Goal: Task Accomplishment & Management: Manage account settings

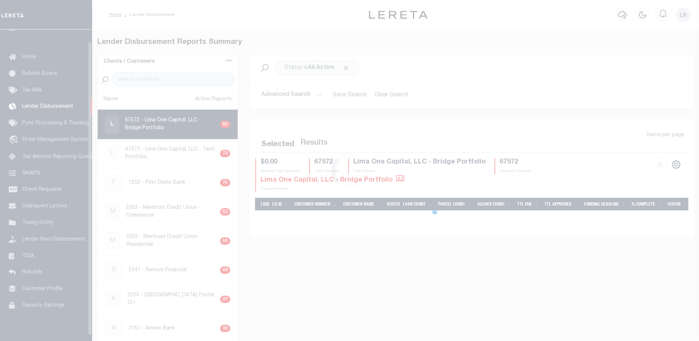
scroll to position [13, 0]
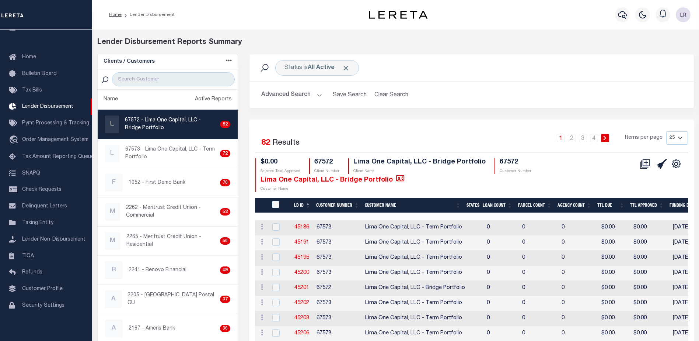
click at [189, 71] on div at bounding box center [168, 79] width 140 height 20
click at [189, 76] on input "search" at bounding box center [173, 79] width 123 height 14
type input "FIRST GUARANTY"
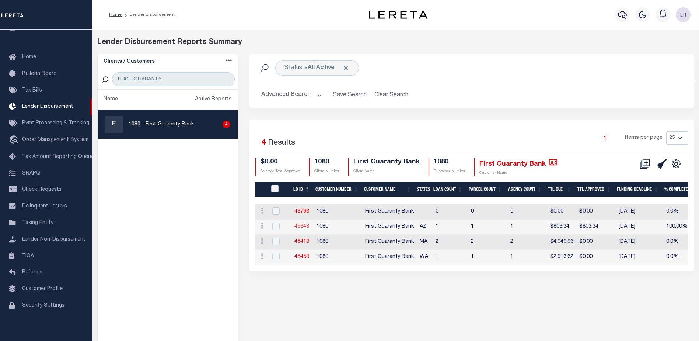
click at [307, 225] on link "46348" at bounding box center [302, 226] width 15 height 5
checkbox input "true"
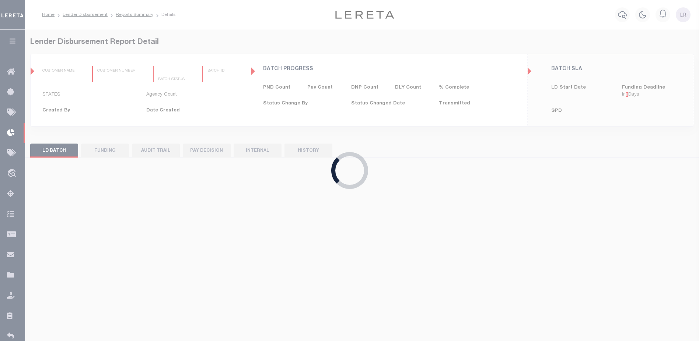
type input "$0.00"
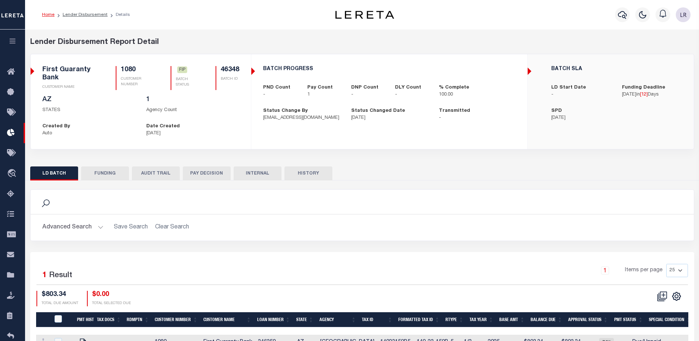
click at [101, 166] on div "LD BATCH FUNDING AUDIT TRAIL PAY DECISION INTERNAL HISTORY" at bounding box center [362, 258] width 675 height 196
click at [107, 178] on button "FUNDING" at bounding box center [105, 173] width 48 height 14
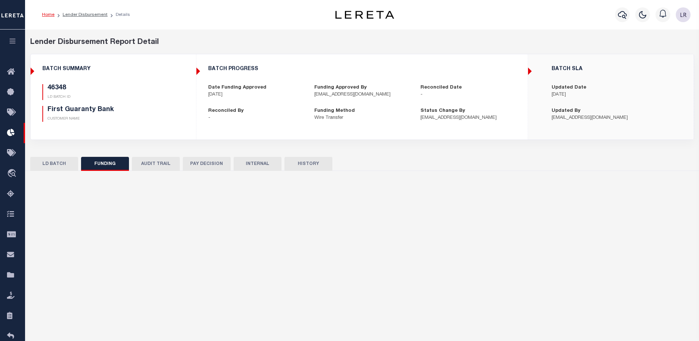
type input "$803.34"
type input "$0"
type input "[DATE]"
select select "100"
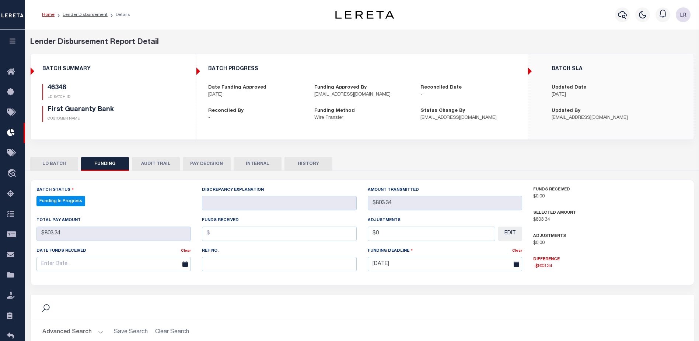
select select "100"
click at [219, 264] on input "text" at bounding box center [279, 264] width 155 height 14
paste input "20251001MMQFMP2700322410011628FT03"
type input "20251001MMQFMP2700322410011628FT03"
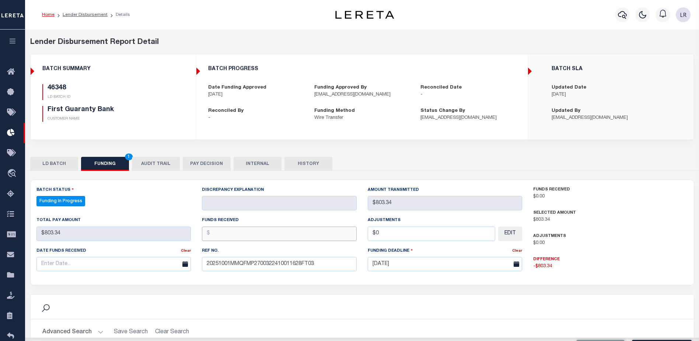
click at [217, 234] on input "text" at bounding box center [279, 233] width 155 height 14
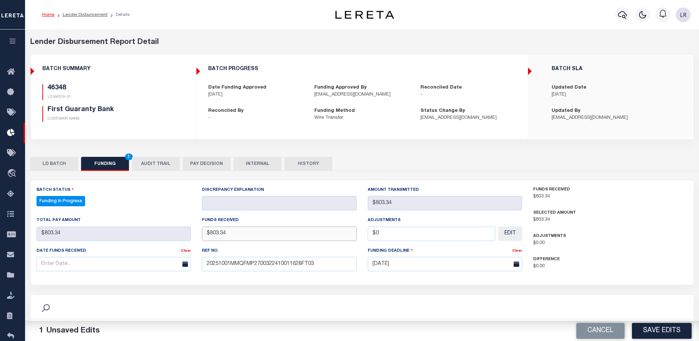
type input "$803.34"
click at [142, 263] on input "text" at bounding box center [114, 264] width 155 height 14
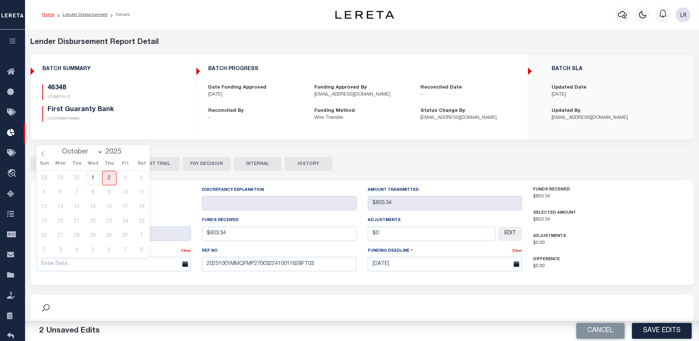
click at [90, 180] on span "1" at bounding box center [93, 178] width 14 height 14
type input "[DATE]"
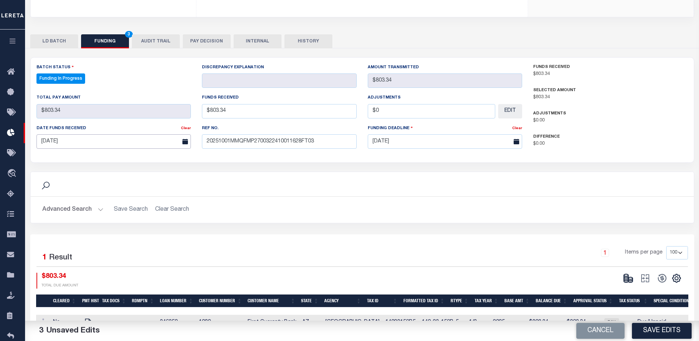
scroll to position [145, 0]
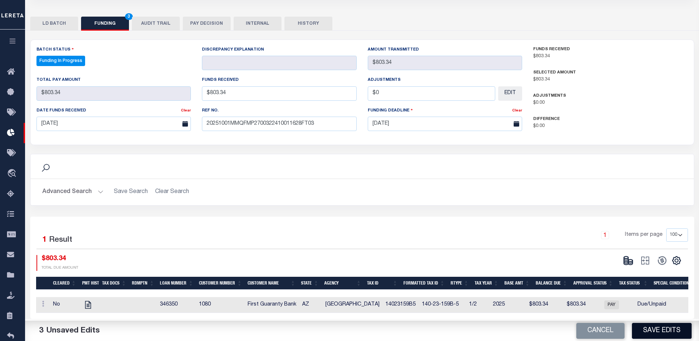
click at [653, 335] on button "Save Edits" at bounding box center [662, 331] width 60 height 16
type input "$803.34"
type input "$0"
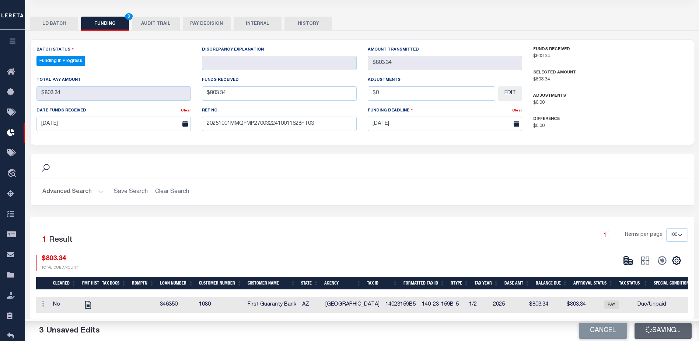
select select "100"
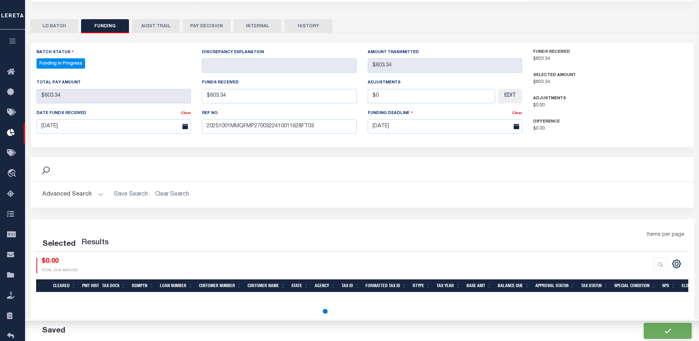
select select "100"
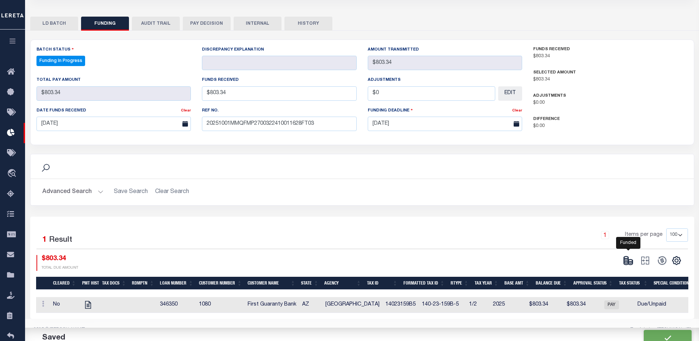
click at [631, 256] on icon at bounding box center [628, 260] width 10 height 10
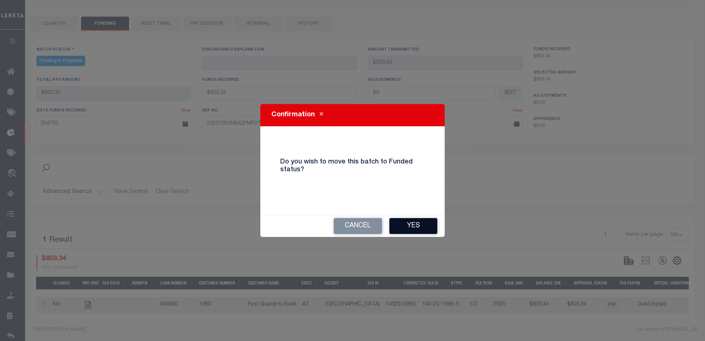
click at [418, 228] on button "Yes" at bounding box center [413, 226] width 48 height 16
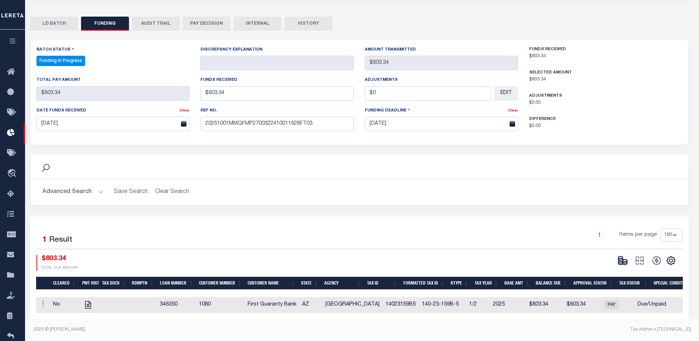
type input "$803.34"
type input "$0"
select select "100"
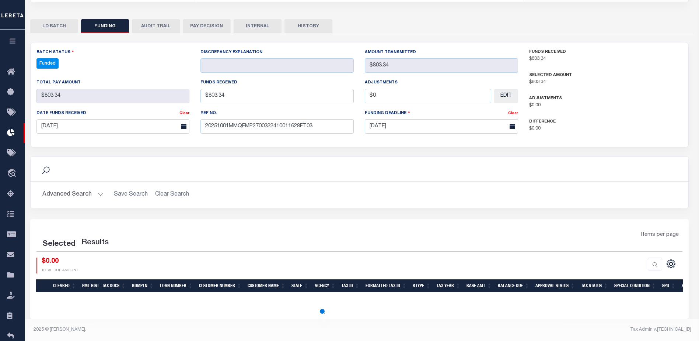
select select "100"
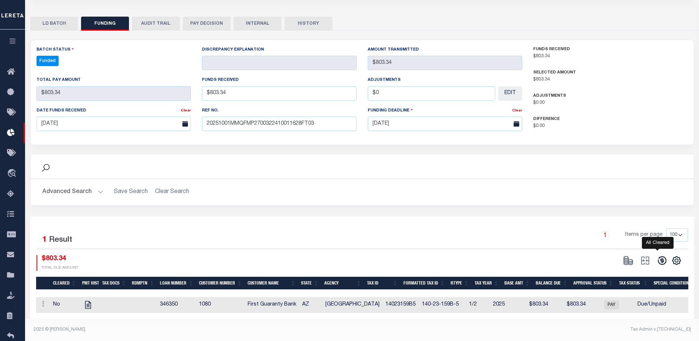
click at [658, 259] on icon at bounding box center [662, 260] width 10 height 10
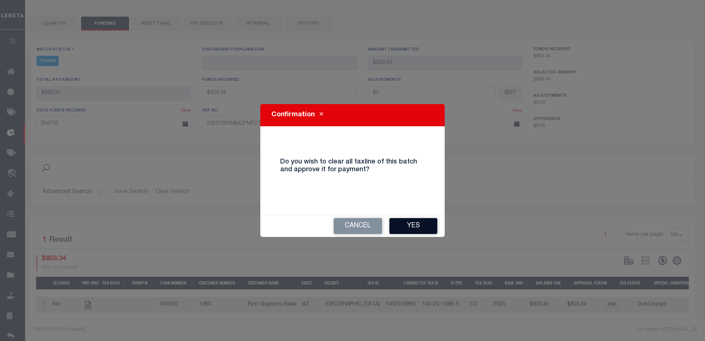
click at [415, 225] on button "Yes" at bounding box center [413, 226] width 48 height 16
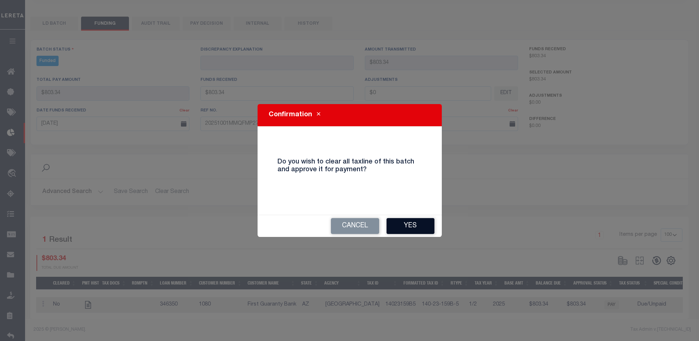
type input "$803.34"
type input "$0"
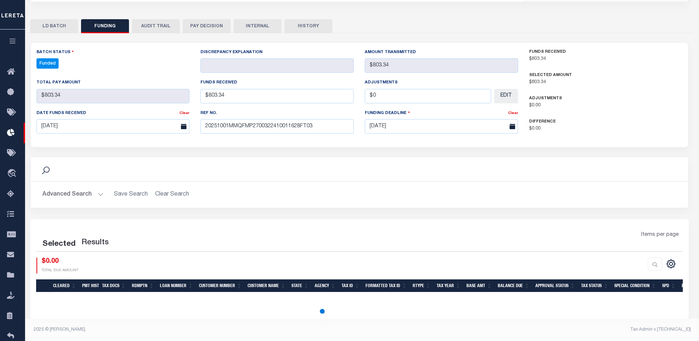
select select "100"
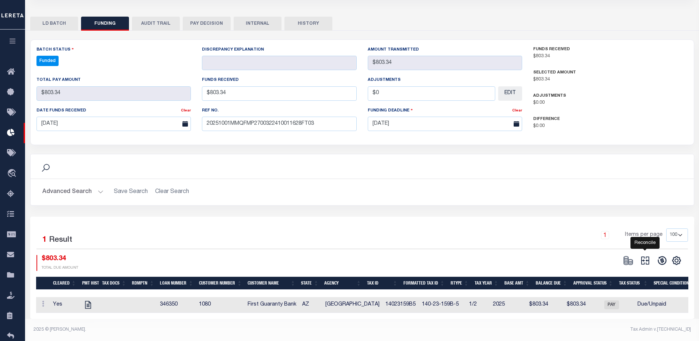
click at [647, 256] on icon at bounding box center [646, 260] width 8 height 8
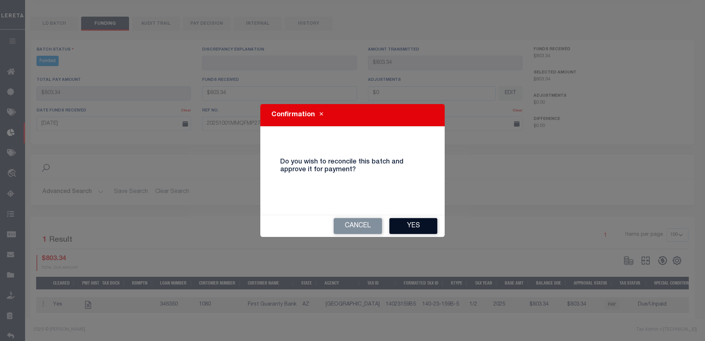
click at [413, 230] on button "Yes" at bounding box center [413, 226] width 48 height 16
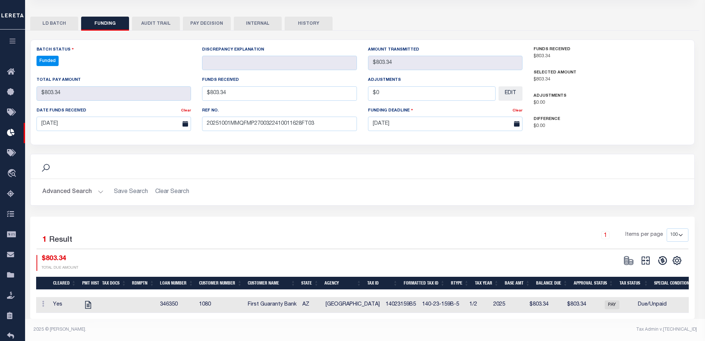
type input "$803.34"
type input "$0"
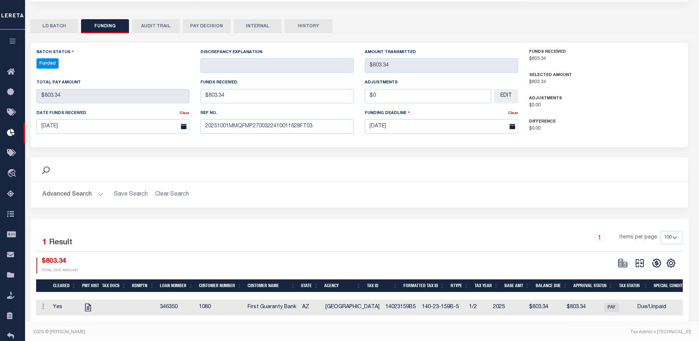
select select "100"
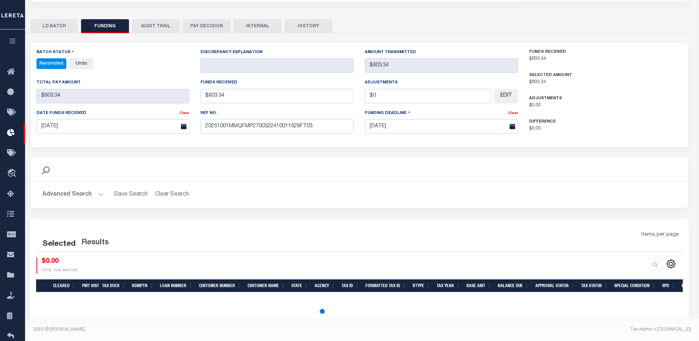
select select "100"
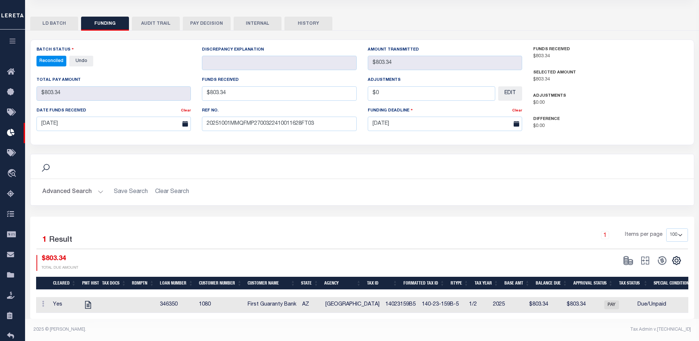
scroll to position [0, 0]
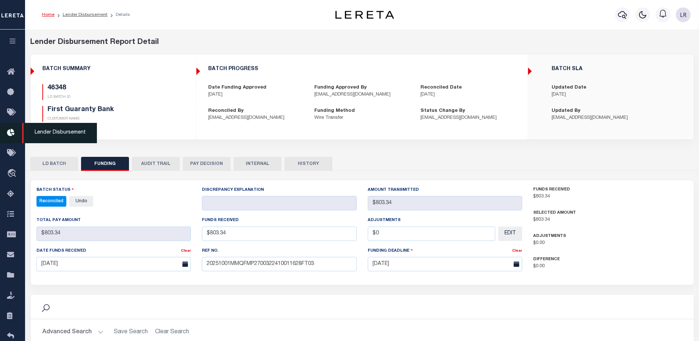
click at [7, 130] on icon at bounding box center [13, 132] width 12 height 9
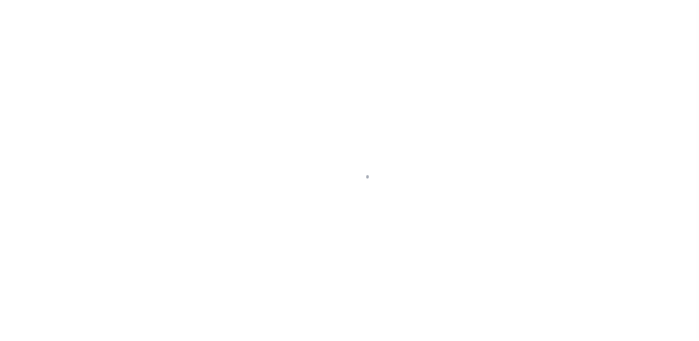
scroll to position [13, 0]
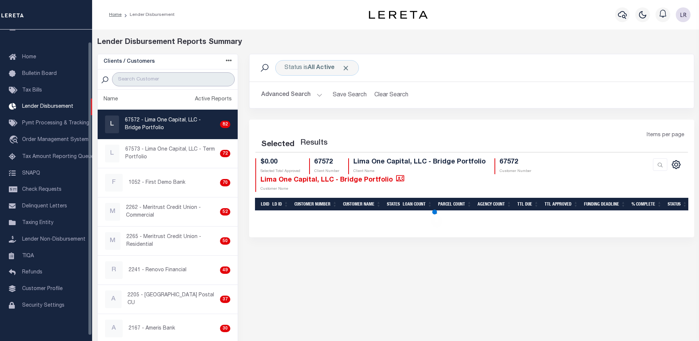
click at [131, 81] on input "search" at bounding box center [173, 79] width 123 height 14
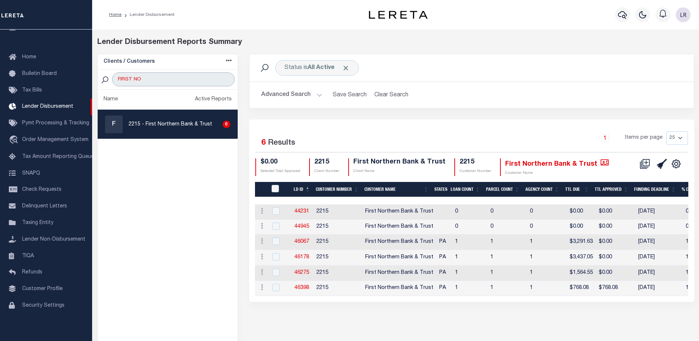
type input "FIRST NORTHERN"
click at [302, 288] on link "46398" at bounding box center [302, 287] width 15 height 5
checkbox input "true"
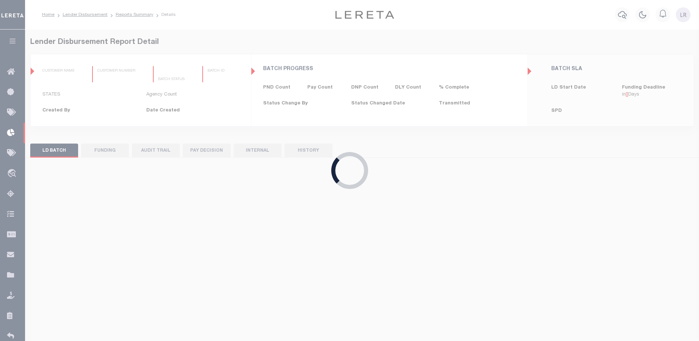
type input "$0.00"
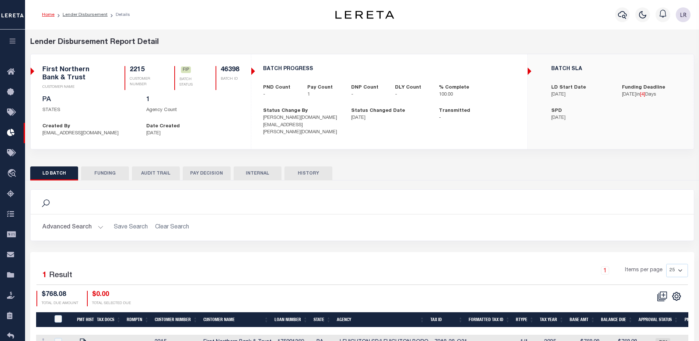
click at [110, 172] on button "FUNDING" at bounding box center [105, 173] width 48 height 14
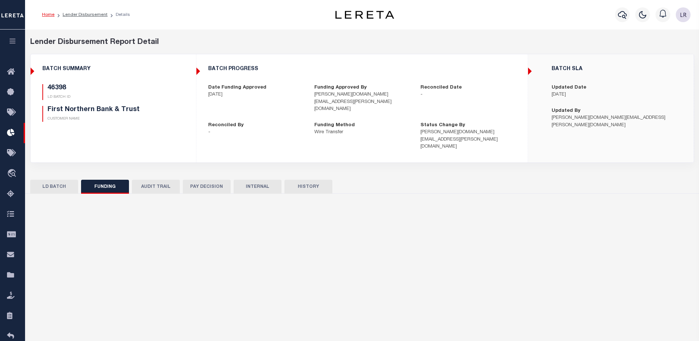
type input "$768.08"
type input "$0"
type input "[DATE]"
select select "100"
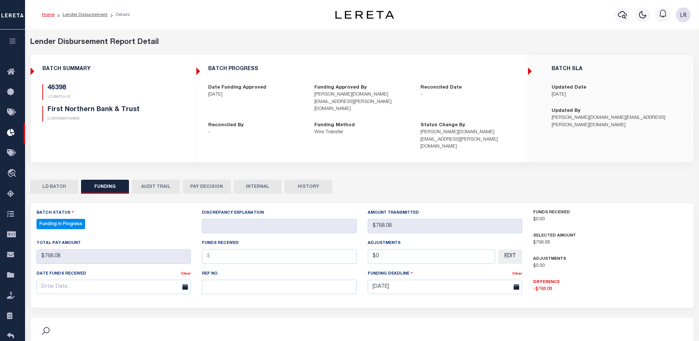
select select "100"
click at [223, 279] on input "text" at bounding box center [279, 286] width 155 height 14
paste input "20251001MMQFMP2700180210011138FT03"
type input "20251001MMQFMP2700180210011138FT03"
click at [215, 239] on div "Funds Received" at bounding box center [279, 251] width 155 height 24
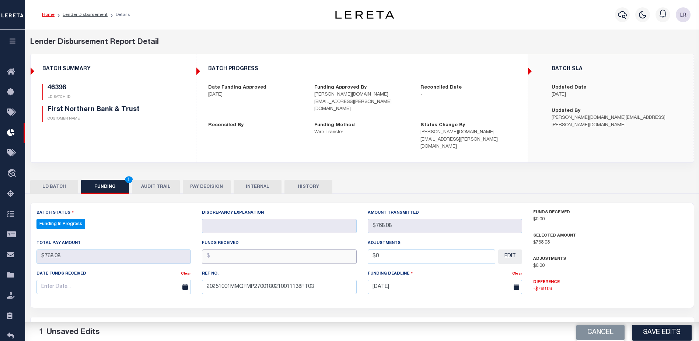
click at [218, 249] on input "text" at bounding box center [279, 256] width 155 height 14
type input "$768.08"
click at [93, 270] on div "Date funds received" at bounding box center [109, 275] width 145 height 10
click at [92, 279] on input "text" at bounding box center [114, 286] width 155 height 14
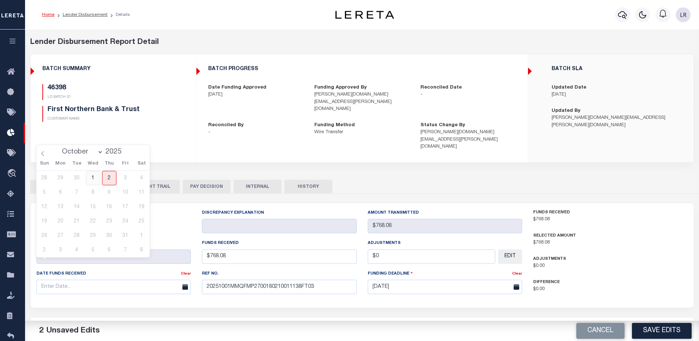
click at [95, 182] on span "1" at bounding box center [93, 178] width 14 height 14
type input "[DATE]"
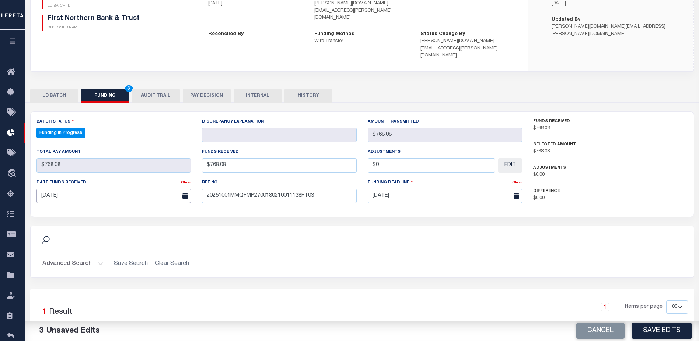
scroll to position [111, 0]
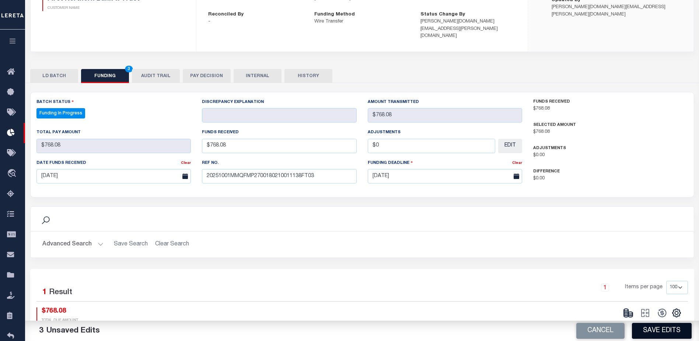
click at [657, 326] on button "Save Edits" at bounding box center [662, 331] width 60 height 16
type input "$768.08"
type input "$0"
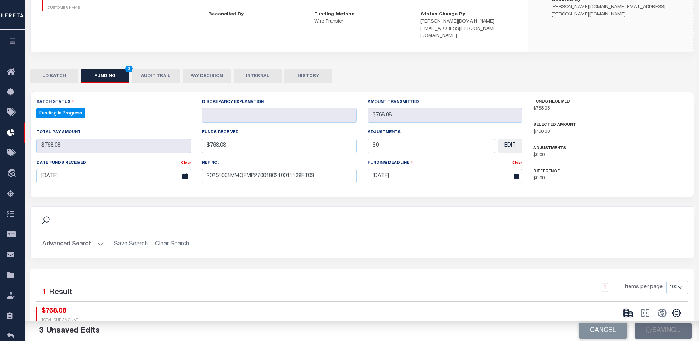
select select "100"
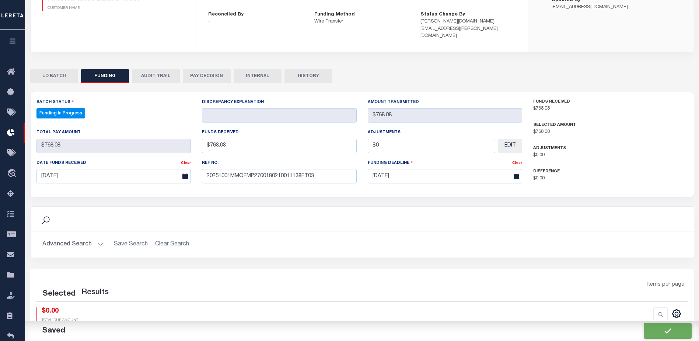
select select "100"
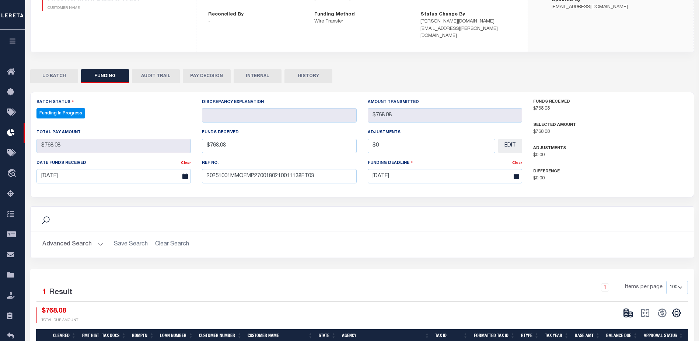
click at [632, 300] on div "Selected 1 Result 1 Items per page 10 25 50 100 $768.08" at bounding box center [362, 320] width 664 height 102
click at [632, 307] on icon at bounding box center [628, 312] width 10 height 10
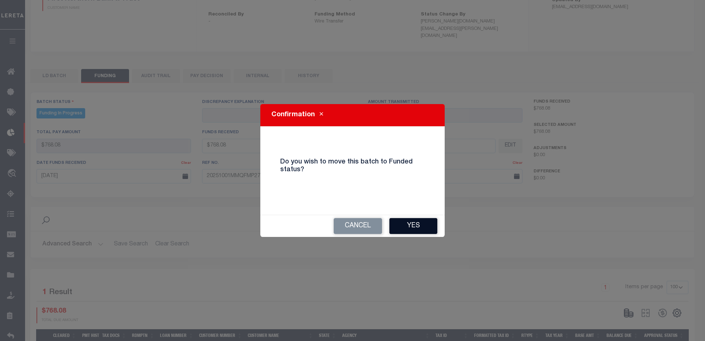
click at [423, 232] on button "Yes" at bounding box center [413, 226] width 48 height 16
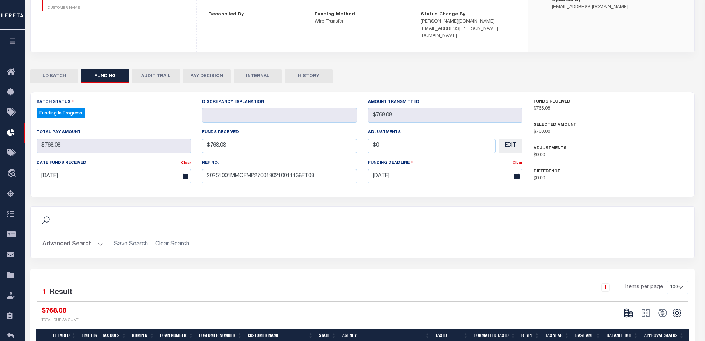
type input "$768.08"
type input "$0"
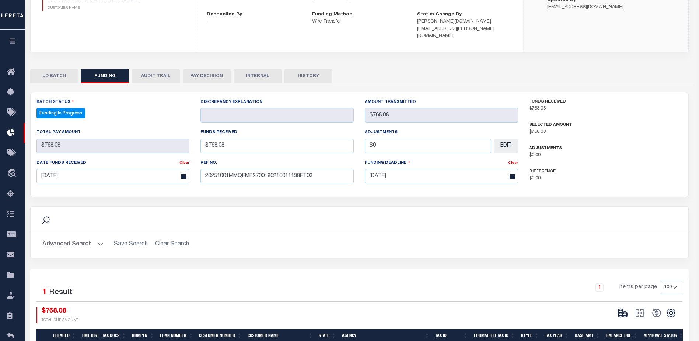
select select "100"
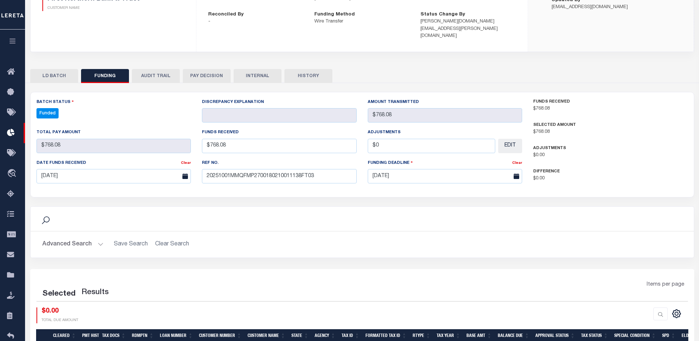
select select "100"
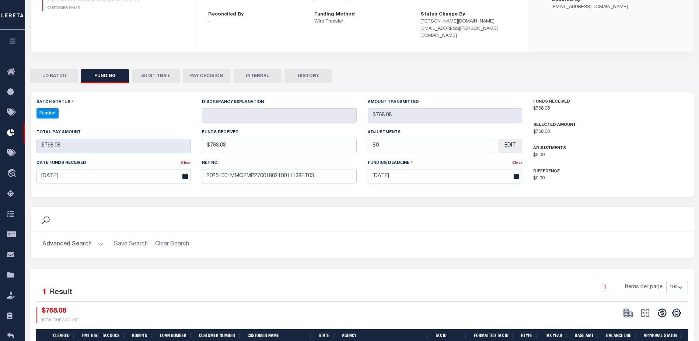
click at [669, 307] on button at bounding box center [662, 312] width 17 height 11
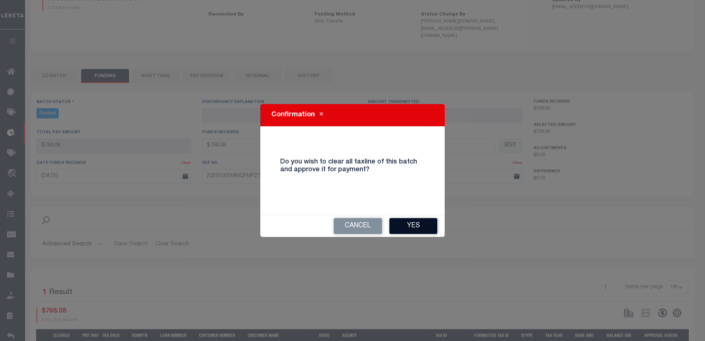
click at [418, 226] on button "Yes" at bounding box center [413, 226] width 48 height 16
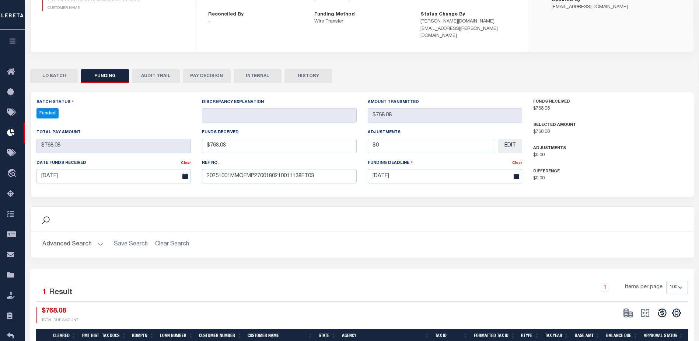
type input "$768.08"
type input "$0"
select select "100"
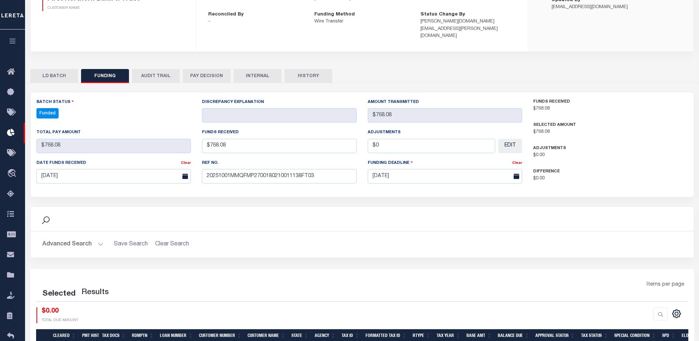
select select "100"
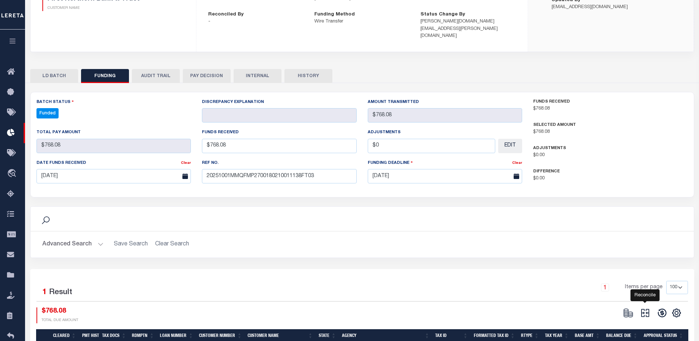
click at [644, 307] on icon at bounding box center [645, 312] width 10 height 10
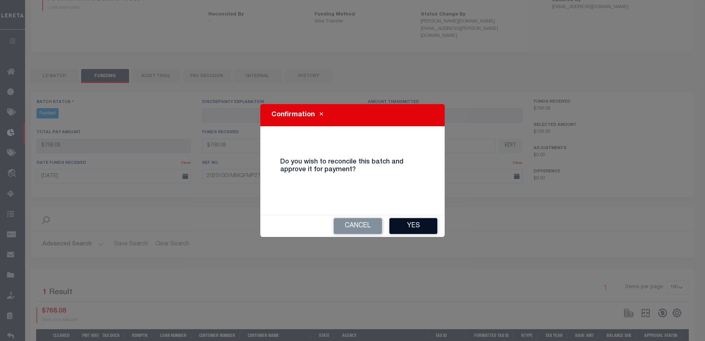
click at [426, 227] on button "Yes" at bounding box center [413, 226] width 48 height 16
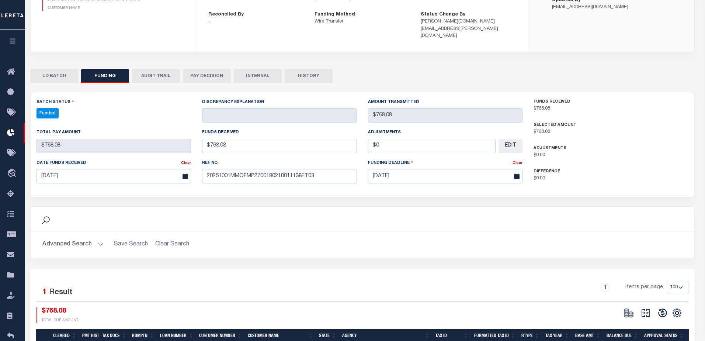
type input "$768.08"
type input "$0"
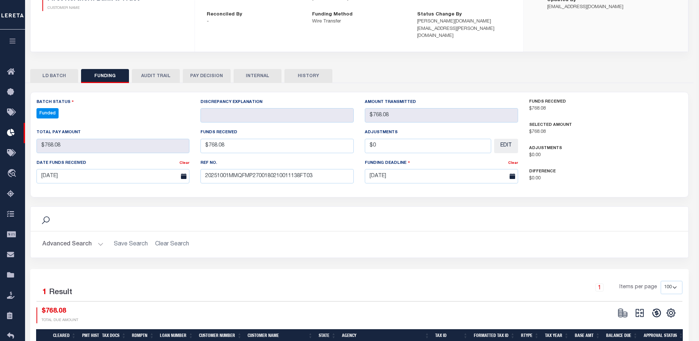
select select "100"
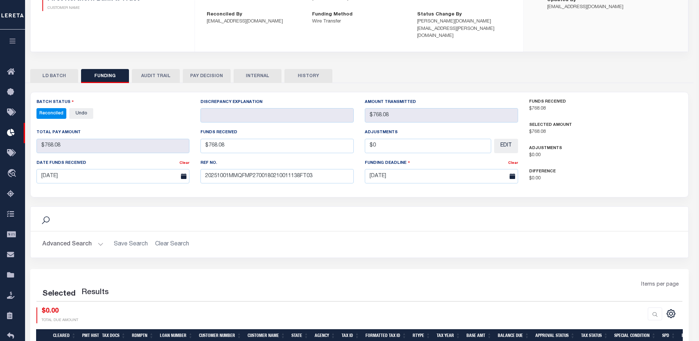
select select "100"
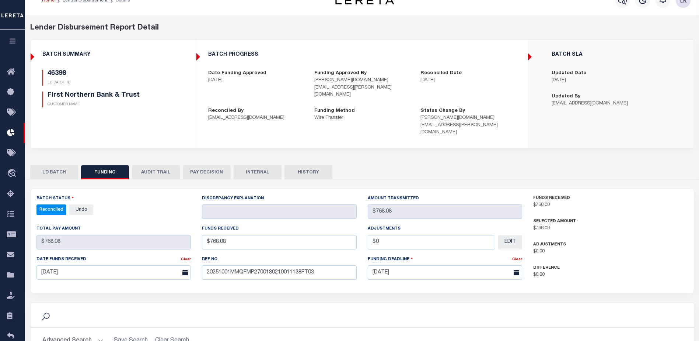
scroll to position [0, 0]
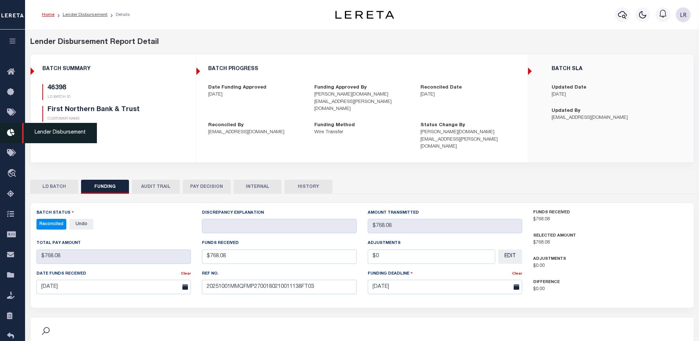
click at [3, 134] on link "Lender Disbursement" at bounding box center [12, 133] width 25 height 20
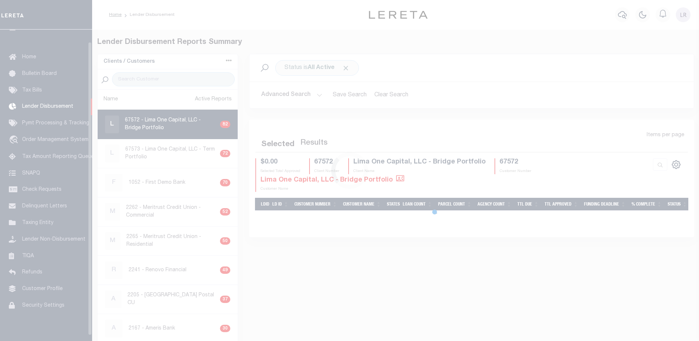
scroll to position [13, 0]
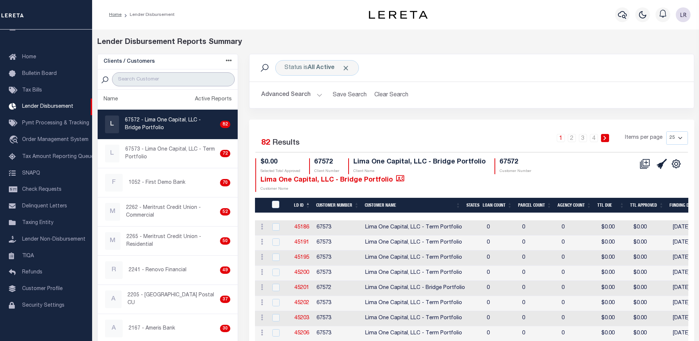
click at [190, 76] on input "search" at bounding box center [173, 79] width 123 height 14
type input "GLACIER"
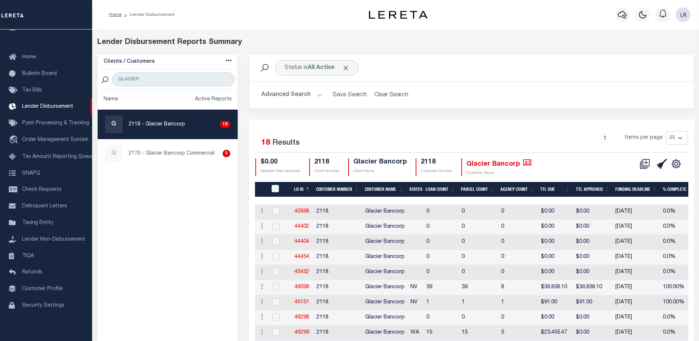
click at [309, 188] on th "LD ID" at bounding box center [302, 189] width 22 height 15
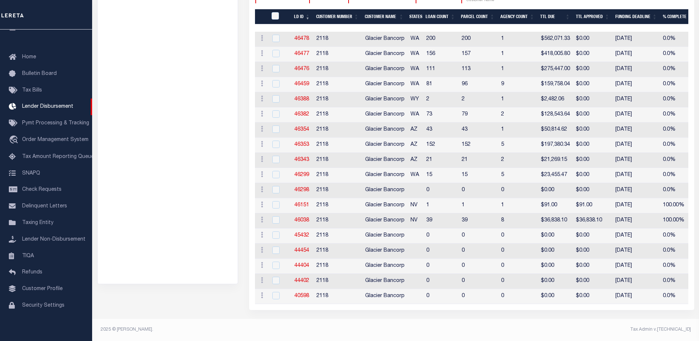
scroll to position [176, 0]
click at [306, 218] on link "46038" at bounding box center [302, 220] width 15 height 5
checkbox input "true"
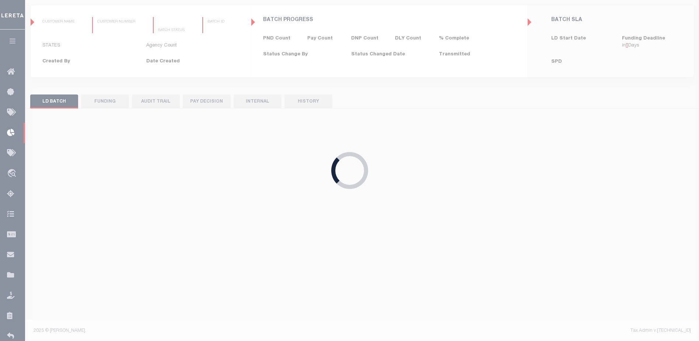
type input "$0.00"
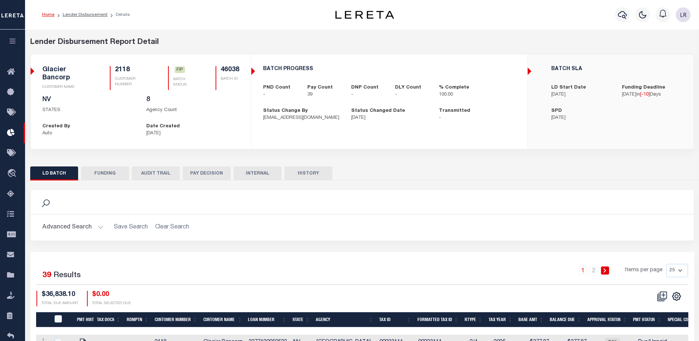
click at [111, 166] on button "FUNDING" at bounding box center [105, 173] width 48 height 14
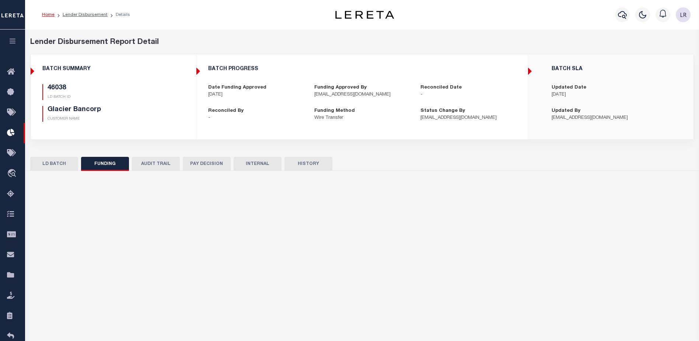
type input "$36,838.1"
type input "$0"
type input "[DATE]"
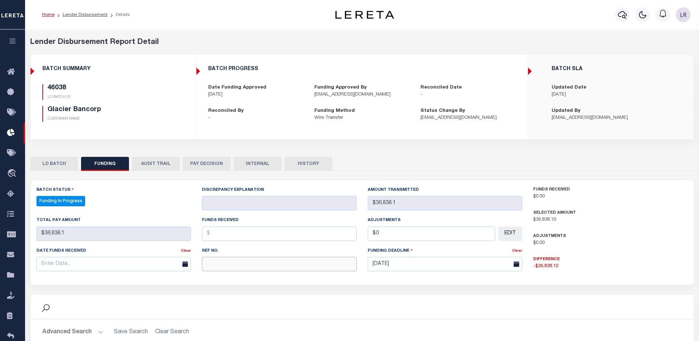
select select "100"
click at [223, 265] on input "text" at bounding box center [279, 264] width 155 height 14
paste input "20251001MMQFMP2700214810011251FT03"
type input "20251001MMQFMP2700214810011251FT03"
click at [221, 238] on input "text" at bounding box center [279, 233] width 155 height 14
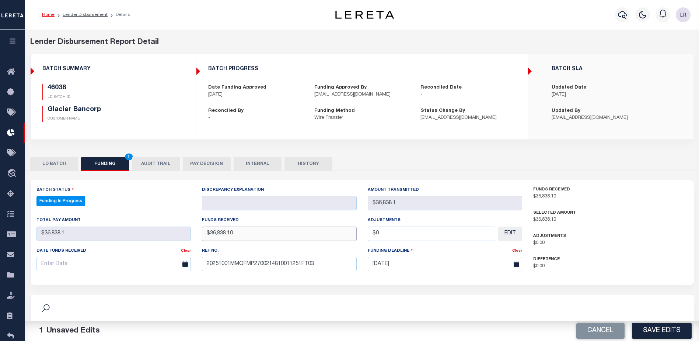
type input "$36,838.10"
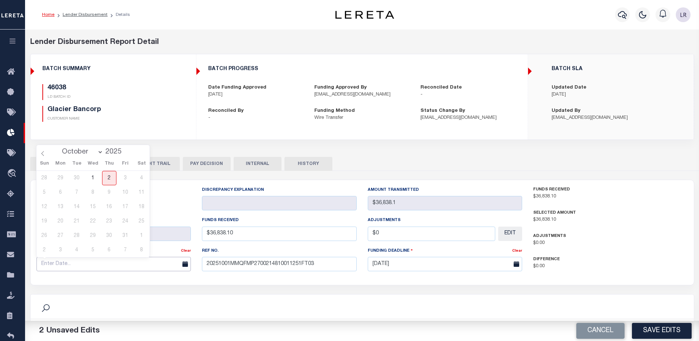
click at [172, 265] on input "text" at bounding box center [114, 264] width 155 height 14
click at [91, 181] on span "1" at bounding box center [93, 178] width 14 height 14
type input "[DATE]"
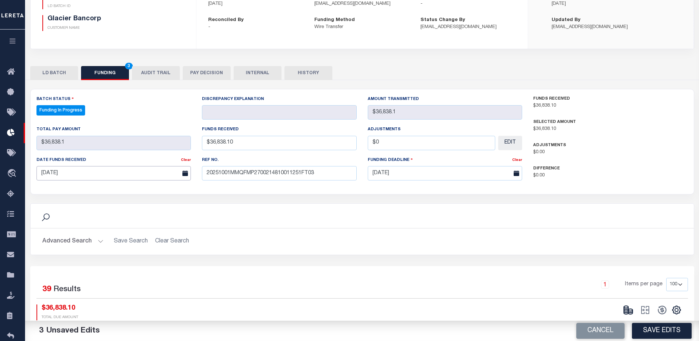
scroll to position [147, 0]
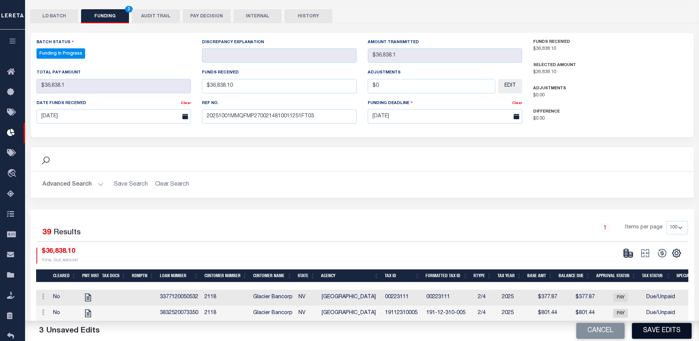
click at [659, 335] on button "Save Edits" at bounding box center [662, 331] width 60 height 16
type input "$36,838.1"
type input "$0"
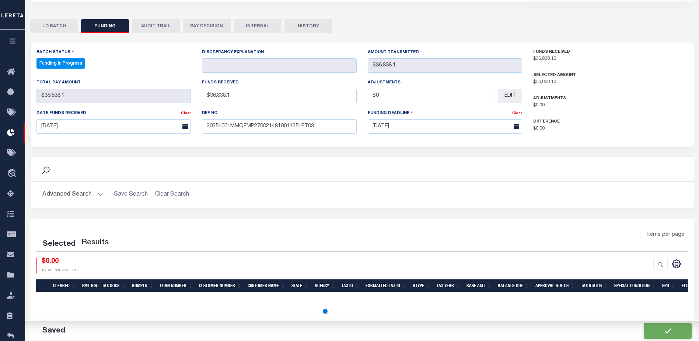
select select "100"
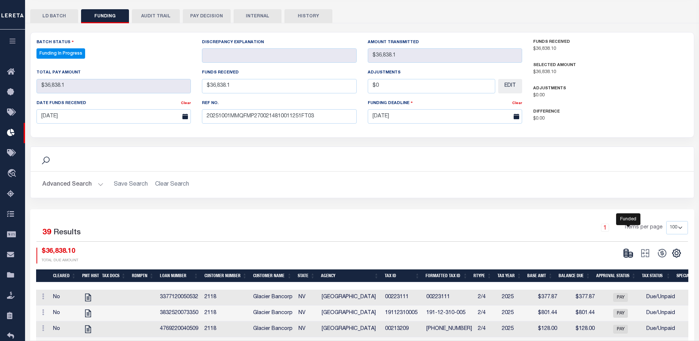
click at [629, 258] on icon at bounding box center [628, 253] width 10 height 10
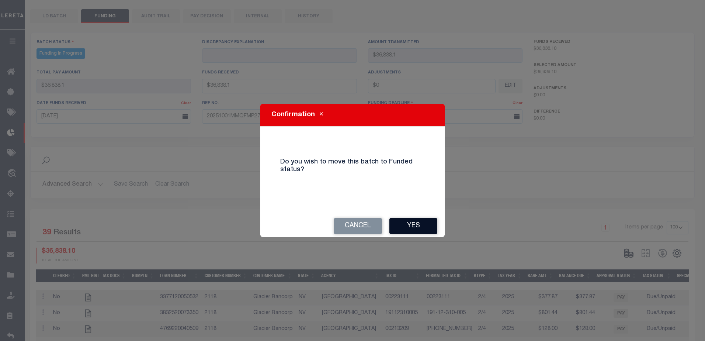
click at [431, 227] on button "Yes" at bounding box center [413, 226] width 48 height 16
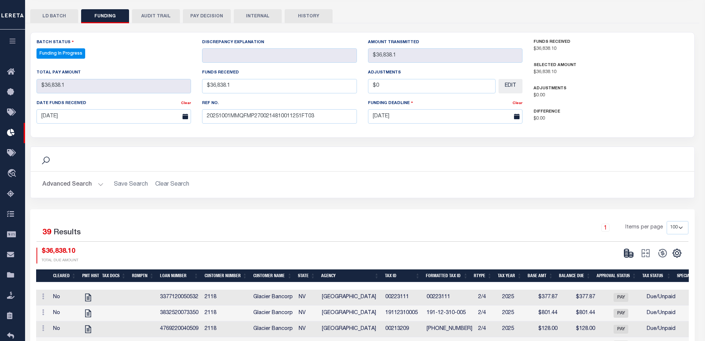
type input "$36,838.1"
type input "$0"
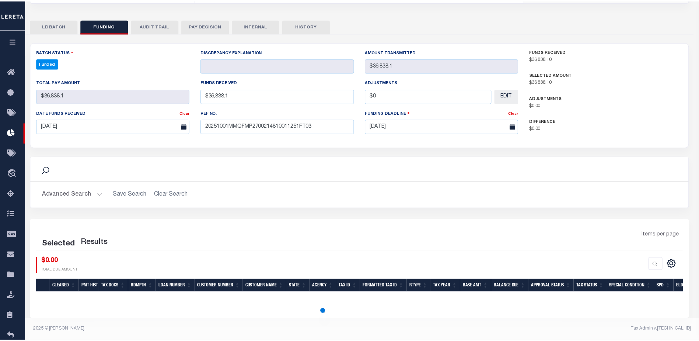
scroll to position [138, 0]
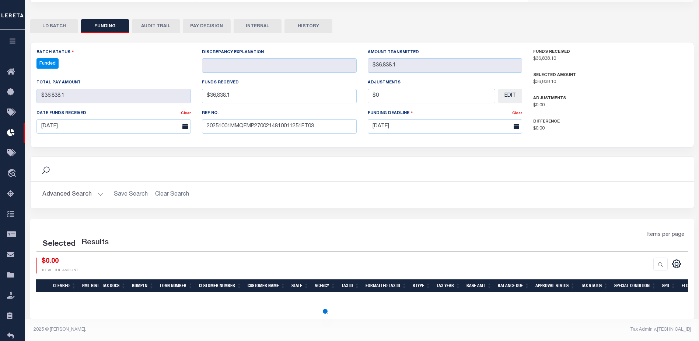
select select "100"
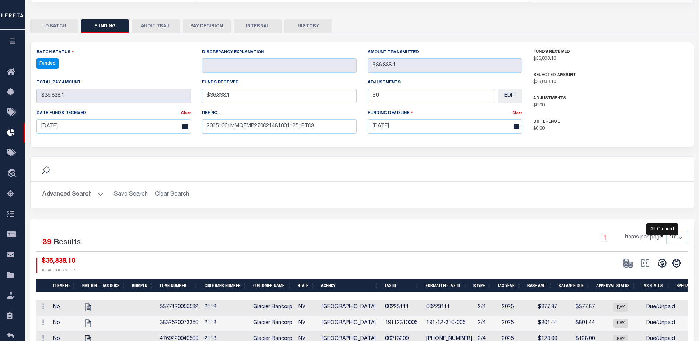
click at [666, 261] on icon at bounding box center [662, 263] width 10 height 10
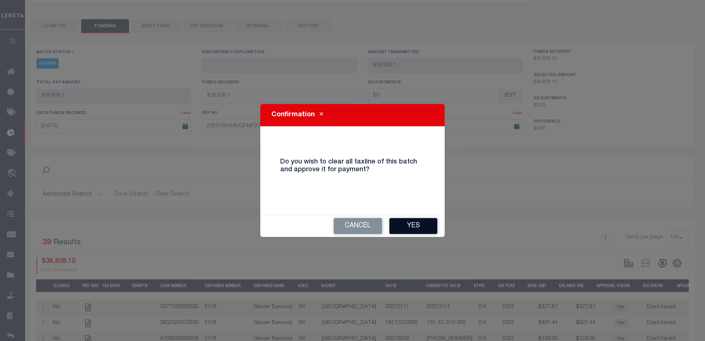
click at [437, 220] on button "Yes" at bounding box center [413, 226] width 48 height 16
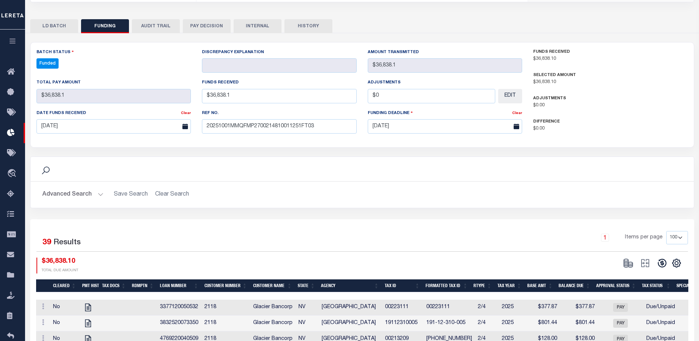
type input "$36,838.1"
type input "$0"
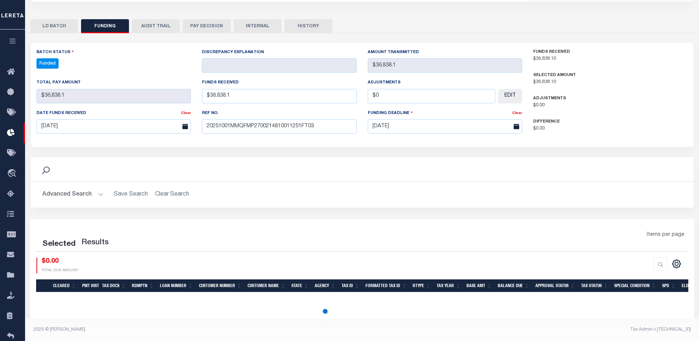
select select "100"
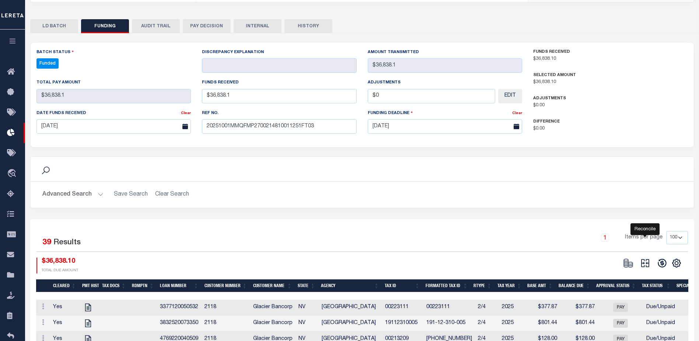
click at [646, 263] on icon "" at bounding box center [645, 263] width 10 height 10
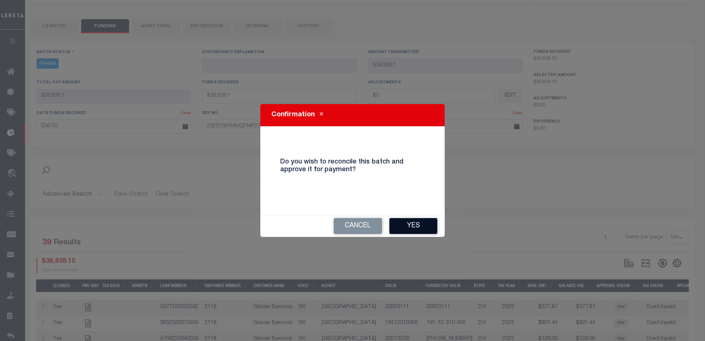
click at [431, 227] on button "Yes" at bounding box center [413, 226] width 48 height 16
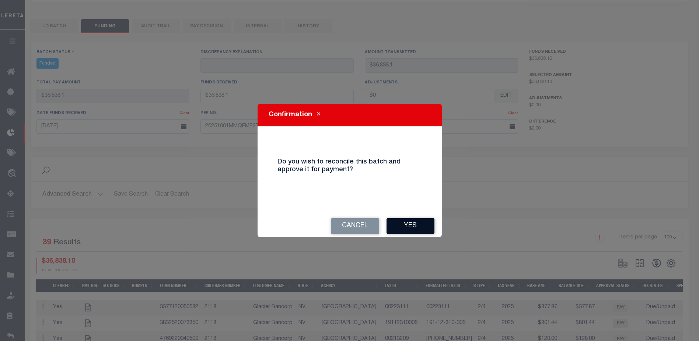
type input "$36,838.1"
type input "$0"
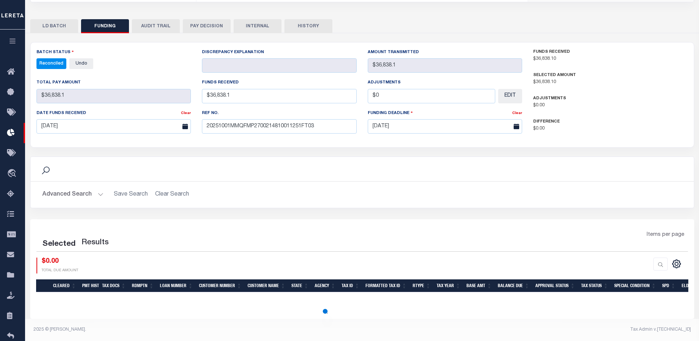
select select "100"
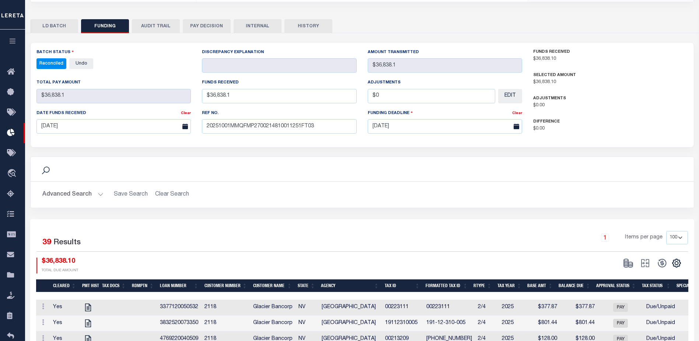
click at [250, 27] on button "INTERNAL" at bounding box center [258, 26] width 48 height 14
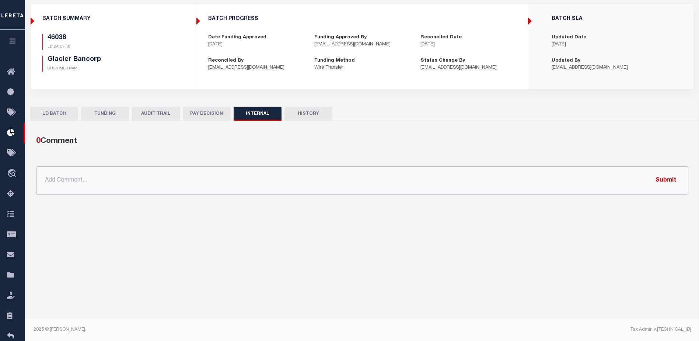
click at [315, 190] on input "text" at bounding box center [362, 180] width 653 height 28
paste input ""ORG AMT - $36929.10 46038 - $36838.10 46151 - $91.00""
type input ""ORG AMT - $36929.10 46038 - $36838.10 46151 - $91.00""
click at [665, 180] on button "Submit" at bounding box center [666, 180] width 30 height 15
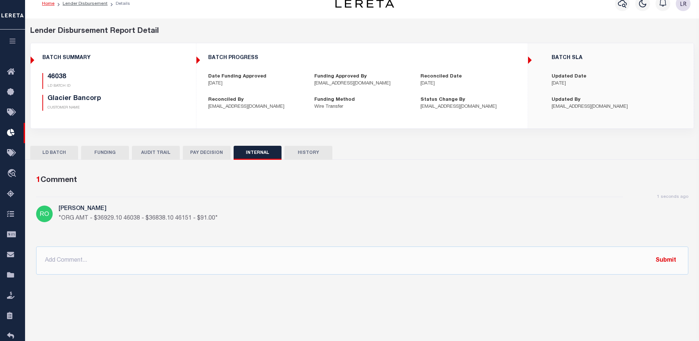
scroll to position [0, 0]
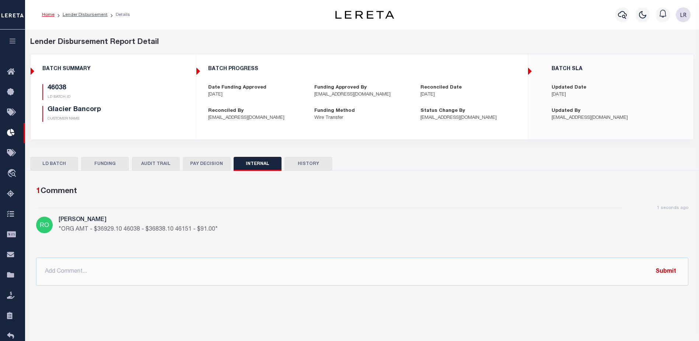
click at [90, 17] on li "Lender Disbursement" at bounding box center [81, 14] width 53 height 7
click at [90, 14] on link "Lender Disbursement" at bounding box center [85, 15] width 45 height 4
checkbox input "true"
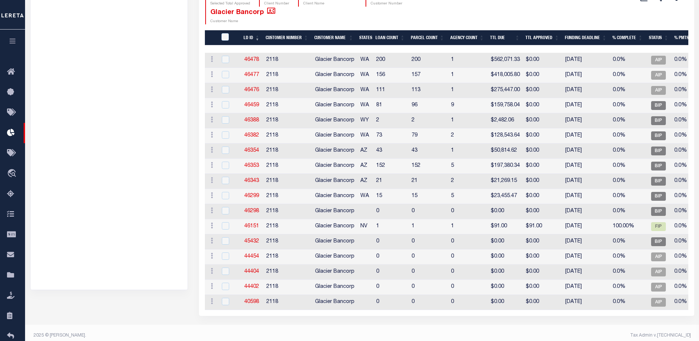
scroll to position [177, 0]
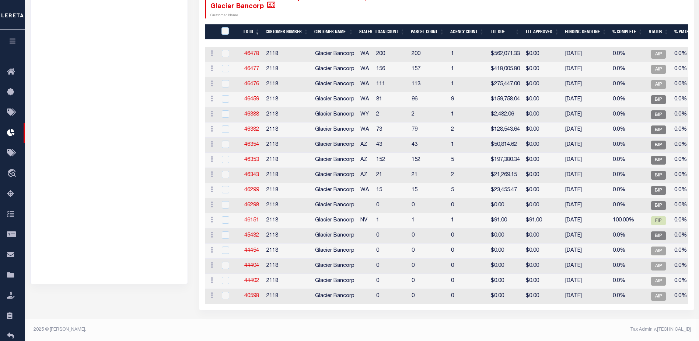
click at [258, 218] on link "46151" at bounding box center [251, 220] width 15 height 5
checkbox input "true"
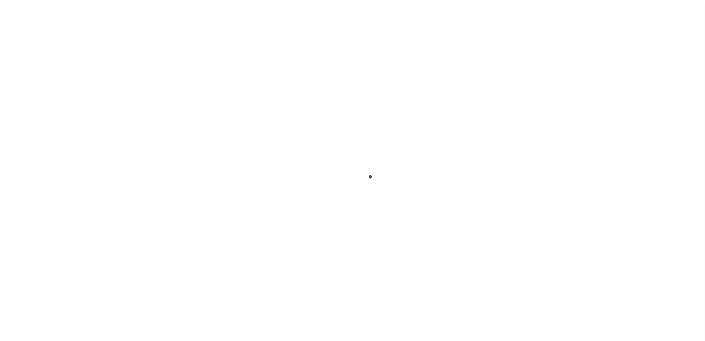
type input "$0.00"
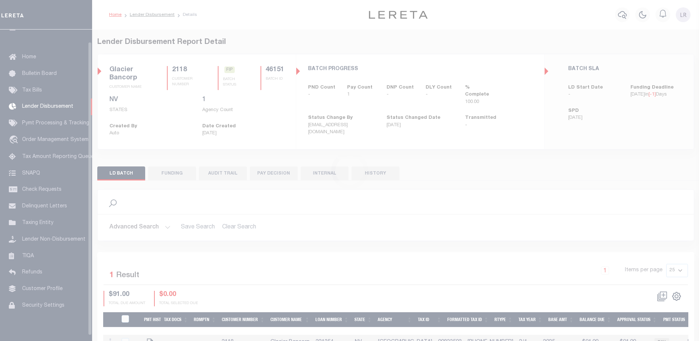
scroll to position [13, 0]
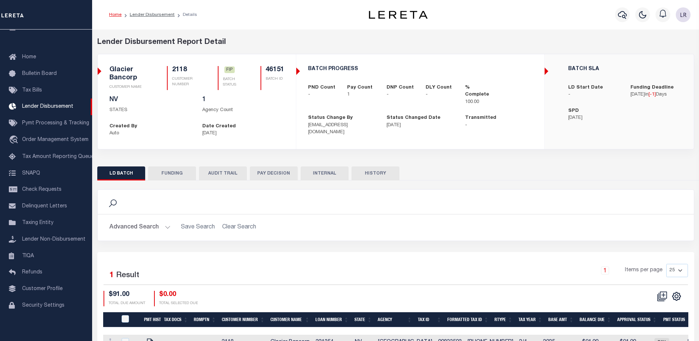
click at [183, 176] on button "FUNDING" at bounding box center [172, 173] width 48 height 14
type input "$91"
type input "$0"
type input "[DATE]"
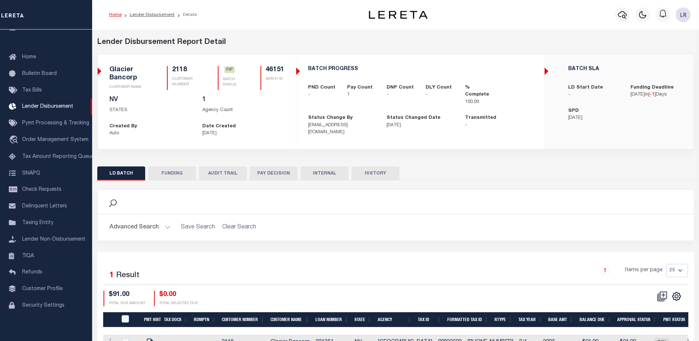
select select "100"
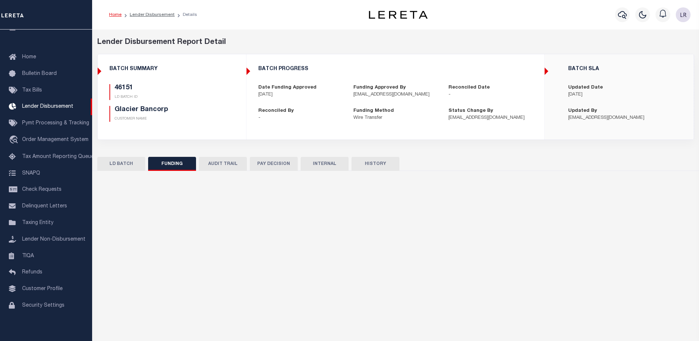
select select "100"
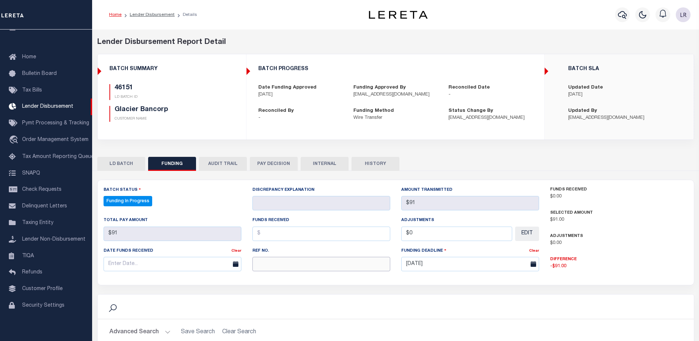
click at [284, 264] on input "text" at bounding box center [322, 264] width 138 height 14
paste input "20251001MMQFMP2700214810011251FT03"
type input "20251001MMQFMP2700214810011251FT03"
click at [272, 236] on input "text" at bounding box center [322, 233] width 138 height 14
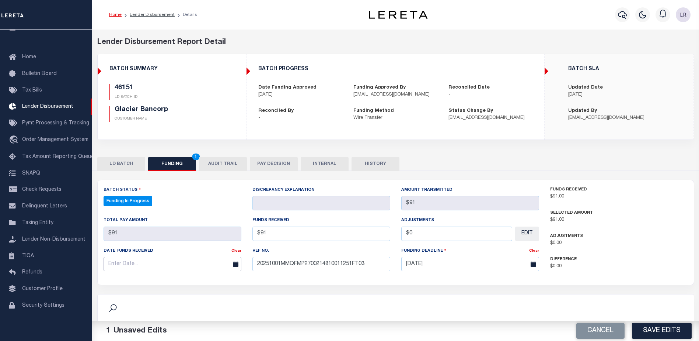
type input "$91.00"
click at [207, 261] on input "text" at bounding box center [173, 264] width 138 height 14
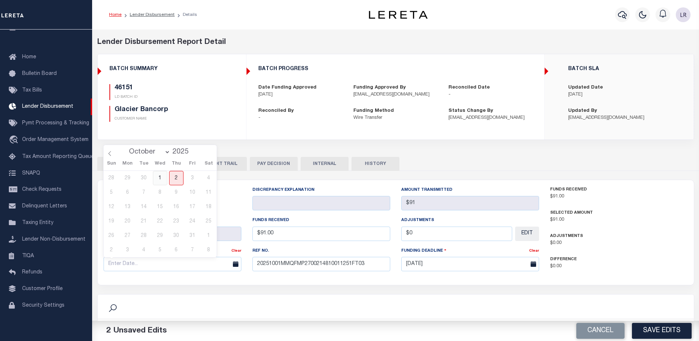
click at [163, 180] on span "1" at bounding box center [160, 178] width 14 height 14
type input "[DATE]"
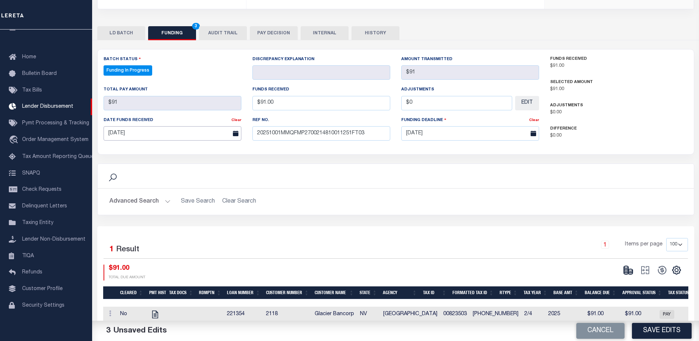
scroll to position [145, 0]
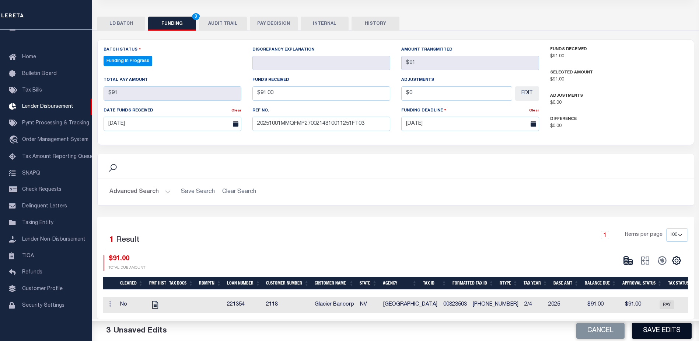
click at [647, 324] on button "Save Edits" at bounding box center [662, 331] width 60 height 16
type input "$91"
type input "$0"
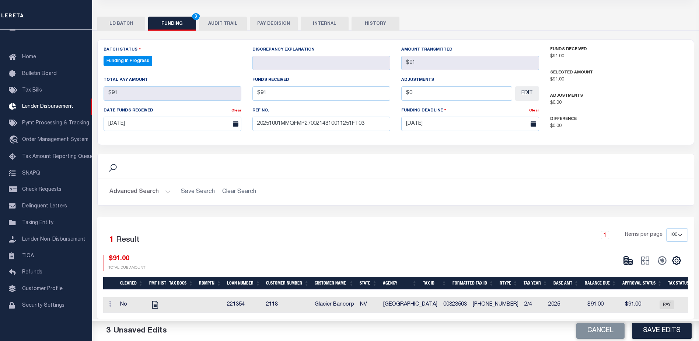
select select "100"
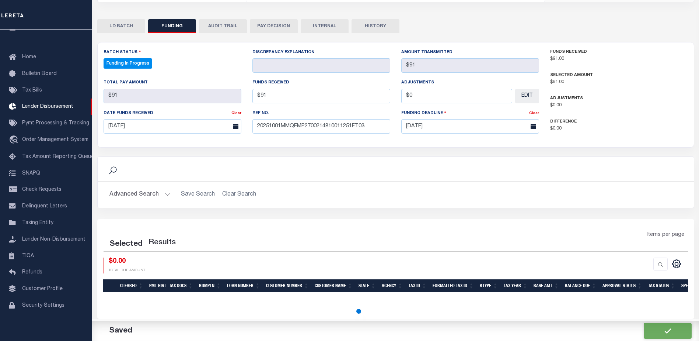
select select "100"
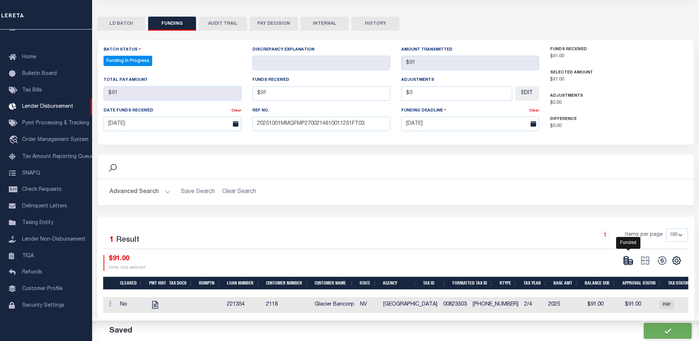
click at [628, 257] on icon at bounding box center [626, 258] width 4 height 3
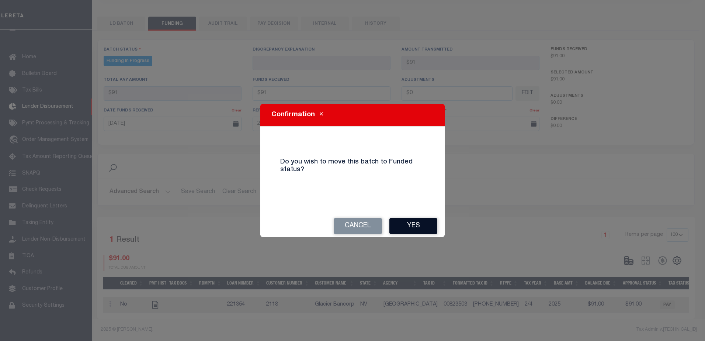
click at [424, 224] on button "Yes" at bounding box center [413, 226] width 48 height 16
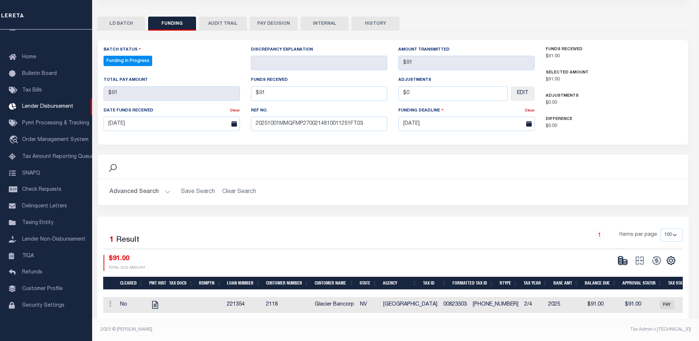
type input "$91"
type input "$0"
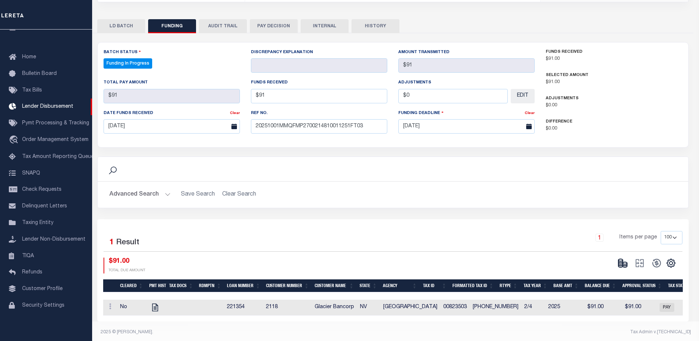
select select "100"
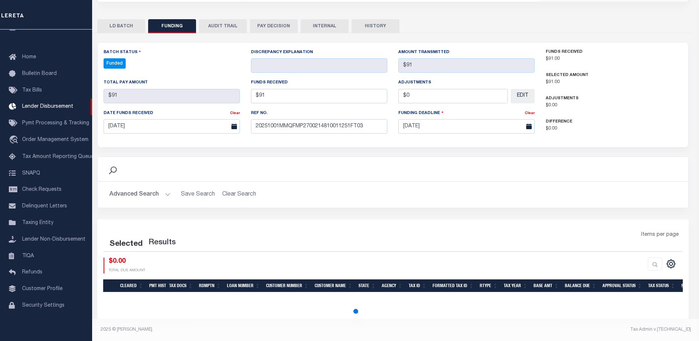
select select "100"
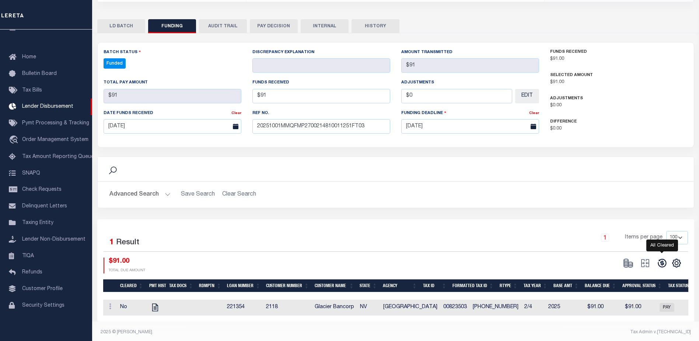
click at [666, 264] on icon at bounding box center [662, 263] width 8 height 8
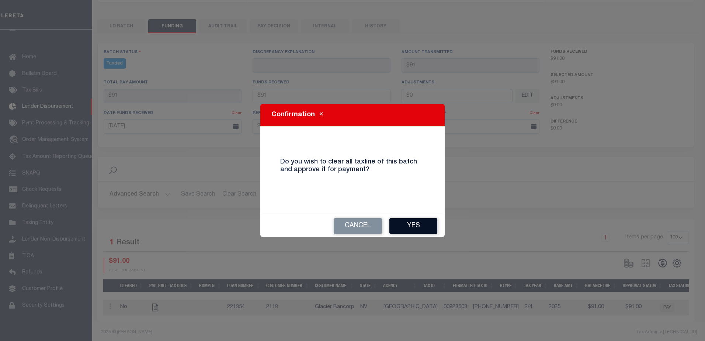
click at [419, 226] on button "Yes" at bounding box center [413, 226] width 48 height 16
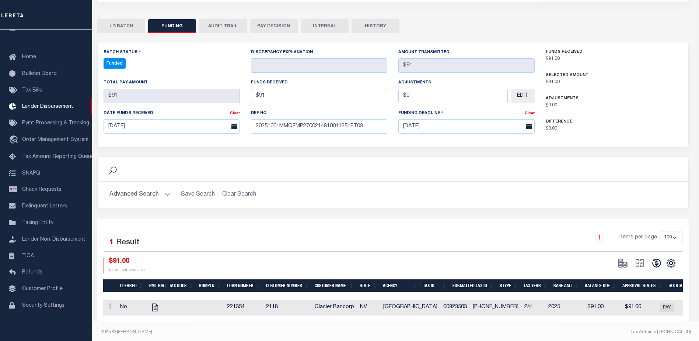
type input "$91"
type input "$0"
select select "100"
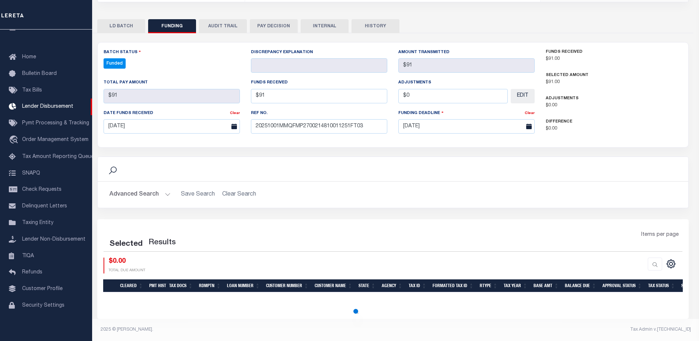
select select "100"
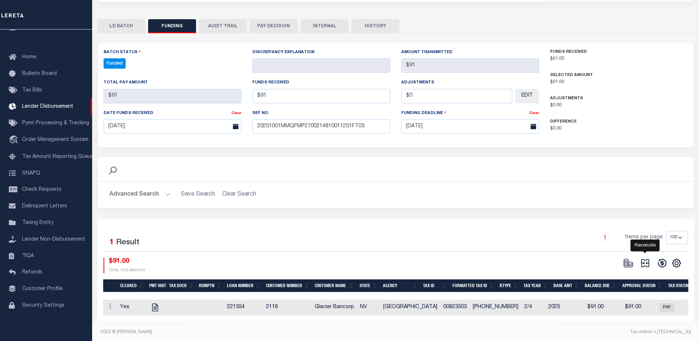
click at [647, 263] on icon at bounding box center [645, 263] width 10 height 10
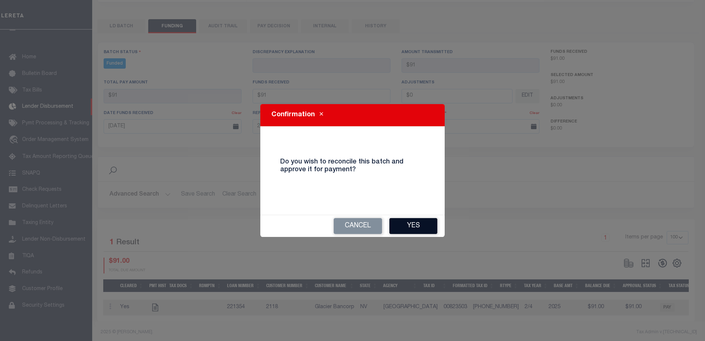
click at [400, 225] on button "Yes" at bounding box center [413, 226] width 48 height 16
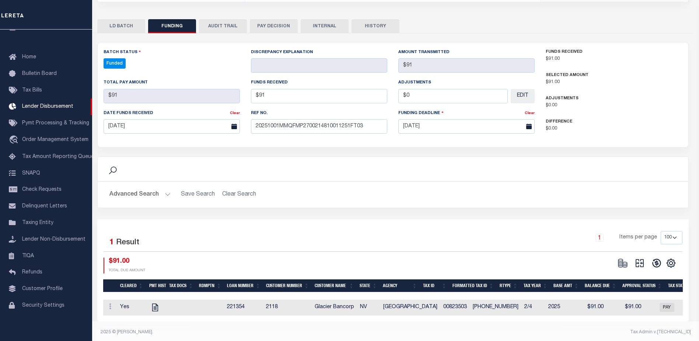
type input "$91"
type input "$0"
select select "100"
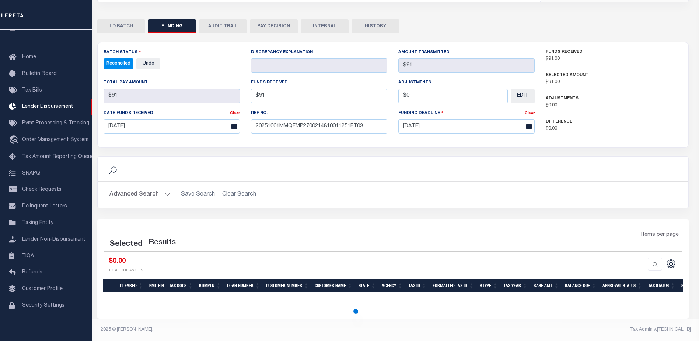
select select "100"
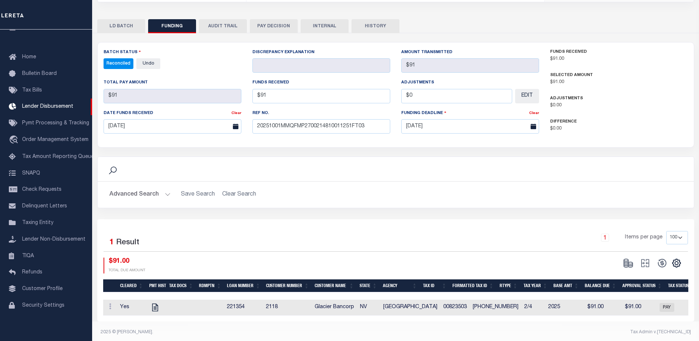
click at [319, 31] on button "INTERNAL" at bounding box center [325, 26] width 48 height 14
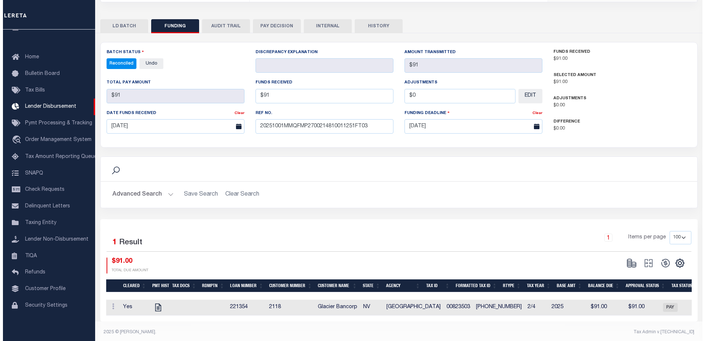
scroll to position [0, 0]
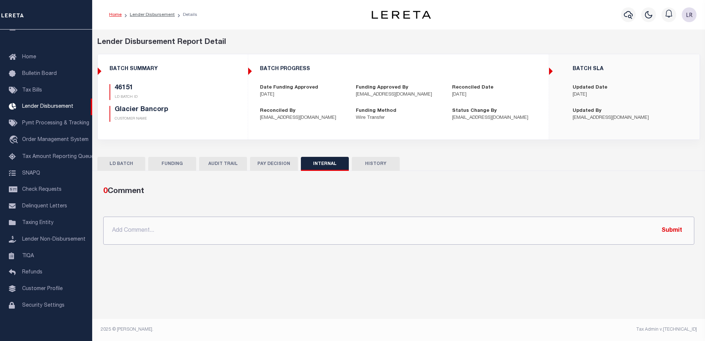
click at [368, 238] on input "text" at bounding box center [398, 230] width 591 height 28
paste input ""ORG AMT - $36929.10 46038 - $36838.10 46151 - $91.00""
type input ""ORG AMT - $36929.10 46038 - $36838.10 46151 - $91.00""
click at [677, 229] on button "Submit" at bounding box center [672, 230] width 30 height 15
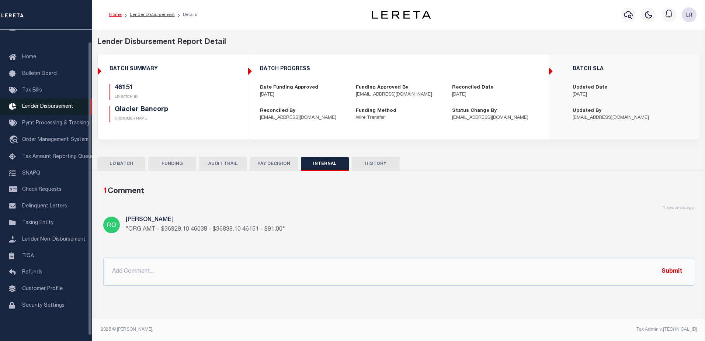
click at [58, 108] on span "Lender Disbursement" at bounding box center [47, 106] width 51 height 5
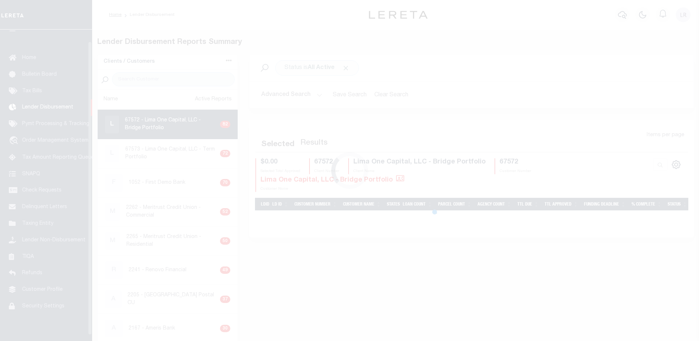
scroll to position [13, 0]
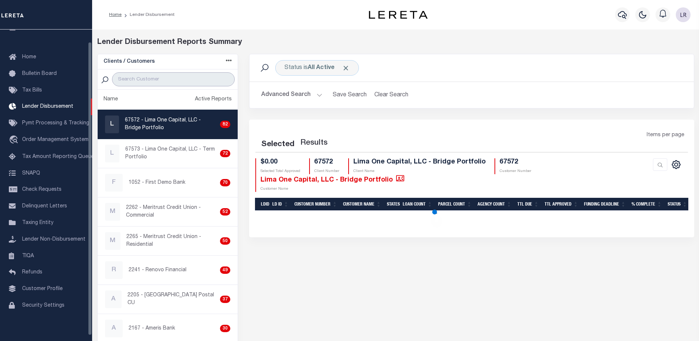
click at [187, 76] on input "search" at bounding box center [173, 79] width 123 height 14
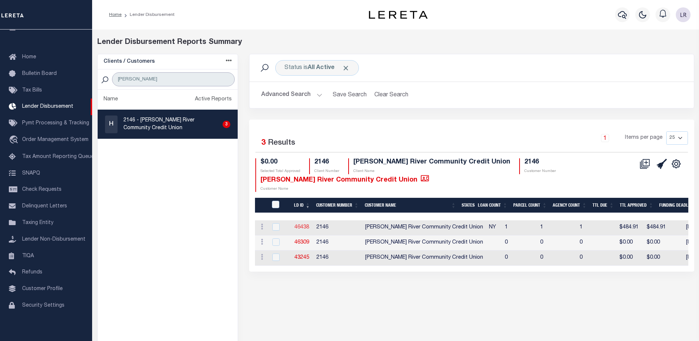
type input "[PERSON_NAME]"
click at [305, 227] on link "46438" at bounding box center [302, 227] width 15 height 5
checkbox input "true"
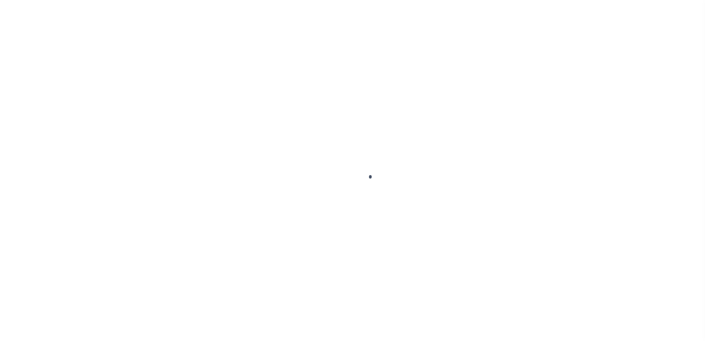
type input "$0.00"
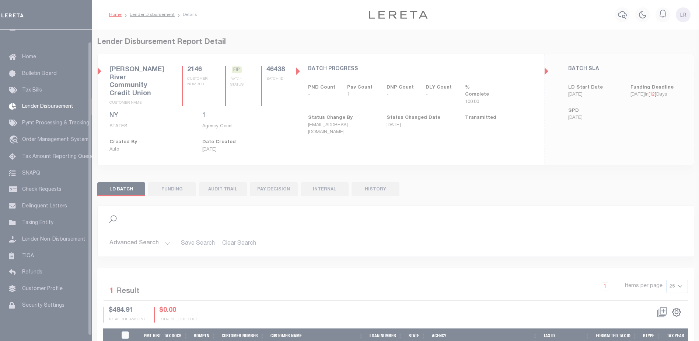
scroll to position [13, 0]
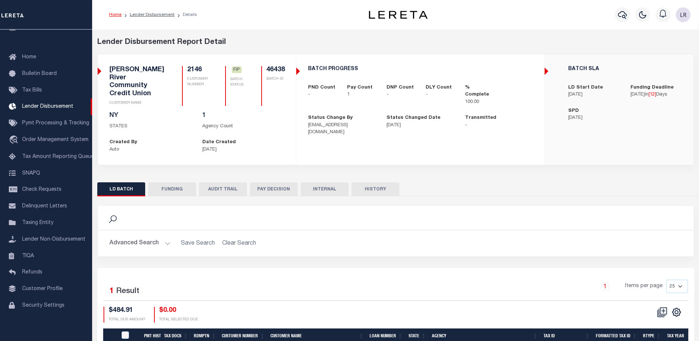
click at [173, 182] on button "FUNDING" at bounding box center [172, 189] width 48 height 14
type input "$484.91"
type input "$0"
type input "[DATE]"
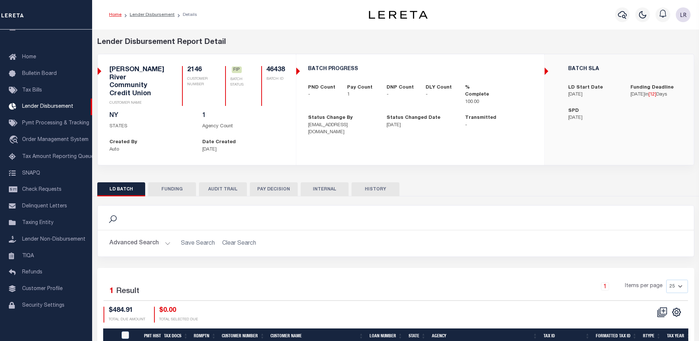
select select "100"
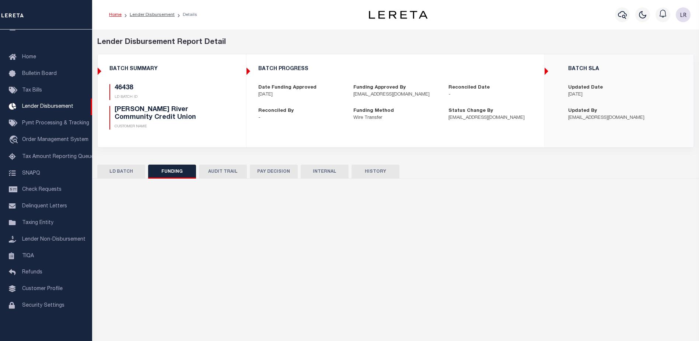
select select "100"
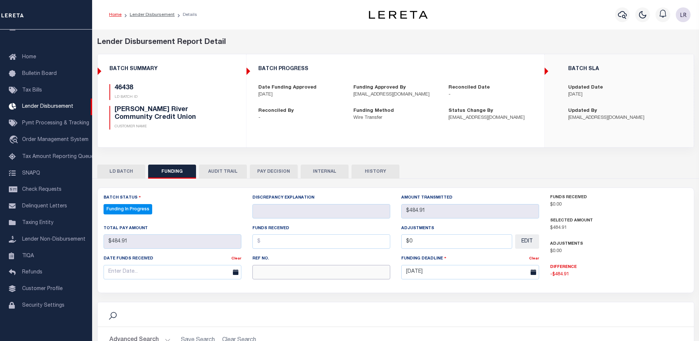
click at [264, 277] on input "text" at bounding box center [322, 272] width 138 height 14
paste input "20251001MMQFMP2700110810010818FT03"
type input "20251001MMQFMP2700110810010818FT03"
click at [268, 243] on input "text" at bounding box center [322, 241] width 138 height 14
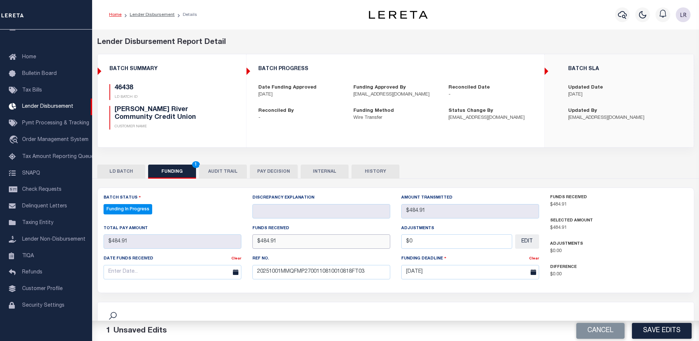
type input "$484.91"
click at [216, 278] on input "text" at bounding box center [173, 272] width 138 height 14
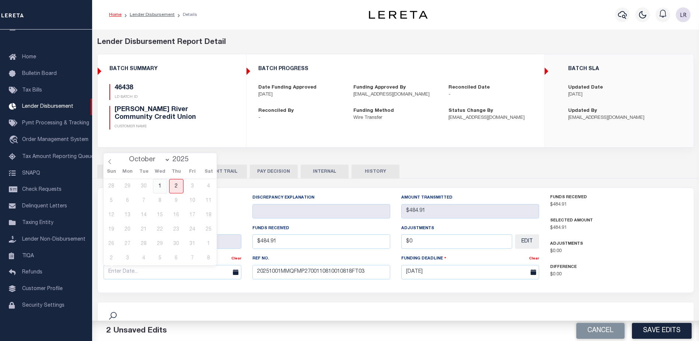
click at [163, 184] on span "1" at bounding box center [160, 186] width 14 height 14
type input "[DATE]"
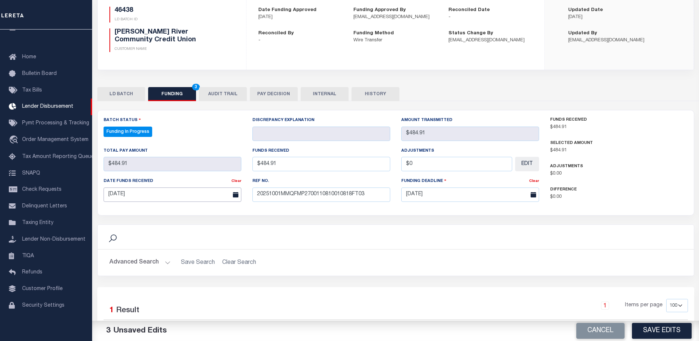
scroll to position [147, 0]
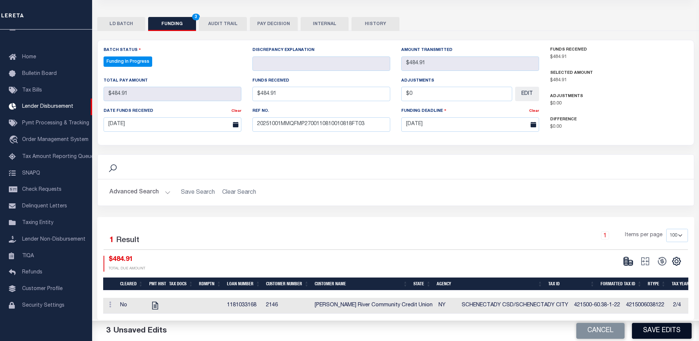
click at [646, 326] on button "Save Edits" at bounding box center [662, 331] width 60 height 16
type input "$484.91"
type input "$0"
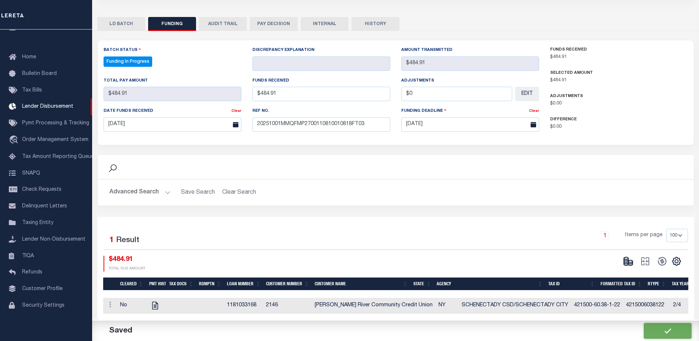
select select "100"
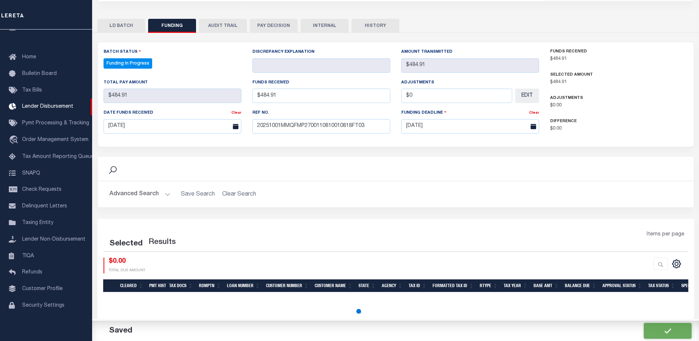
select select "100"
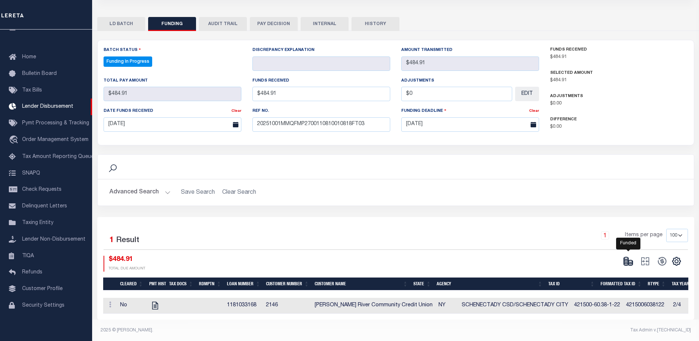
click at [633, 266] on icon at bounding box center [628, 261] width 10 height 10
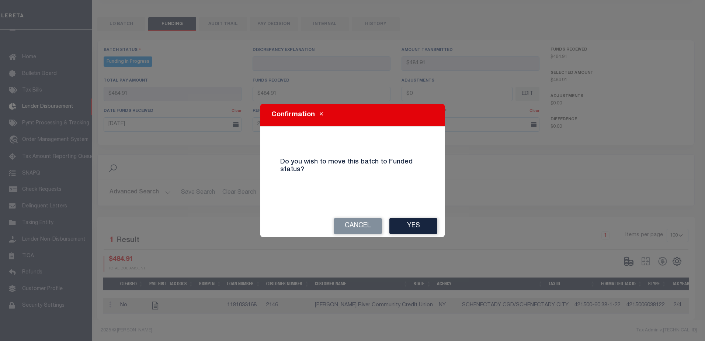
click at [437, 229] on div "Cancel Yes" at bounding box center [352, 226] width 184 height 22
click at [423, 227] on button "Yes" at bounding box center [413, 226] width 48 height 16
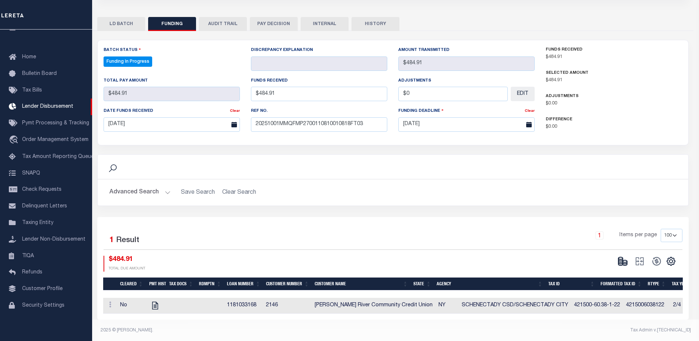
type input "$484.91"
type input "$0"
select select "100"
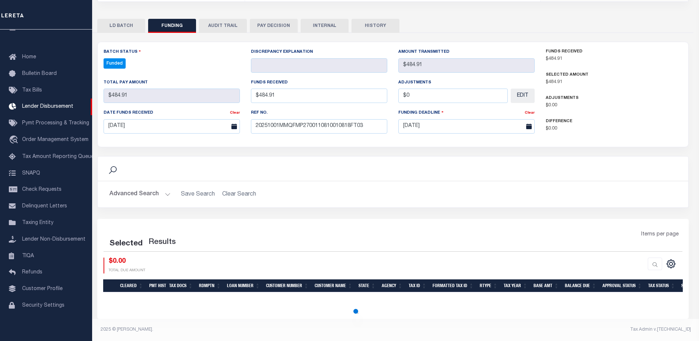
select select "100"
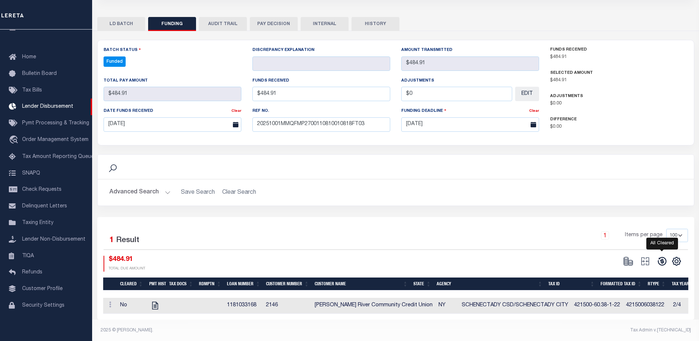
click at [663, 264] on icon at bounding box center [662, 261] width 10 height 10
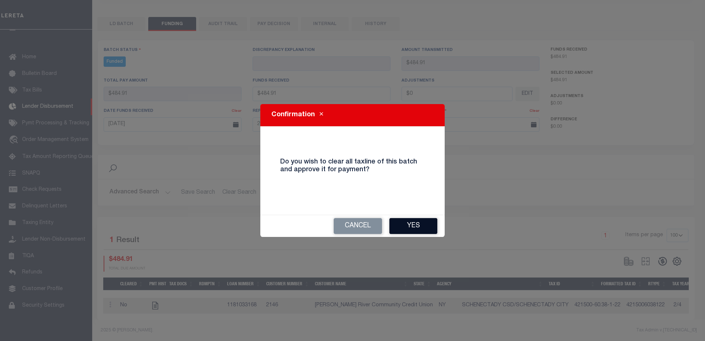
click at [420, 227] on button "Yes" at bounding box center [413, 226] width 48 height 16
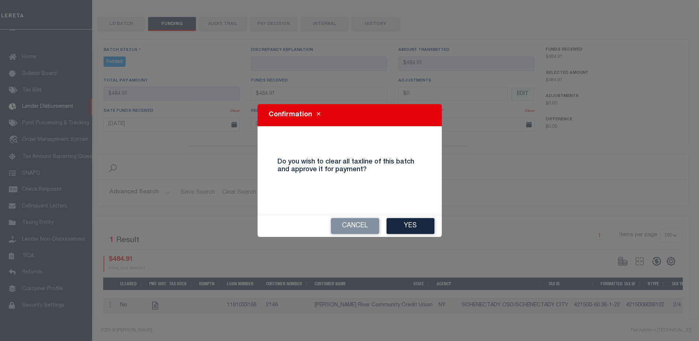
type input "$484.91"
type input "$0"
select select "100"
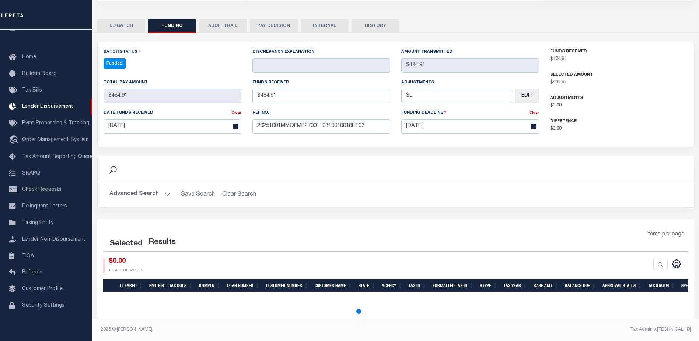
select select "100"
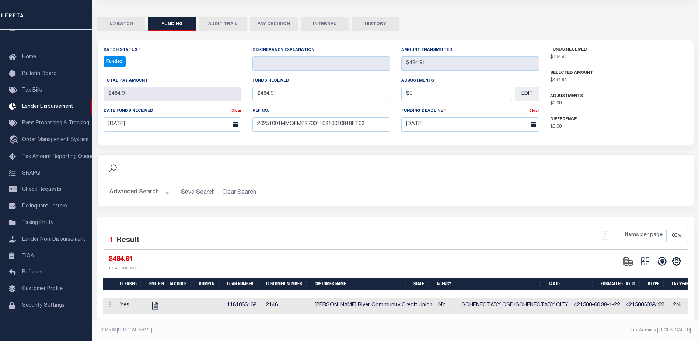
scroll to position [146, 0]
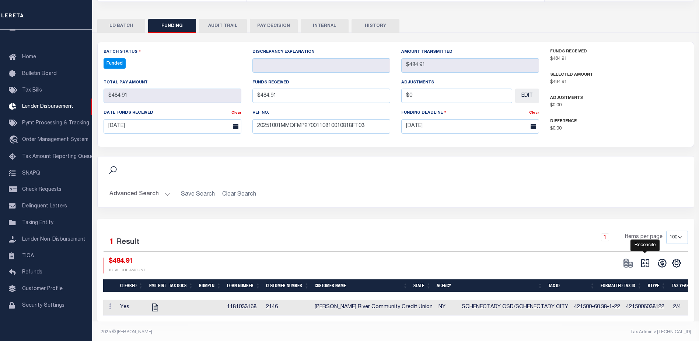
click at [644, 264] on icon at bounding box center [646, 263] width 8 height 8
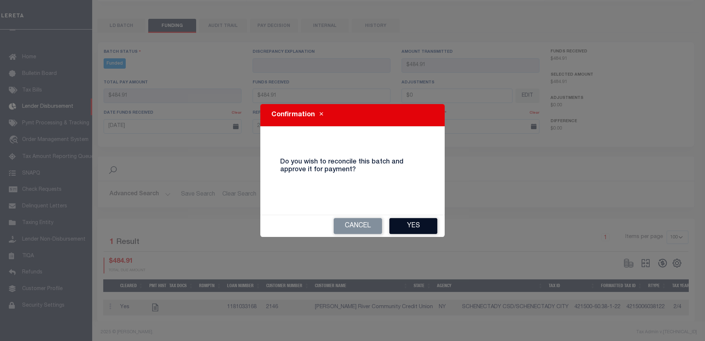
click at [403, 225] on button "Yes" at bounding box center [413, 226] width 48 height 16
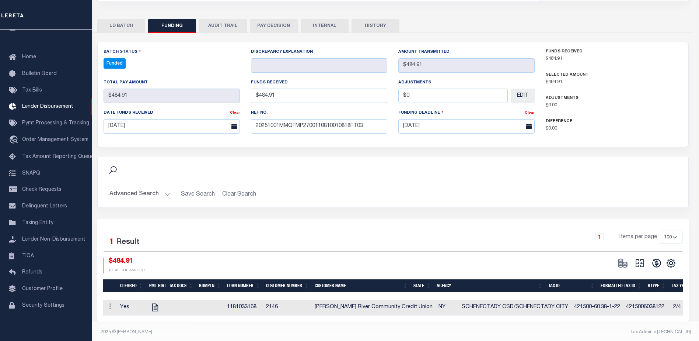
type input "$484.91"
type input "$0"
select select "100"
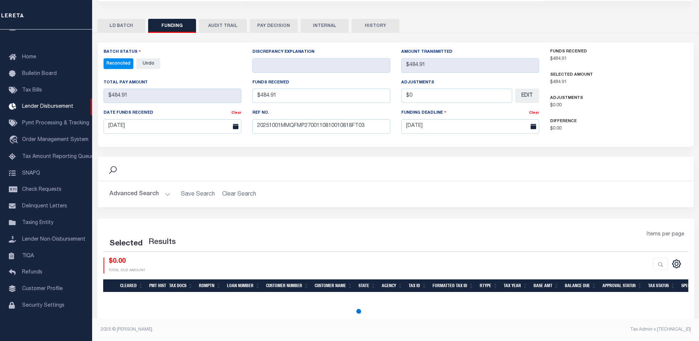
select select "100"
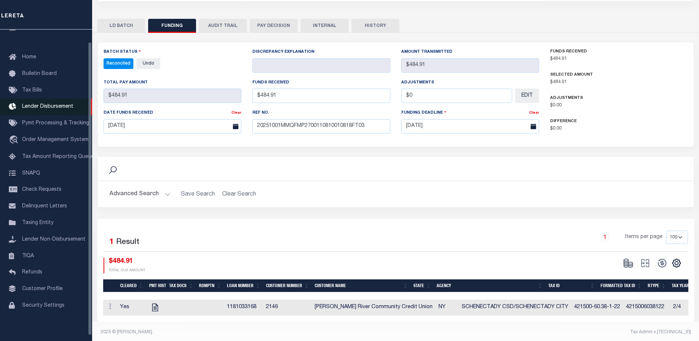
click at [58, 109] on span "Lender Disbursement" at bounding box center [47, 106] width 51 height 5
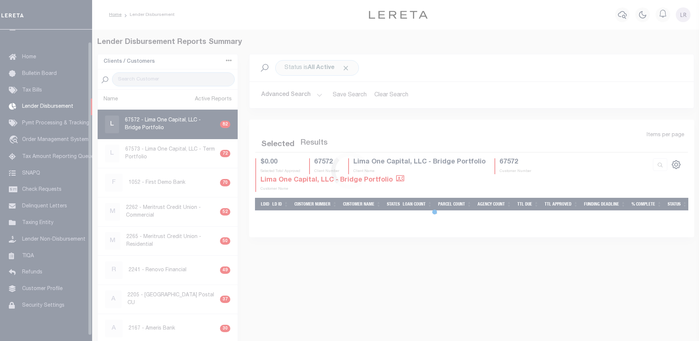
scroll to position [13, 0]
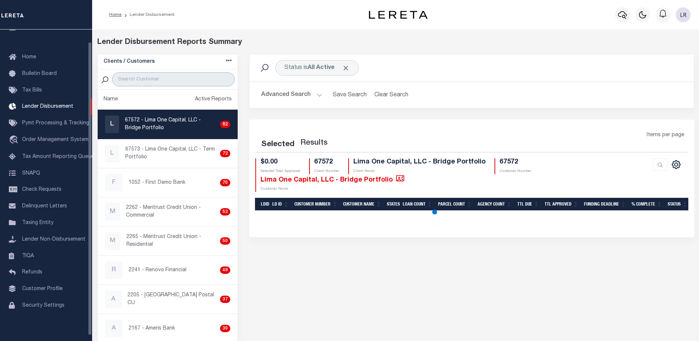
click at [138, 80] on input "search" at bounding box center [173, 79] width 123 height 14
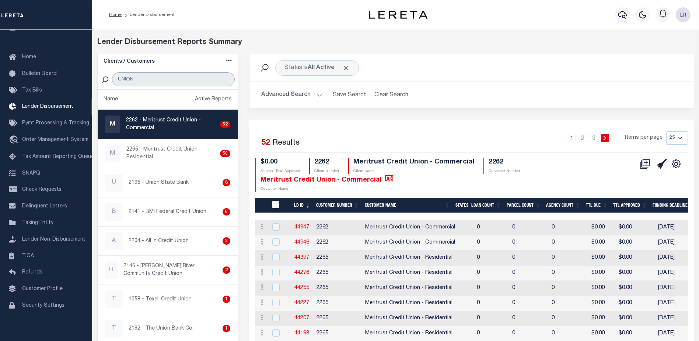
type input "UNION BANK"
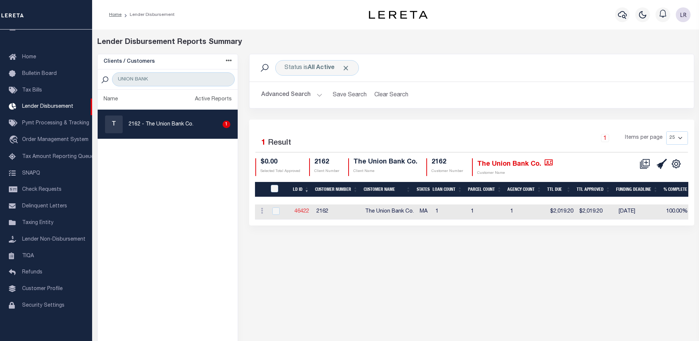
click at [298, 209] on link "46422" at bounding box center [302, 211] width 15 height 5
checkbox input "true"
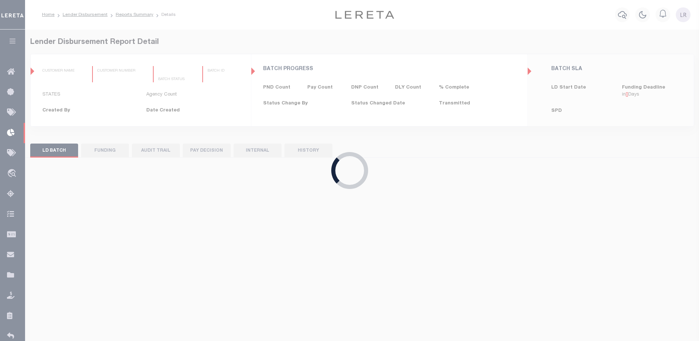
type input "$0.00"
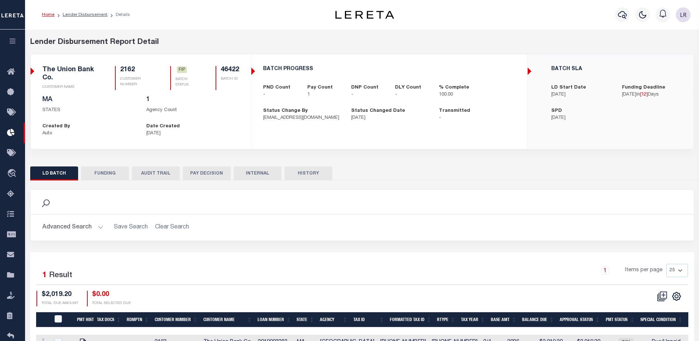
click at [113, 171] on button "FUNDING" at bounding box center [105, 173] width 48 height 14
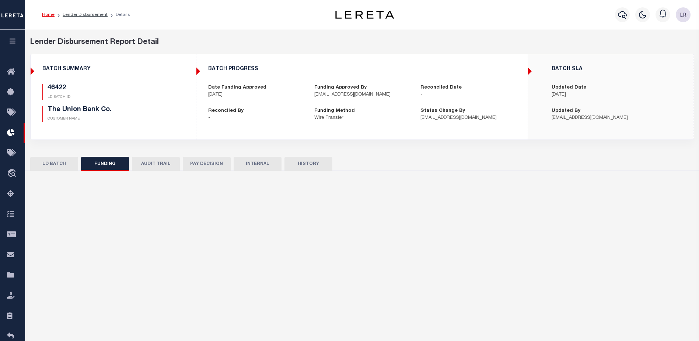
type input "$2,019.2"
type input "$0"
type input "[DATE]"
select select "100"
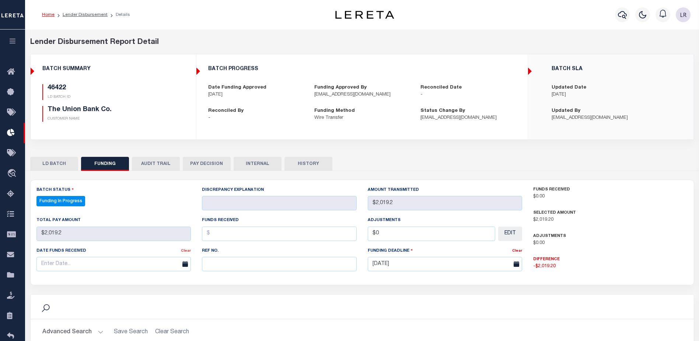
select select "100"
click at [216, 258] on input "text" at bounding box center [279, 264] width 155 height 14
paste input "20251001MMQFMP2700141210010950FT03"
type input "20251001MMQFMP2700141210010950FT03"
click at [216, 236] on input "text" at bounding box center [279, 233] width 155 height 14
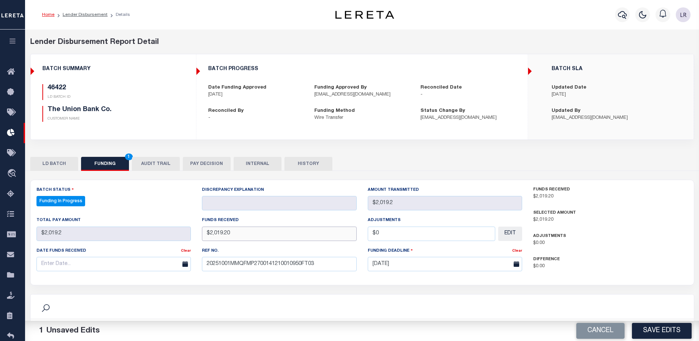
type input "$2,019.20"
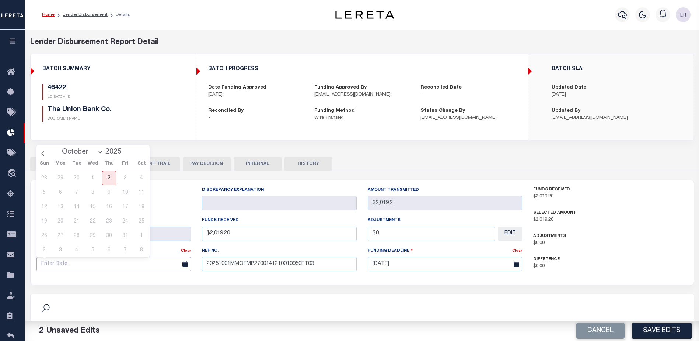
click at [154, 261] on input "text" at bounding box center [114, 264] width 155 height 14
click at [95, 181] on span "1" at bounding box center [93, 178] width 14 height 14
type input "[DATE]"
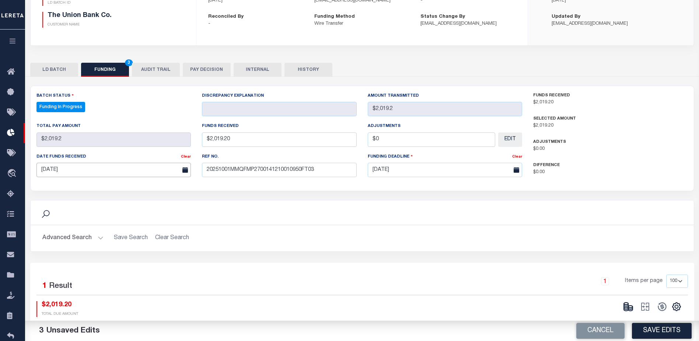
scroll to position [111, 0]
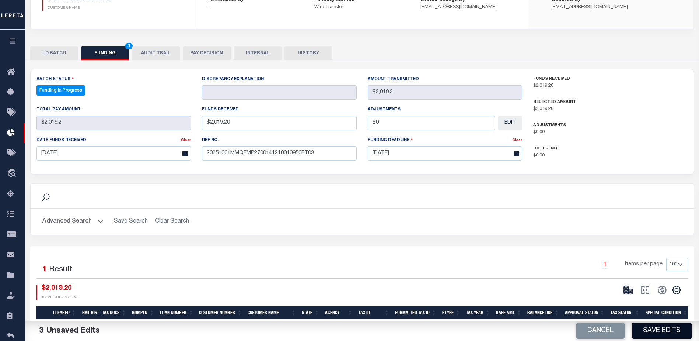
click at [644, 326] on button "Save Edits" at bounding box center [662, 331] width 60 height 16
type input "$2,019.2"
type input "$0"
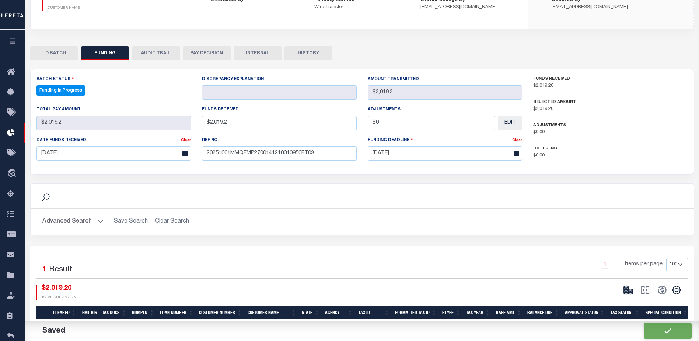
select select "100"
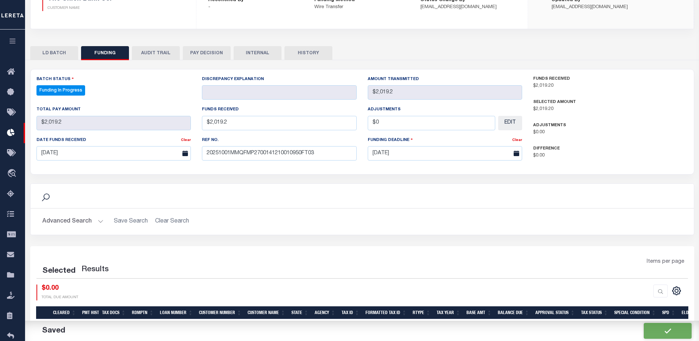
select select "100"
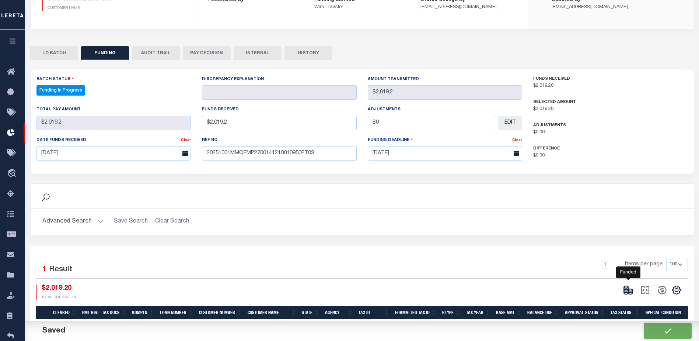
click at [630, 293] on icon at bounding box center [628, 290] width 10 height 10
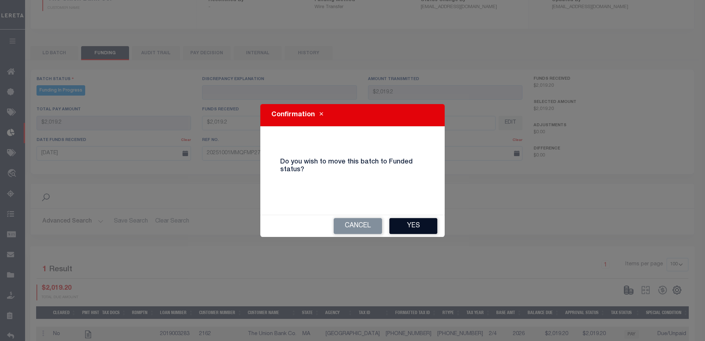
click at [401, 229] on button "Yes" at bounding box center [413, 226] width 48 height 16
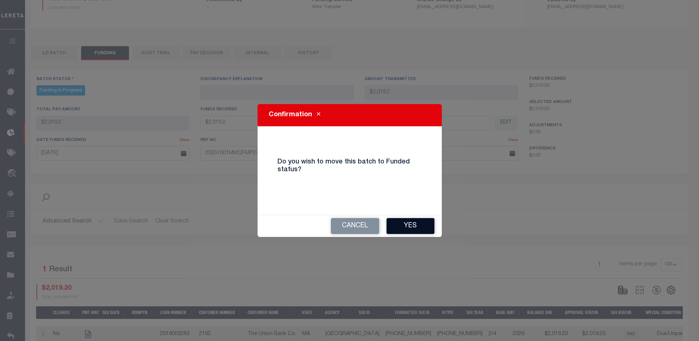
type input "$2,019.2"
type input "$0"
select select "100"
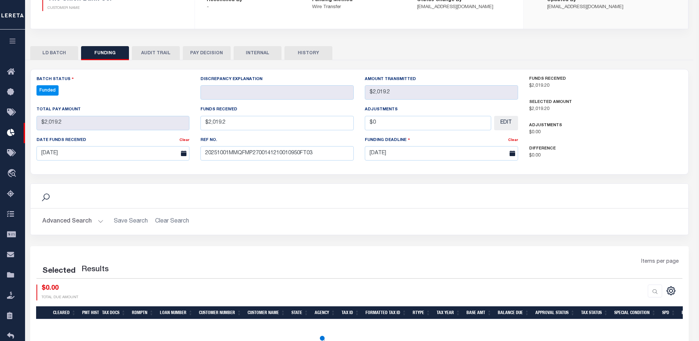
select select "100"
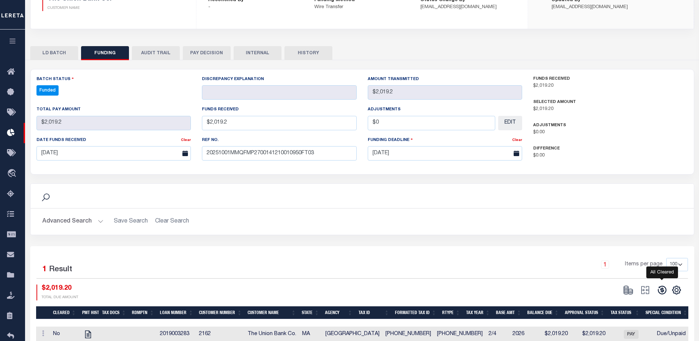
click at [661, 289] on icon at bounding box center [662, 290] width 10 height 10
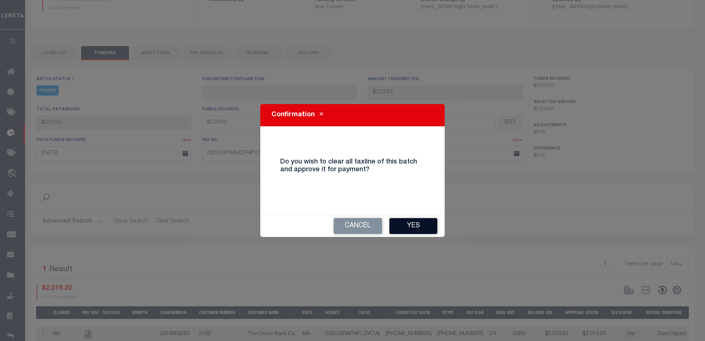
click at [430, 233] on button "Yes" at bounding box center [413, 226] width 48 height 16
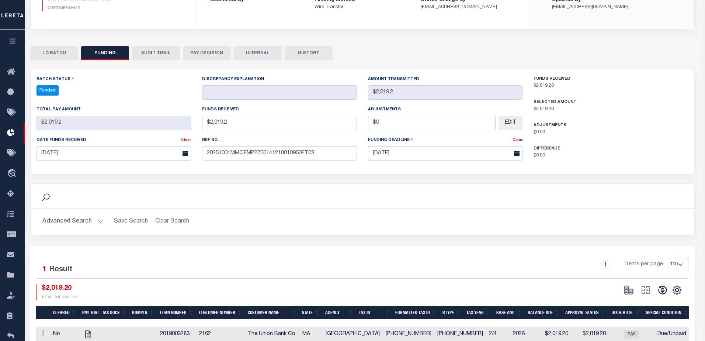
type input "$2,019.2"
type input "$0"
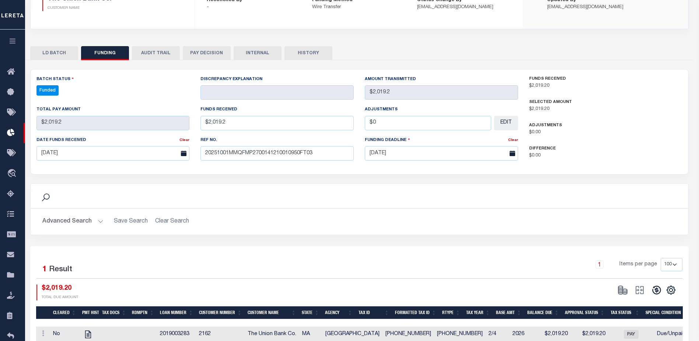
select select "100"
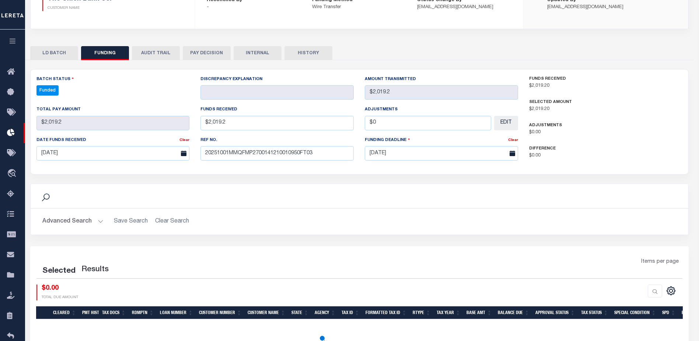
select select "100"
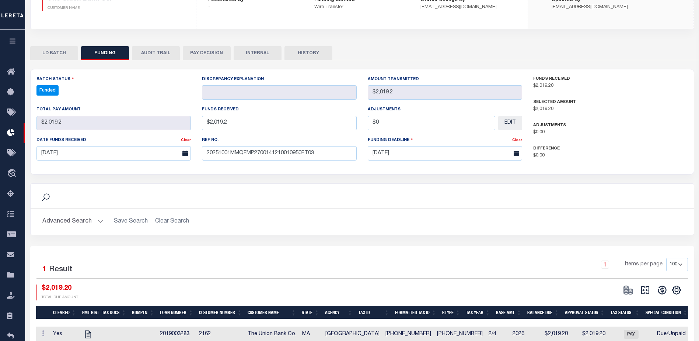
click at [640, 289] on button at bounding box center [645, 289] width 17 height 11
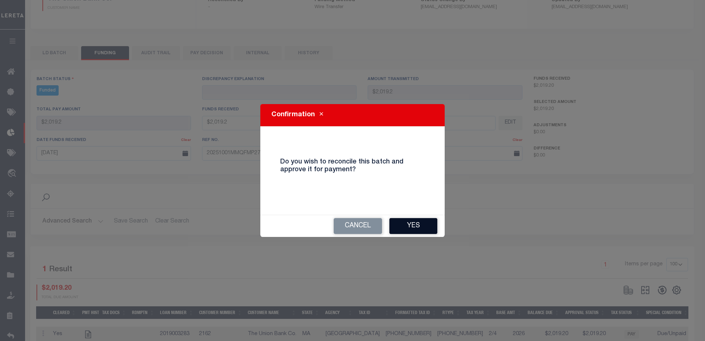
click at [426, 232] on button "Yes" at bounding box center [413, 226] width 48 height 16
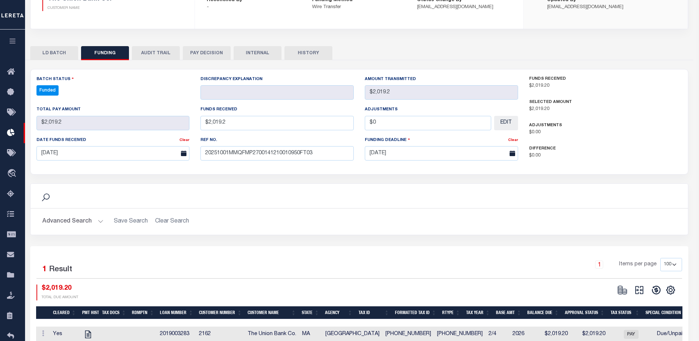
type input "$2,019.2"
type input "$0"
select select "100"
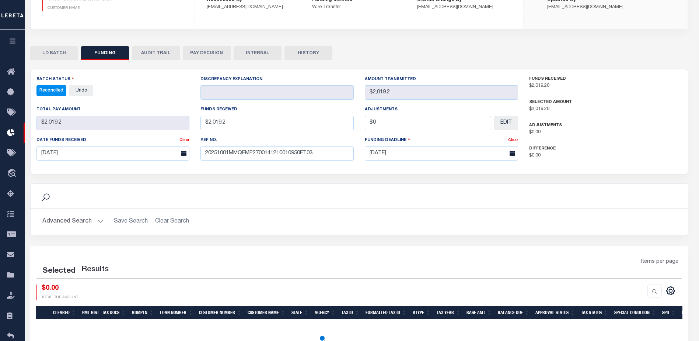
select select "100"
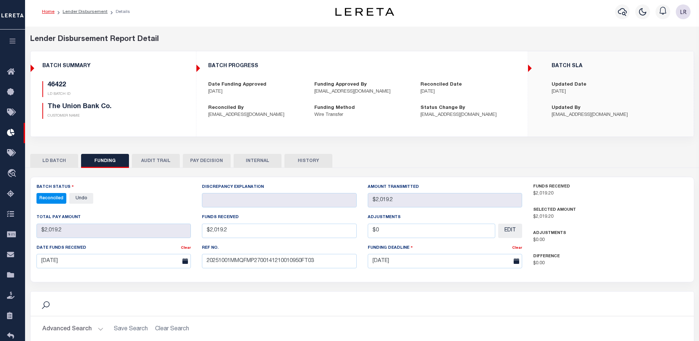
scroll to position [0, 0]
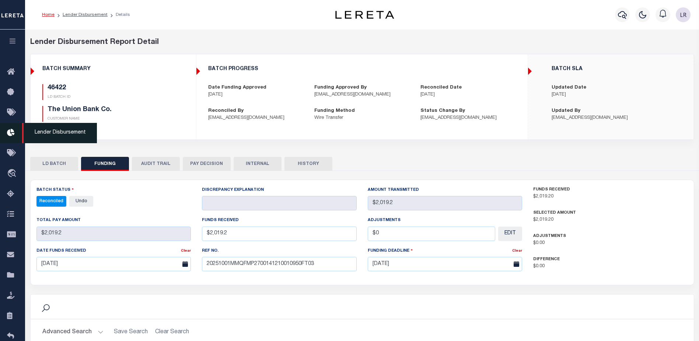
click at [10, 136] on icon at bounding box center [13, 132] width 12 height 9
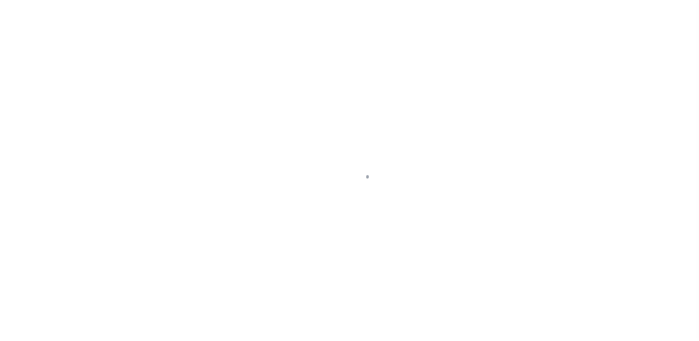
scroll to position [13, 0]
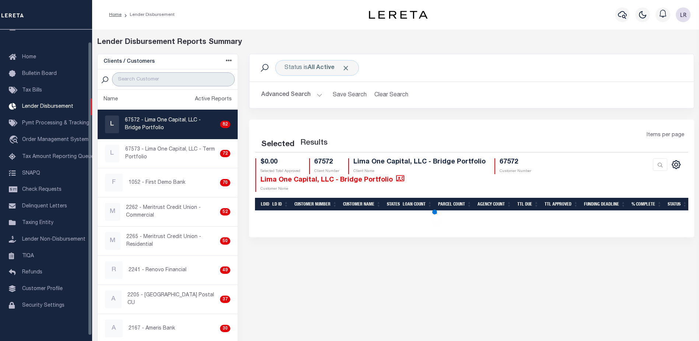
click at [152, 80] on input "search" at bounding box center [173, 79] width 123 height 14
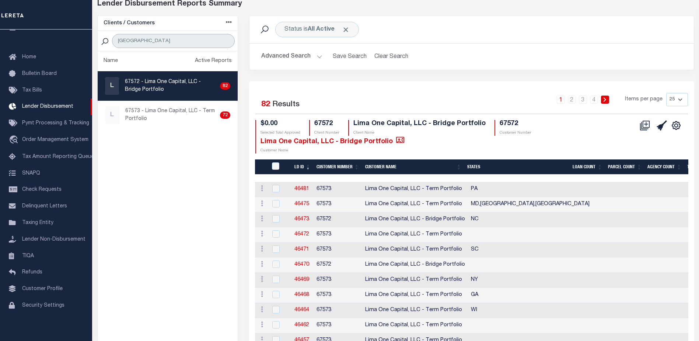
scroll to position [0, 0]
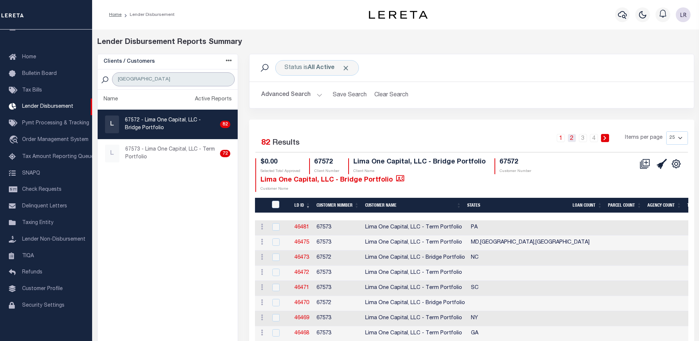
type input "[GEOGRAPHIC_DATA]"
click at [576, 138] on link "2" at bounding box center [572, 138] width 8 height 8
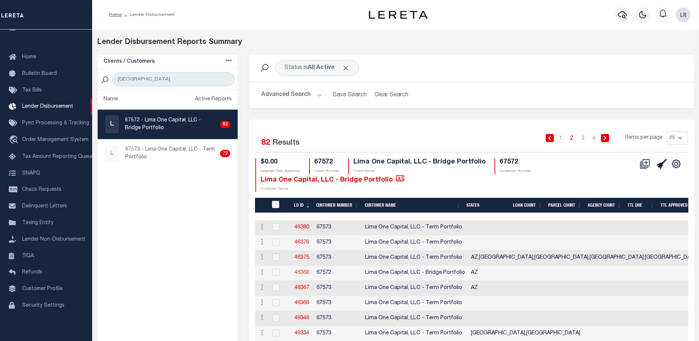
click at [305, 273] on link "46368" at bounding box center [302, 272] width 15 height 5
checkbox input "true"
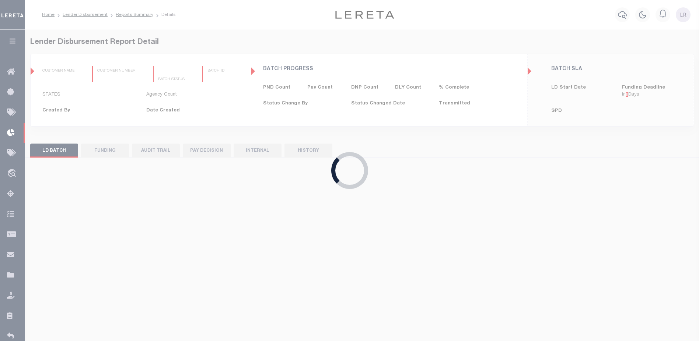
type input "$0.00"
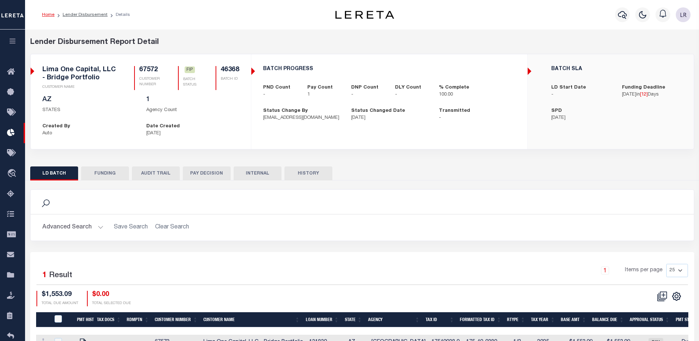
click at [110, 171] on button "FUNDING" at bounding box center [105, 173] width 48 height 14
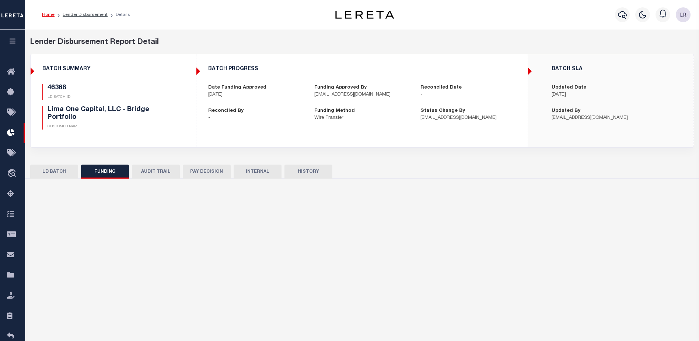
type input "$1,553.09"
type input "$0"
type input "[DATE]"
select select "100"
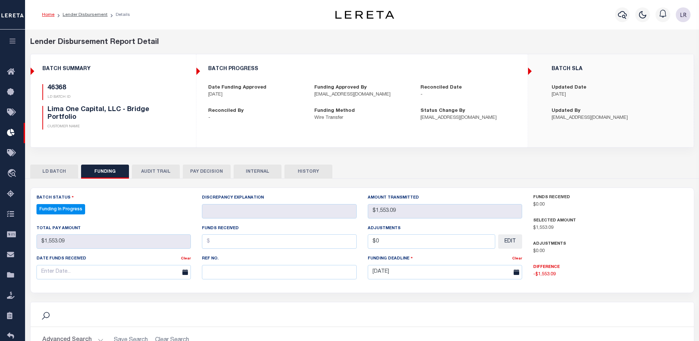
select select "100"
click at [216, 272] on input "text" at bounding box center [279, 272] width 155 height 14
paste input "20251001MMQFMP2700160510011052FT03"
type input "20251001MMQFMP2700160510011052FT03"
click at [218, 244] on input "text" at bounding box center [279, 241] width 155 height 14
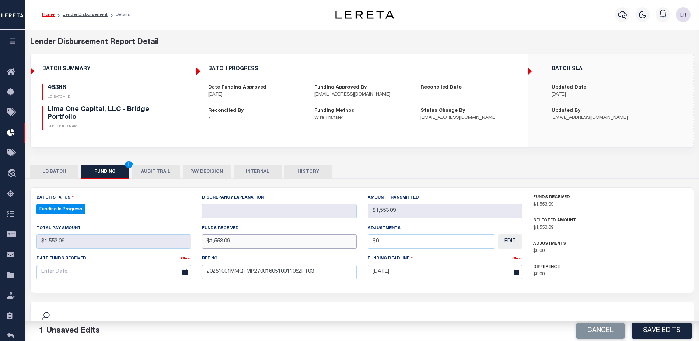
type input "$1,553.09"
click at [98, 277] on input "text" at bounding box center [114, 272] width 155 height 14
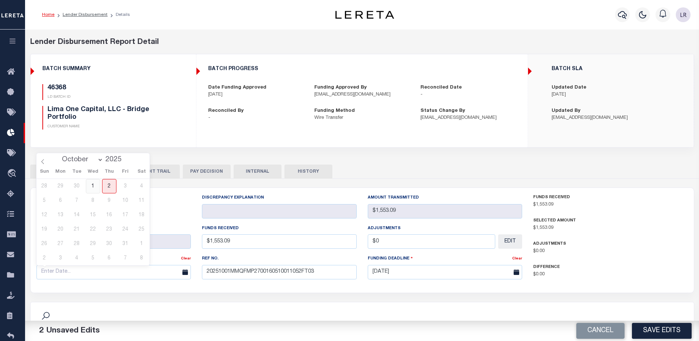
click at [93, 190] on span "1" at bounding box center [93, 186] width 14 height 14
type input "[DATE]"
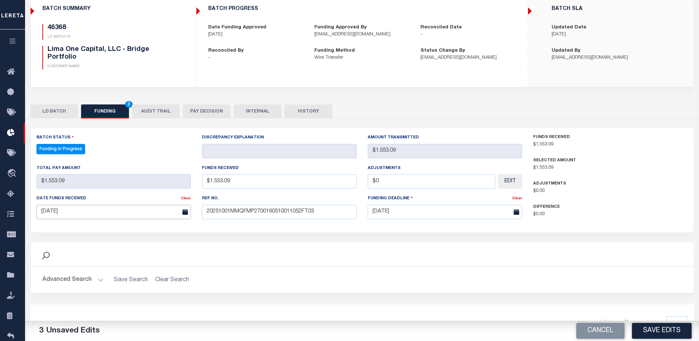
scroll to position [111, 0]
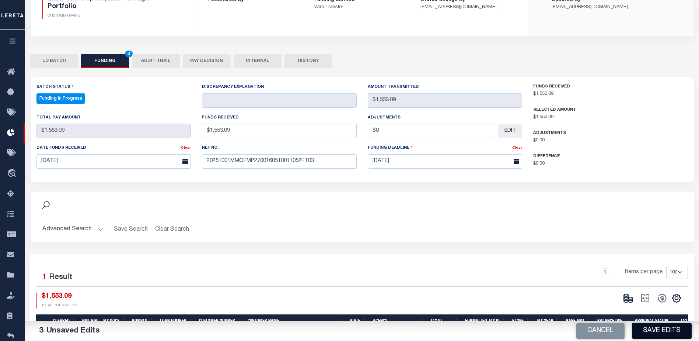
click at [665, 326] on button "Save Edits" at bounding box center [662, 331] width 60 height 16
type input "$1,553.09"
type input "$0"
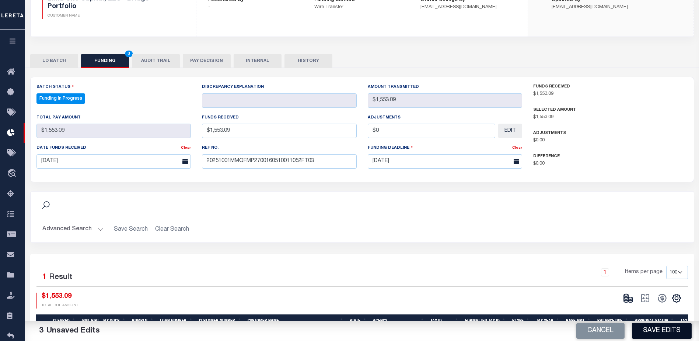
select select "100"
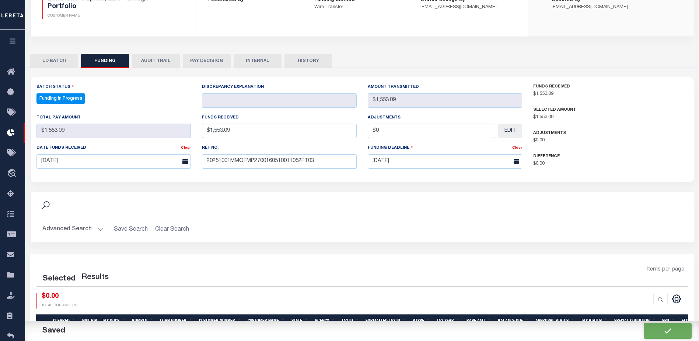
select select "100"
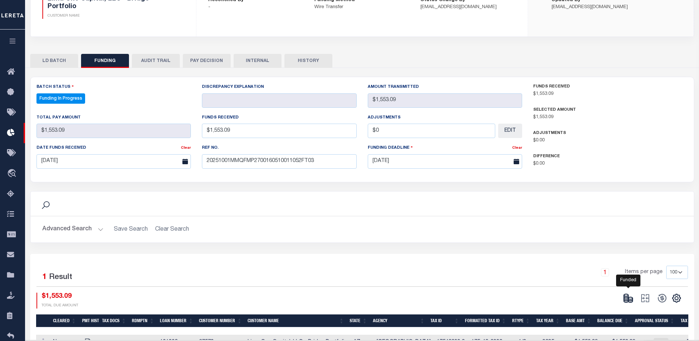
click at [628, 297] on icon at bounding box center [628, 298] width 10 height 10
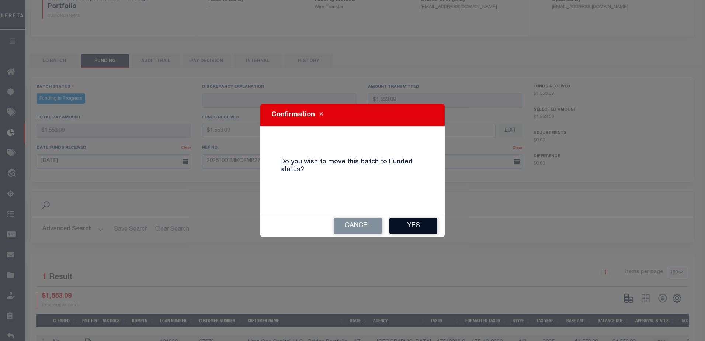
click at [425, 230] on button "Yes" at bounding box center [413, 226] width 48 height 16
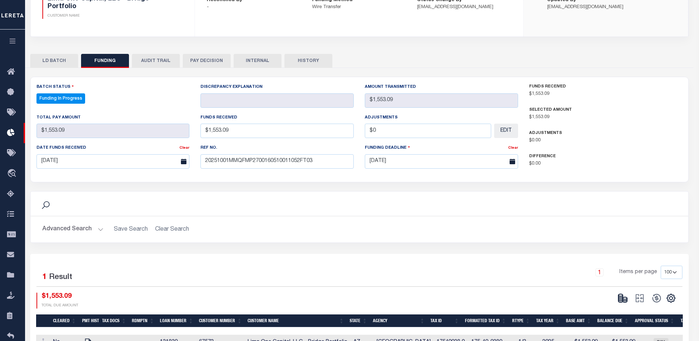
type input "$1,553.09"
type input "$0"
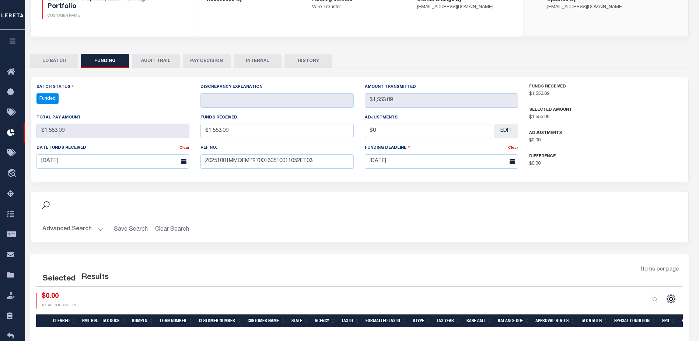
select select "100"
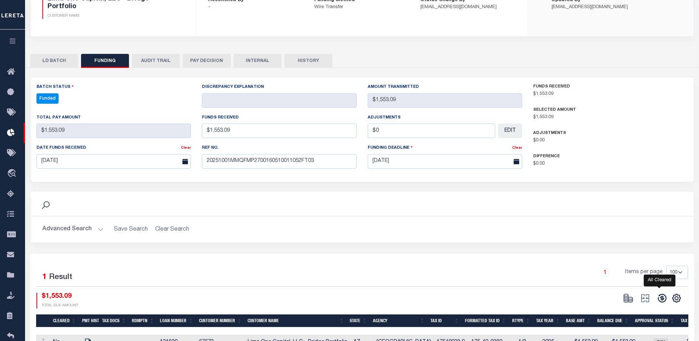
click at [659, 297] on icon at bounding box center [662, 298] width 10 height 10
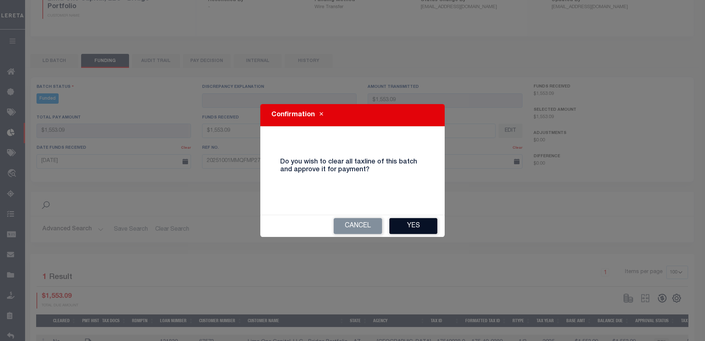
click at [435, 227] on button "Yes" at bounding box center [413, 226] width 48 height 16
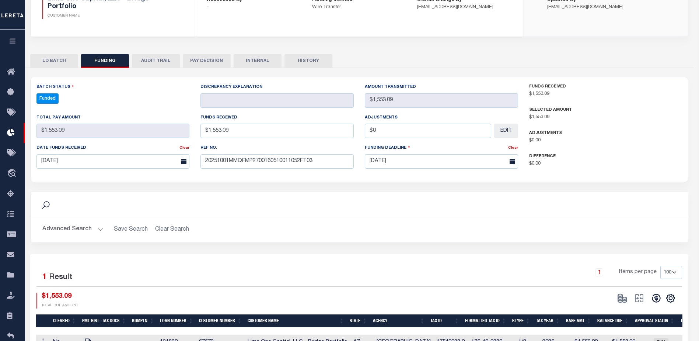
type input "$1,553.09"
type input "$0"
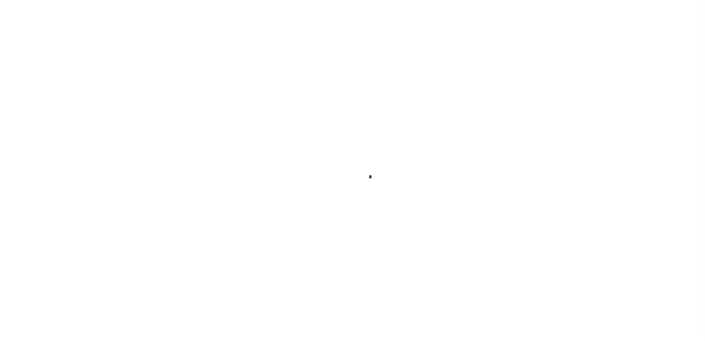
type input "$0.00"
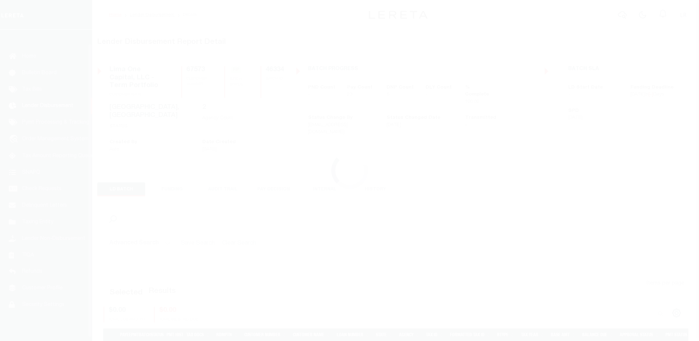
scroll to position [18, 0]
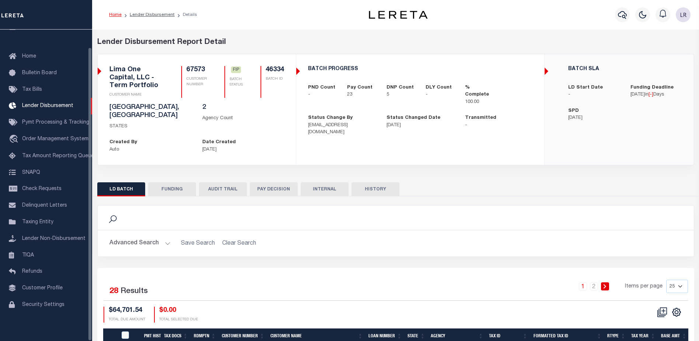
click at [167, 184] on button "FUNDING" at bounding box center [172, 189] width 48 height 14
type input "$52,193.42"
type input "$0"
type input "[DATE]"
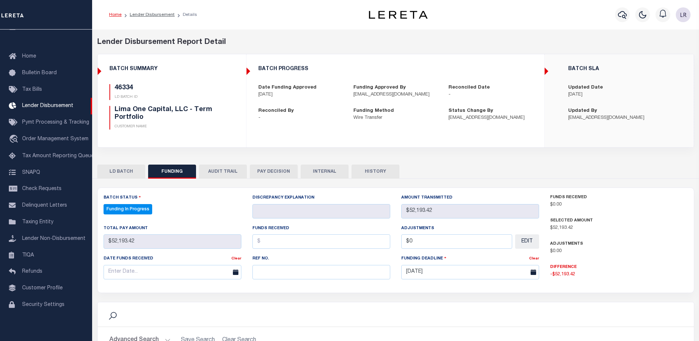
select select "100"
click at [275, 272] on input "text" at bounding box center [322, 272] width 138 height 14
paste input "20251001MMQFMP2700160510011052FT03"
type input "20251001MMQFMP2700160510011052FT03"
click at [267, 244] on input "text" at bounding box center [322, 241] width 138 height 14
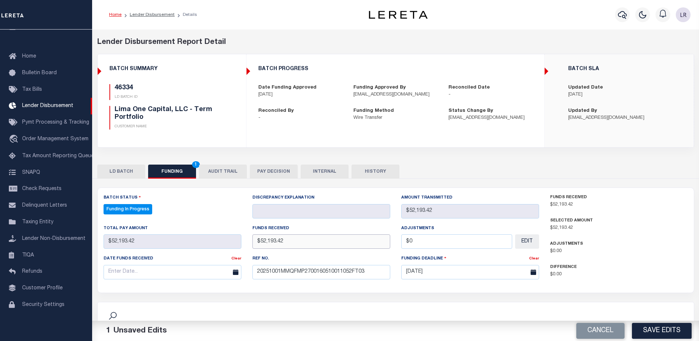
type input "$52,193.42"
click at [215, 269] on input "text" at bounding box center [173, 272] width 138 height 14
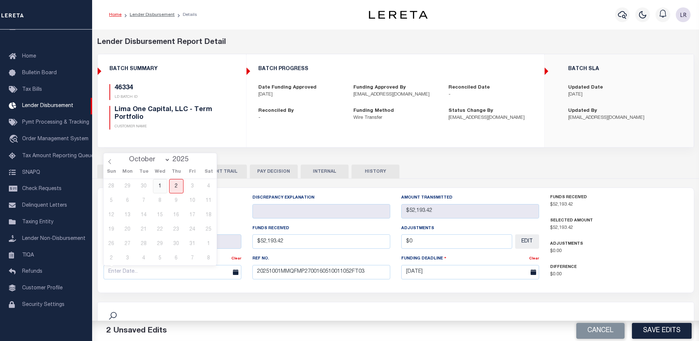
click at [162, 188] on span "1" at bounding box center [160, 186] width 14 height 14
type input "[DATE]"
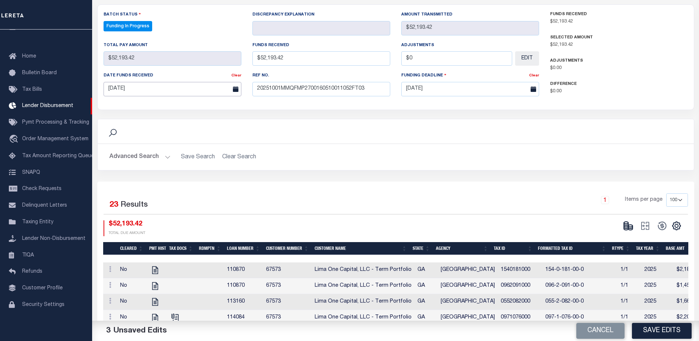
scroll to position [184, 0]
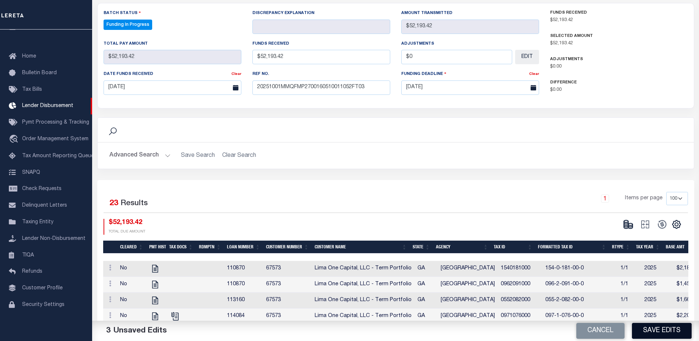
click at [665, 326] on button "Save Edits" at bounding box center [662, 331] width 60 height 16
type input "$52,193.42"
type input "$0"
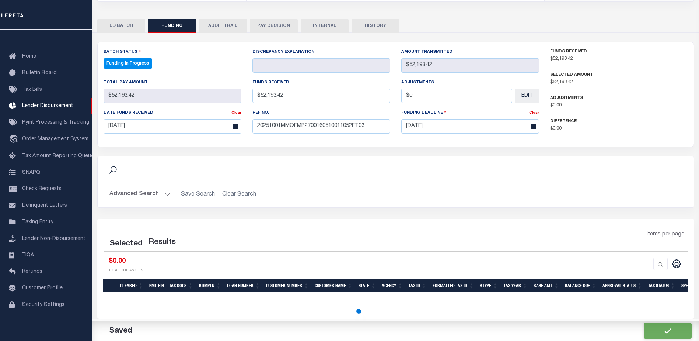
select select "100"
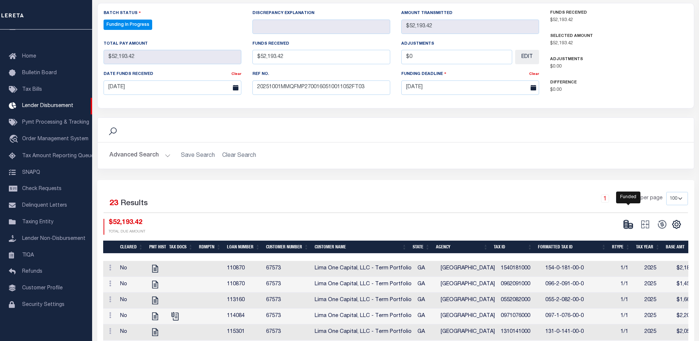
click at [629, 228] on icon at bounding box center [628, 224] width 10 height 10
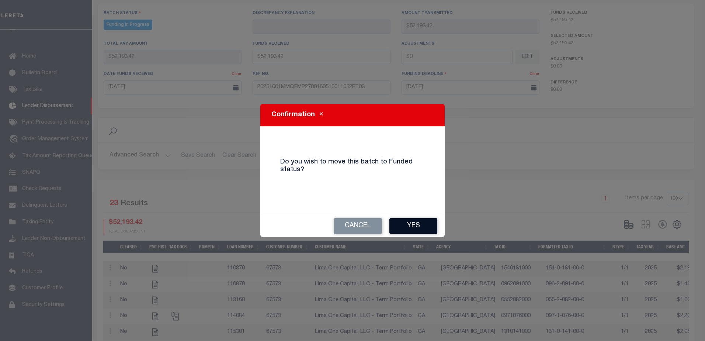
click at [418, 227] on button "Yes" at bounding box center [413, 226] width 48 height 16
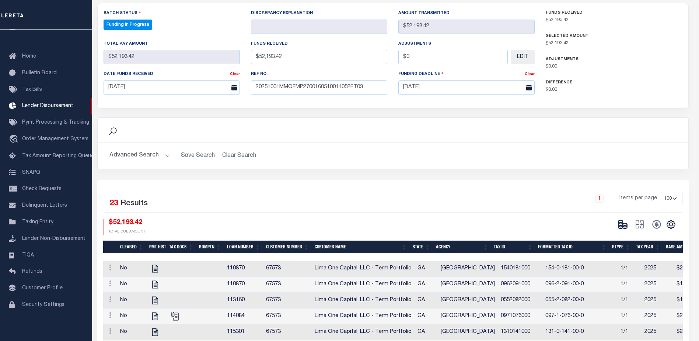
type input "$52,193.42"
type input "$0"
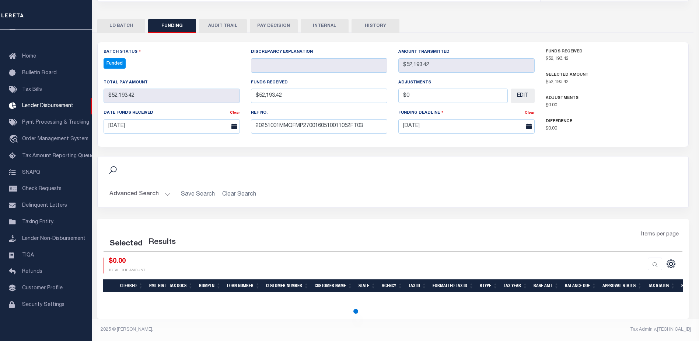
scroll to position [146, 0]
select select "100"
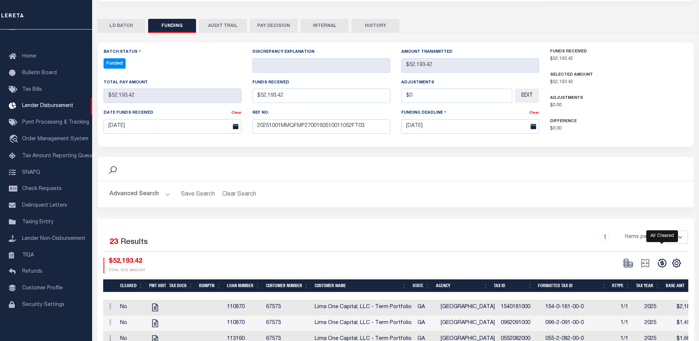
click at [666, 260] on icon at bounding box center [662, 263] width 10 height 10
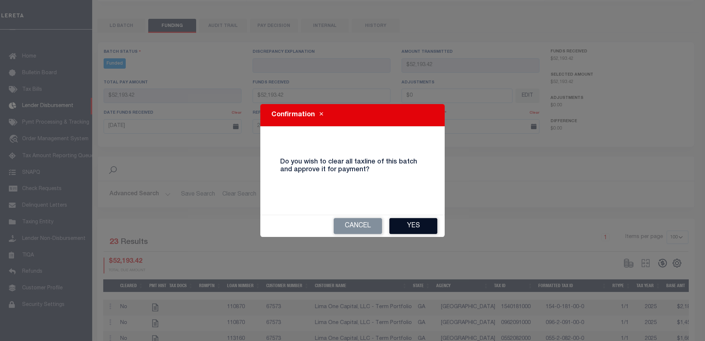
click at [414, 229] on button "Yes" at bounding box center [413, 226] width 48 height 16
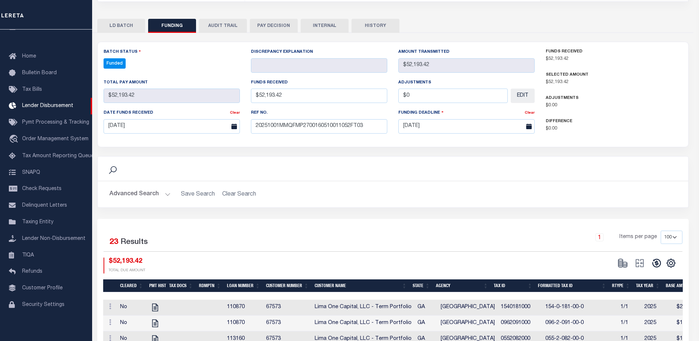
type input "$52,193.42"
type input "$0"
select select "100"
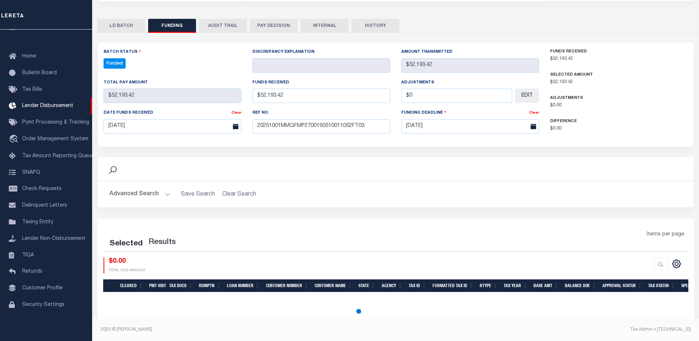
select select "100"
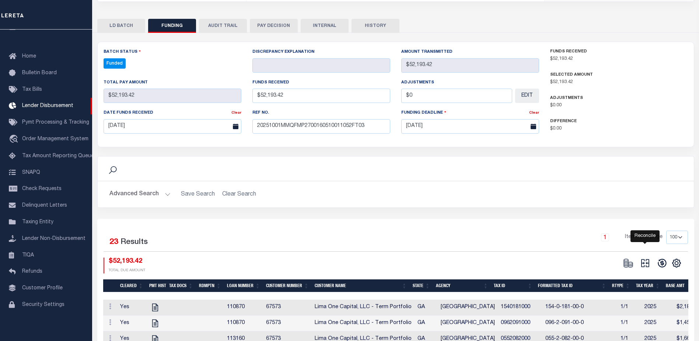
click at [649, 264] on icon "" at bounding box center [646, 263] width 8 height 8
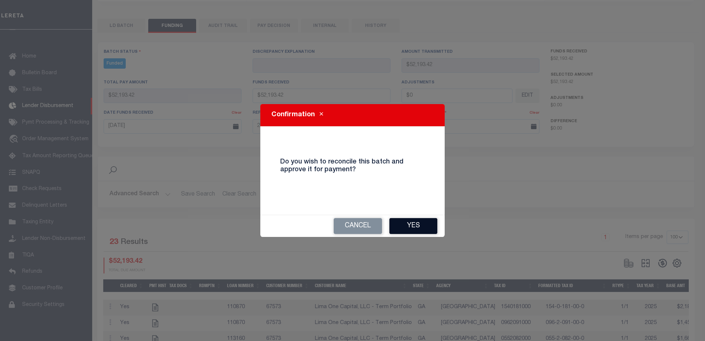
click at [434, 229] on button "Yes" at bounding box center [413, 226] width 48 height 16
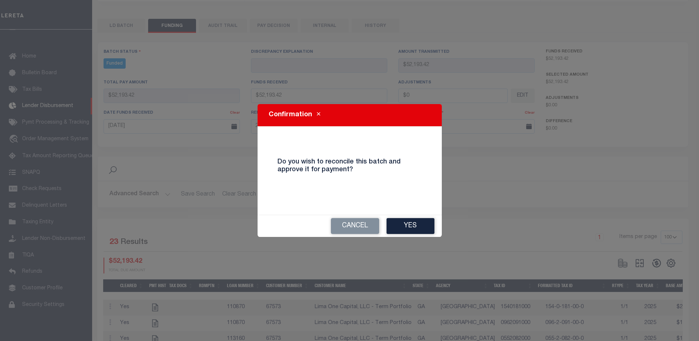
type input "$52,193.42"
type input "$0"
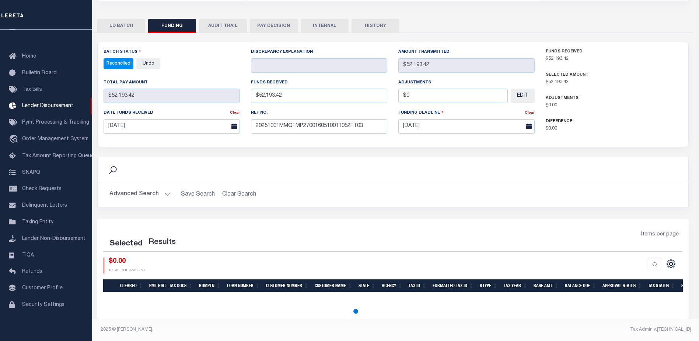
select select "100"
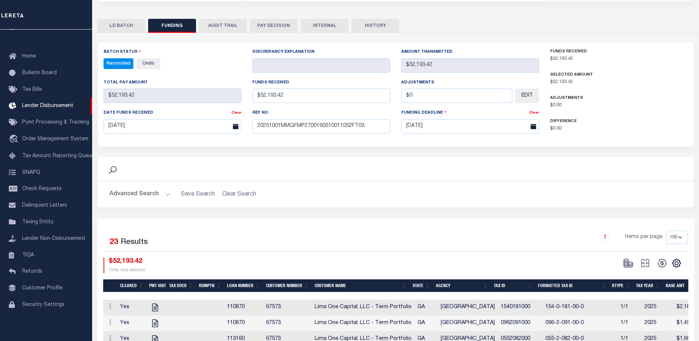
click at [325, 27] on button "INTERNAL" at bounding box center [325, 26] width 48 height 14
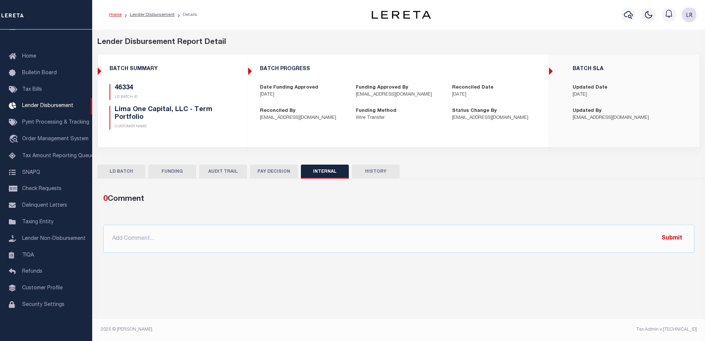
drag, startPoint x: 337, startPoint y: 215, endPoint x: 347, endPoint y: 213, distance: 10.4
click at [341, 218] on div "0 Comment @Aakash Patel @Abdul Muzain @Adams, Pamela S @Adhikary Rinki @Agustin…" at bounding box center [398, 222] width 603 height 59
drag, startPoint x: 350, startPoint y: 240, endPoint x: 362, endPoint y: 240, distance: 12.6
click at [350, 240] on input "text" at bounding box center [398, 239] width 591 height 28
paste input ""ORG AMT - $178626.18 46368 - $1553.09 46334 - $52193.42 46375 - $64549.81 4636…"
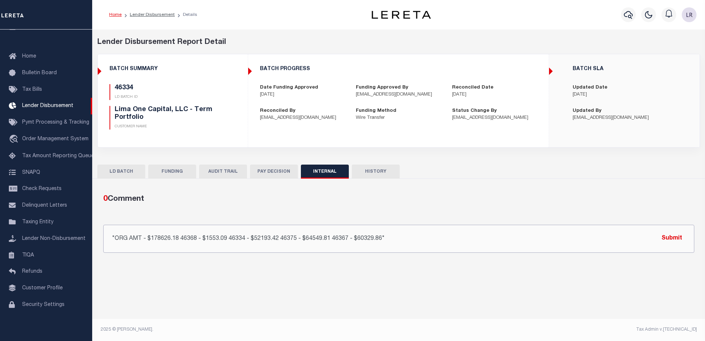
click at [688, 235] on input ""ORG AMT - $178626.18 46368 - $1553.09 46334 - $52193.42 46375 - $64549.81 4636…" at bounding box center [398, 239] width 591 height 28
type input ""ORG AMT - $178626.18 46368 - $1553.09 46334 - $52193.42 46375 - $64549.81 4636…"
click at [681, 240] on button "Submit" at bounding box center [672, 238] width 30 height 15
click at [157, 13] on link "Lender Disbursement" at bounding box center [152, 15] width 45 height 4
checkbox input "true"
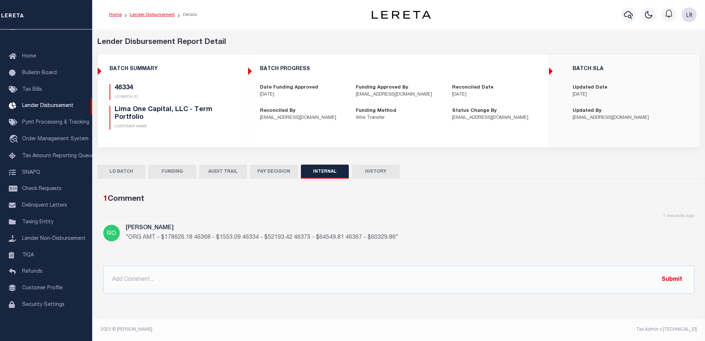
checkbox input "true"
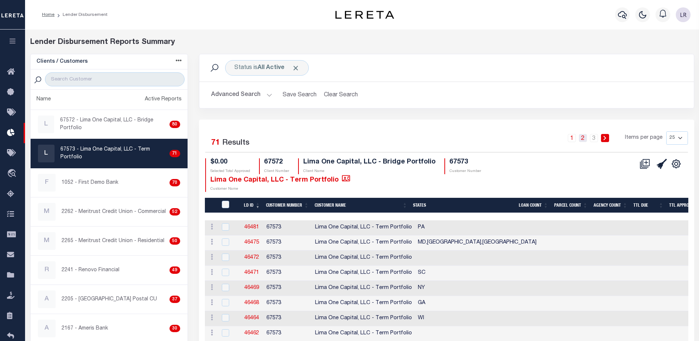
click at [584, 140] on link "2" at bounding box center [583, 138] width 8 height 8
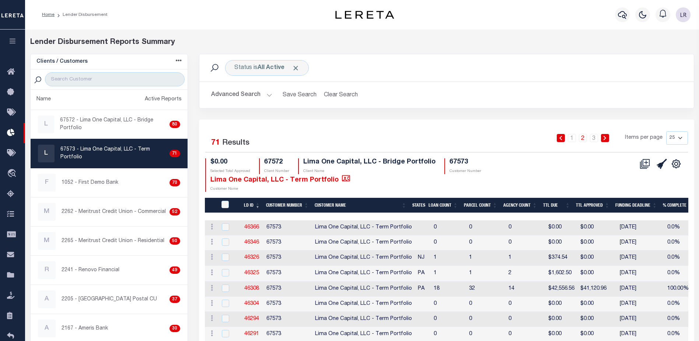
click at [580, 140] on li "2" at bounding box center [583, 138] width 11 height 8
click at [572, 140] on link "1" at bounding box center [572, 138] width 8 height 8
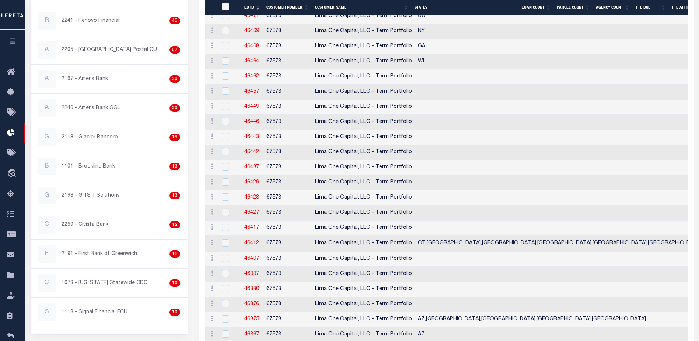
scroll to position [292, 0]
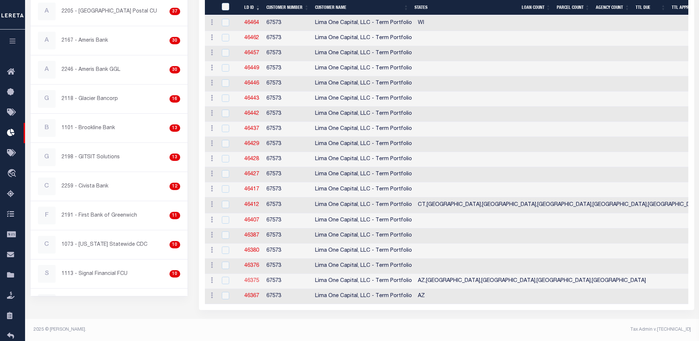
click at [246, 278] on link "46375" at bounding box center [251, 280] width 15 height 5
checkbox input "true"
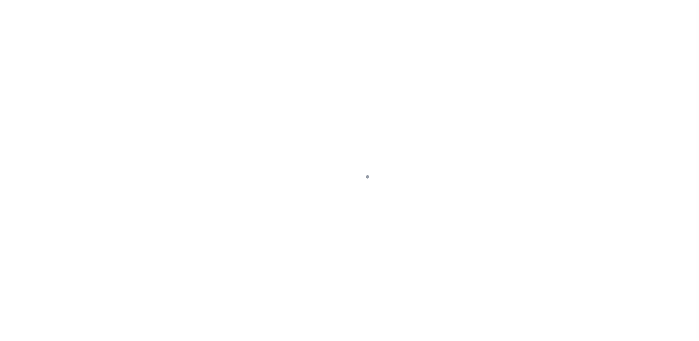
scroll to position [13, 0]
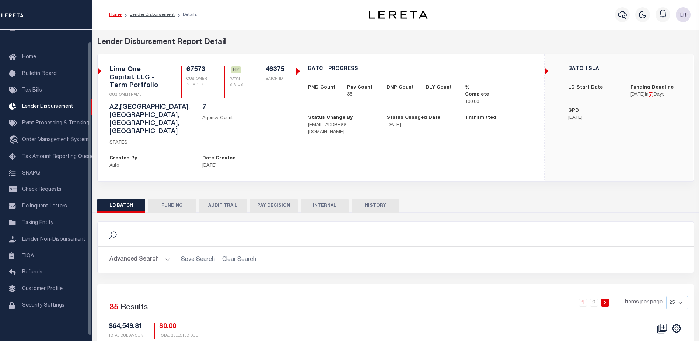
click at [171, 198] on button "FUNDING" at bounding box center [172, 205] width 48 height 14
type input "$64,549.81"
type input "$0"
type input "[DATE]"
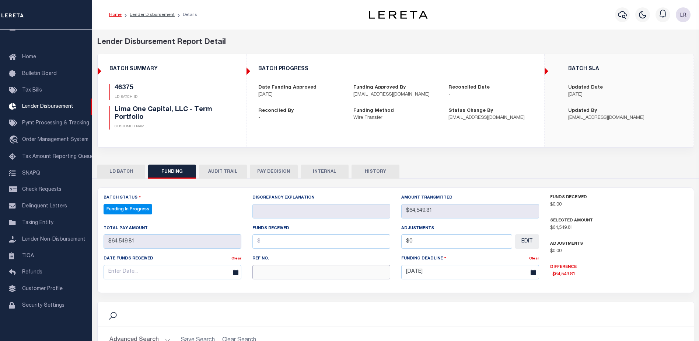
select select "100"
click at [272, 270] on input "text" at bounding box center [322, 272] width 138 height 14
paste input "20251001MMQFMP2700160510011052FT03"
type input "20251001MMQFMP2700160510011052FT03"
click at [267, 249] on input "text" at bounding box center [322, 241] width 138 height 14
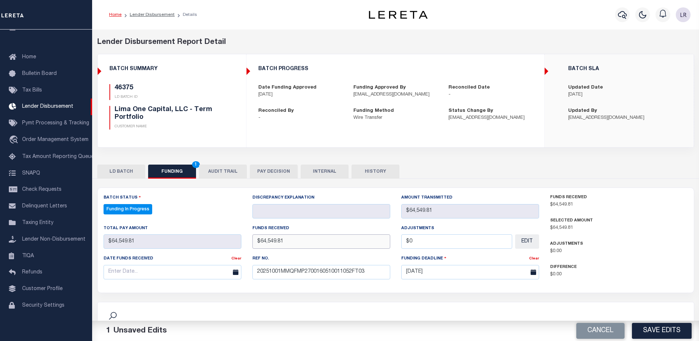
type input "$64,549.81"
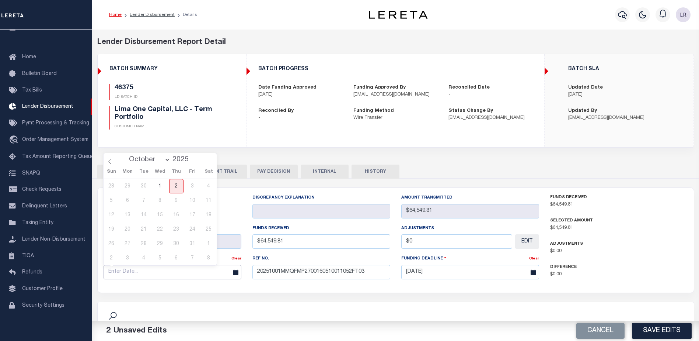
click at [227, 270] on input "text" at bounding box center [173, 272] width 138 height 14
click at [158, 185] on span "1" at bounding box center [160, 186] width 14 height 14
type input "[DATE]"
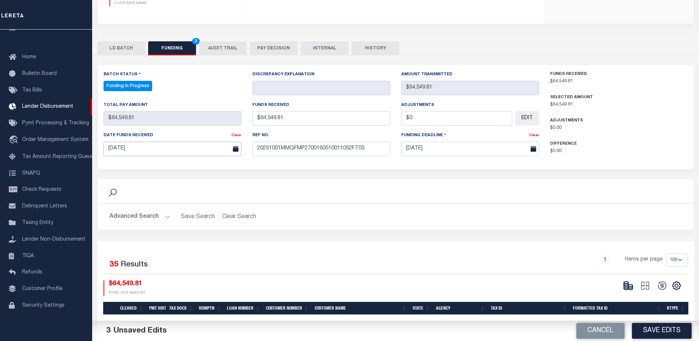
scroll to position [147, 0]
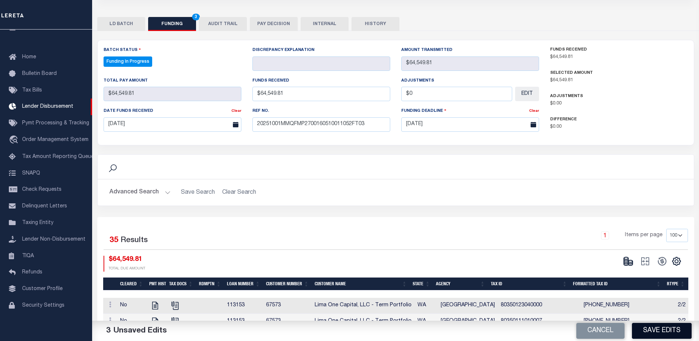
click at [649, 332] on button "Save Edits" at bounding box center [662, 331] width 60 height 16
type input "$64,549.81"
type input "$0"
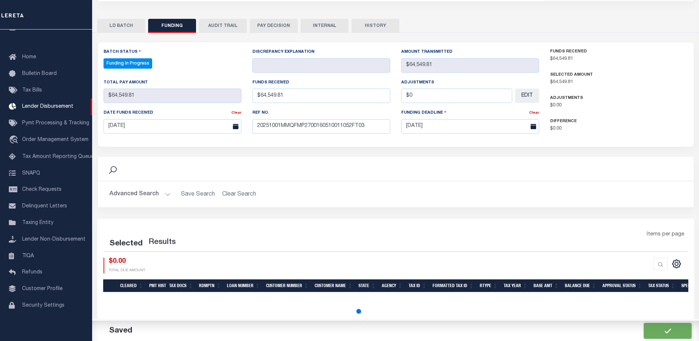
select select "100"
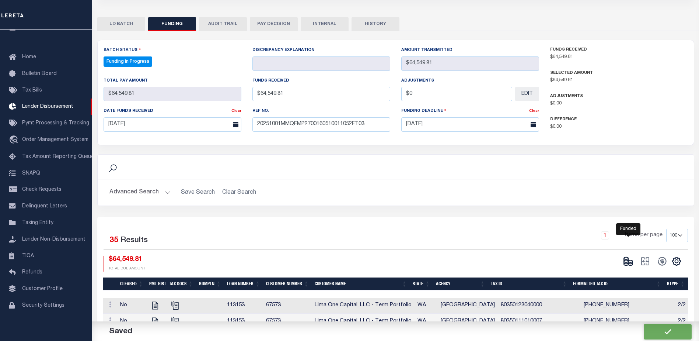
click at [628, 264] on icon at bounding box center [626, 262] width 4 height 3
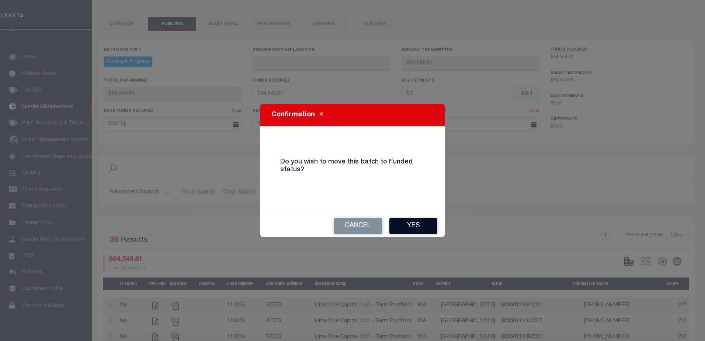
click at [424, 229] on button "Yes" at bounding box center [413, 226] width 48 height 16
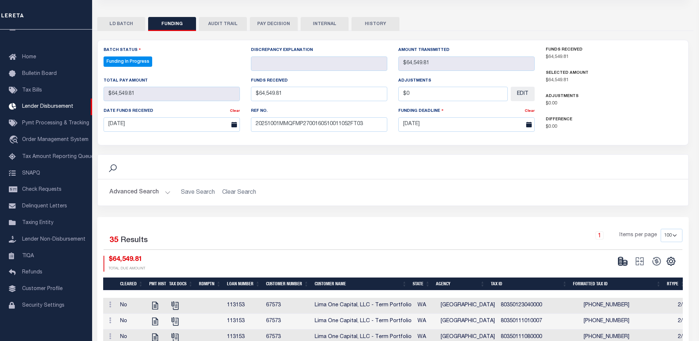
type input "$64,549.81"
type input "$0"
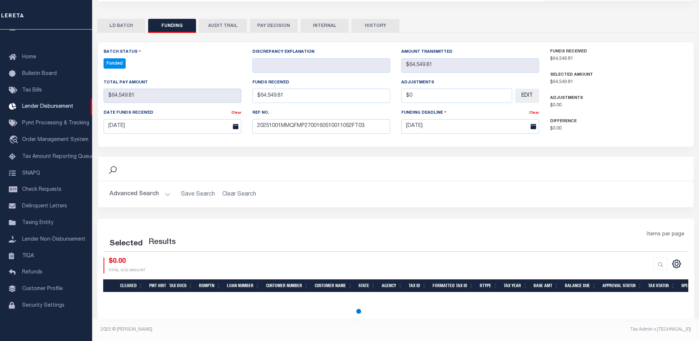
select select "100"
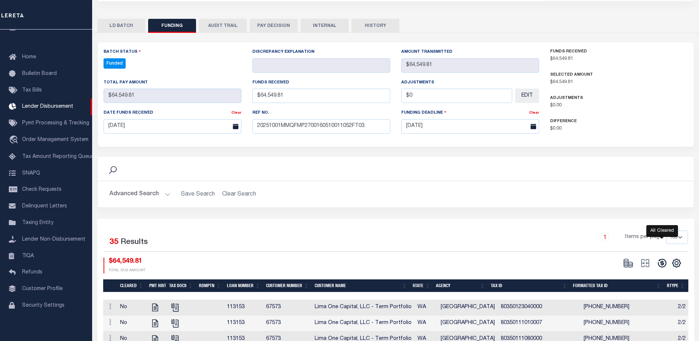
click at [664, 268] on icon at bounding box center [662, 263] width 10 height 10
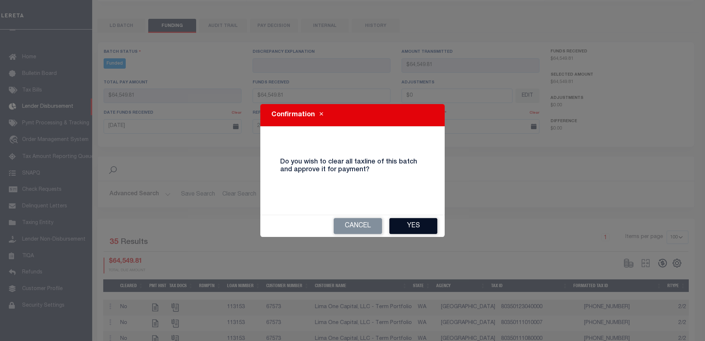
click at [431, 232] on button "Yes" at bounding box center [413, 226] width 48 height 16
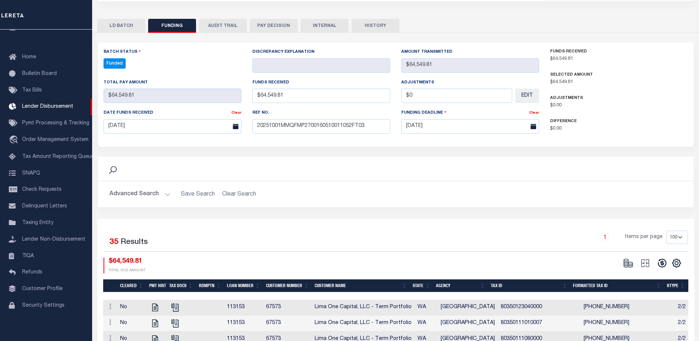
type input "$64,549.81"
type input "$0"
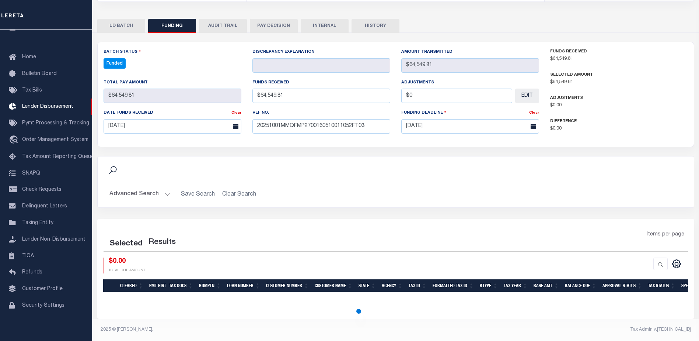
select select "100"
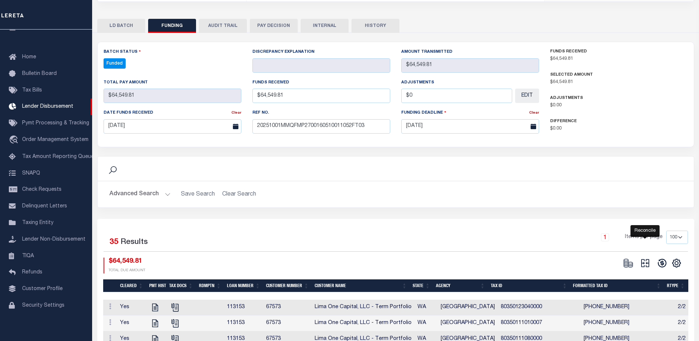
click at [648, 264] on icon "" at bounding box center [646, 263] width 8 height 8
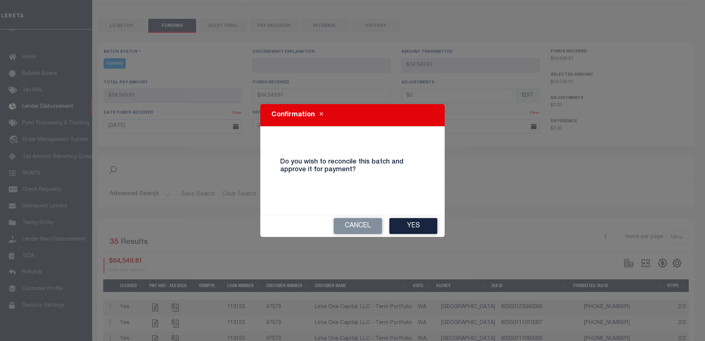
click at [392, 217] on div "Cancel Yes" at bounding box center [352, 226] width 184 height 22
click at [396, 222] on button "Yes" at bounding box center [413, 226] width 48 height 16
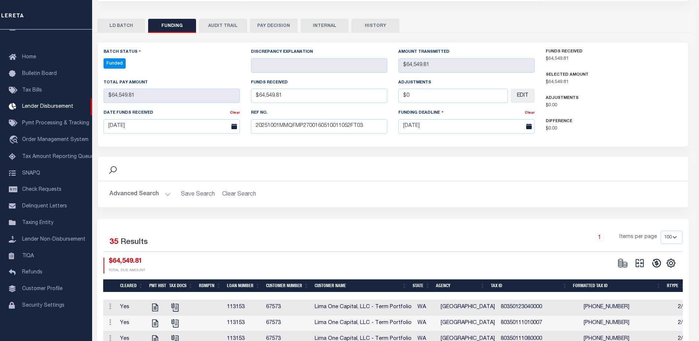
type input "$64,549.81"
type input "$0"
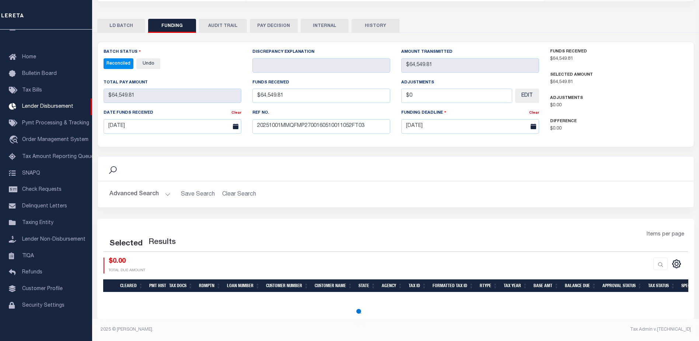
select select "100"
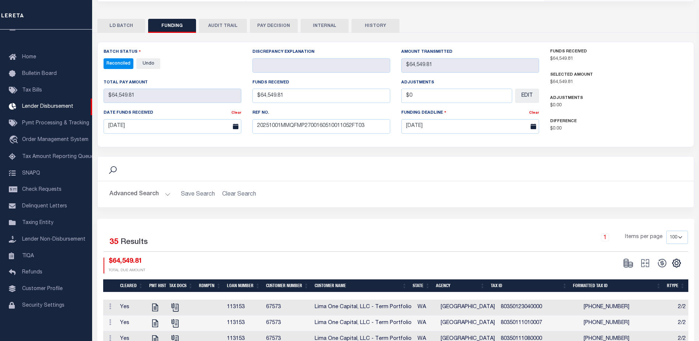
click at [312, 26] on button "INTERNAL" at bounding box center [325, 26] width 48 height 14
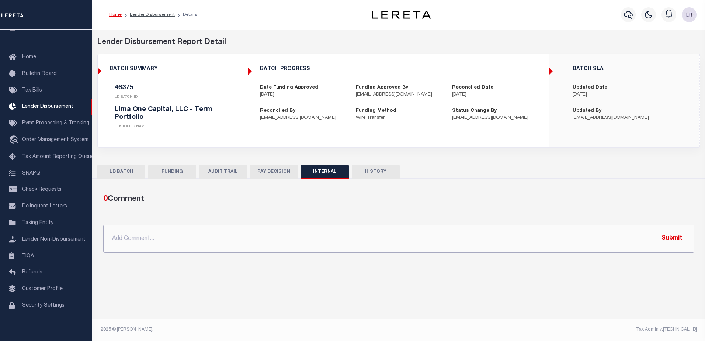
click at [376, 230] on input "text" at bounding box center [398, 239] width 591 height 28
paste input ""ORG AMT - $178626.18 46368 - $1553.09 46334 - $52193.42 46375 - $64549.81 4636…"
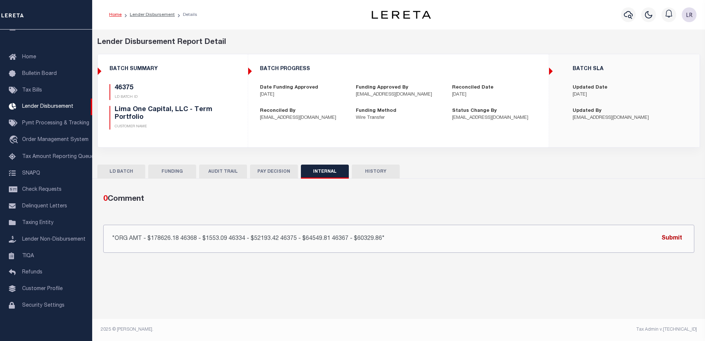
type input ""ORG AMT - $178626.18 46368 - $1553.09 46334 - $52193.42 46375 - $64549.81 4636…"
click at [674, 233] on button "Submit" at bounding box center [672, 238] width 30 height 15
click at [145, 15] on link "Lender Disbursement" at bounding box center [152, 15] width 45 height 4
checkbox input "true"
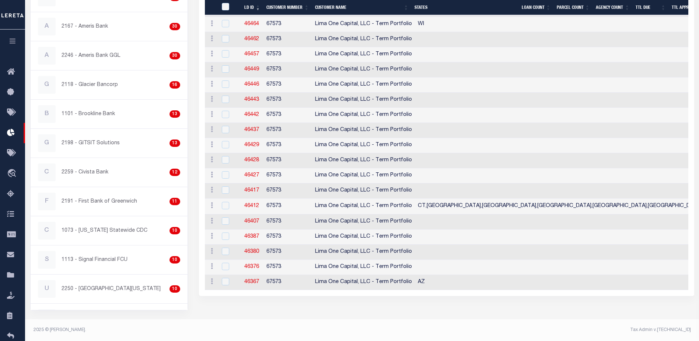
scroll to position [302, 0]
click at [254, 279] on link "46367" at bounding box center [251, 281] width 15 height 5
checkbox input "true"
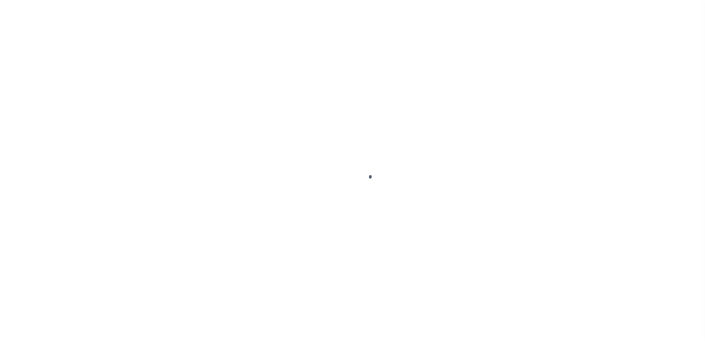
type input "$0.00"
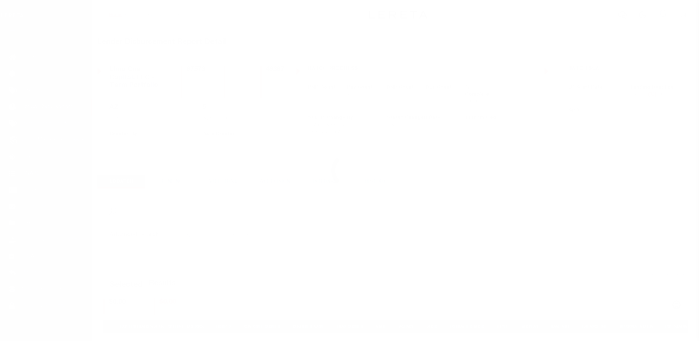
scroll to position [13, 0]
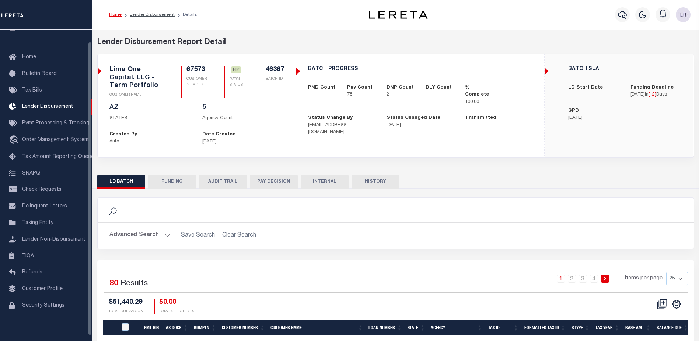
click at [159, 186] on button "FUNDING" at bounding box center [172, 181] width 48 height 14
type input "$60,329.86"
type input "$0"
type input "[DATE]"
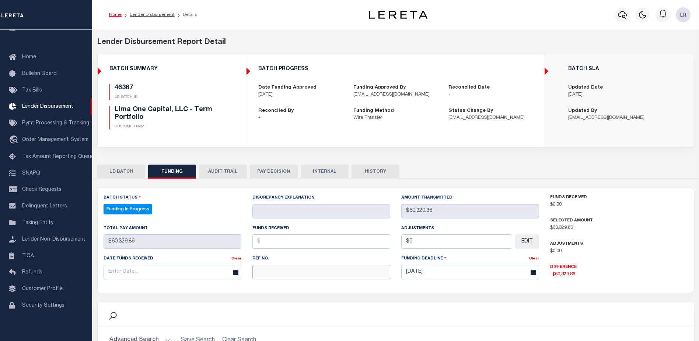
click at [268, 268] on input "text" at bounding box center [322, 272] width 138 height 14
paste input "20251001MMQFMP2700160510011052FT03"
type input "20251001MMQFMP2700160510011052FT03"
click at [262, 243] on input "text" at bounding box center [322, 241] width 138 height 14
select select "100"
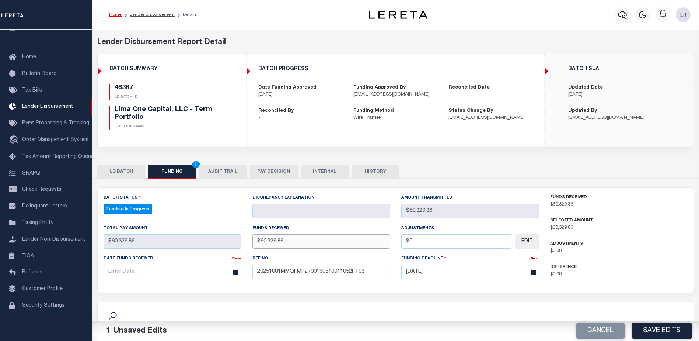
type input "$60,329.86"
click at [209, 271] on input "text" at bounding box center [173, 272] width 138 height 14
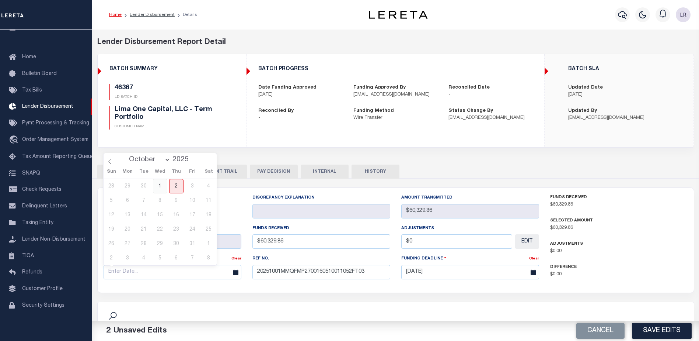
click at [160, 187] on span "1" at bounding box center [160, 186] width 14 height 14
type input "[DATE]"
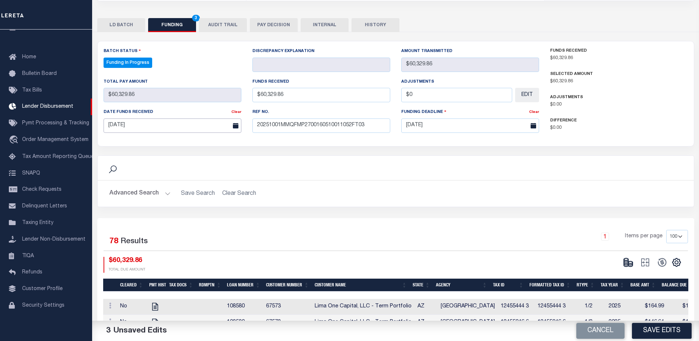
scroll to position [184, 0]
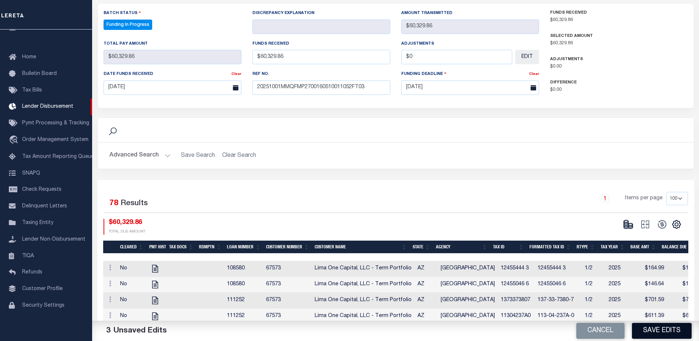
click at [662, 332] on button "Save Edits" at bounding box center [662, 331] width 60 height 16
type input "$60,329.86"
type input "$0"
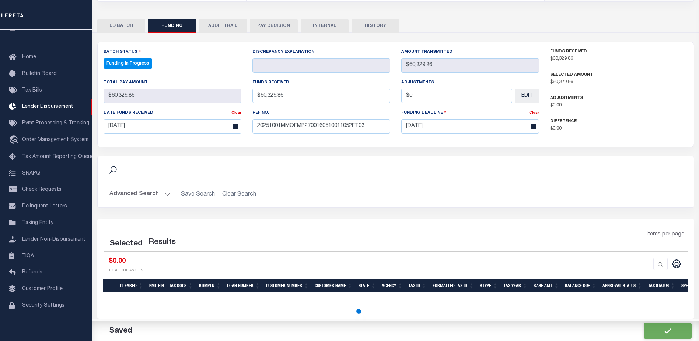
scroll to position [146, 0]
select select "100"
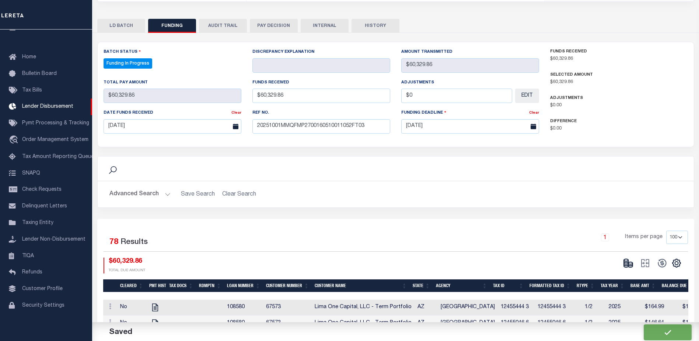
scroll to position [184, 0]
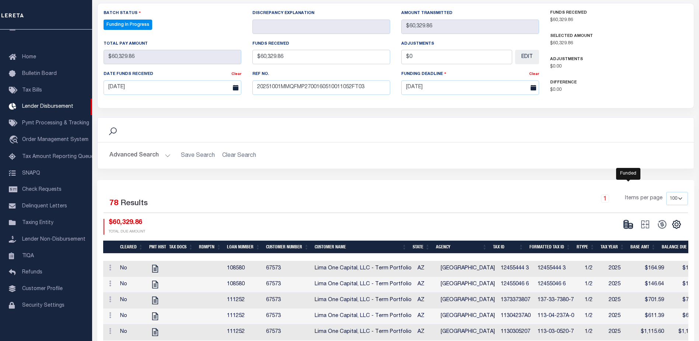
click at [627, 225] on icon at bounding box center [626, 224] width 4 height 3
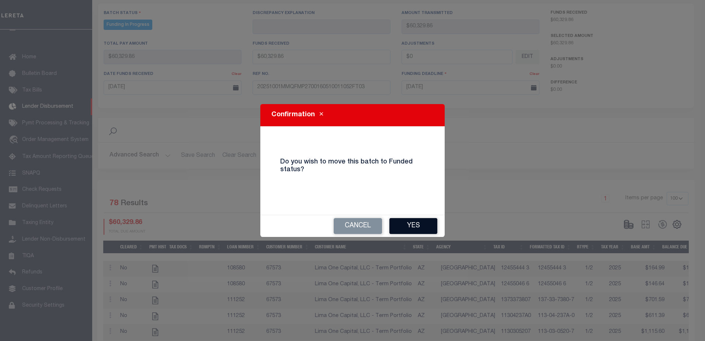
click at [422, 224] on button "Yes" at bounding box center [413, 226] width 48 height 16
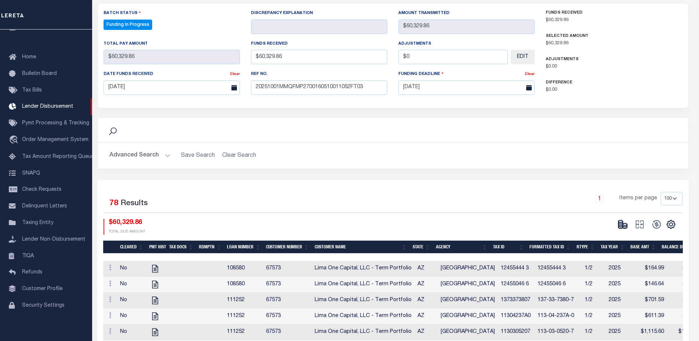
type input "$60,329.86"
type input "$0"
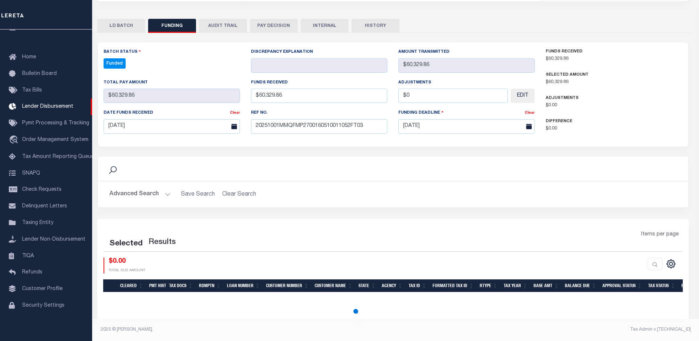
scroll to position [146, 0]
select select "100"
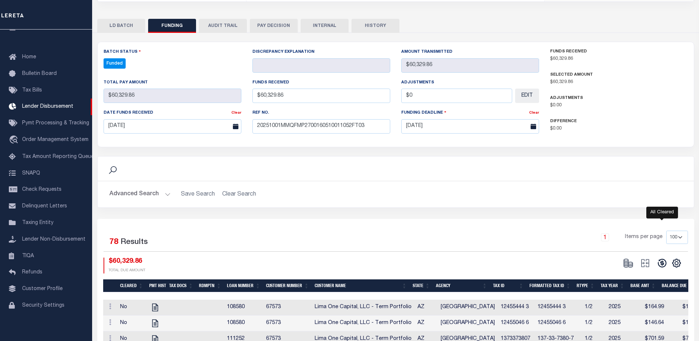
click at [666, 260] on icon at bounding box center [662, 263] width 10 height 10
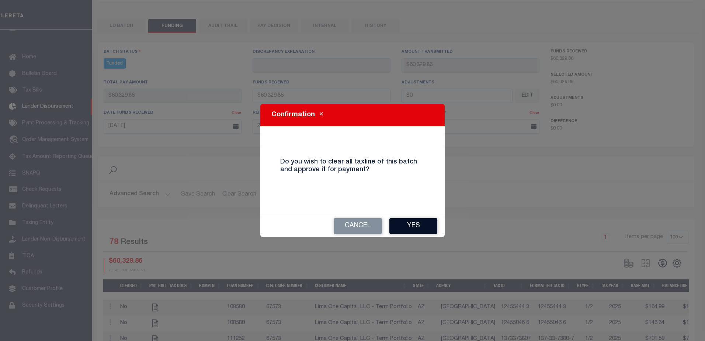
click at [418, 226] on button "Yes" at bounding box center [413, 226] width 48 height 16
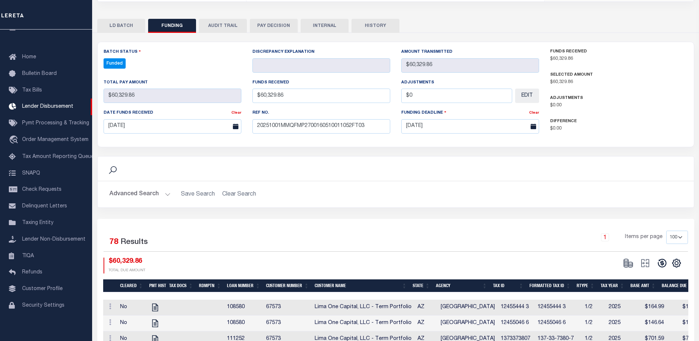
type input "$60,329.86"
type input "$0"
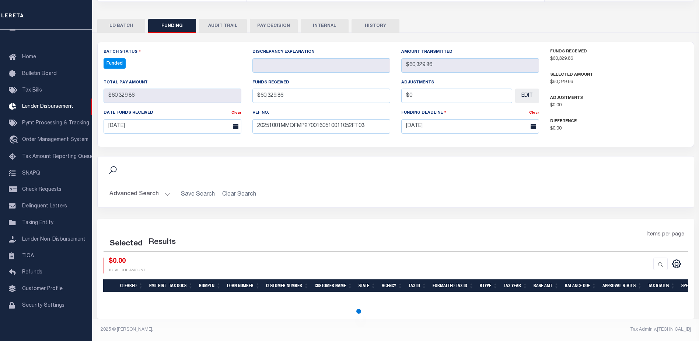
select select "100"
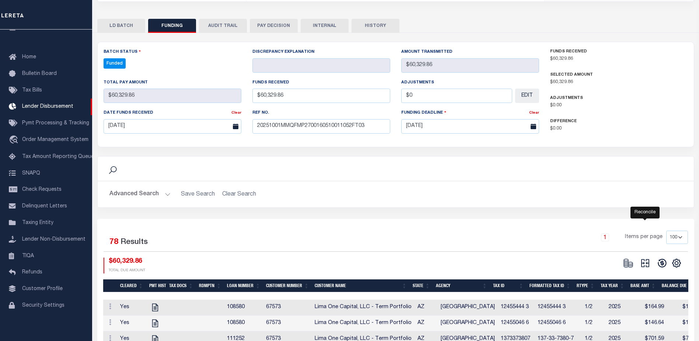
click at [647, 263] on icon "" at bounding box center [646, 263] width 8 height 8
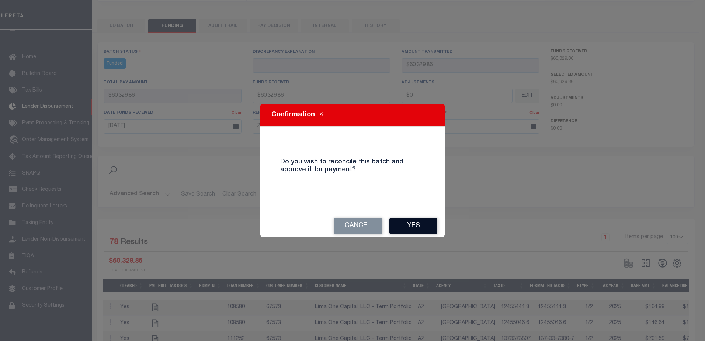
click at [424, 229] on button "Yes" at bounding box center [413, 226] width 48 height 16
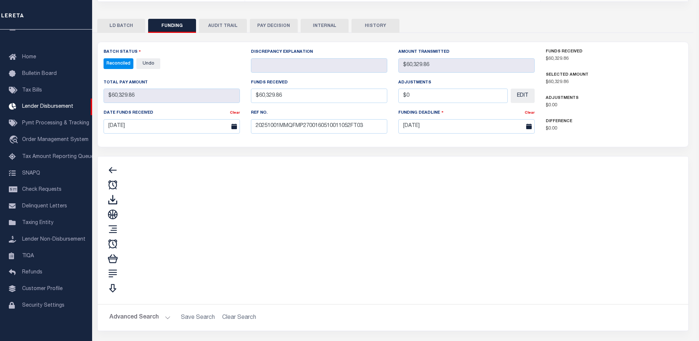
type input "$60,329.86"
type input "$0"
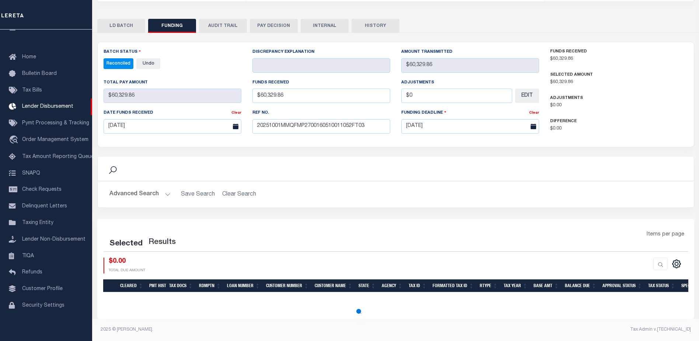
select select "100"
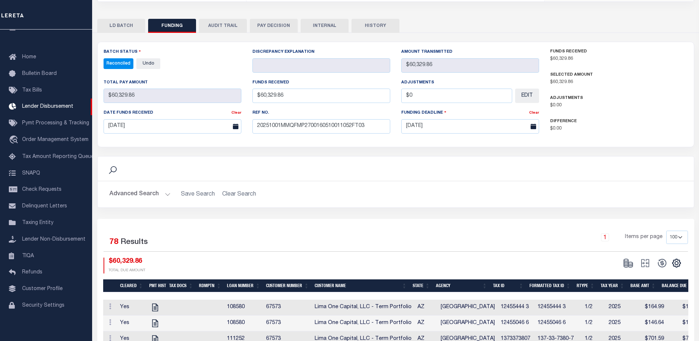
click at [316, 20] on button "INTERNAL" at bounding box center [325, 26] width 48 height 14
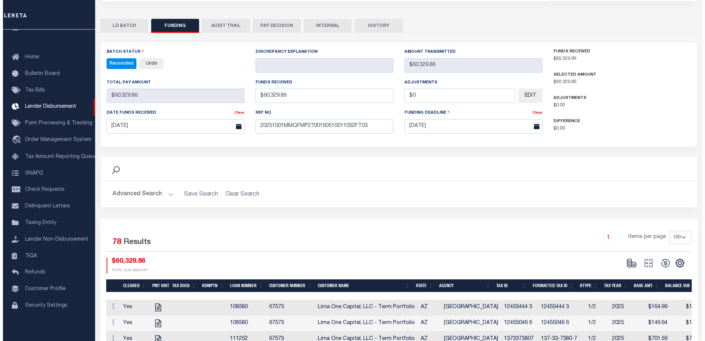
scroll to position [0, 0]
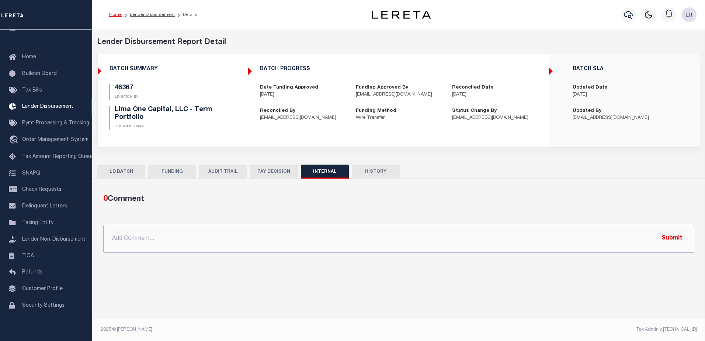
click at [404, 230] on input "text" at bounding box center [398, 239] width 591 height 28
paste input ""ORG AMT - $178626.18 46368 - $1553.09 46334 - $52193.42 46375 - $64549.81 4636…"
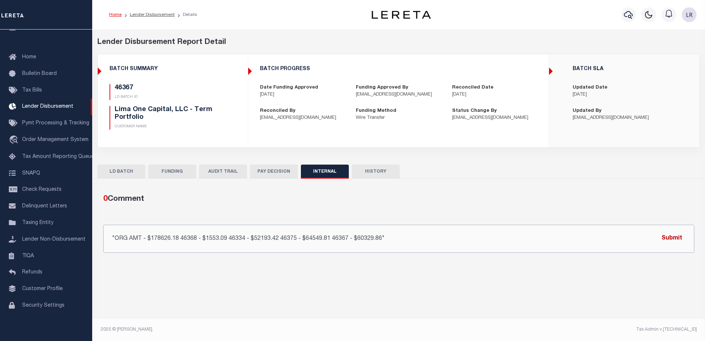
type input ""ORG AMT - $178626.18 46368 - $1553.09 46334 - $52193.42 46375 - $64549.81 4636…"
click at [680, 239] on button "Submit" at bounding box center [672, 238] width 30 height 15
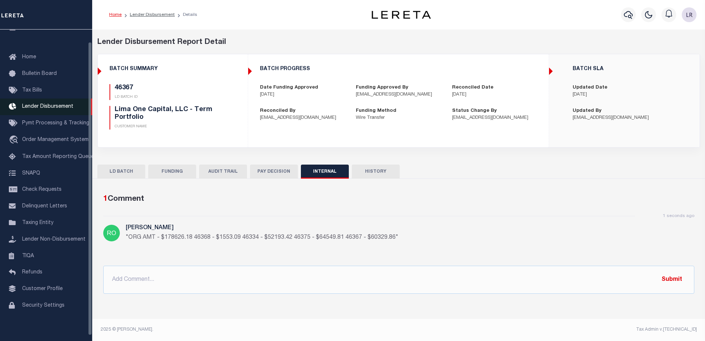
click at [63, 101] on link "Lender Disbursement" at bounding box center [46, 106] width 92 height 17
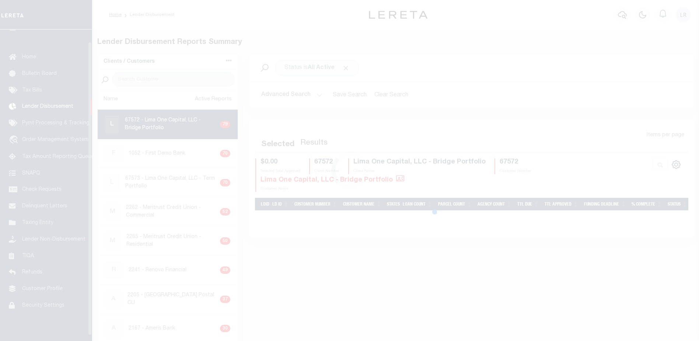
scroll to position [13, 0]
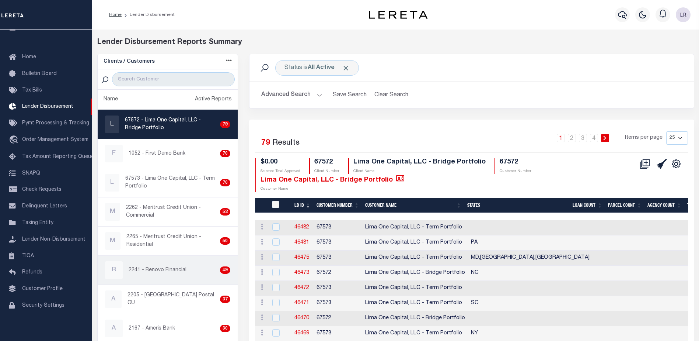
click at [170, 271] on p "2241 - Renovo Financial" at bounding box center [158, 270] width 58 height 8
checkbox input "true"
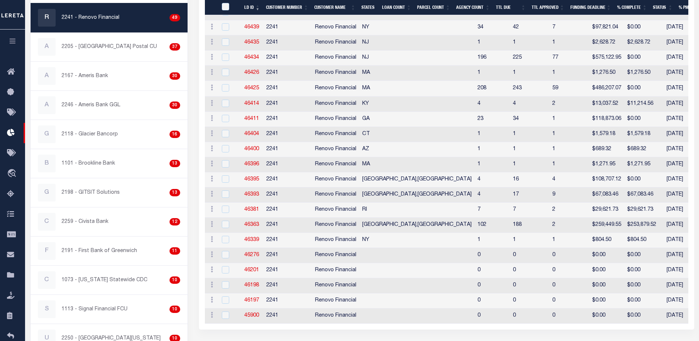
scroll to position [286, 0]
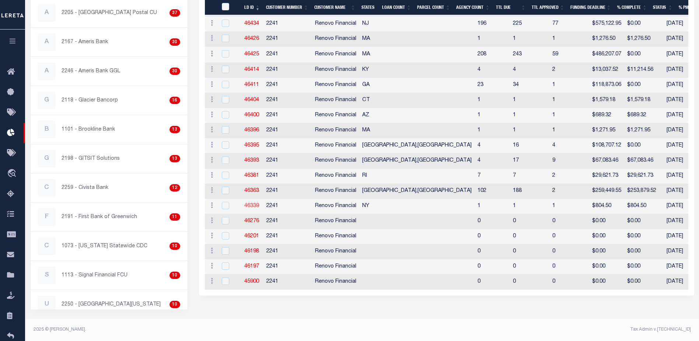
click at [257, 204] on link "46339" at bounding box center [251, 205] width 15 height 5
checkbox input "true"
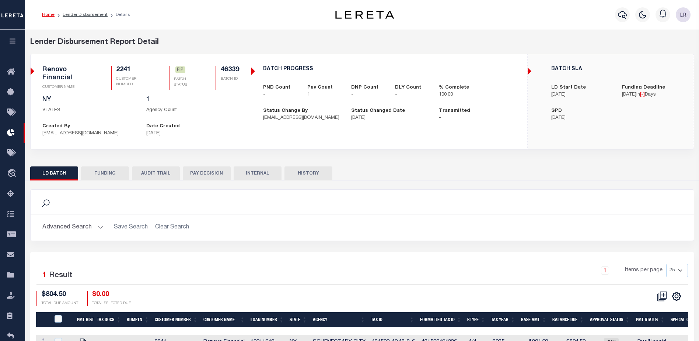
click at [119, 175] on button "FUNDING" at bounding box center [105, 173] width 48 height 14
type input "$804.5"
type input "$0"
type input "[DATE]"
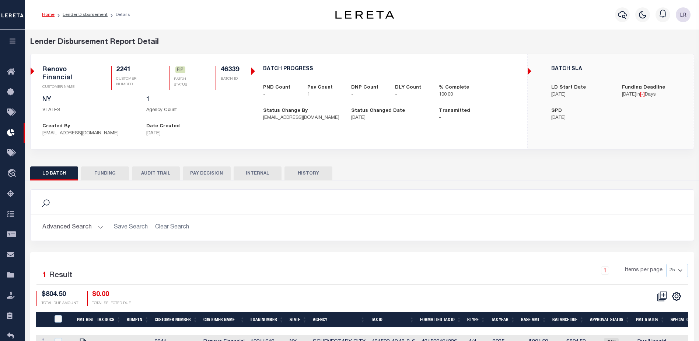
select select "100"
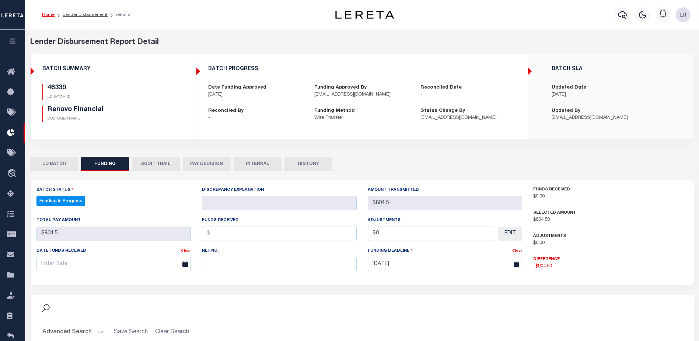
select select "100"
click at [215, 268] on input "text" at bounding box center [279, 264] width 155 height 14
paste input "20251001MMQFMP2700311910011606FT03"
type input "20251001MMQFMP2700311910011606FT03"
click at [214, 237] on input "text" at bounding box center [279, 233] width 155 height 14
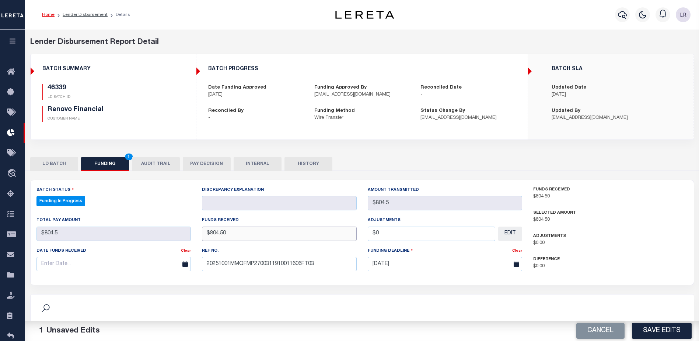
type input "$804.50"
click at [144, 266] on input "text" at bounding box center [114, 264] width 155 height 14
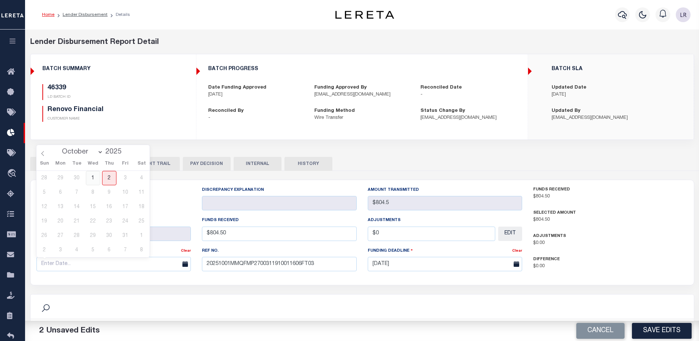
click at [97, 180] on span "1" at bounding box center [93, 178] width 14 height 14
type input "[DATE]"
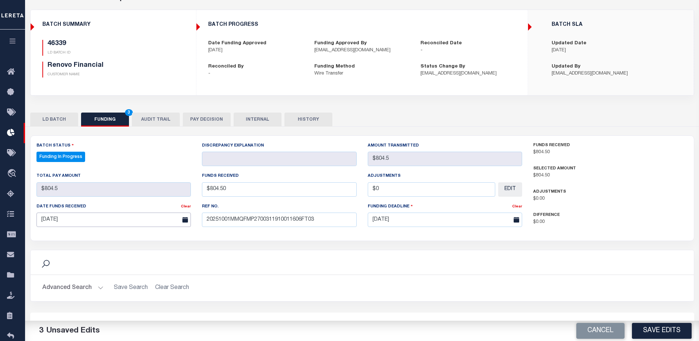
scroll to position [74, 0]
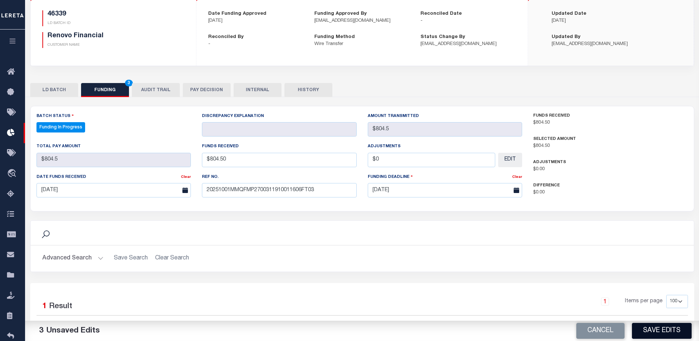
click at [646, 330] on button "Save Edits" at bounding box center [662, 331] width 60 height 16
type input "$804.5"
type input "$0"
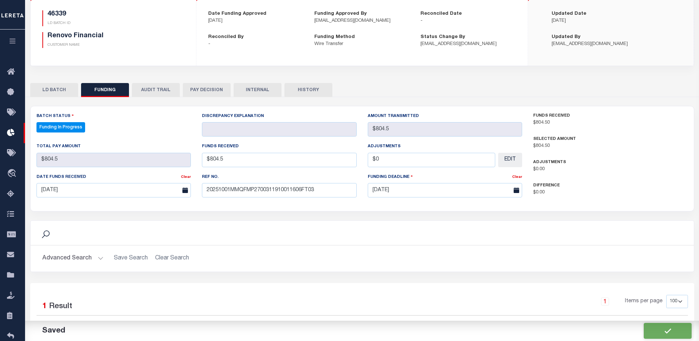
select select "100"
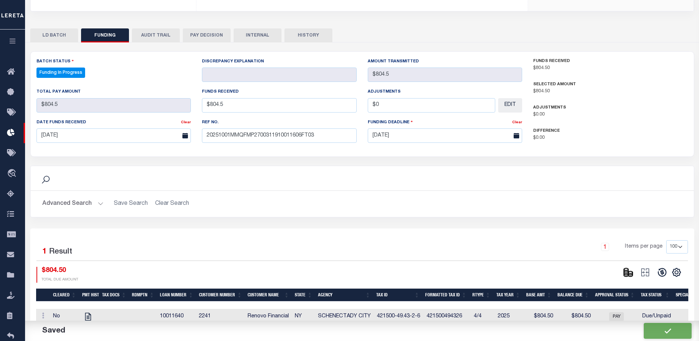
scroll to position [138, 0]
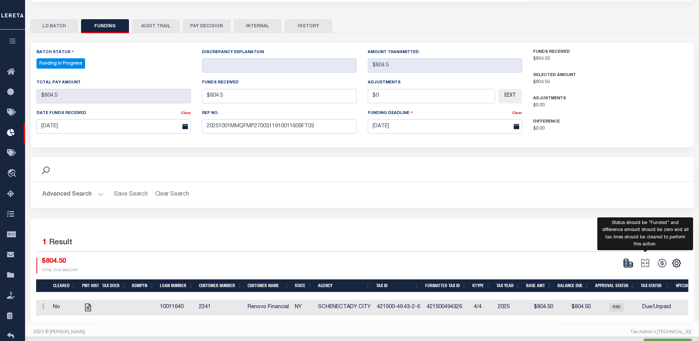
click at [629, 267] on icon at bounding box center [631, 265] width 4 height 3
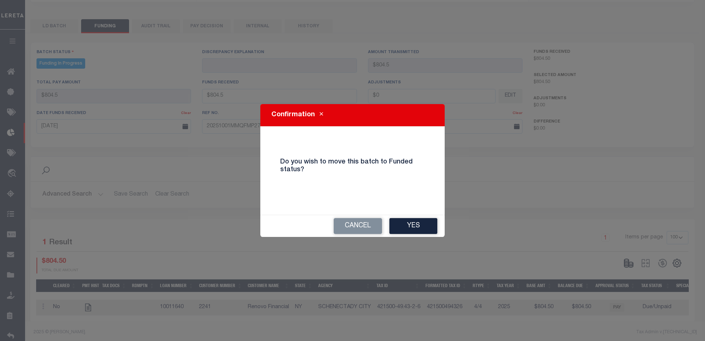
click at [413, 234] on div "Cancel Yes" at bounding box center [352, 226] width 184 height 22
click at [416, 227] on button "Yes" at bounding box center [413, 226] width 48 height 16
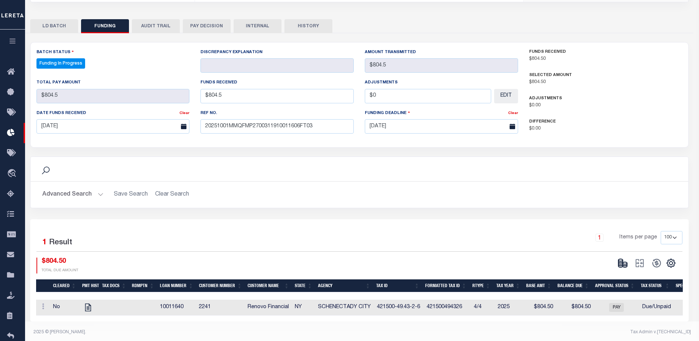
type input "$804.5"
type input "$0"
select select "100"
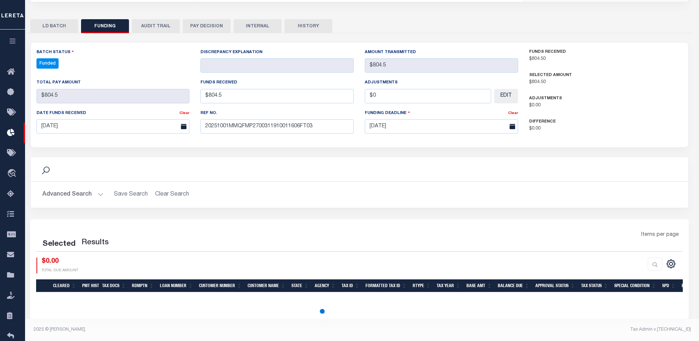
select select "100"
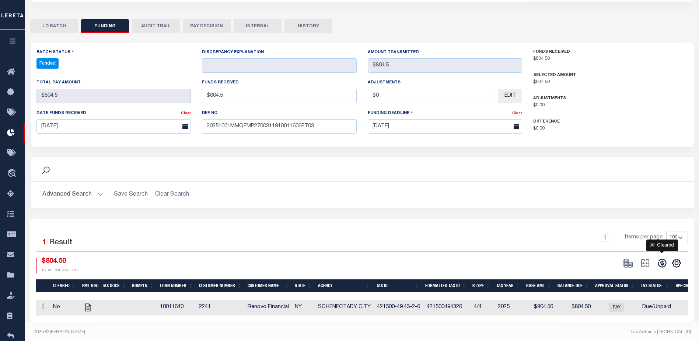
click at [662, 260] on icon at bounding box center [662, 263] width 8 height 8
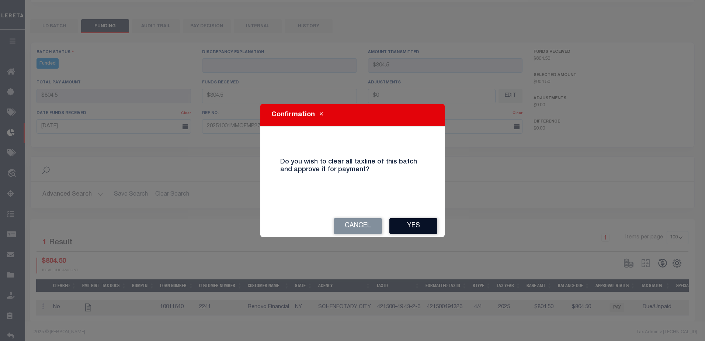
click at [400, 224] on button "Yes" at bounding box center [413, 226] width 48 height 16
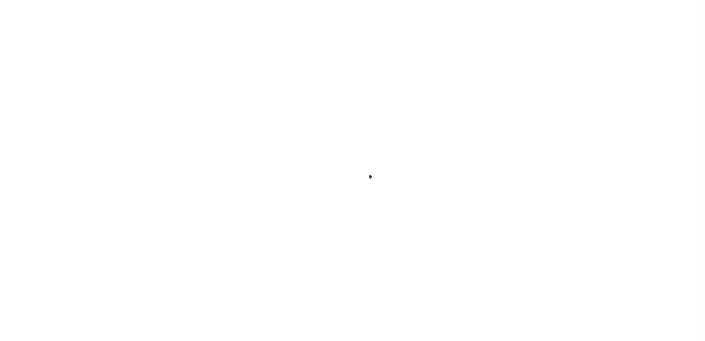
type input "$0.00"
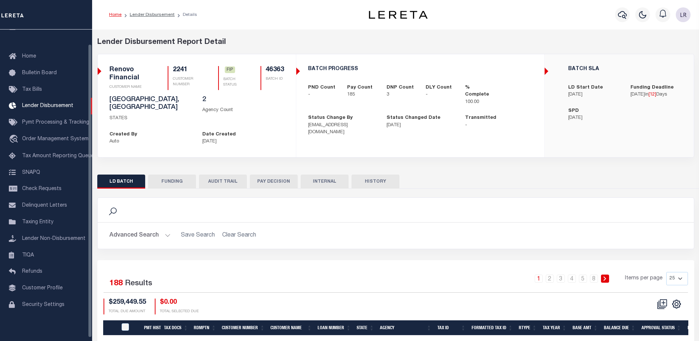
scroll to position [15, 0]
click at [169, 179] on button "FUNDING" at bounding box center [172, 181] width 48 height 14
type input "$253,879.52"
type input "$0"
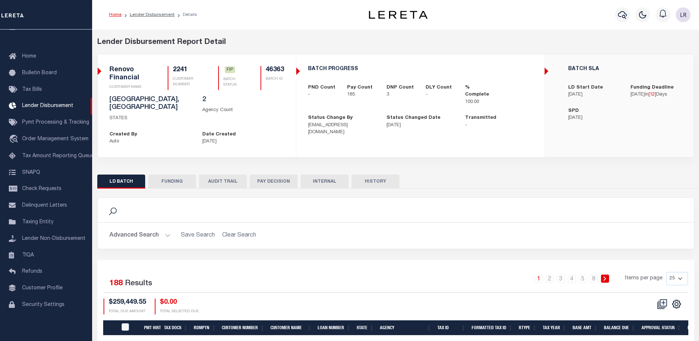
type input "[DATE]"
select select "100"
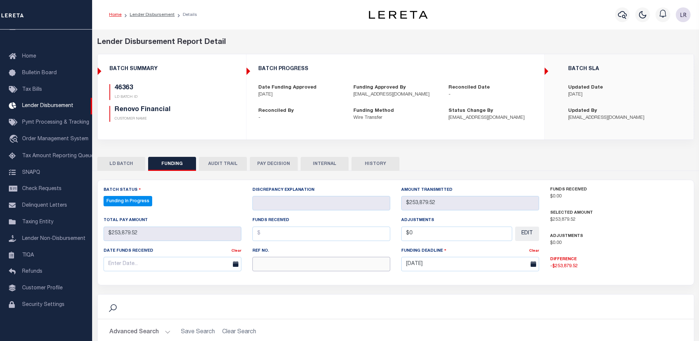
click at [266, 262] on input "text" at bounding box center [322, 264] width 138 height 14
paste input "20251001MMQFMP2700311910011606FT03"
type input "20251001MMQFMP2700311910011606FT03"
select select "100"
type input "20251001MMQFMP2700311910011606FT03"
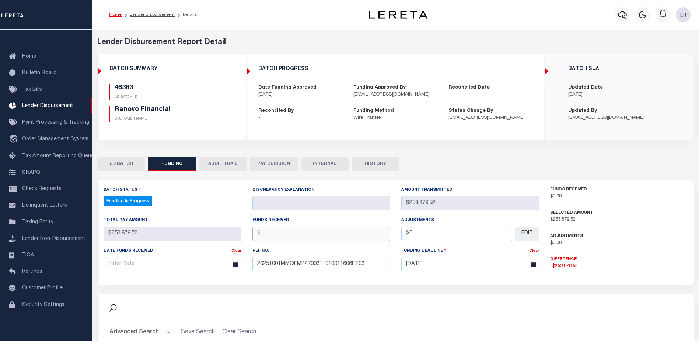
click at [277, 235] on input "text" at bounding box center [322, 233] width 138 height 14
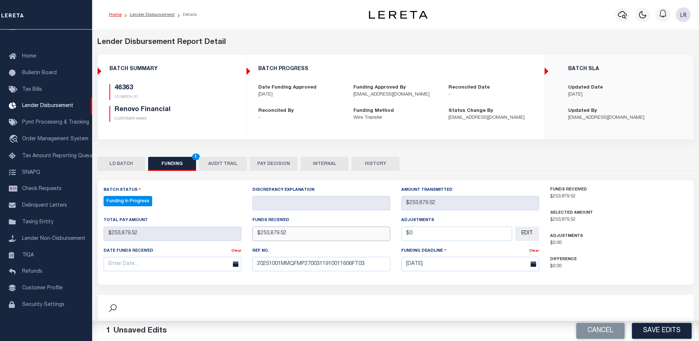
type input "$253,879.52"
click at [202, 264] on input "text" at bounding box center [173, 264] width 138 height 14
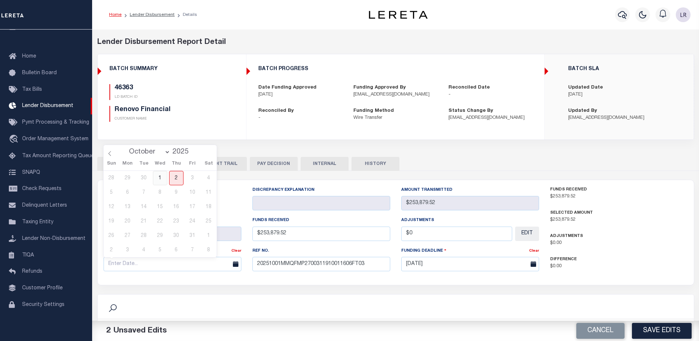
click at [162, 176] on span "1" at bounding box center [160, 178] width 14 height 14
type input "[DATE]"
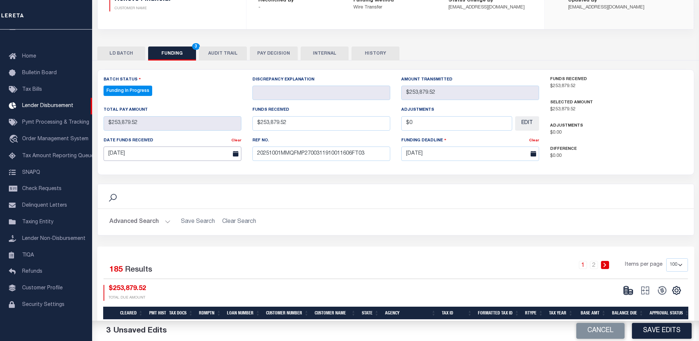
scroll to position [111, 0]
click at [657, 326] on button "Save Edits" at bounding box center [662, 331] width 60 height 16
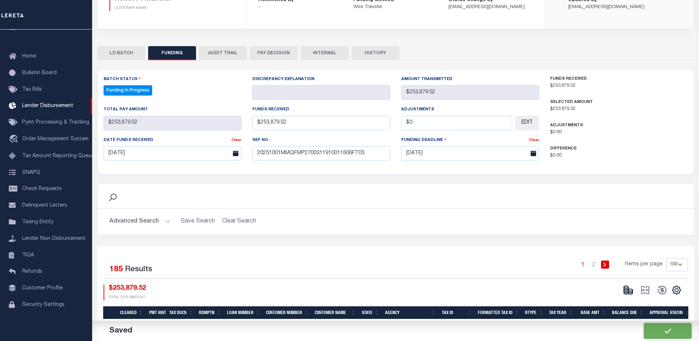
type input "$253,879.52"
type input "$0"
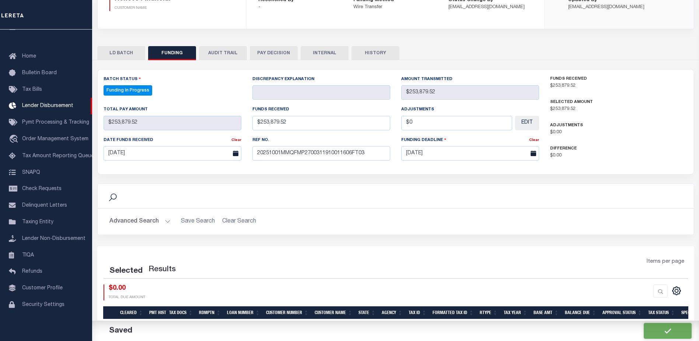
click at [630, 289] on div at bounding box center [542, 292] width 292 height 16
select select "100"
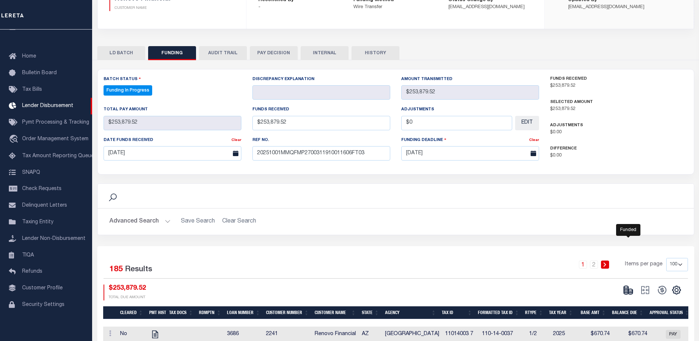
click at [627, 289] on icon at bounding box center [626, 288] width 4 height 3
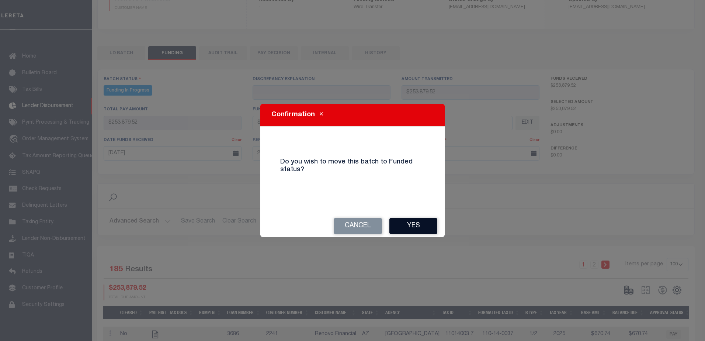
click at [425, 230] on button "Yes" at bounding box center [413, 226] width 48 height 16
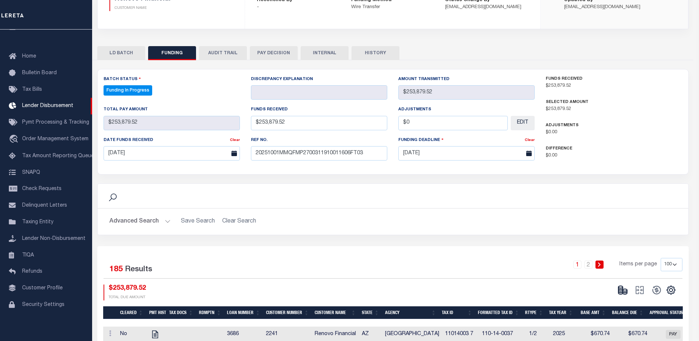
type input "$253,879.52"
type input "$0"
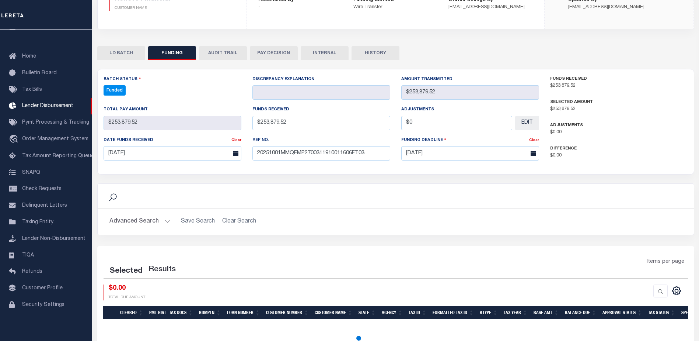
select select "100"
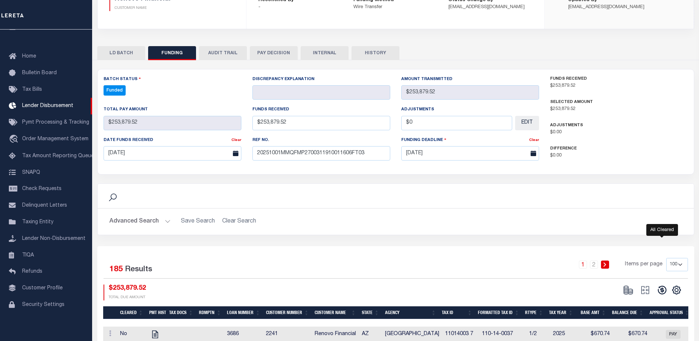
click at [664, 292] on icon at bounding box center [662, 290] width 10 height 10
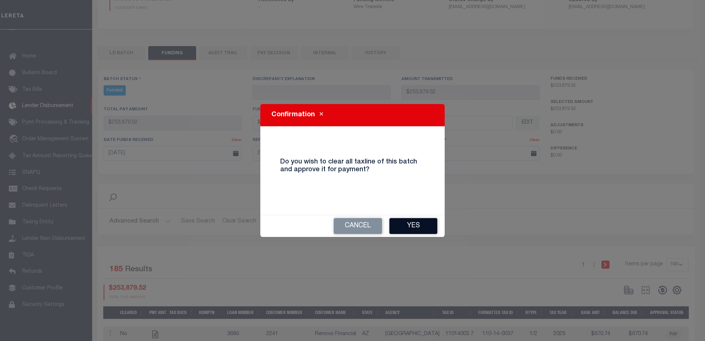
click at [434, 225] on button "Yes" at bounding box center [413, 226] width 48 height 16
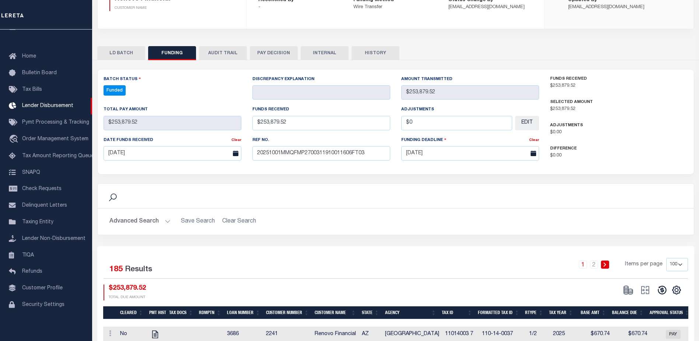
type input "$253,879.52"
type input "$0"
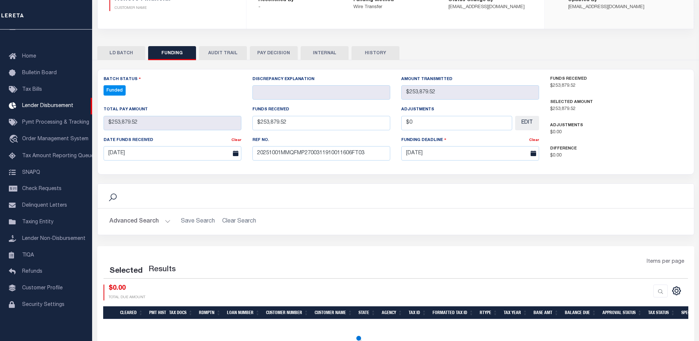
select select "100"
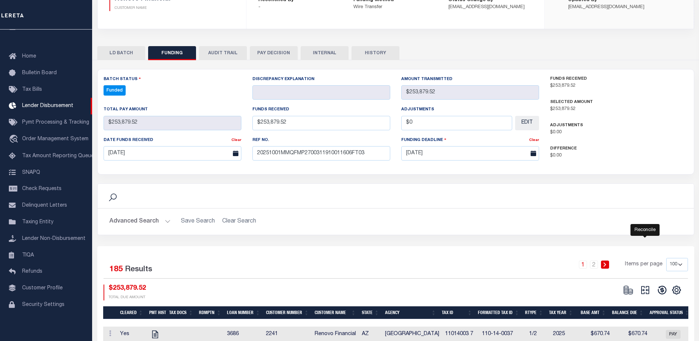
click at [647, 294] on icon "" at bounding box center [645, 290] width 10 height 10
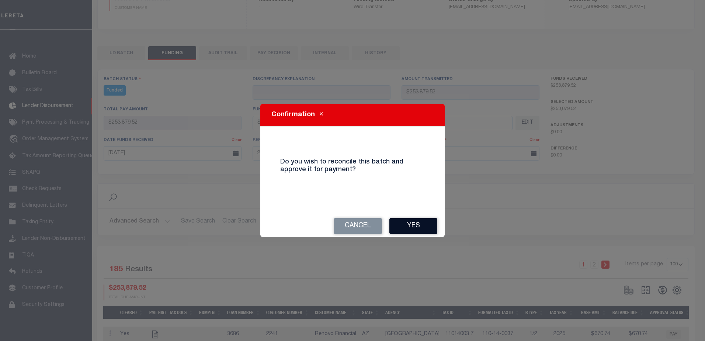
click at [424, 228] on button "Yes" at bounding box center [413, 226] width 48 height 16
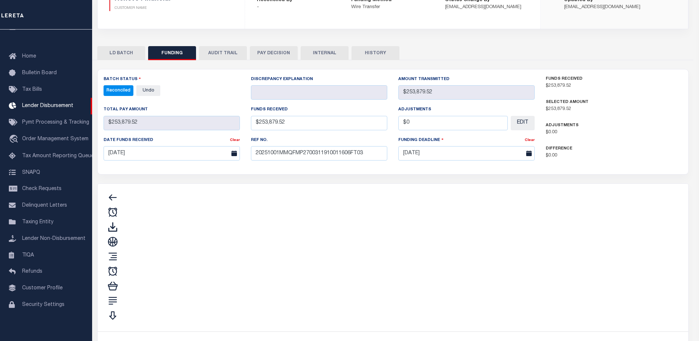
type input "$253,879.52"
type input "$0"
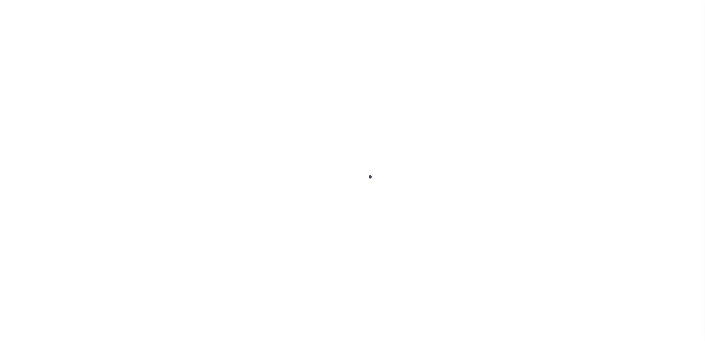
type input "$0.00"
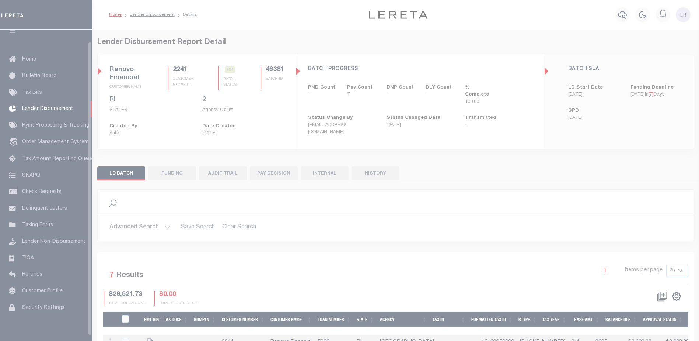
scroll to position [13, 0]
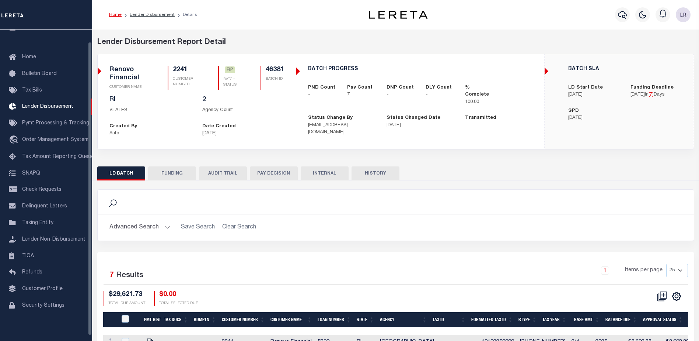
click at [166, 171] on button "FUNDING" at bounding box center [172, 173] width 48 height 14
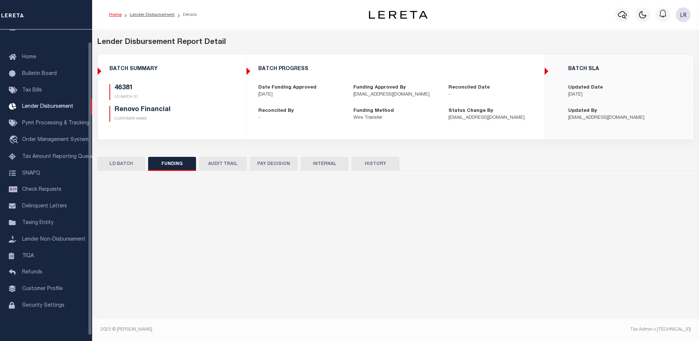
type input "$29,621.73"
type input "$0"
type input "[DATE]"
select select "100"
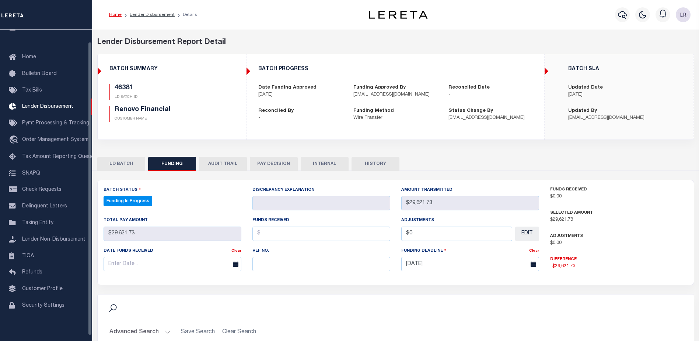
select select "100"
click at [279, 268] on input "text" at bounding box center [322, 264] width 138 height 14
paste input "20251001MMQFMP2700311910011606FT03"
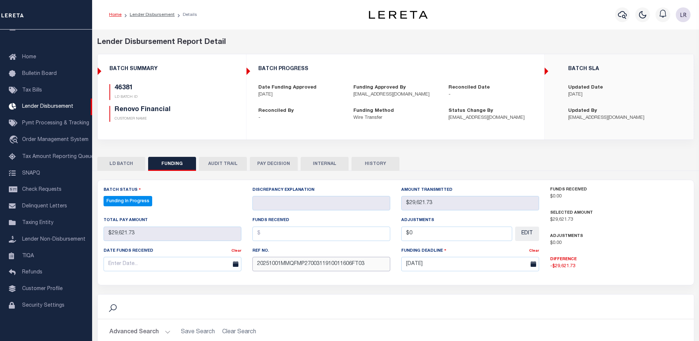
type input "20251001MMQFMP2700311910011606FT03"
click at [267, 236] on input "text" at bounding box center [322, 233] width 138 height 14
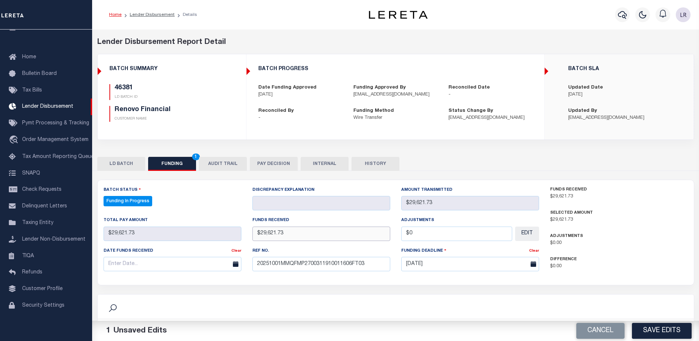
type input "$29,621.73"
click at [200, 268] on input "text" at bounding box center [173, 264] width 138 height 14
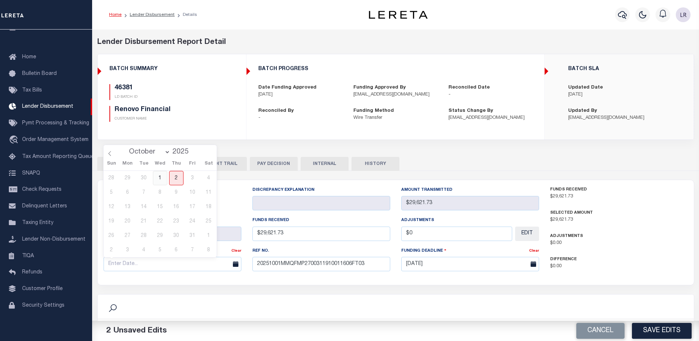
click at [158, 171] on span "1" at bounding box center [160, 178] width 14 height 14
type input "[DATE]"
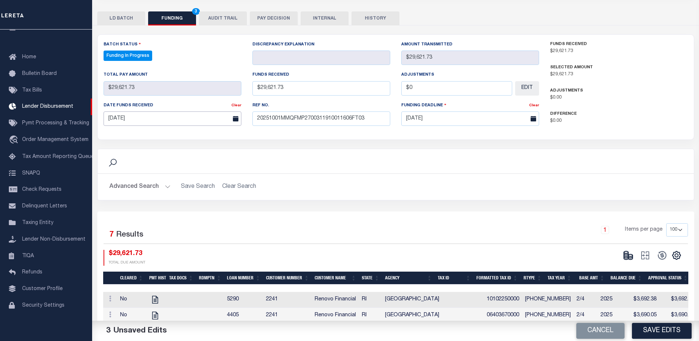
scroll to position [147, 0]
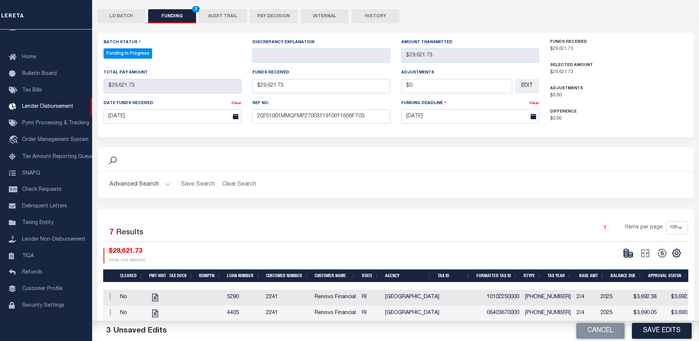
click at [631, 326] on div "Cancel Save Edits" at bounding box center [548, 330] width 304 height 21
click at [651, 329] on button "Save Edits" at bounding box center [662, 331] width 60 height 16
type input "$29,621.73"
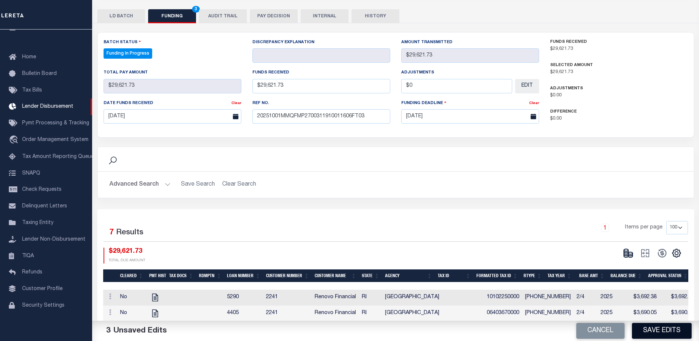
type input "$0"
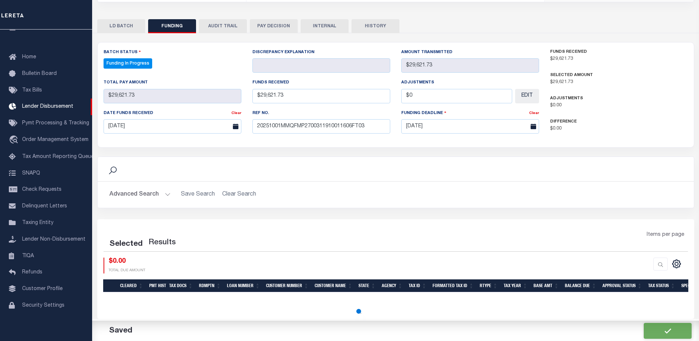
select select "100"
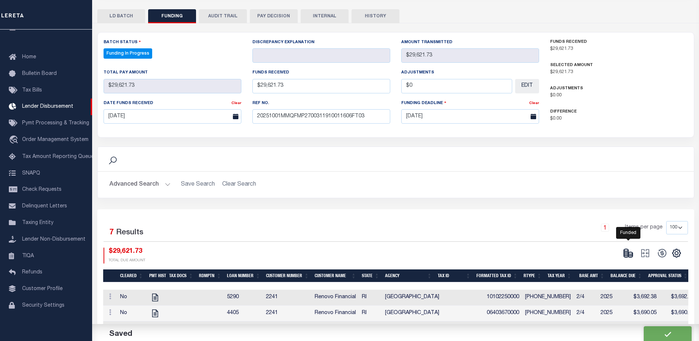
click at [630, 253] on icon at bounding box center [628, 253] width 10 height 10
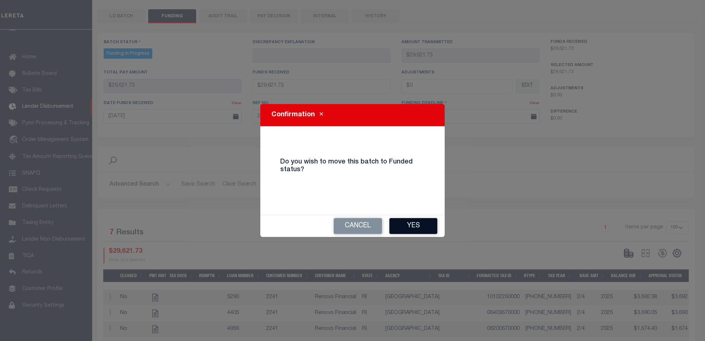
click at [421, 227] on button "Yes" at bounding box center [413, 226] width 48 height 16
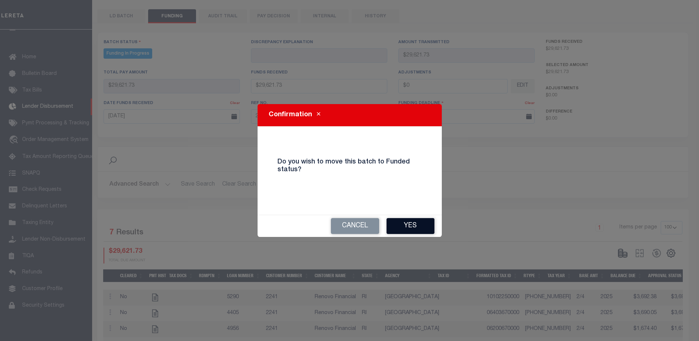
type input "$29,621.73"
type input "$0"
select select "100"
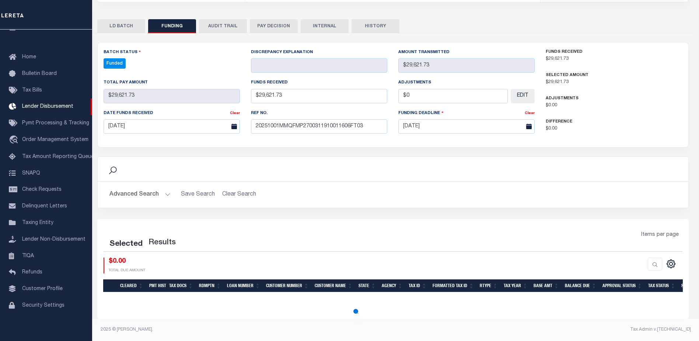
scroll to position [138, 0]
select select "100"
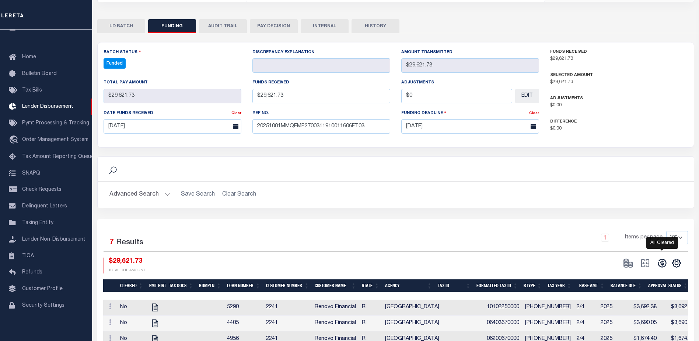
click at [657, 259] on icon at bounding box center [662, 263] width 10 height 10
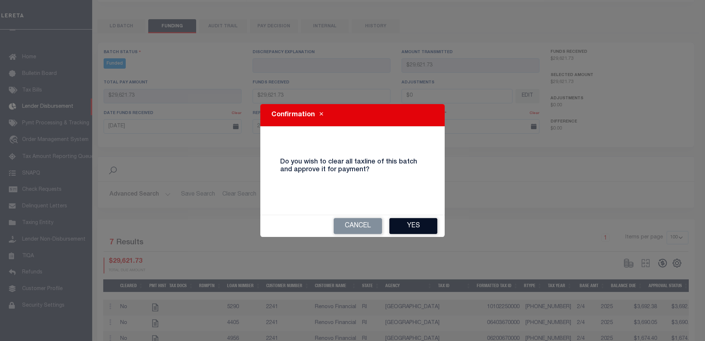
click at [403, 223] on button "Yes" at bounding box center [413, 226] width 48 height 16
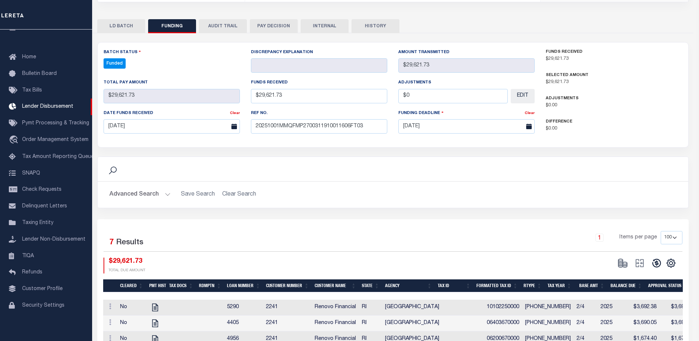
type input "$29,621.73"
type input "$0"
select select "100"
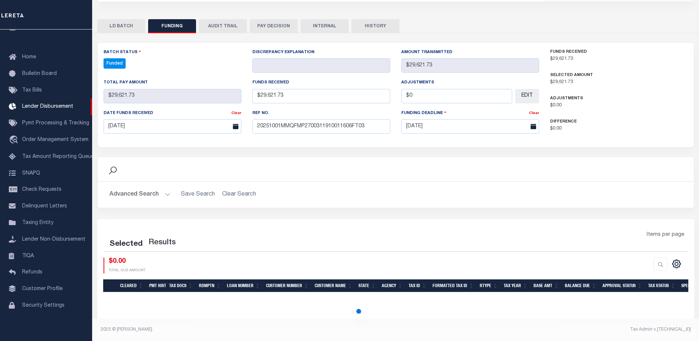
select select "100"
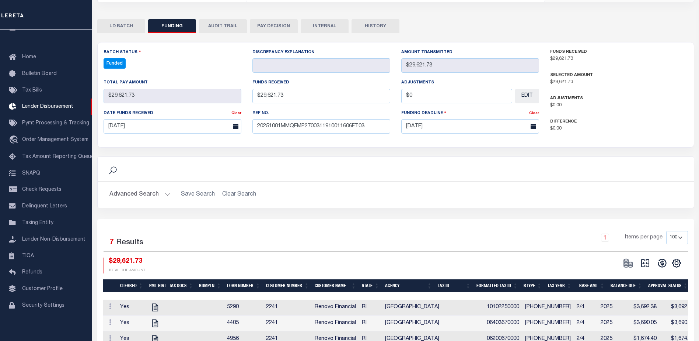
click at [651, 262] on button at bounding box center [645, 262] width 17 height 11
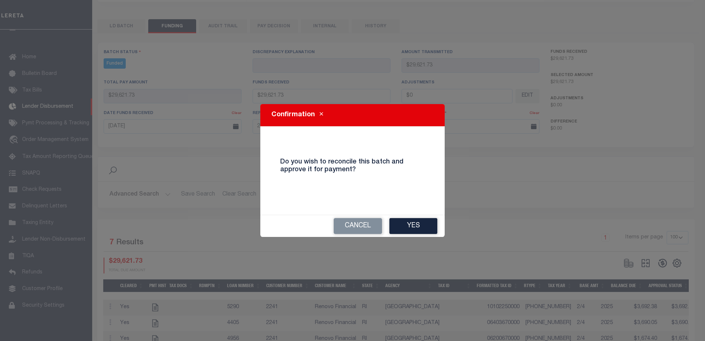
click at [433, 226] on button "Yes" at bounding box center [413, 226] width 48 height 16
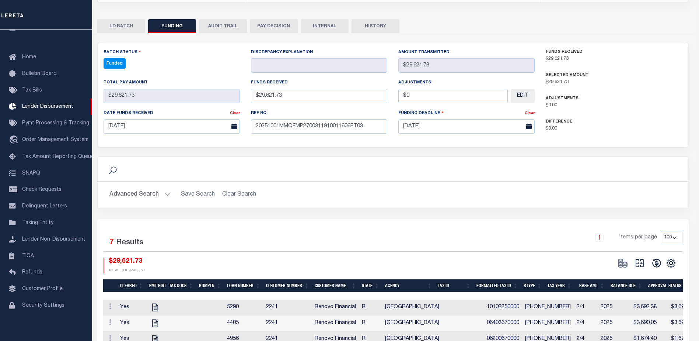
type input "$29,621.73"
type input "$0"
select select "100"
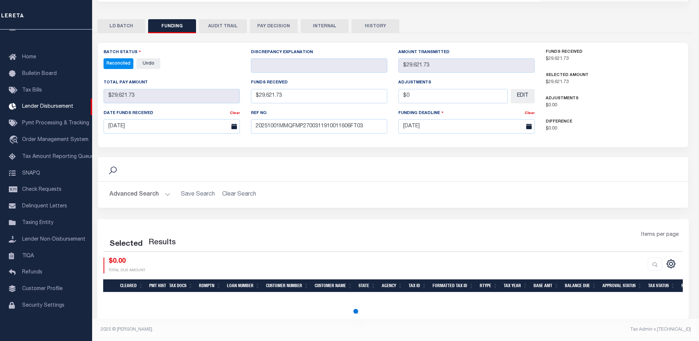
select select "100"
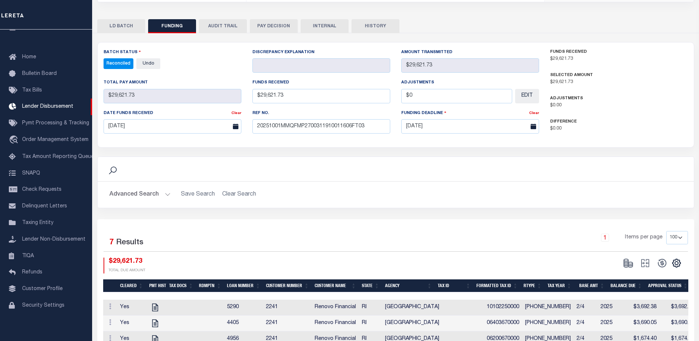
click at [320, 25] on button "INTERNAL" at bounding box center [325, 26] width 48 height 14
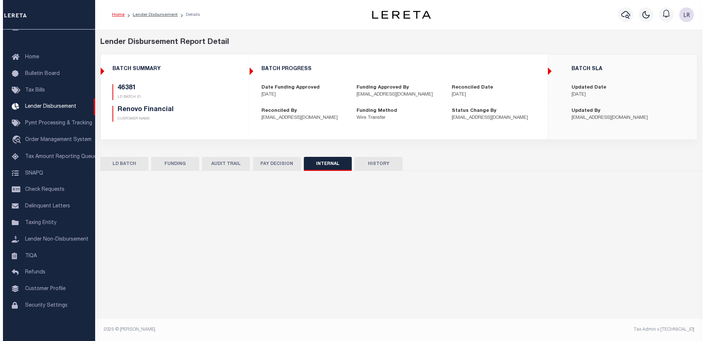
scroll to position [0, 0]
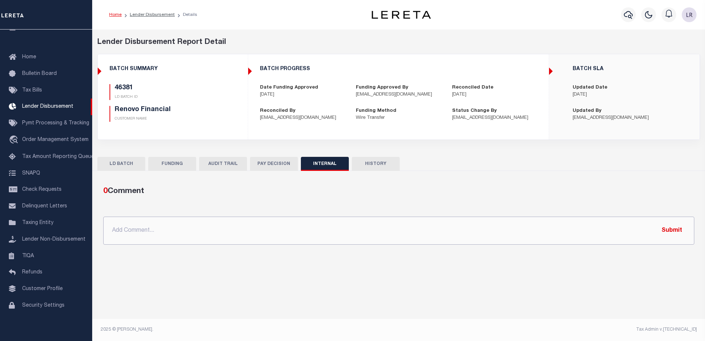
click at [403, 240] on input "text" at bounding box center [398, 230] width 591 height 28
paste input "ORG AMT = $391877.97 46339-$804.5 46363-$253879.52 46381-$29621.73 46393-$67083…"
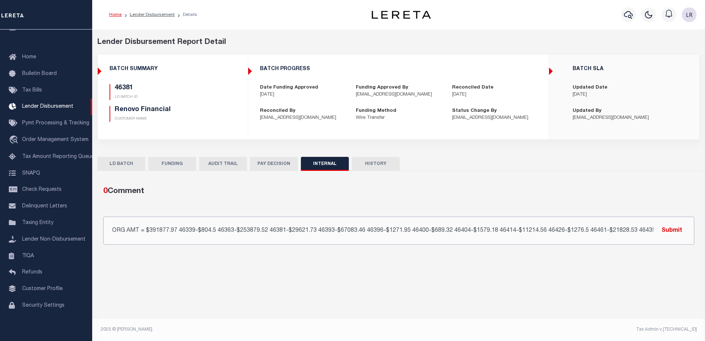
scroll to position [0, 24]
type input "ORG AMT = $391877.97 46339-$804.5 46363-$253879.52 46381-$29621.73 46393-$67083…"
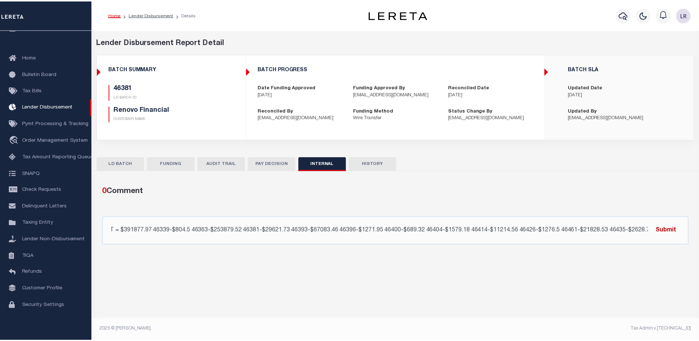
scroll to position [0, 0]
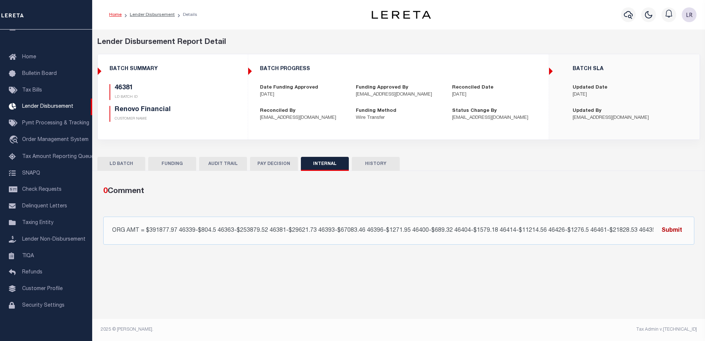
click at [665, 228] on button "Submit" at bounding box center [672, 230] width 30 height 15
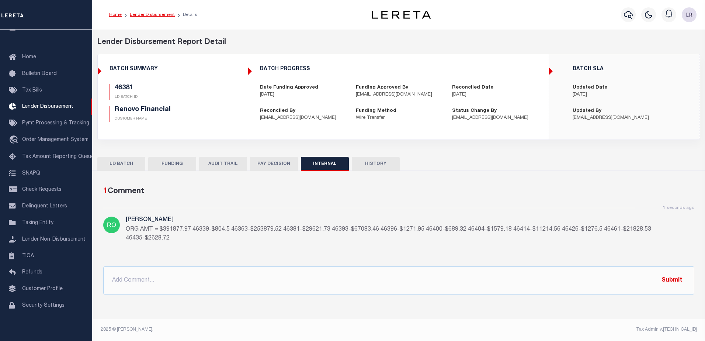
click at [147, 16] on link "Lender Disbursement" at bounding box center [152, 15] width 45 height 4
checkbox input "true"
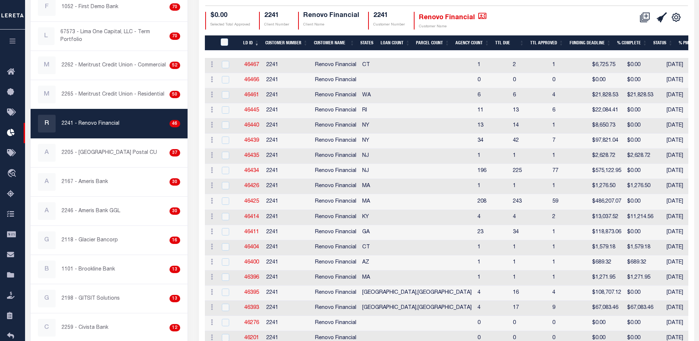
scroll to position [147, 0]
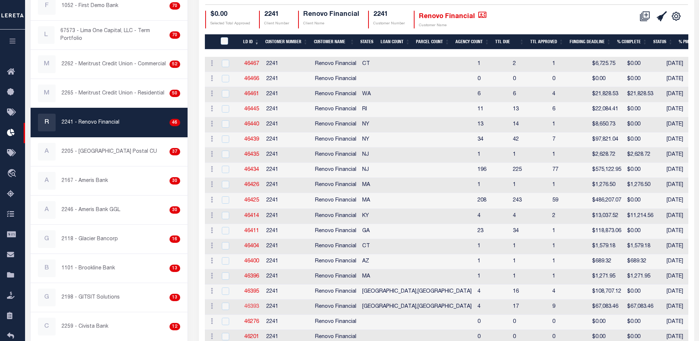
click at [250, 306] on link "46393" at bounding box center [251, 306] width 15 height 5
checkbox input "true"
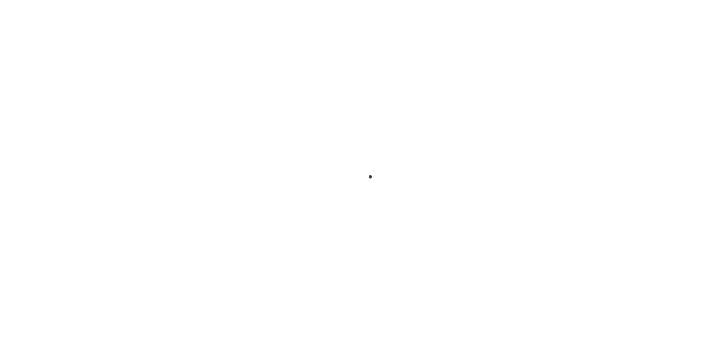
type input "$0.00"
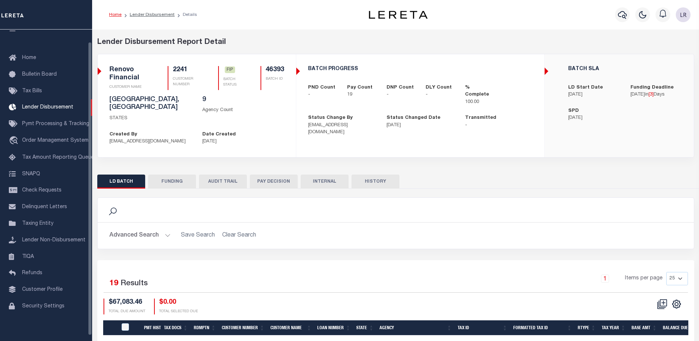
scroll to position [13, 0]
click at [185, 174] on button "FUNDING" at bounding box center [172, 181] width 48 height 14
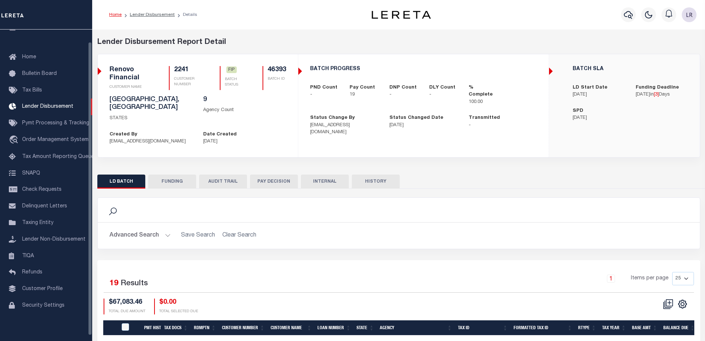
type input "$67,083.46"
type input "$0"
type input "[DATE]"
select select "100"
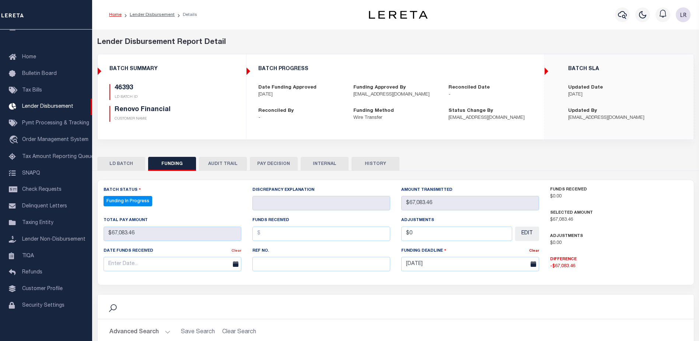
select select "100"
click at [268, 264] on input "text" at bounding box center [322, 264] width 138 height 14
paste input "20251001MMQFMP2700311910011606FT03"
type input "20251001MMQFMP2700311910011606FT03"
click at [267, 235] on input "text" at bounding box center [322, 233] width 138 height 14
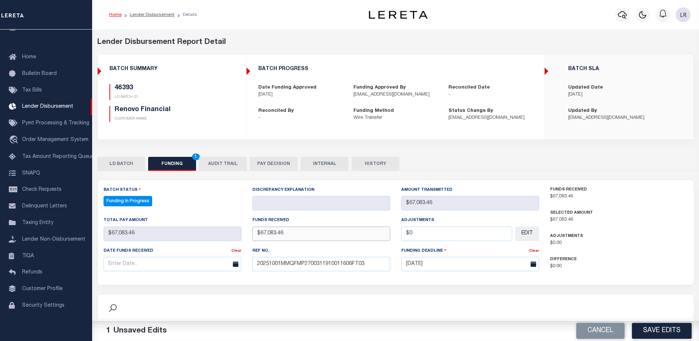
type input "$67,083.46"
click at [211, 262] on input "text" at bounding box center [173, 264] width 138 height 14
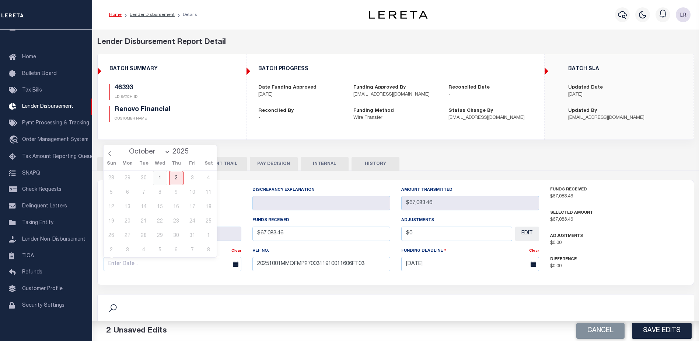
click at [163, 178] on span "1" at bounding box center [160, 178] width 14 height 14
type input "[DATE]"
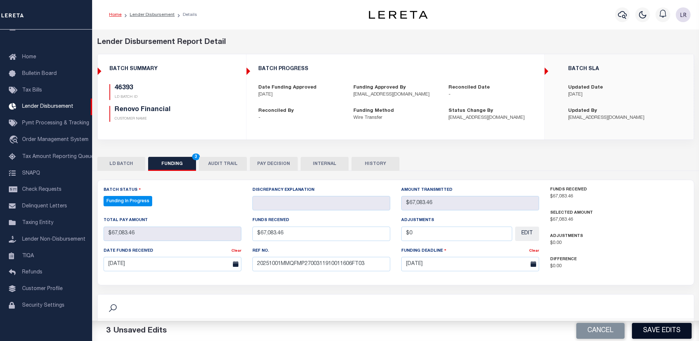
click at [645, 327] on button "Save Edits" at bounding box center [662, 331] width 60 height 16
type input "$67,083.46"
type input "$0"
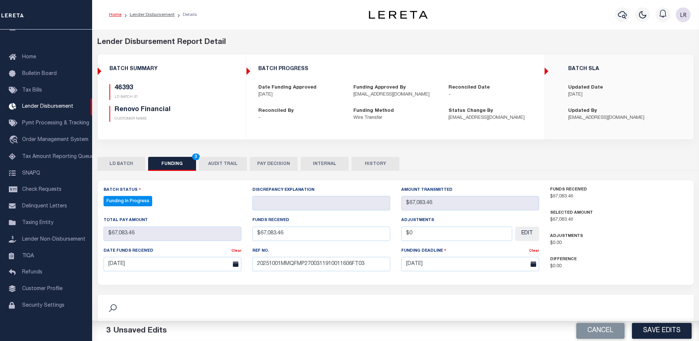
select select "100"
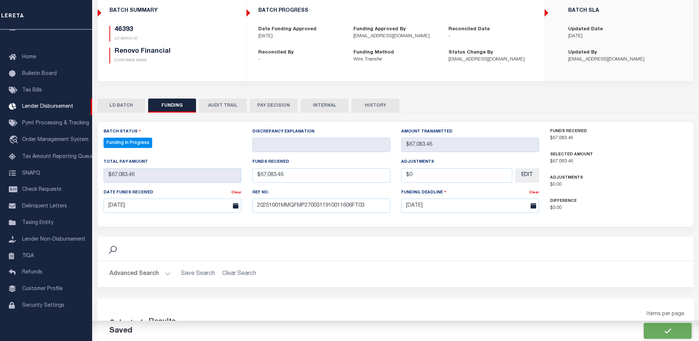
select select "100"
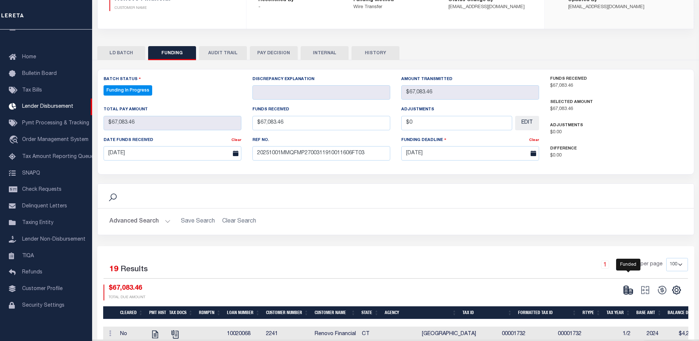
click at [630, 295] on icon at bounding box center [628, 290] width 10 height 10
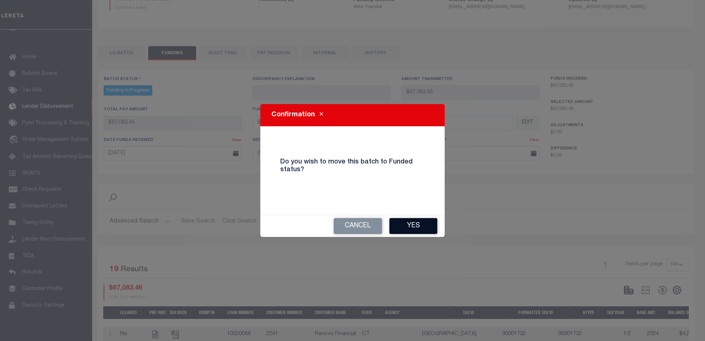
click at [416, 226] on button "Yes" at bounding box center [413, 226] width 48 height 16
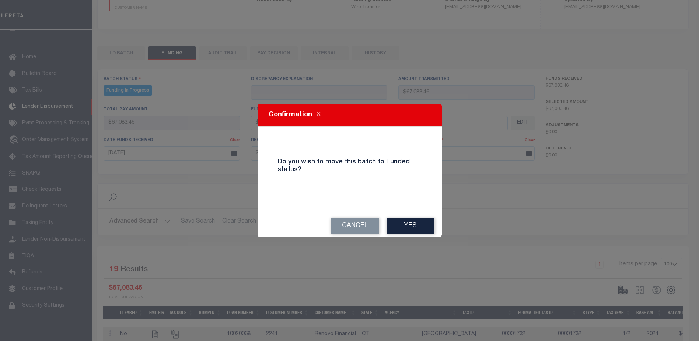
type input "$67,083.46"
type input "$0"
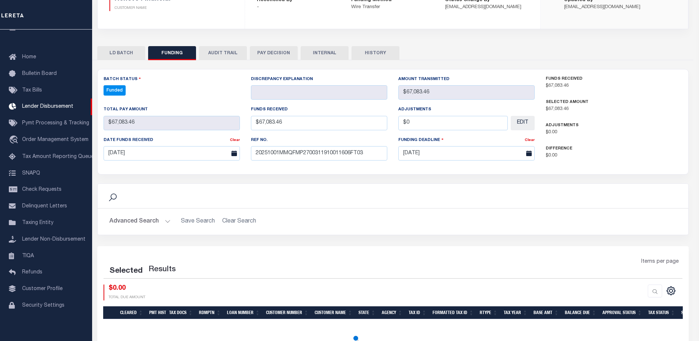
select select "100"
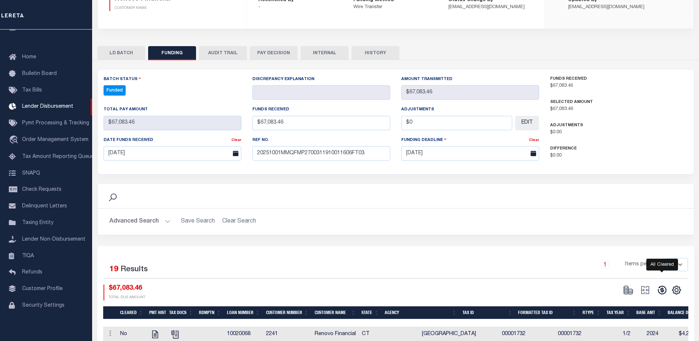
click at [660, 288] on icon at bounding box center [662, 290] width 8 height 8
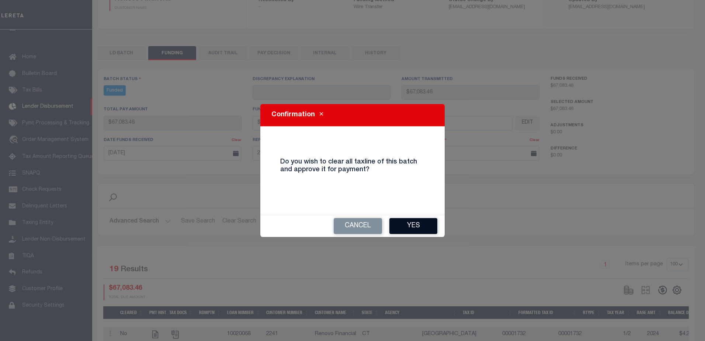
click at [424, 228] on button "Yes" at bounding box center [413, 226] width 48 height 16
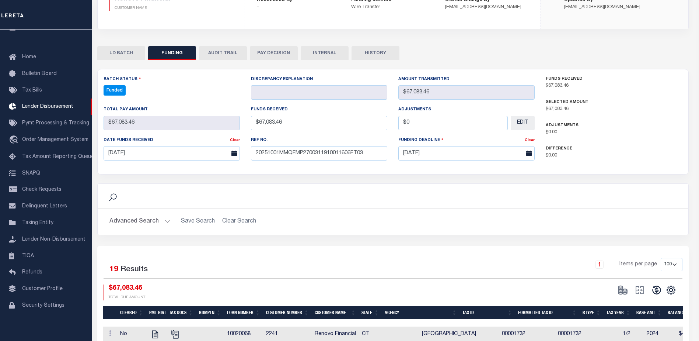
type input "$67,083.46"
type input "$0"
select select "100"
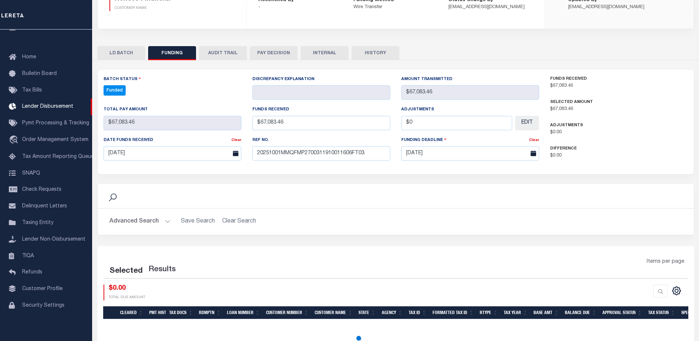
select select "100"
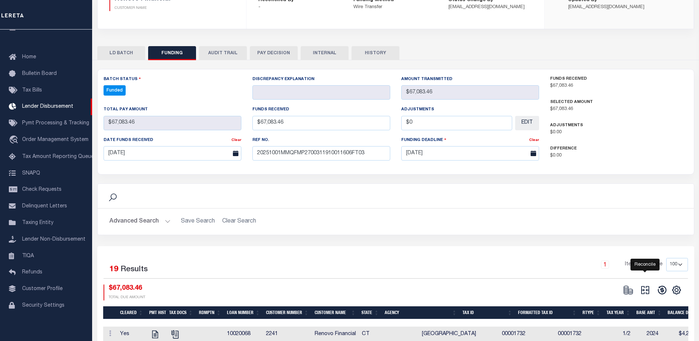
drag, startPoint x: 644, startPoint y: 294, endPoint x: 653, endPoint y: 294, distance: 8.9
click at [653, 294] on button at bounding box center [645, 289] width 17 height 11
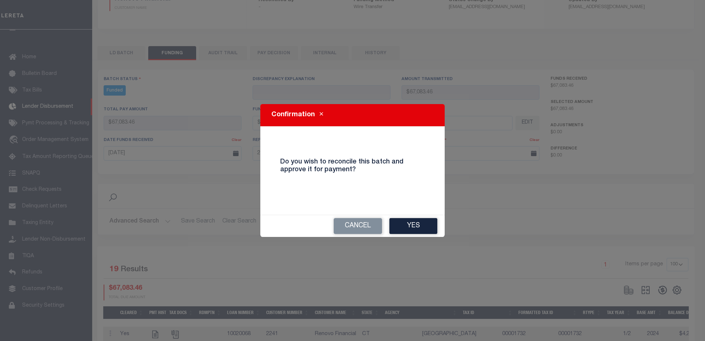
click at [413, 223] on button "Yes" at bounding box center [413, 226] width 48 height 16
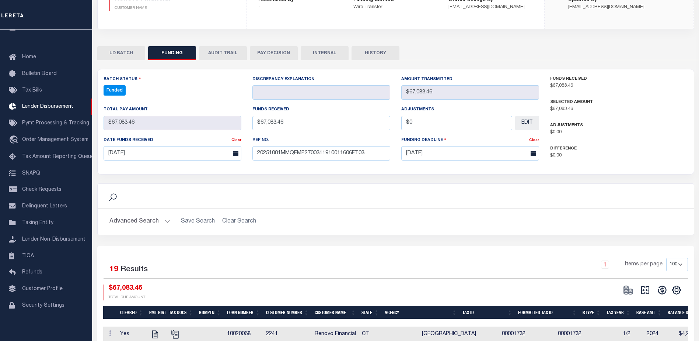
select select "100"
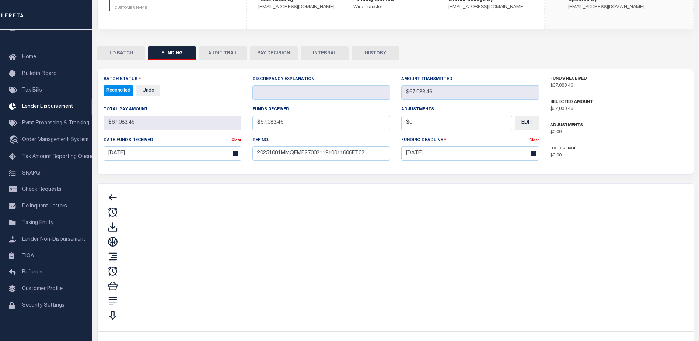
type input "$67,083.46"
type input "$0"
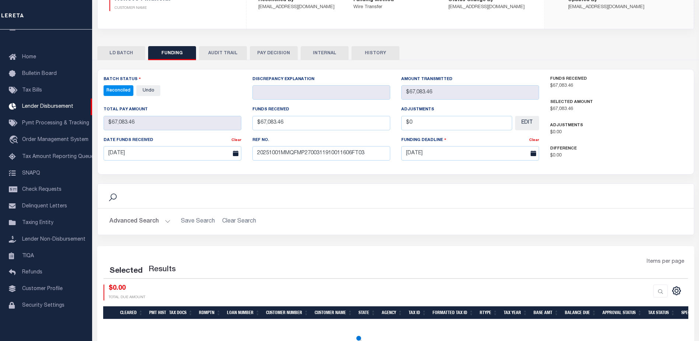
select select "100"
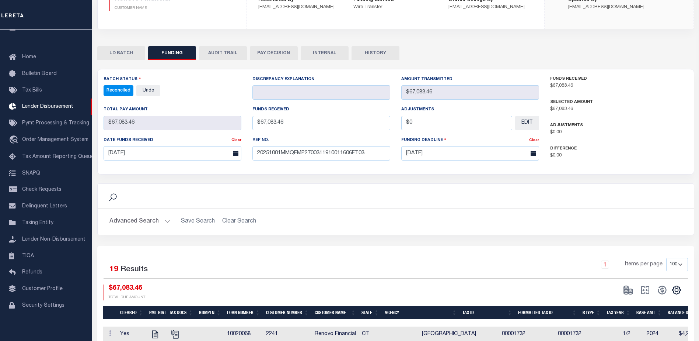
click at [310, 209] on div "Advanced Search Save Search Clear Search Customer Number Contains Contains Is C…" at bounding box center [396, 221] width 597 height 26
click at [317, 50] on button "INTERNAL" at bounding box center [325, 53] width 48 height 14
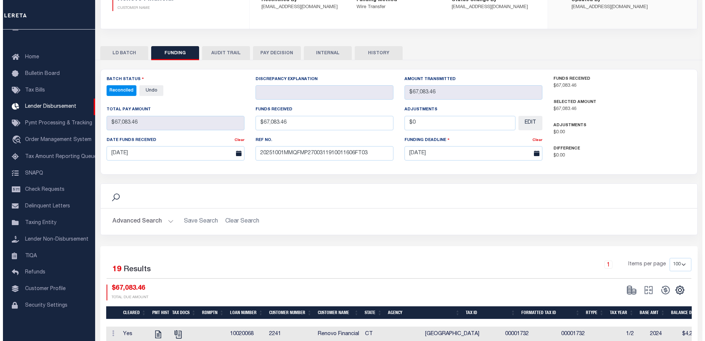
scroll to position [0, 0]
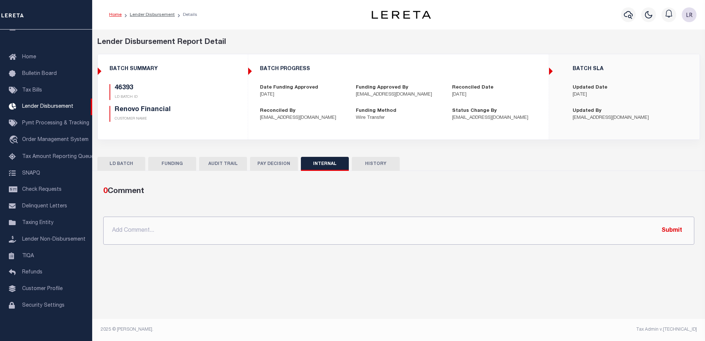
click at [339, 229] on input "text" at bounding box center [398, 230] width 591 height 28
paste input "ORG AMT = $391877.97 46339-$804.5 46363-$253879.52 46381-$29621.73 46393-$67083…"
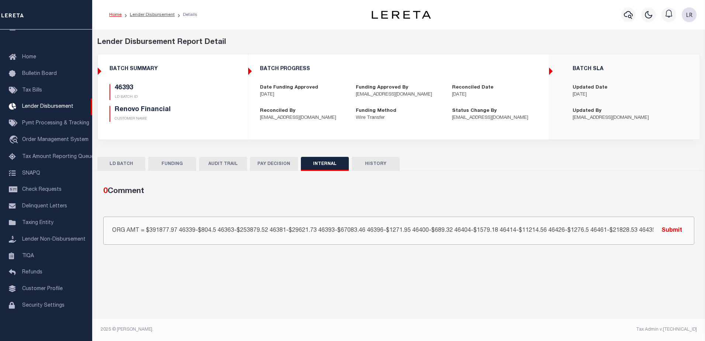
scroll to position [0, 24]
type input "ORG AMT = $391877.97 46339-$804.5 46363-$253879.52 46381-$29621.73 46393-$67083…"
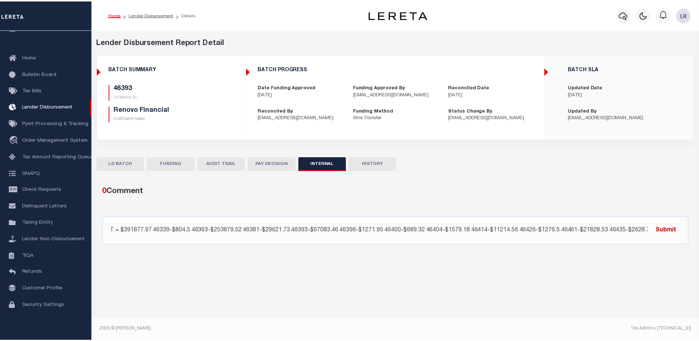
scroll to position [0, 0]
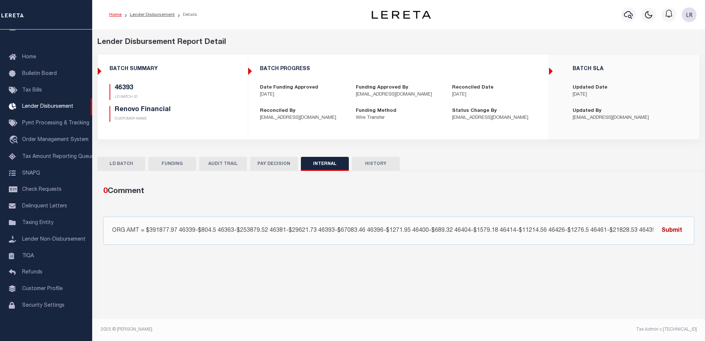
click at [660, 236] on button "Submit" at bounding box center [672, 230] width 30 height 15
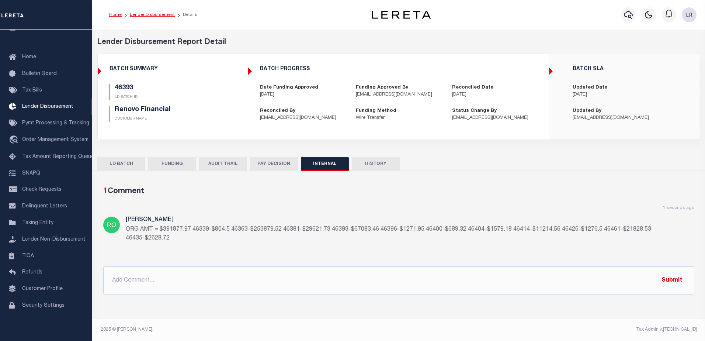
click at [164, 13] on link "Lender Disbursement" at bounding box center [152, 15] width 45 height 4
checkbox input "true"
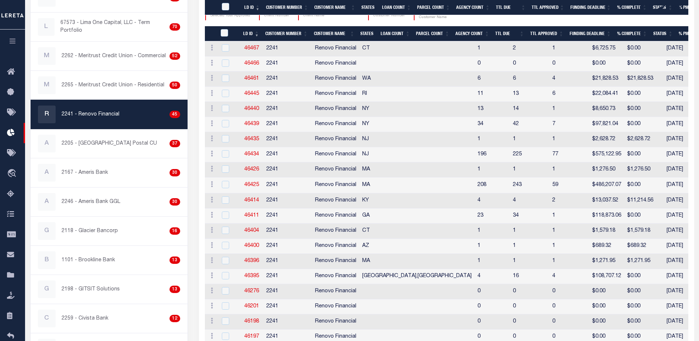
scroll to position [258, 0]
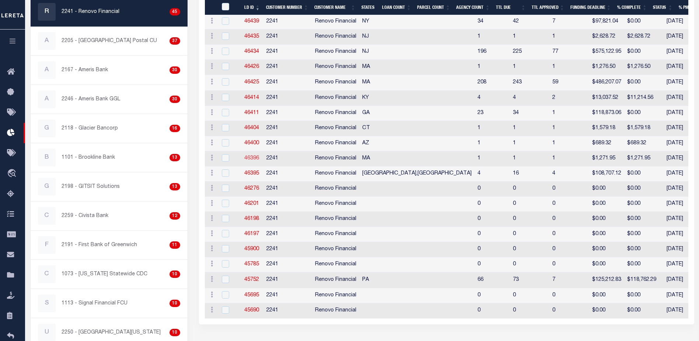
click at [255, 159] on link "46396" at bounding box center [251, 158] width 15 height 5
checkbox input "true"
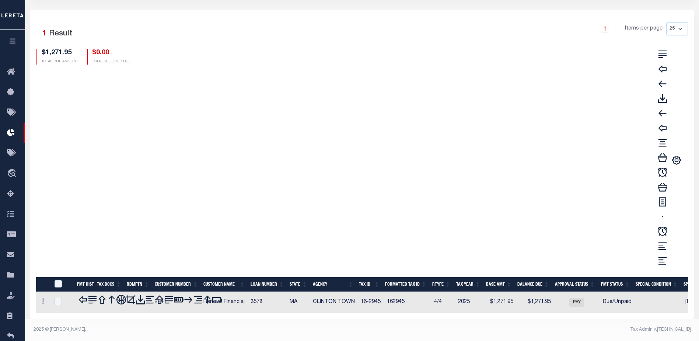
scroll to position [49, 0]
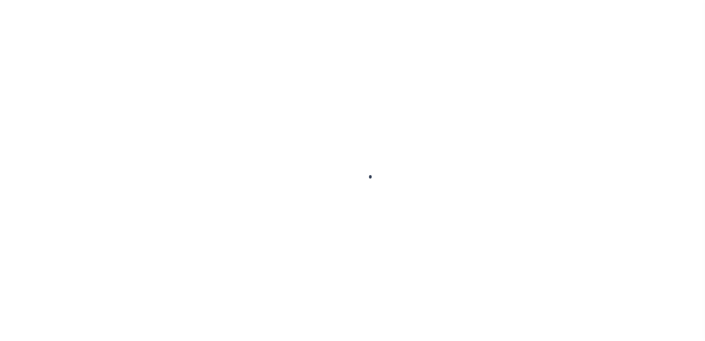
type input "$0.00"
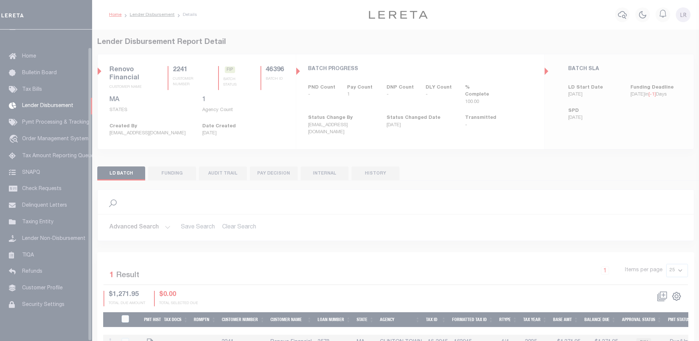
scroll to position [18, 0]
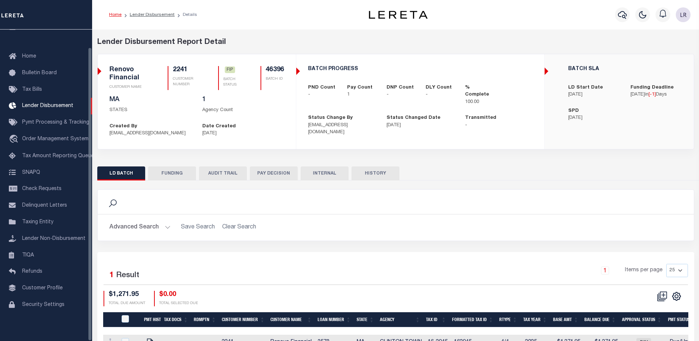
click at [183, 175] on button "FUNDING" at bounding box center [172, 173] width 48 height 14
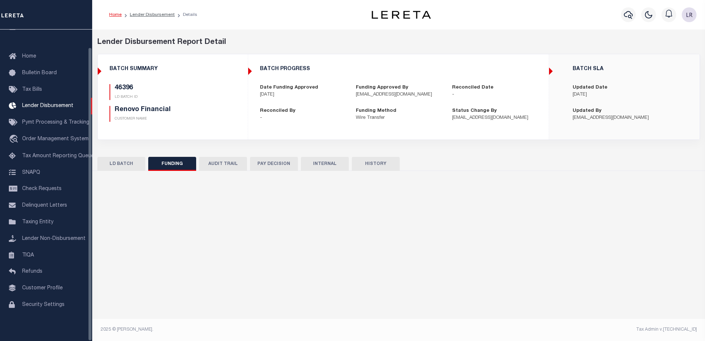
type input "$1,271.95"
type input "$0"
type input "[DATE]"
select select "100"
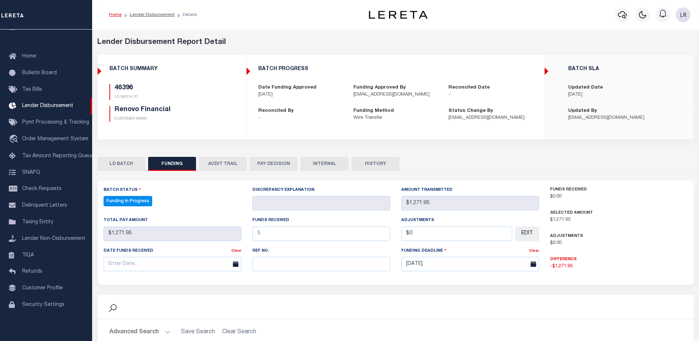
select select "100"
click at [270, 263] on input "text" at bounding box center [322, 264] width 138 height 14
paste input "20251001MMQFMP2700311910011606FT03"
type input "20251001MMQFMP2700311910011606FT03"
click at [264, 231] on input "text" at bounding box center [322, 233] width 138 height 14
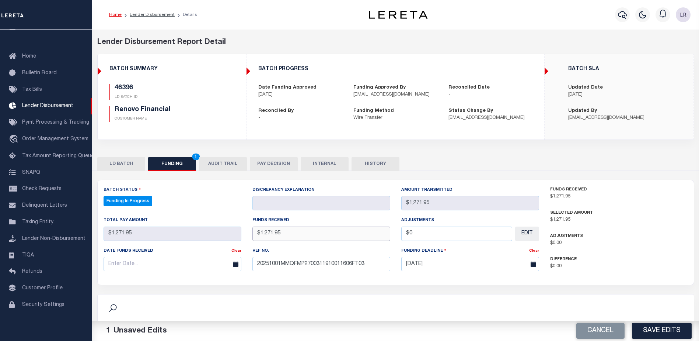
type input "$1,271.95"
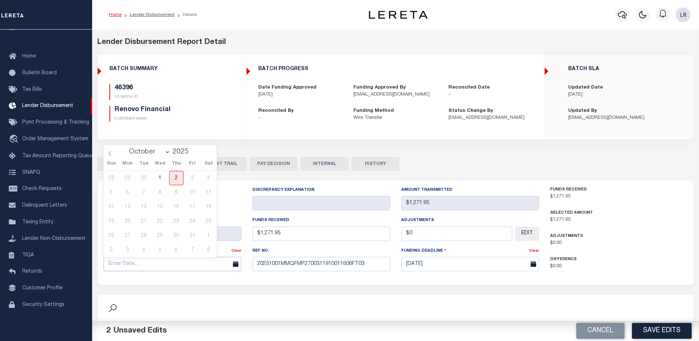
click at [211, 265] on input "text" at bounding box center [173, 264] width 138 height 14
click at [162, 179] on span "1" at bounding box center [160, 178] width 14 height 14
type input "[DATE]"
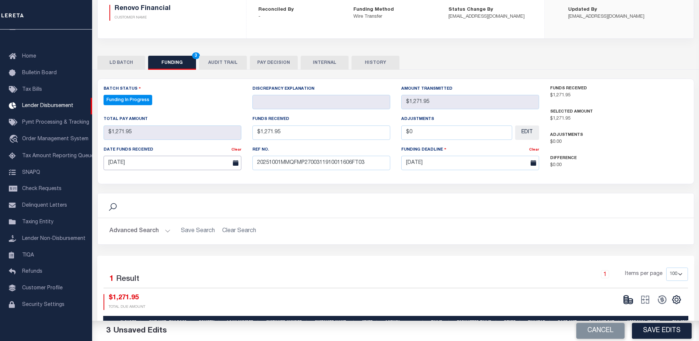
scroll to position [111, 0]
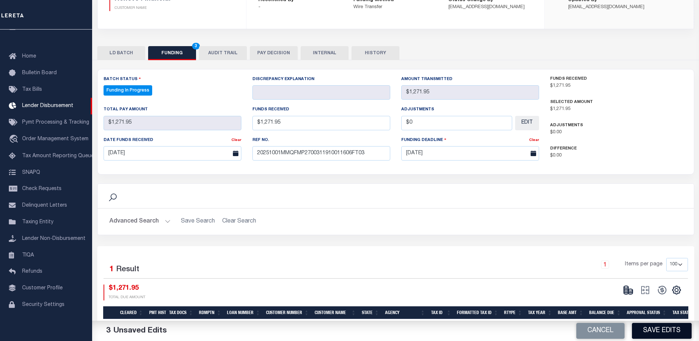
click at [659, 336] on button "Save Edits" at bounding box center [662, 331] width 60 height 16
type input "$1,271.95"
type input "$0"
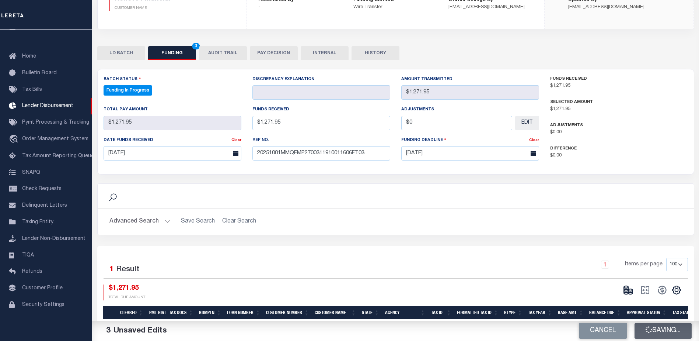
select select "100"
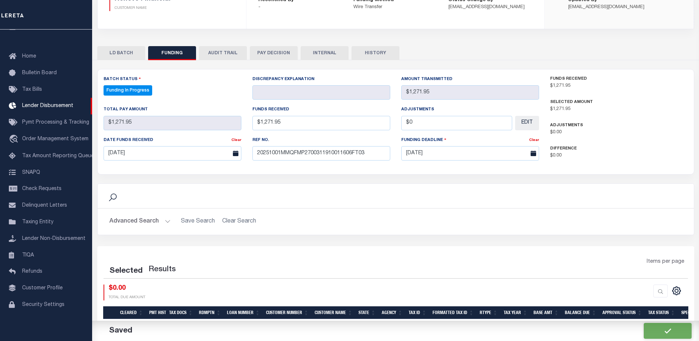
select select "100"
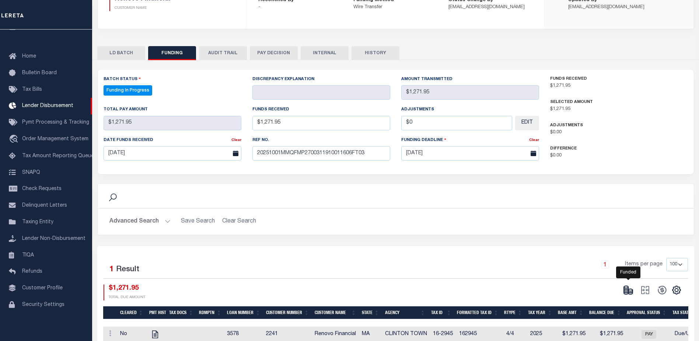
click at [628, 292] on icon at bounding box center [628, 290] width 10 height 10
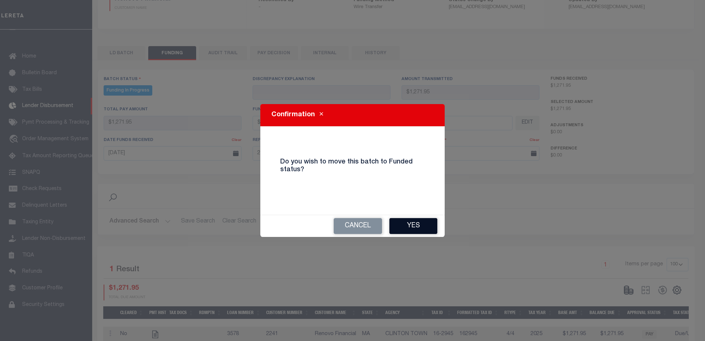
click at [414, 227] on button "Yes" at bounding box center [413, 226] width 48 height 16
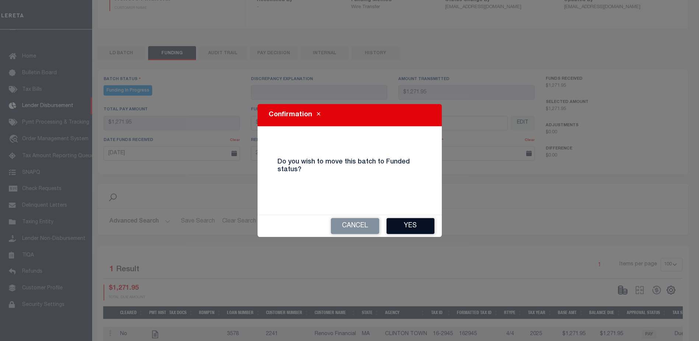
type input "$1,271.95"
type input "$0"
select select "100"
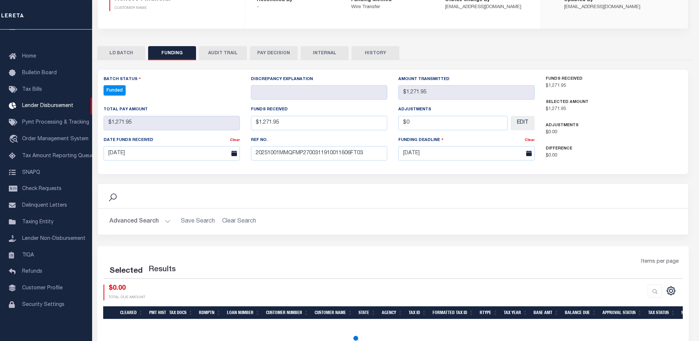
select select "100"
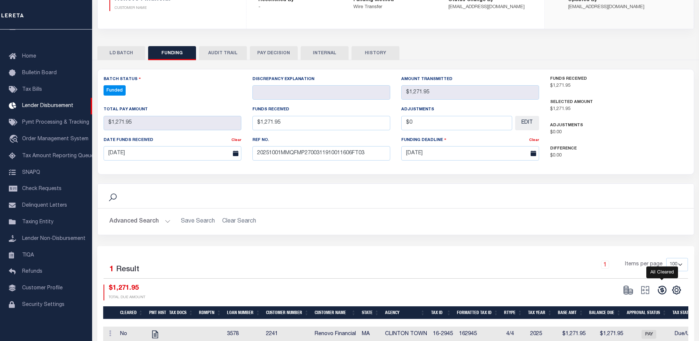
click at [663, 291] on icon at bounding box center [662, 290] width 10 height 10
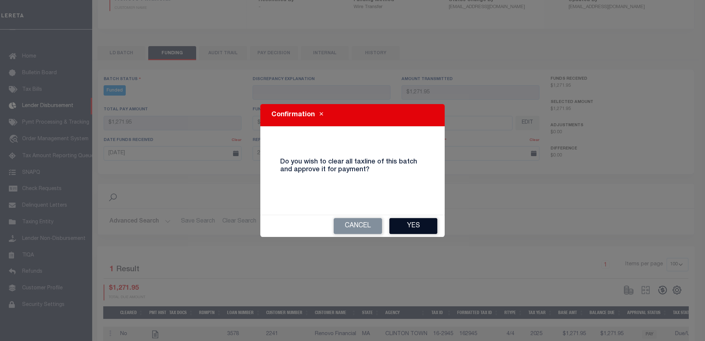
click at [432, 232] on button "Yes" at bounding box center [413, 226] width 48 height 16
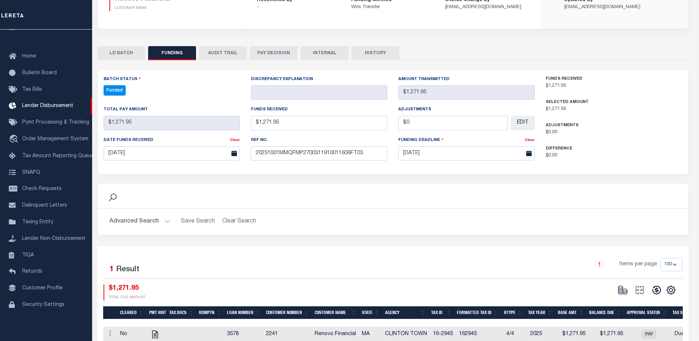
type input "$1,271.95"
type input "$0"
select select "100"
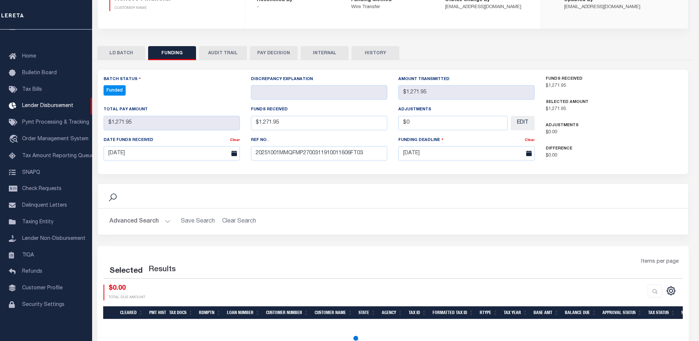
select select "100"
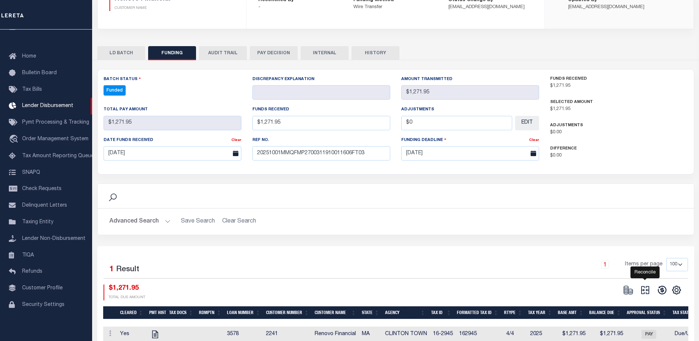
click at [642, 290] on icon at bounding box center [645, 290] width 10 height 10
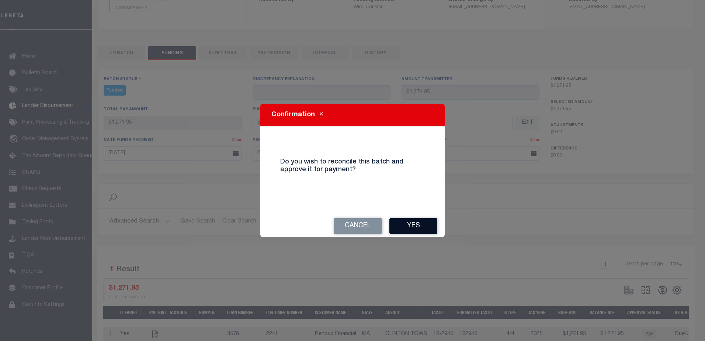
click at [425, 225] on button "Yes" at bounding box center [413, 226] width 48 height 16
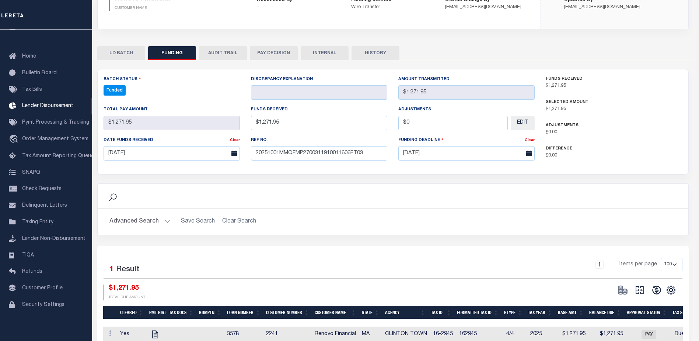
type input "$1,271.95"
type input "$0"
select select "100"
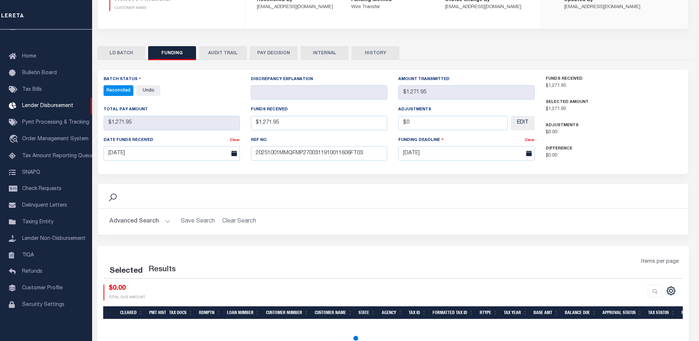
select select "100"
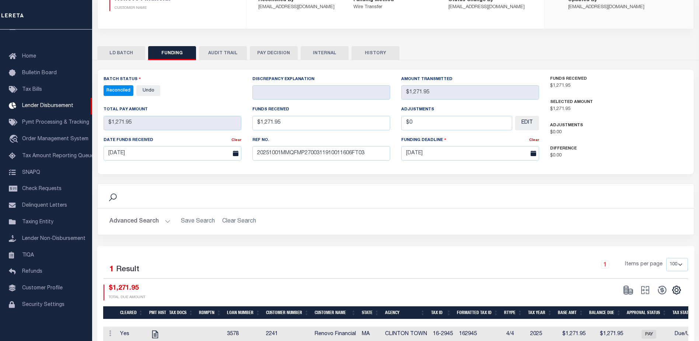
click at [336, 56] on button "INTERNAL" at bounding box center [325, 53] width 48 height 14
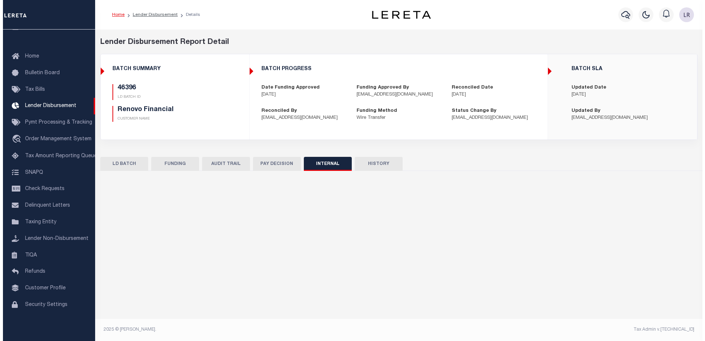
scroll to position [0, 0]
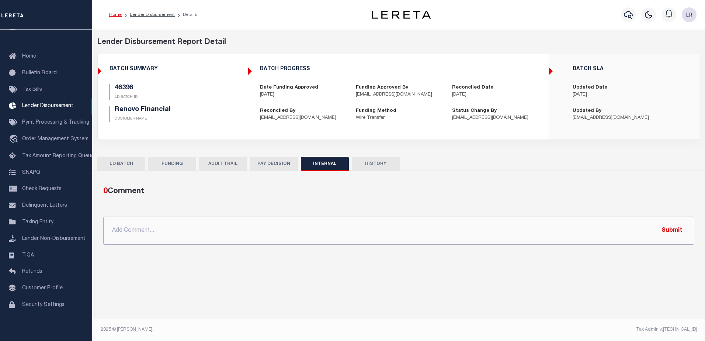
click at [351, 226] on input "text" at bounding box center [398, 230] width 591 height 28
paste input "20251001MMQFMP2700311910011606FT03"
type input "20251001MMQFMP2700311910011606FT03"
click at [672, 232] on button "Submit" at bounding box center [672, 230] width 30 height 15
click at [214, 226] on p "20251001MMQFMP2700311910011606FT03" at bounding box center [187, 229] width 122 height 9
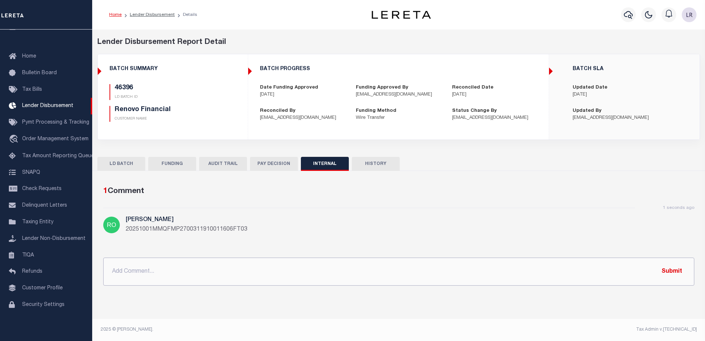
click at [237, 267] on input "text" at bounding box center [398, 271] width 591 height 28
paste input "ORG AMT = $391877.97 46339-$804.5 46363-$253879.52 46381-$29621.73 46393-$67083…"
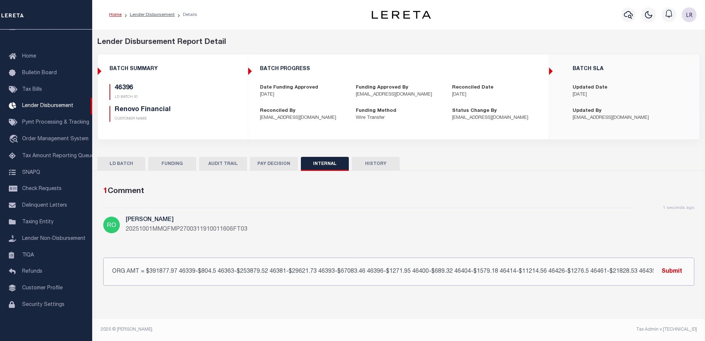
scroll to position [0, 24]
type input "ORG AMT = $391877.97 46339-$804.5 46363-$253879.52 46381-$29621.73 46393-$67083…"
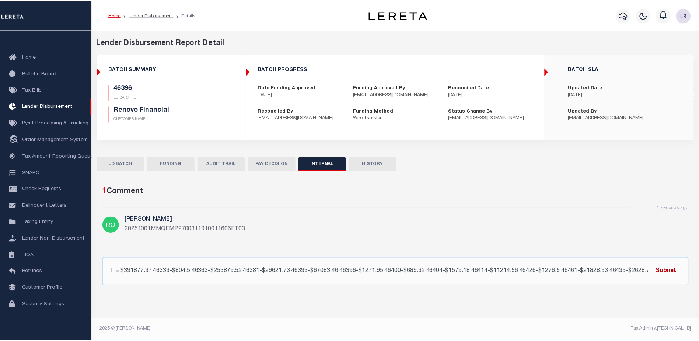
scroll to position [0, 0]
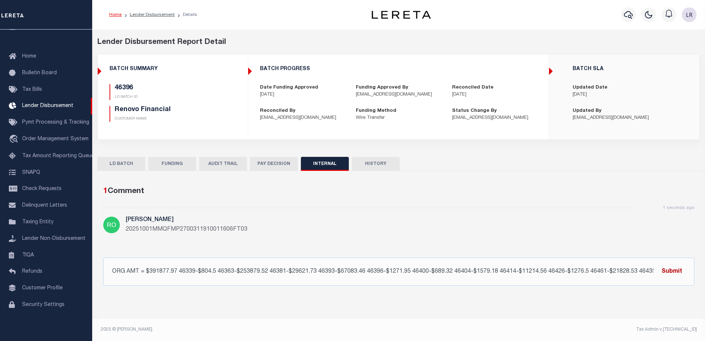
click at [680, 269] on button "Submit" at bounding box center [672, 271] width 30 height 15
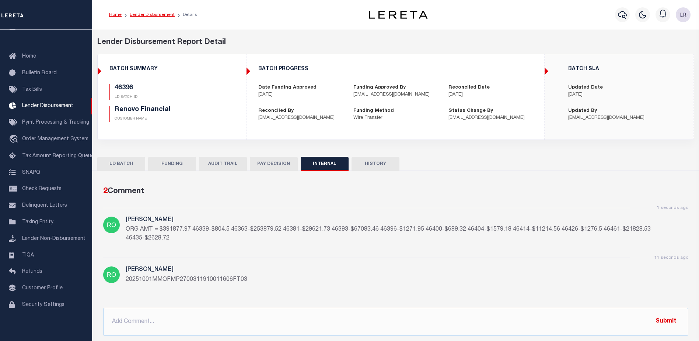
click at [153, 16] on link "Lender Disbursement" at bounding box center [152, 15] width 45 height 4
checkbox input "true"
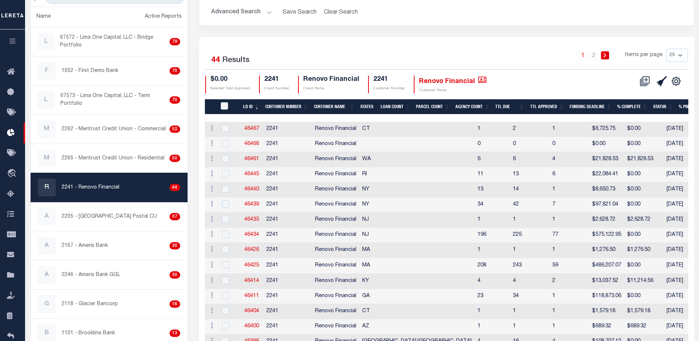
scroll to position [111, 0]
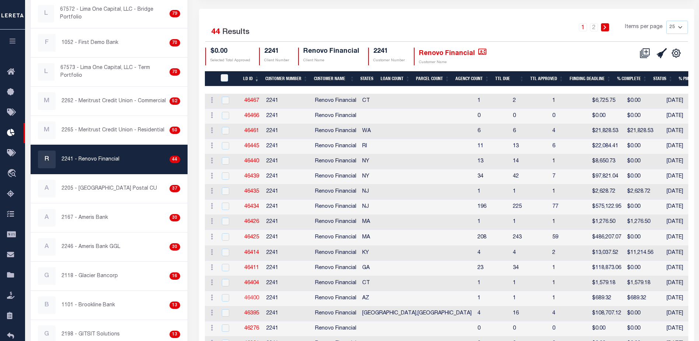
click at [257, 299] on link "46400" at bounding box center [251, 297] width 15 height 5
checkbox input "true"
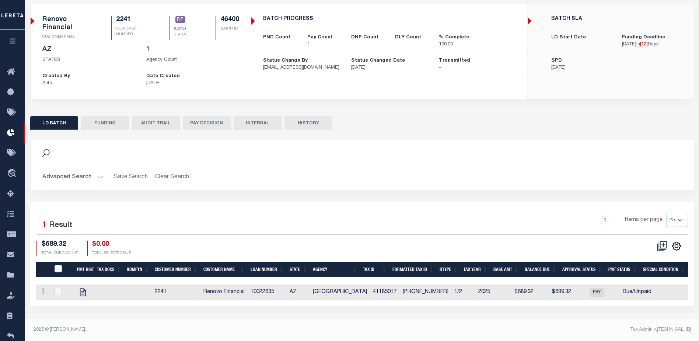
scroll to position [10, 0]
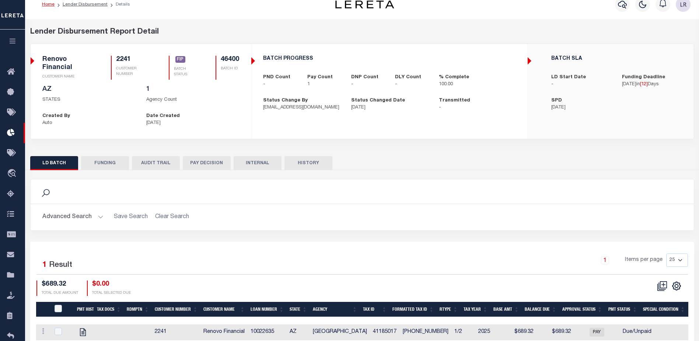
click at [112, 164] on button "FUNDING" at bounding box center [105, 163] width 48 height 14
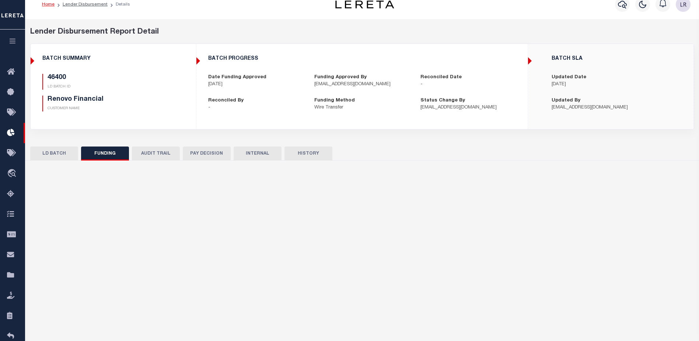
type input "$689.32"
type input "$0"
type input "[DATE]"
select select "100"
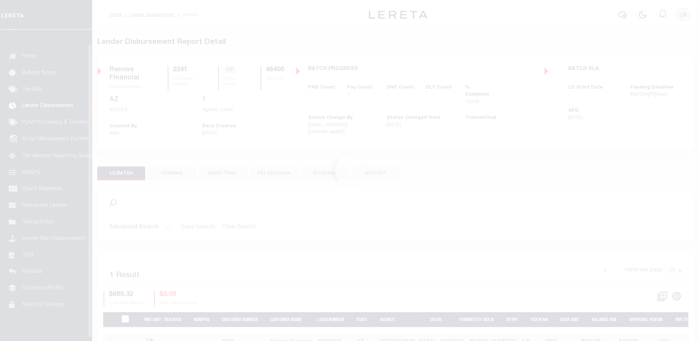
scroll to position [18, 0]
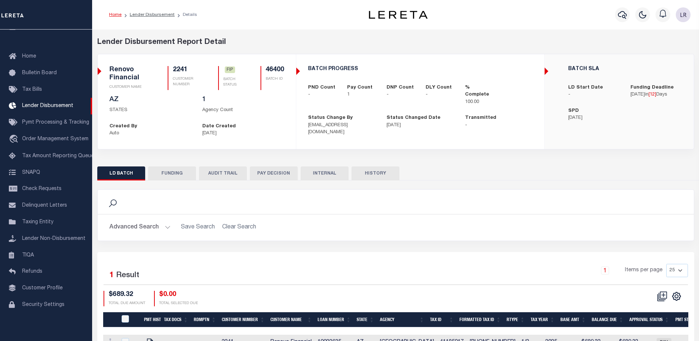
click at [178, 166] on button "FUNDING" at bounding box center [172, 173] width 48 height 14
type input "$689.32"
type input "$0"
type input "[DATE]"
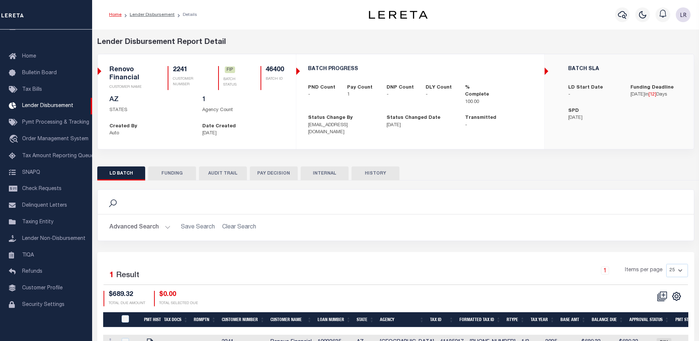
select select "100"
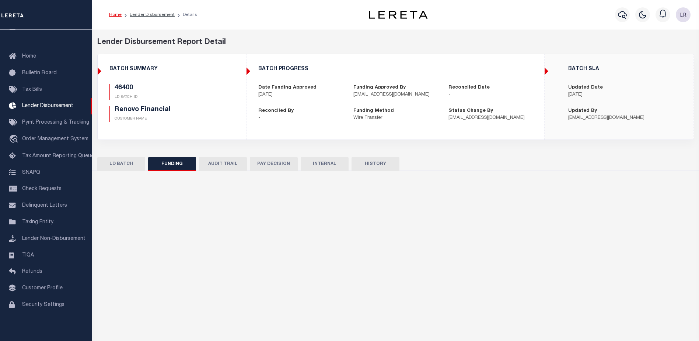
select select "100"
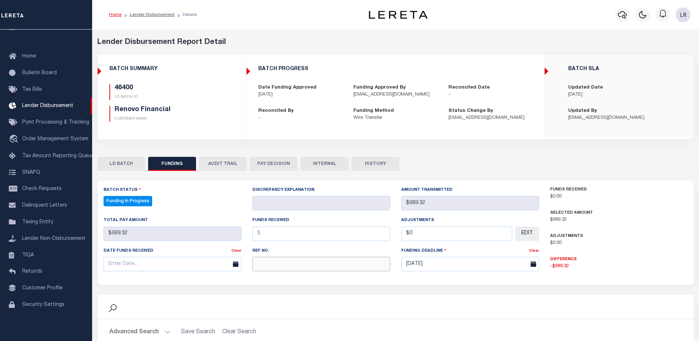
click at [267, 270] on input "text" at bounding box center [322, 264] width 138 height 14
paste input "20251001MMQFMP2700311910011606FT03"
type input "20251001MMQFMP2700311910011606FT03"
click at [271, 235] on input "text" at bounding box center [322, 233] width 138 height 14
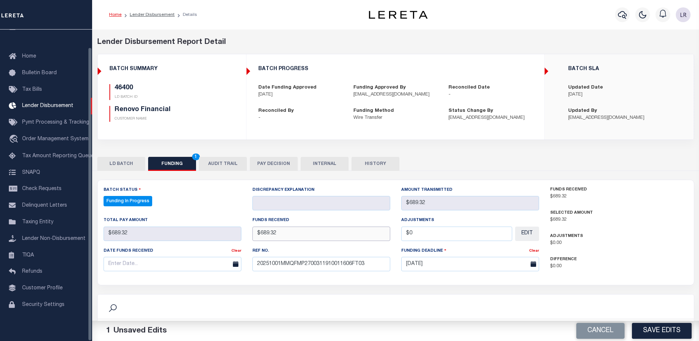
type input "$689.32"
click at [148, 259] on input "text" at bounding box center [173, 264] width 138 height 14
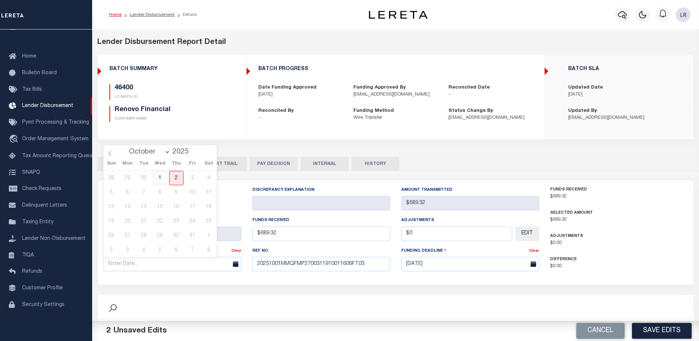
click at [159, 176] on span "1" at bounding box center [160, 178] width 14 height 14
type input "[DATE]"
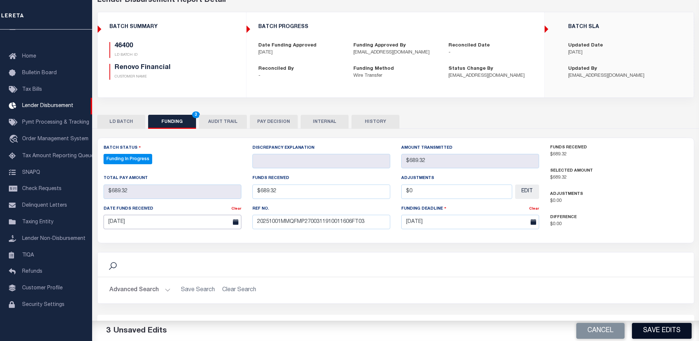
scroll to position [74, 0]
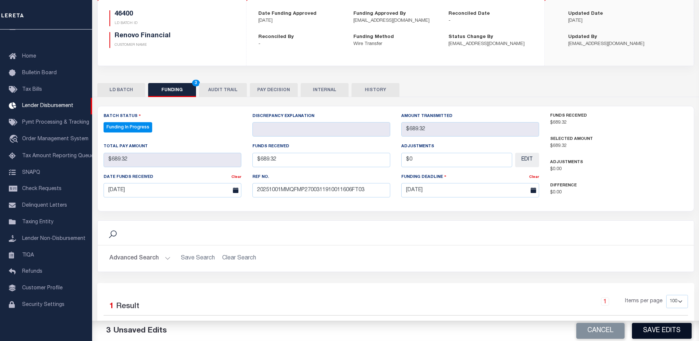
click at [680, 329] on button "Save Edits" at bounding box center [662, 331] width 60 height 16
type input "$689.32"
type input "$0"
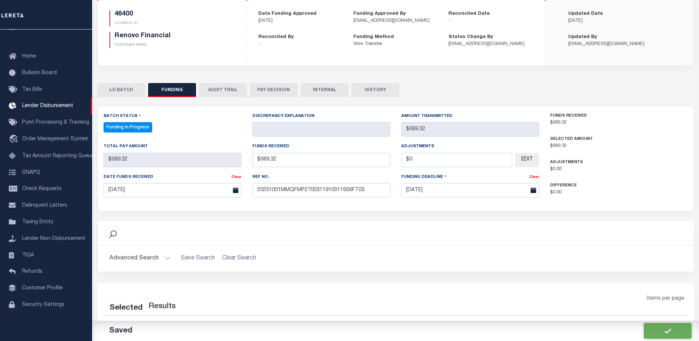
select select "100"
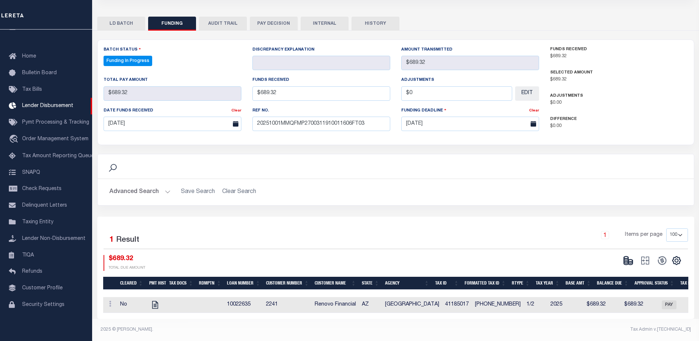
scroll to position [145, 0]
click at [631, 260] on icon at bounding box center [631, 261] width 4 height 3
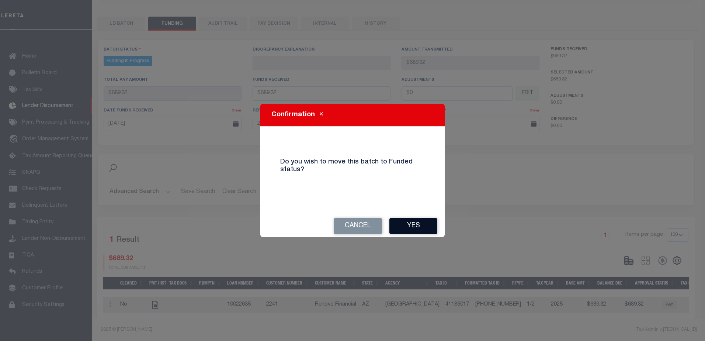
click at [419, 225] on button "Yes" at bounding box center [413, 226] width 48 height 16
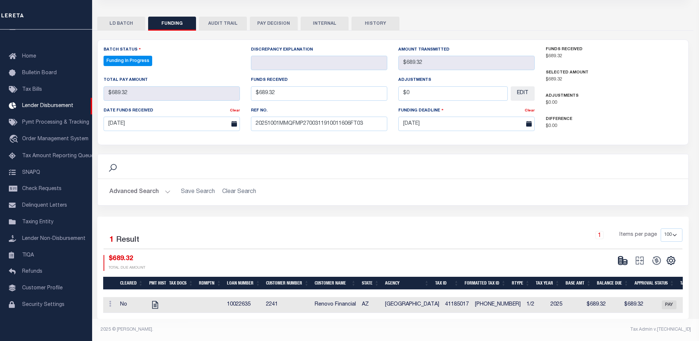
type input "$689.32"
type input "$0"
select select "100"
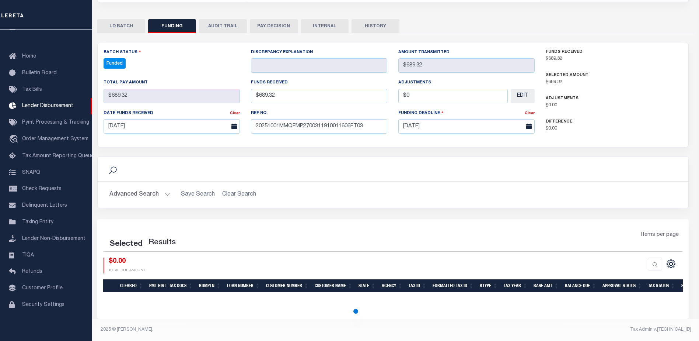
select select "100"
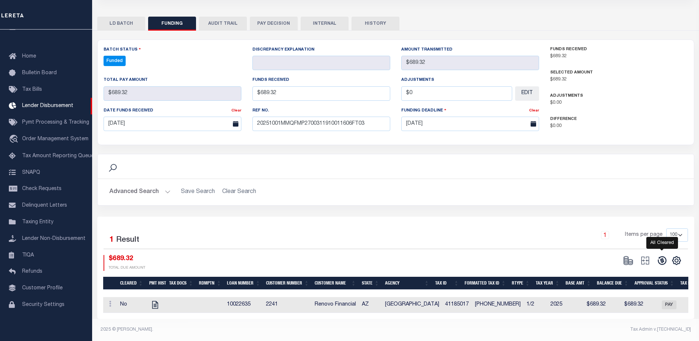
click at [661, 256] on icon at bounding box center [662, 260] width 8 height 8
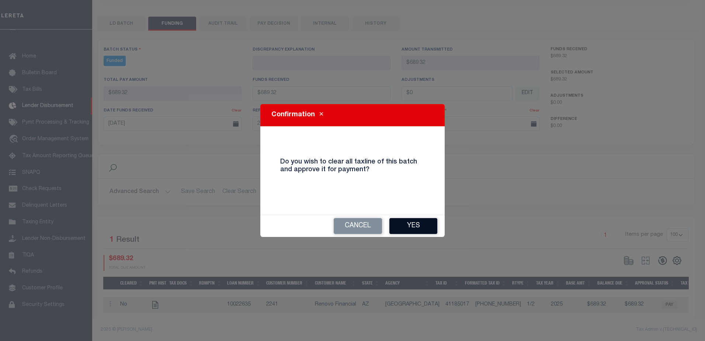
click at [415, 221] on button "Yes" at bounding box center [413, 226] width 48 height 16
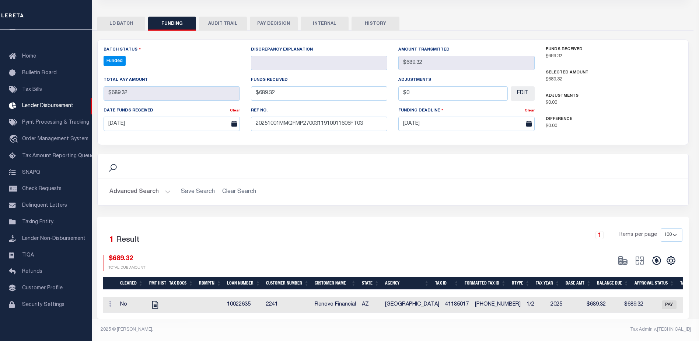
type input "$689.32"
type input "$0"
select select "100"
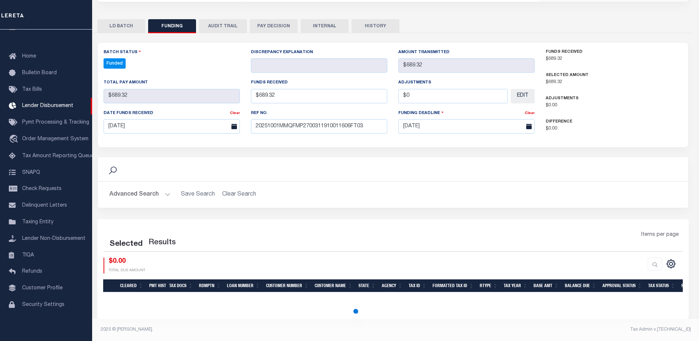
select select "100"
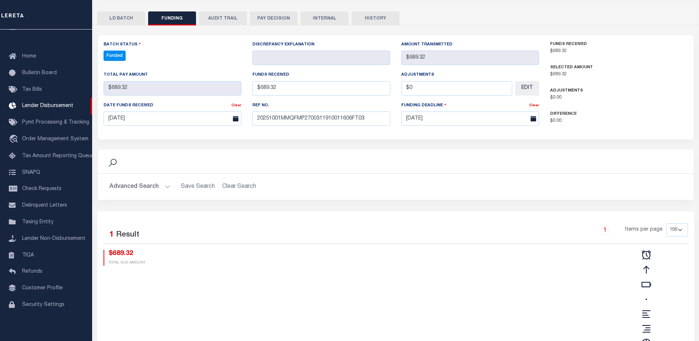
scroll to position [138, 0]
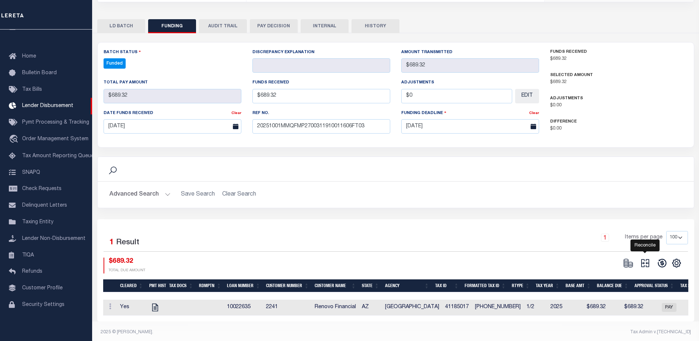
click at [649, 261] on icon at bounding box center [645, 263] width 10 height 10
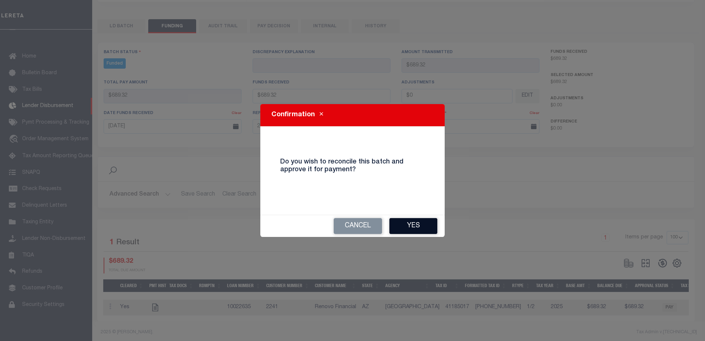
click at [430, 229] on button "Yes" at bounding box center [413, 226] width 48 height 16
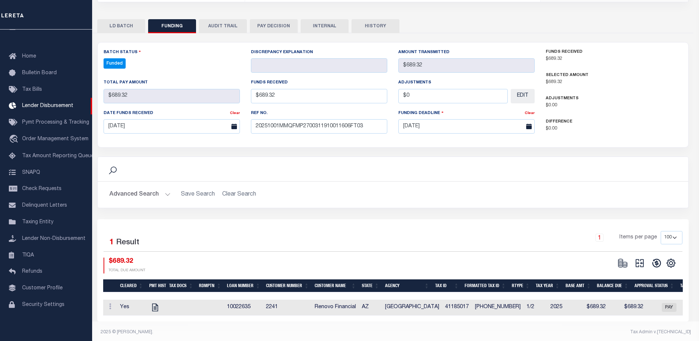
type input "$689.32"
type input "$0"
select select "100"
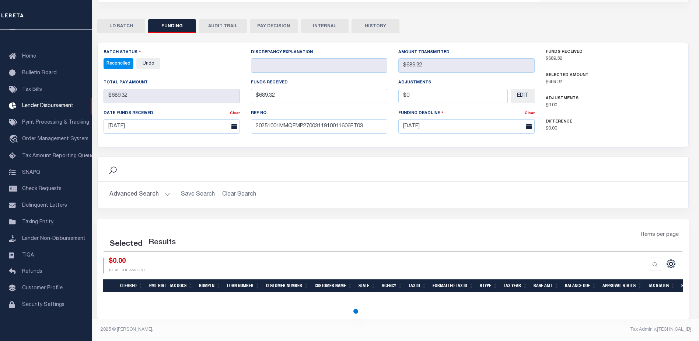
select select "100"
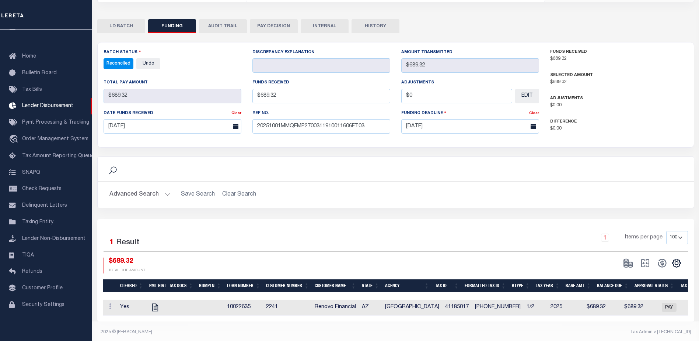
click at [329, 26] on button "INTERNAL" at bounding box center [325, 26] width 48 height 14
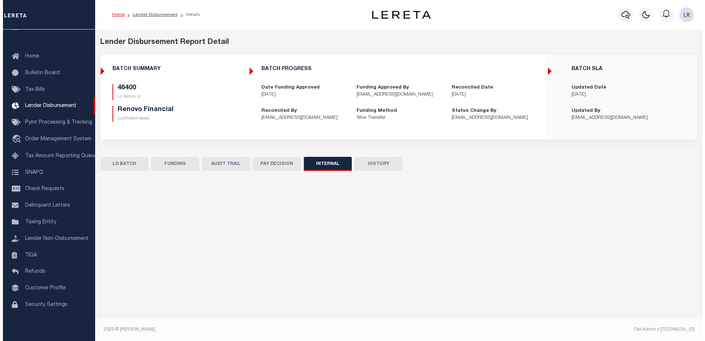
scroll to position [0, 0]
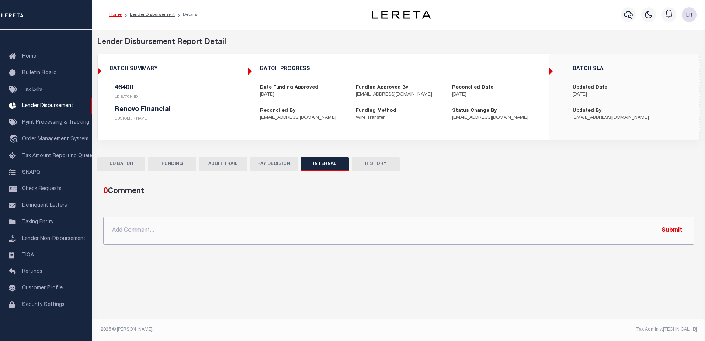
click at [407, 225] on input "text" at bounding box center [398, 230] width 591 height 28
paste input "ORG AMT = $391877.97 46339-$804.5 46363-$253879.52 46381-$29621.73 46393-$67083…"
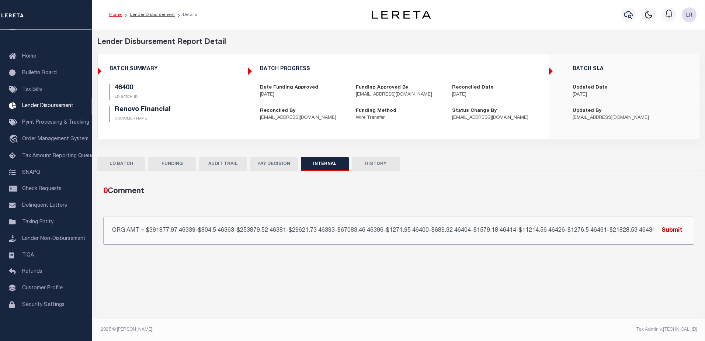
scroll to position [0, 24]
type input "ORG AMT = $391877.97 46339-$804.5 46363-$253879.52 46381-$29621.73 46393-$67083…"
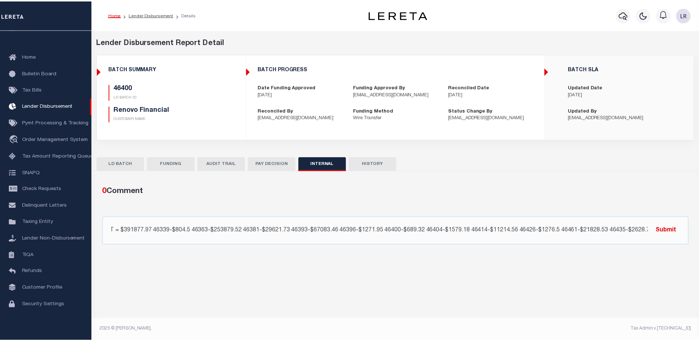
scroll to position [0, 0]
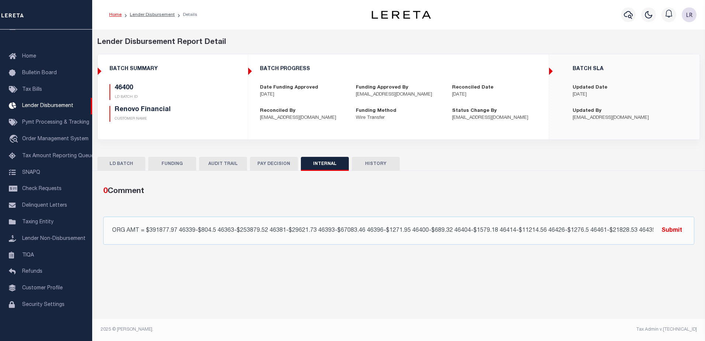
click at [677, 230] on button "Submit" at bounding box center [672, 230] width 30 height 15
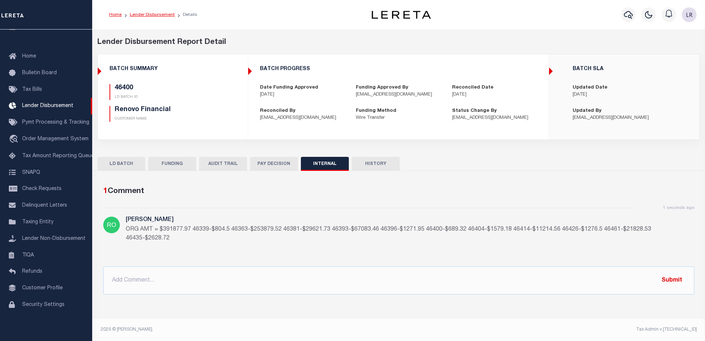
click at [156, 15] on link "Lender Disbursement" at bounding box center [152, 15] width 45 height 4
checkbox input "true"
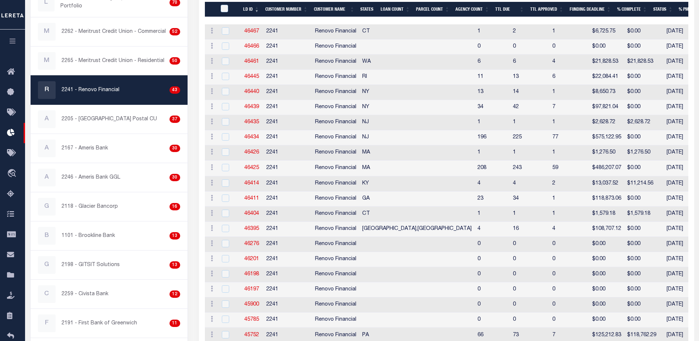
scroll to position [184, 0]
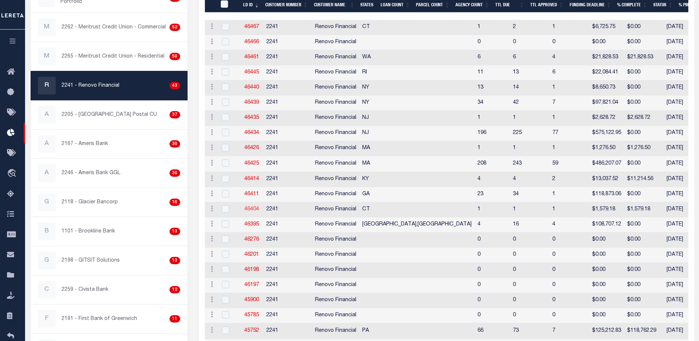
click at [256, 211] on link "46404" at bounding box center [251, 208] width 15 height 5
checkbox input "true"
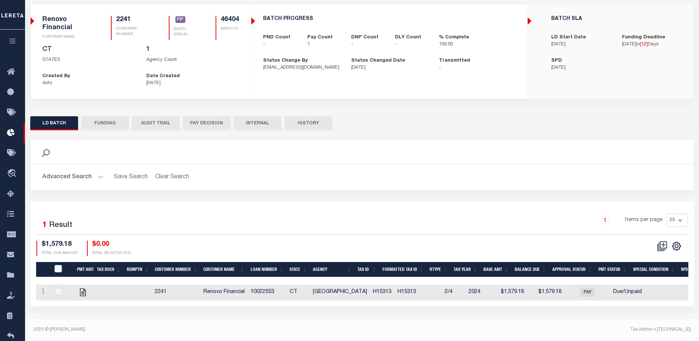
scroll to position [38, 0]
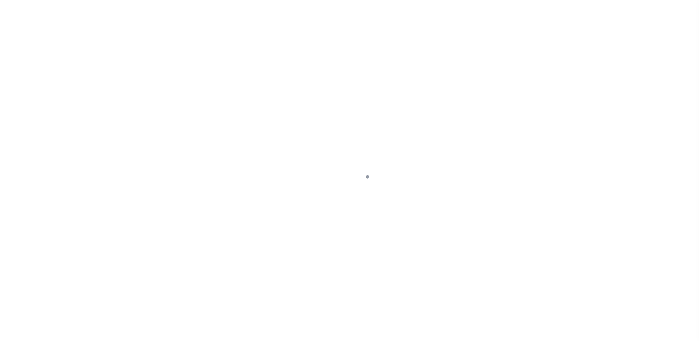
scroll to position [18, 0]
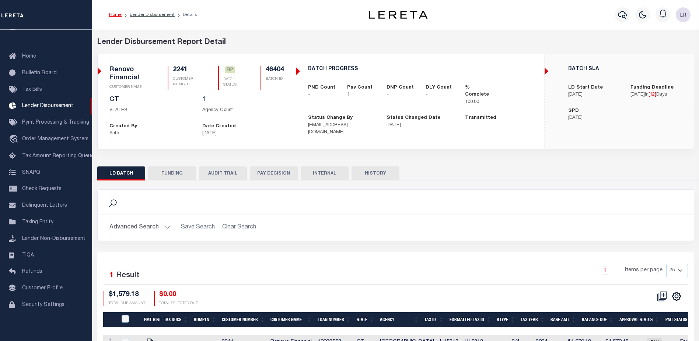
click at [155, 171] on button "FUNDING" at bounding box center [172, 173] width 48 height 14
type input "$1,579.18"
type input "$0"
type input "[DATE]"
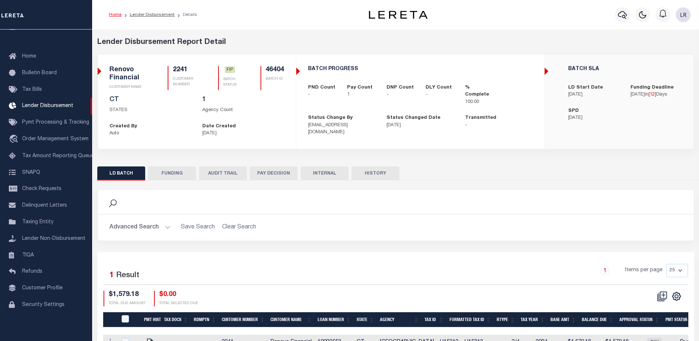
select select "100"
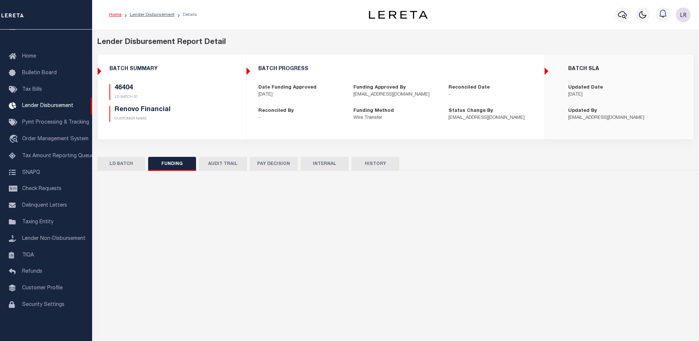
select select "100"
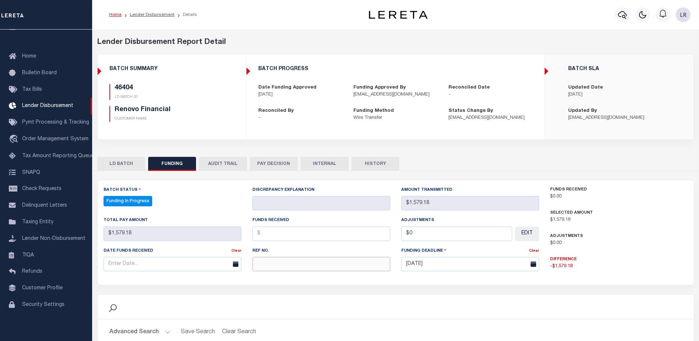
paste input "20251001MMQFMP2700311910011606FT03"
type input "20251001MMQFMP2700311910011606FT03"
click at [277, 238] on input "text" at bounding box center [322, 233] width 138 height 14
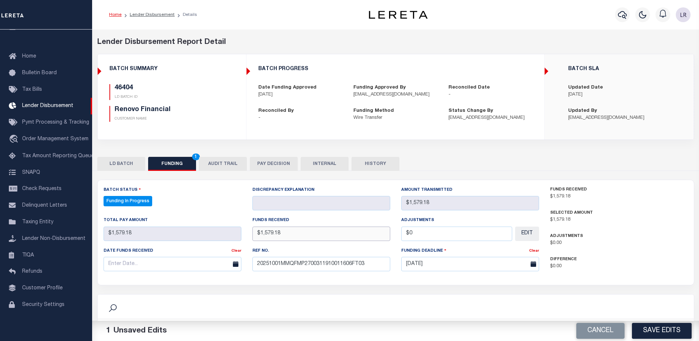
type input "$1,579.18"
click at [192, 264] on input "text" at bounding box center [173, 264] width 138 height 14
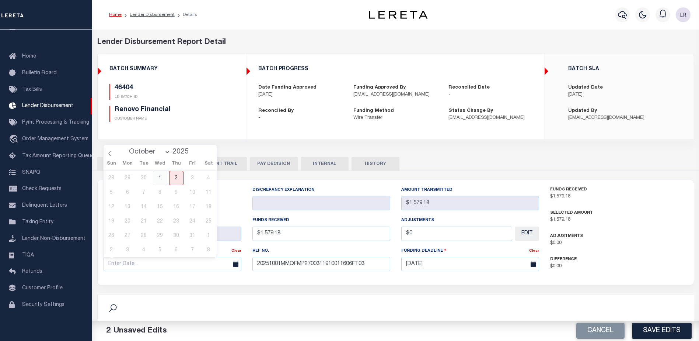
click at [161, 178] on span "1" at bounding box center [160, 178] width 14 height 14
type input "[DATE]"
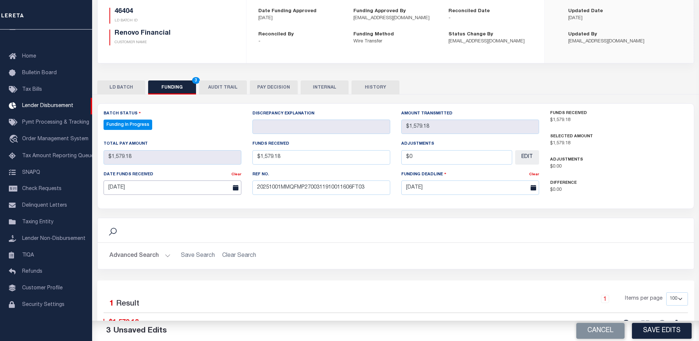
scroll to position [111, 0]
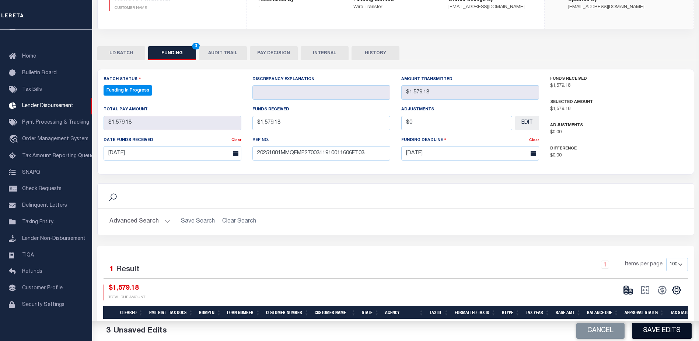
click at [650, 328] on button "Save Edits" at bounding box center [662, 331] width 60 height 16
type input "$1,579.18"
type input "$0"
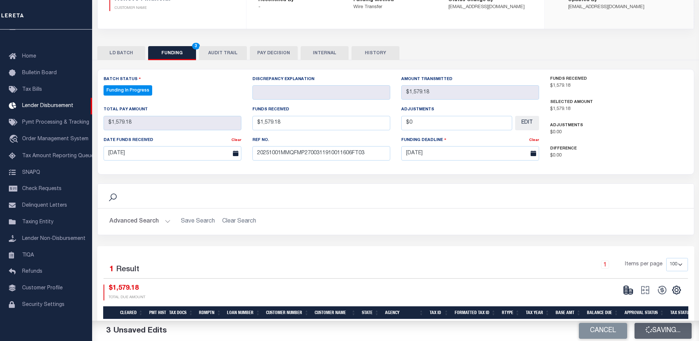
select select "100"
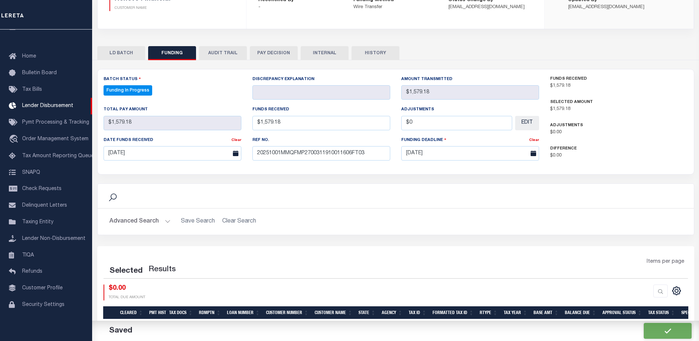
select select "100"
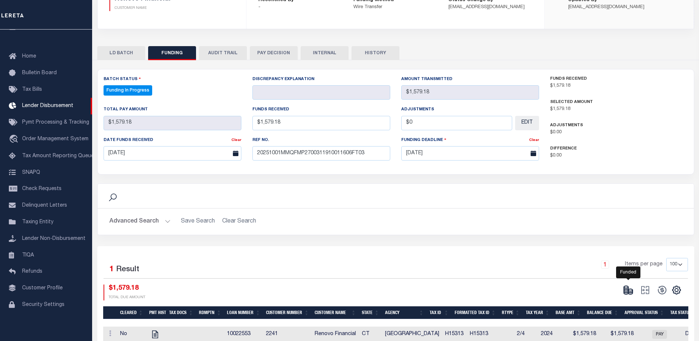
click at [631, 289] on icon at bounding box center [628, 290] width 10 height 10
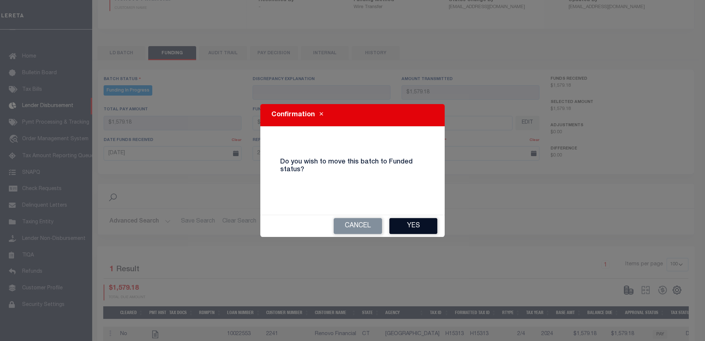
click at [428, 230] on button "Yes" at bounding box center [413, 226] width 48 height 16
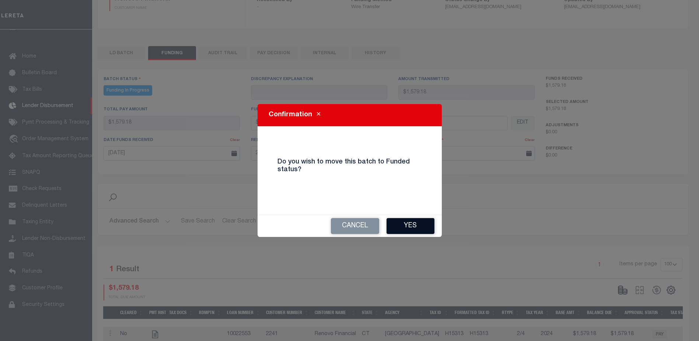
type input "$1,579.18"
type input "$0"
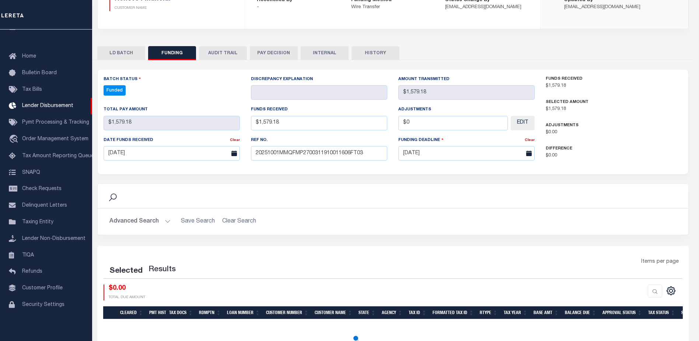
select select "100"
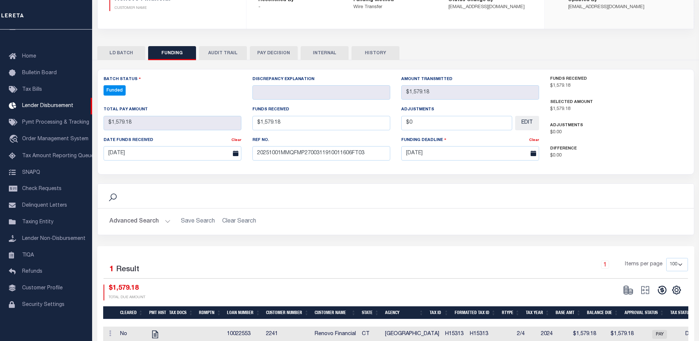
click at [664, 296] on div "CSV Export Selected Print Show Filter Show Search Columns 0: 1: Cleared 19: SPD" at bounding box center [651, 292] width 63 height 16
click at [664, 293] on icon at bounding box center [662, 290] width 10 height 10
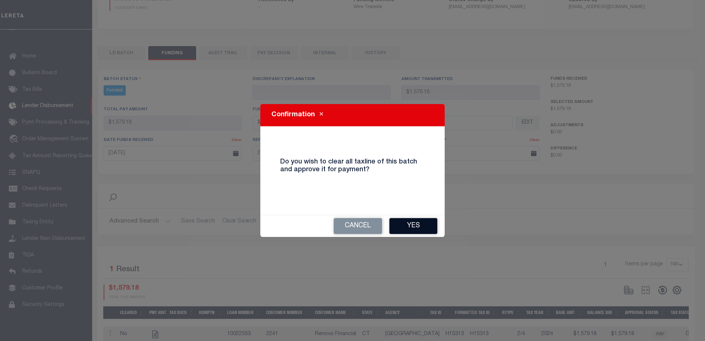
click at [420, 227] on button "Yes" at bounding box center [413, 226] width 48 height 16
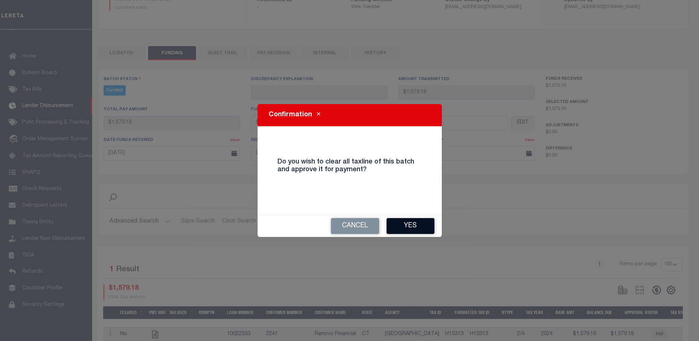
type input "$1,579.18"
type input "$0"
select select "100"
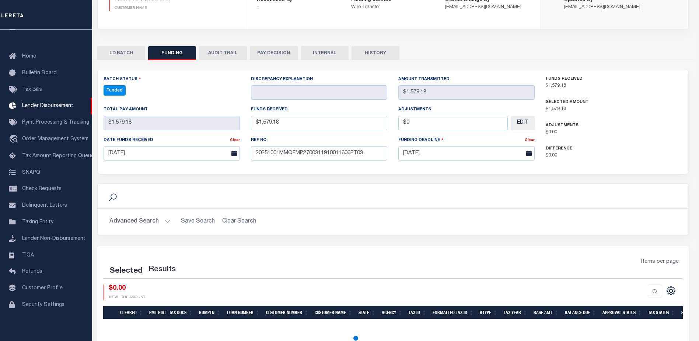
select select "100"
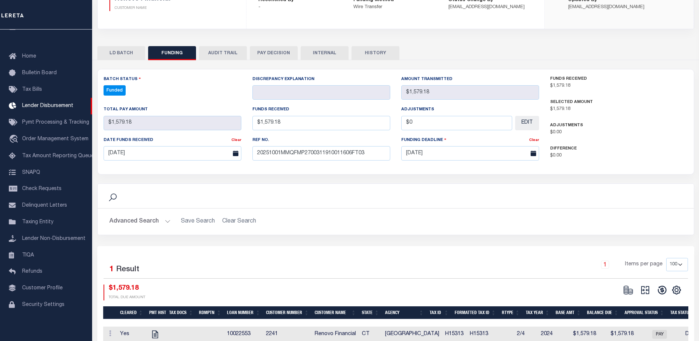
click at [648, 284] on button at bounding box center [645, 289] width 17 height 11
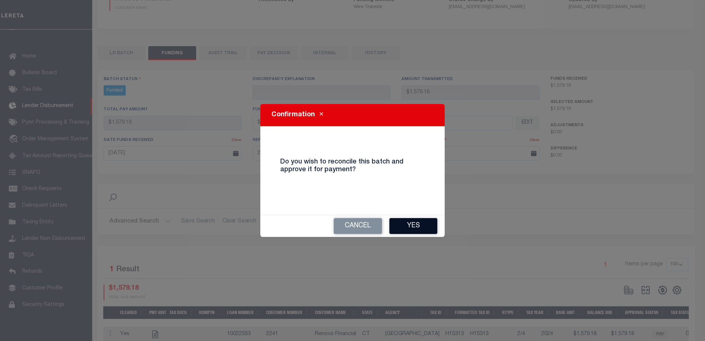
click at [414, 225] on button "Yes" at bounding box center [413, 226] width 48 height 16
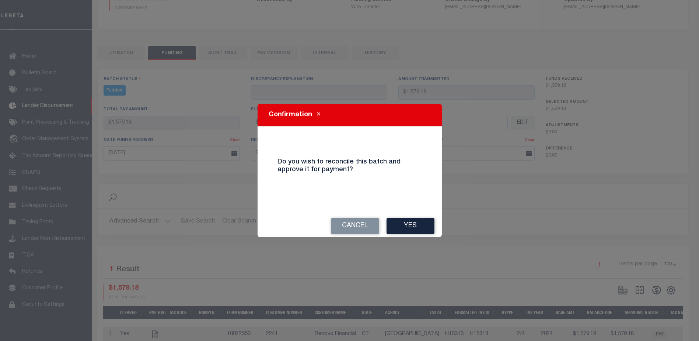
type input "$1,579.18"
type input "$0"
select select "100"
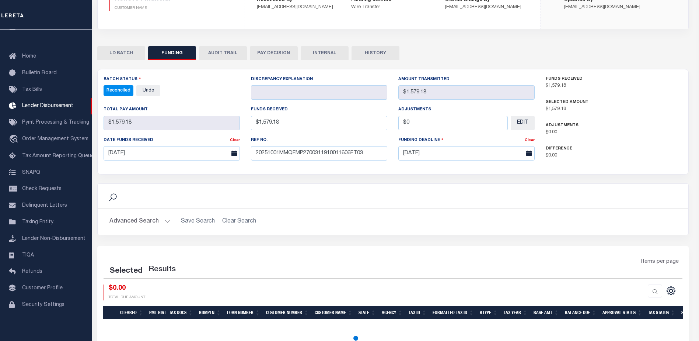
select select "100"
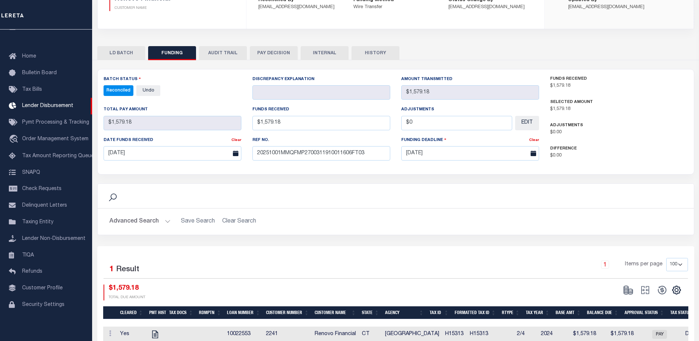
click at [335, 54] on button "INTERNAL" at bounding box center [325, 53] width 48 height 14
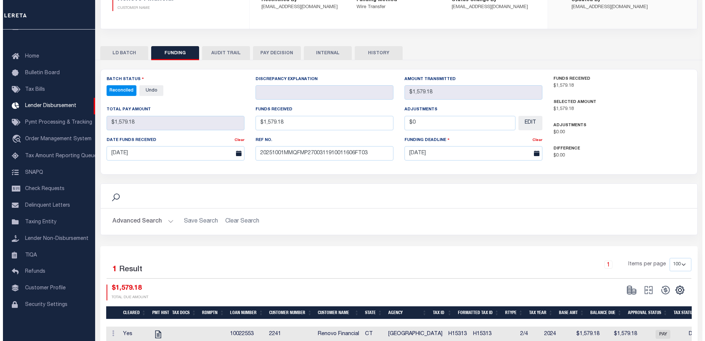
scroll to position [0, 0]
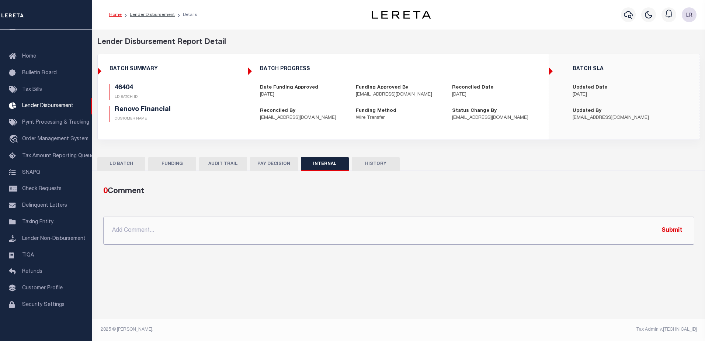
click at [388, 235] on input "text" at bounding box center [398, 230] width 591 height 28
paste input "ORG AMT = $391877.97 46339-$804.5 46363-$253879.52 46381-$29621.73 46393-$67083…"
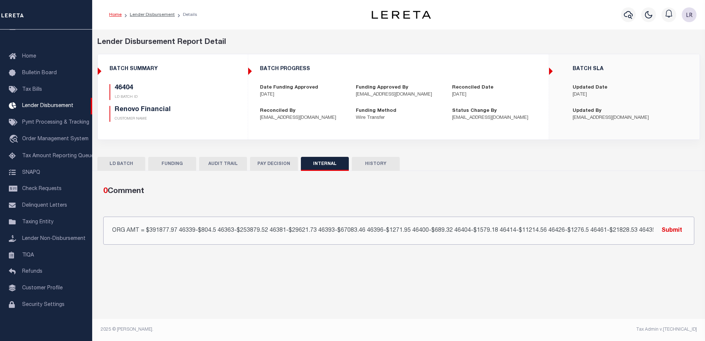
scroll to position [0, 24]
type input "ORG AMT = $391877.97 46339-$804.5 46363-$253879.52 46381-$29621.73 46393-$67083…"
click at [677, 229] on button "Submit" at bounding box center [672, 230] width 30 height 15
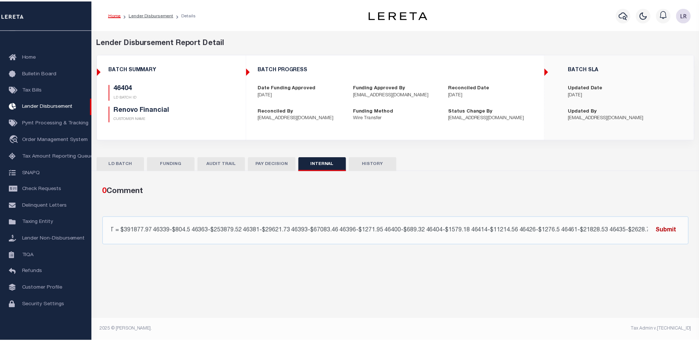
scroll to position [0, 0]
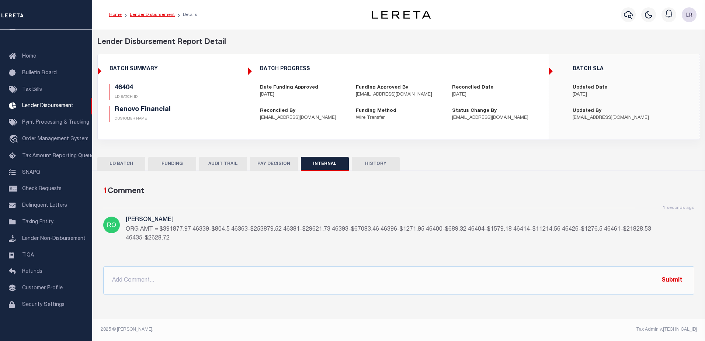
click at [159, 13] on link "Lender Disbursement" at bounding box center [152, 15] width 45 height 4
checkbox input "true"
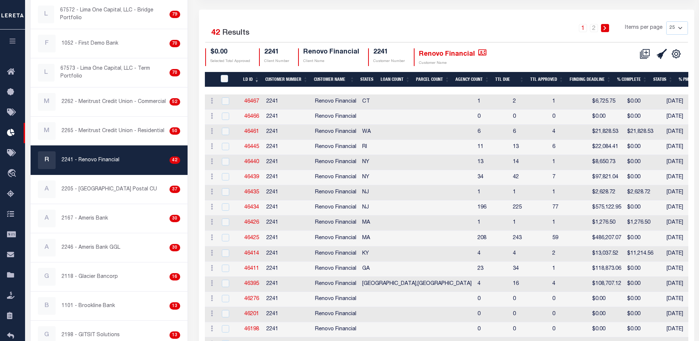
scroll to position [111, 0]
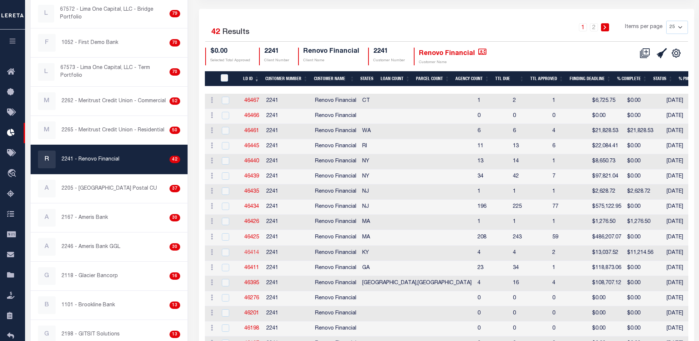
click at [254, 252] on link "46414" at bounding box center [251, 252] width 15 height 5
checkbox input "true"
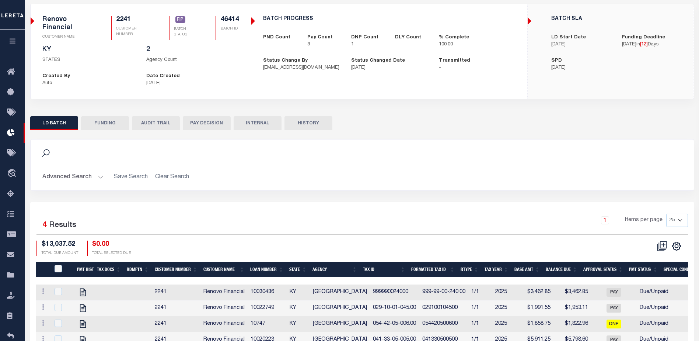
scroll to position [38, 0]
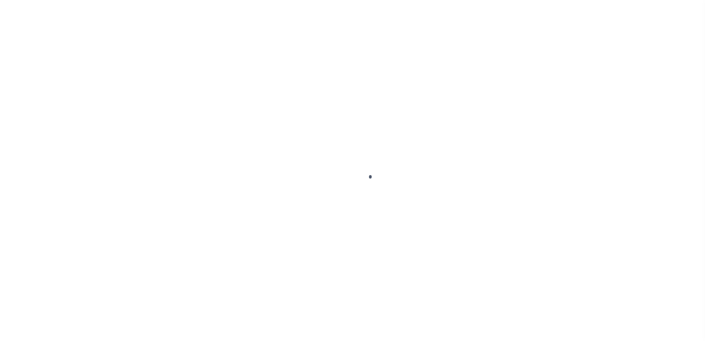
type input "$0.00"
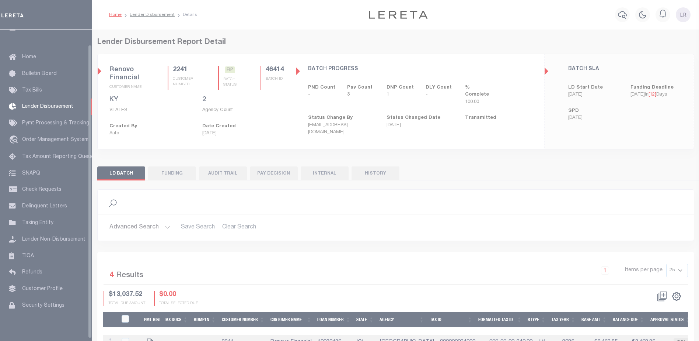
scroll to position [16, 0]
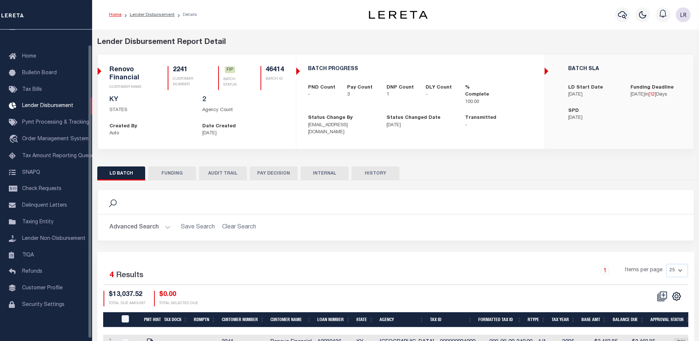
click at [174, 168] on button "FUNDING" at bounding box center [172, 173] width 48 height 14
type input "$11,214.56"
type input "$0"
type input "[DATE]"
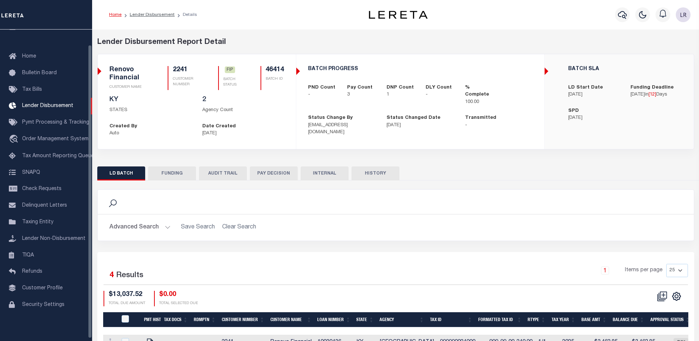
select select "100"
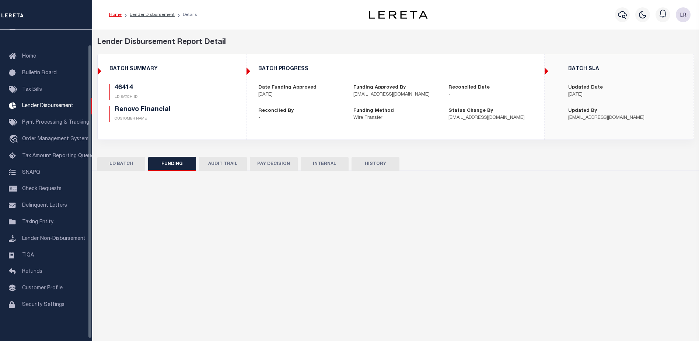
select select "100"
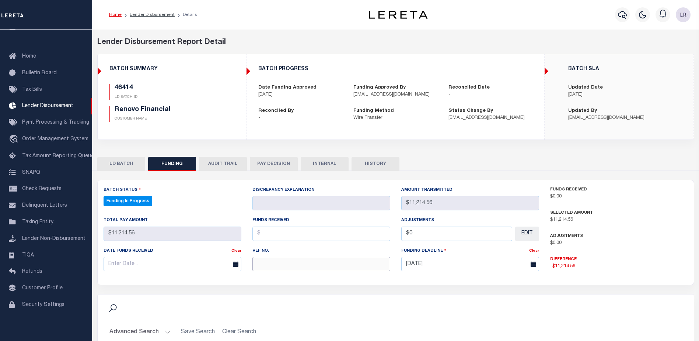
click at [299, 271] on input "text" at bounding box center [322, 264] width 138 height 14
paste input "20251001MMQFMP2700311910011606FT03"
type input "20251001MMQFMP2700311910011606FT03"
click at [271, 237] on input "text" at bounding box center [322, 233] width 138 height 14
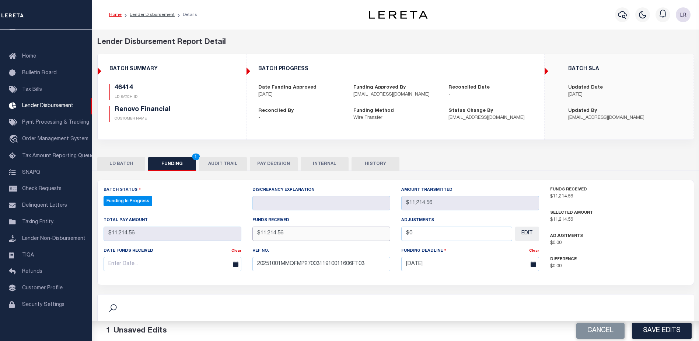
type input "$11,214.56"
click at [214, 265] on input "text" at bounding box center [173, 264] width 138 height 14
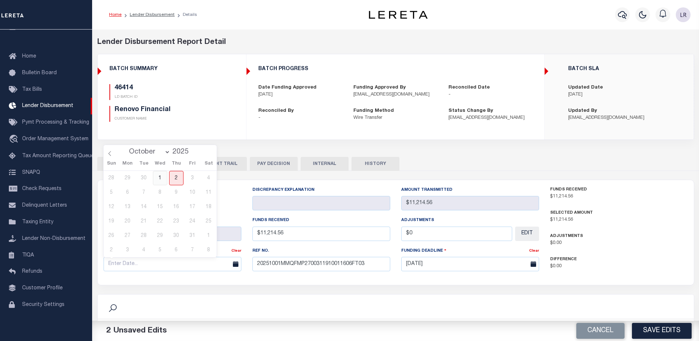
click at [167, 180] on span "1" at bounding box center [160, 178] width 14 height 14
type input "[DATE]"
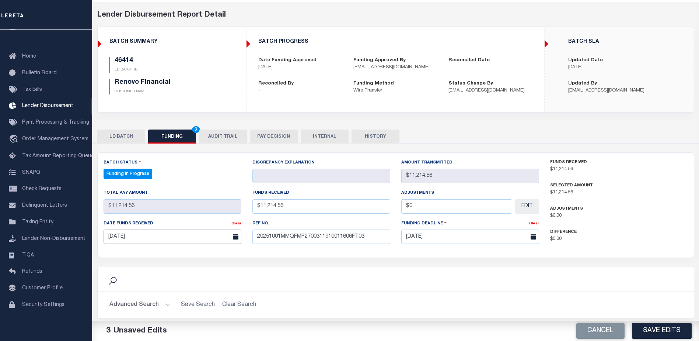
scroll to position [74, 0]
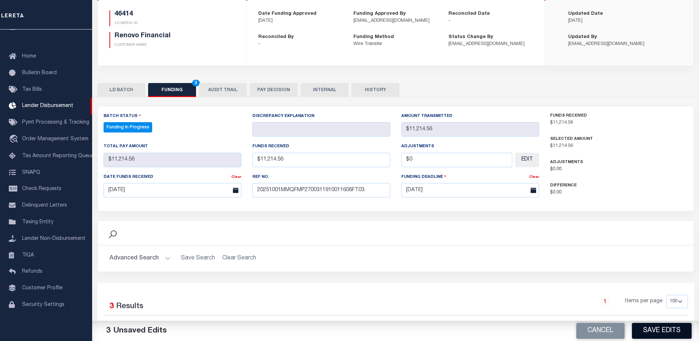
click at [644, 325] on button "Save Edits" at bounding box center [662, 331] width 60 height 16
type input "$11,214.56"
type input "$0"
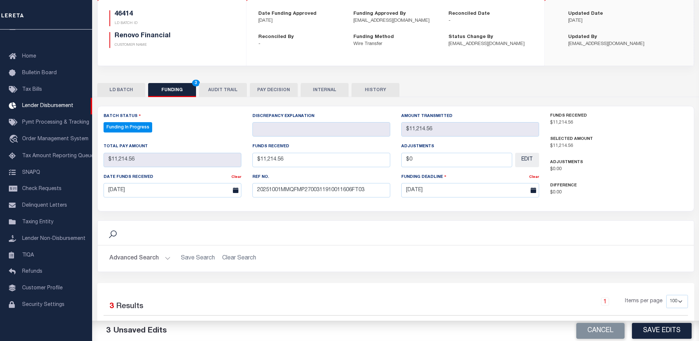
select select "100"
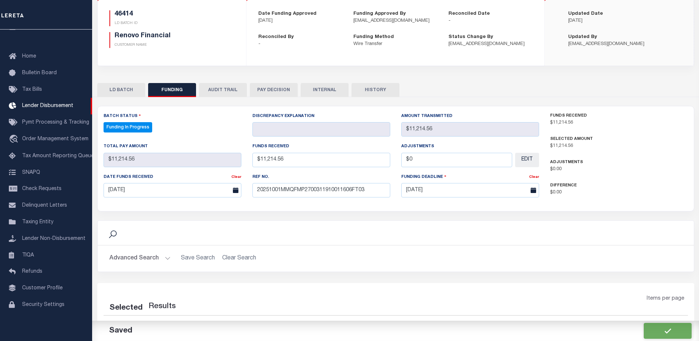
select select "100"
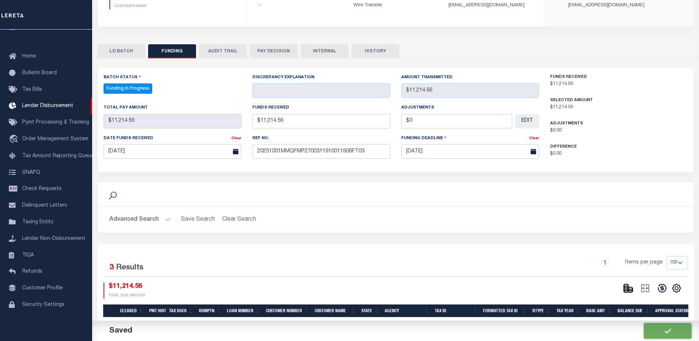
scroll to position [147, 0]
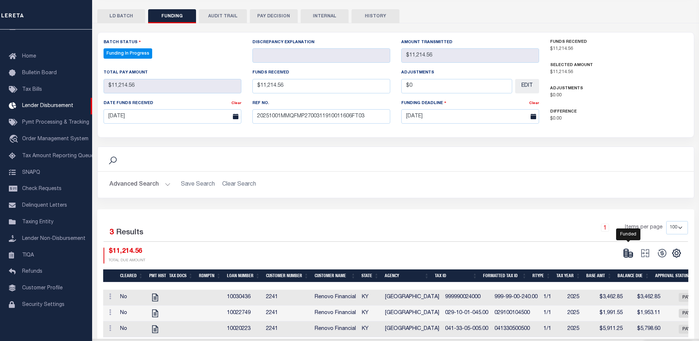
click at [632, 252] on icon at bounding box center [628, 253] width 10 height 10
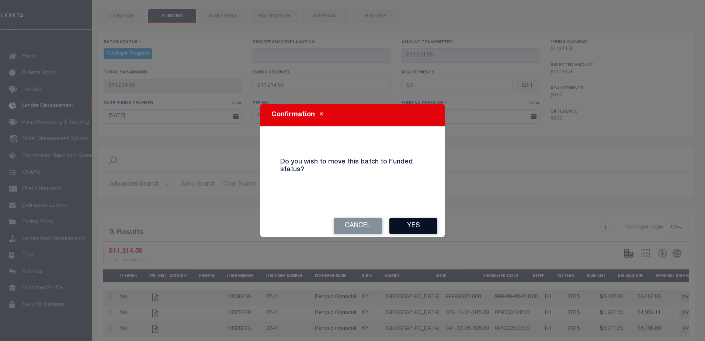
click at [436, 232] on button "Yes" at bounding box center [413, 226] width 48 height 16
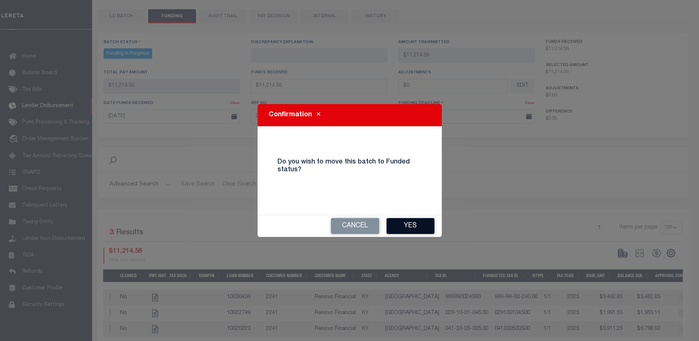
type input "$11,214.56"
type input "$0"
select select "100"
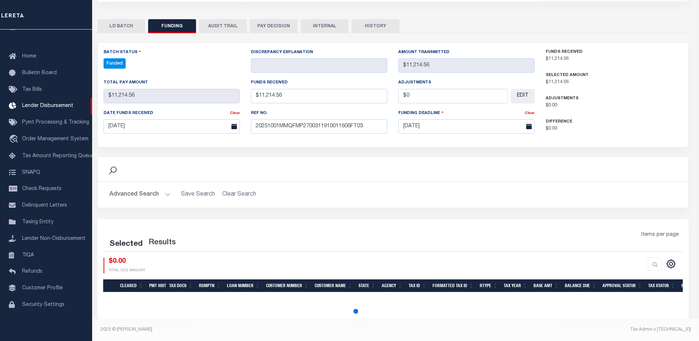
select select "100"
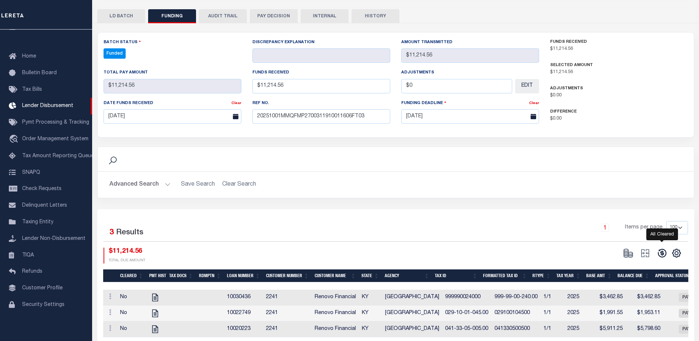
click at [661, 254] on icon at bounding box center [662, 253] width 8 height 8
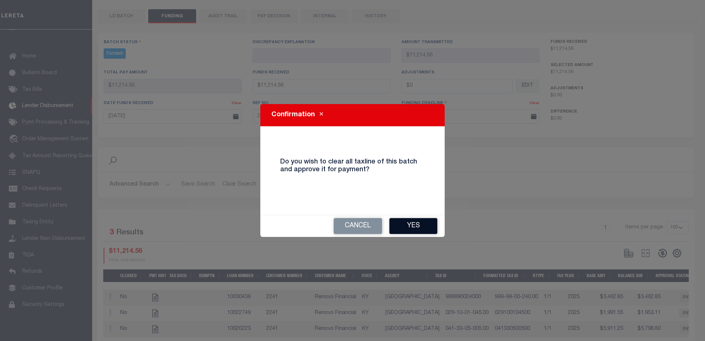
click at [399, 218] on button "Yes" at bounding box center [413, 226] width 48 height 16
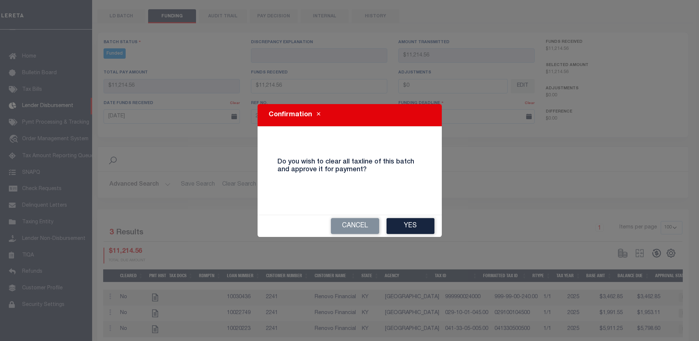
type input "$11,214.56"
type input "$0"
select select "100"
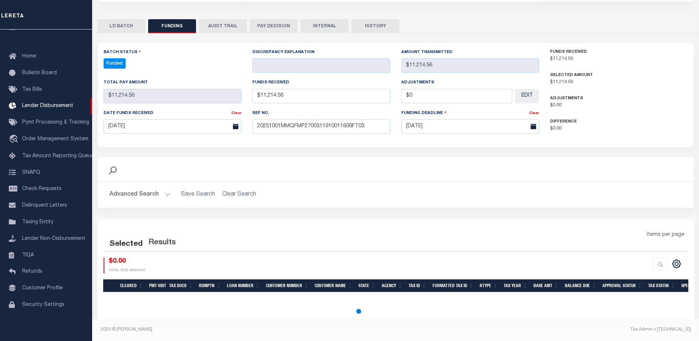
scroll to position [138, 0]
select select "100"
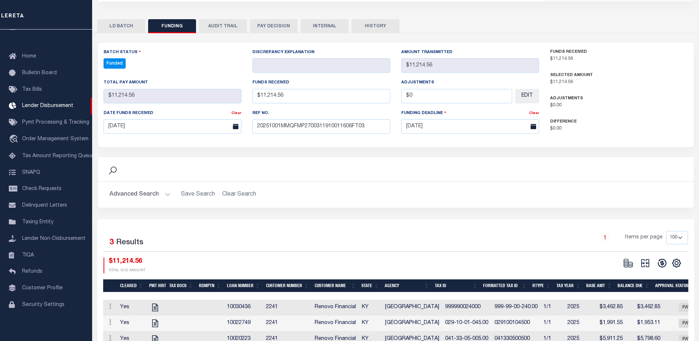
click at [643, 256] on div "Selected 3 Results 1 Items per page 10 25 50 100 $11,214.56 TOTAL DUE AMOUNT" at bounding box center [396, 252] width 597 height 42
click at [644, 258] on button at bounding box center [645, 262] width 17 height 11
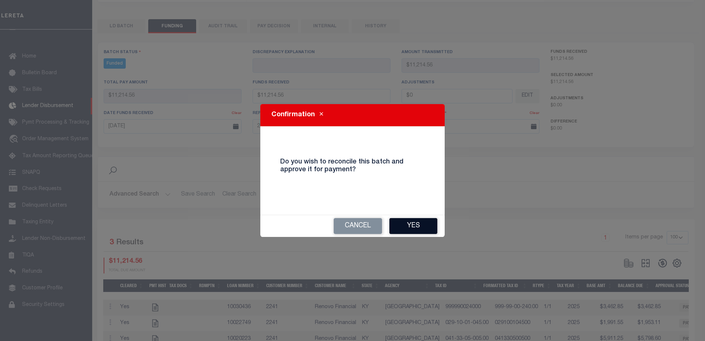
click at [414, 225] on button "Yes" at bounding box center [413, 226] width 48 height 16
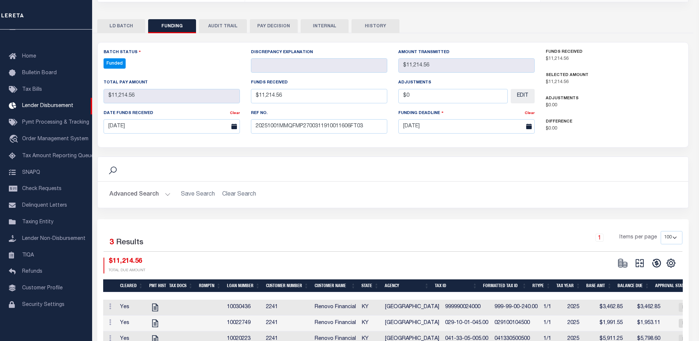
type input "$11,214.56"
type input "$0"
select select "100"
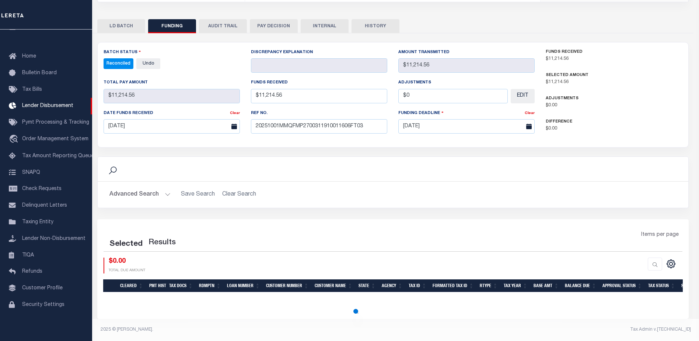
select select "100"
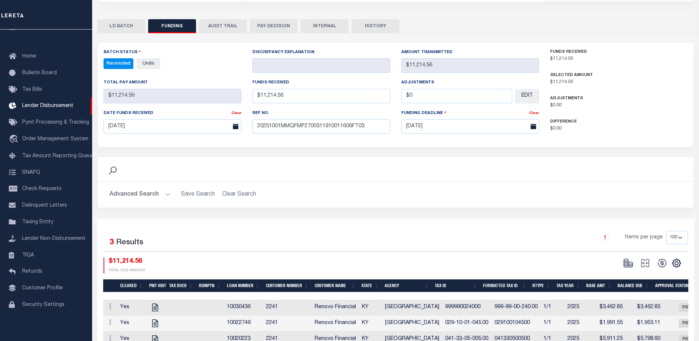
click at [314, 28] on button "INTERNAL" at bounding box center [325, 26] width 48 height 14
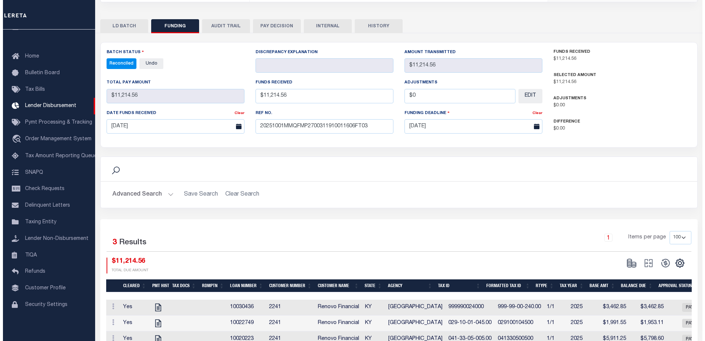
scroll to position [0, 0]
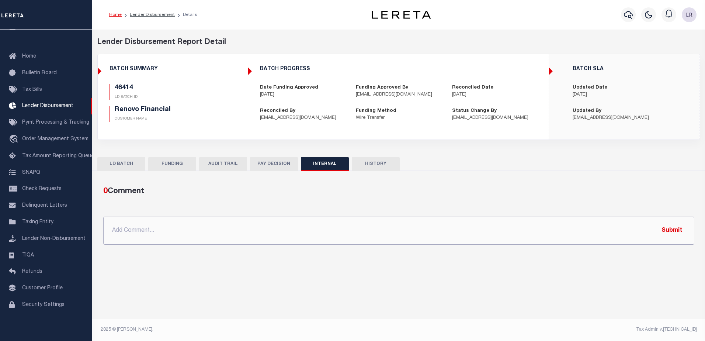
click at [340, 240] on input "text" at bounding box center [398, 230] width 591 height 28
paste input "ORG AMT = $391877.97 46339-$804.5 46363-$253879.52 46381-$29621.73 46393-$67083…"
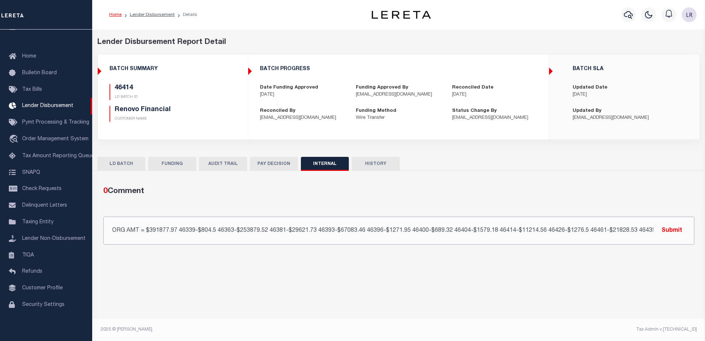
scroll to position [0, 24]
type input "ORG AMT = $391877.97 46339-$804.5 46363-$253879.52 46381-$29621.73 46393-$67083…"
click at [670, 234] on button "Submit" at bounding box center [672, 230] width 30 height 15
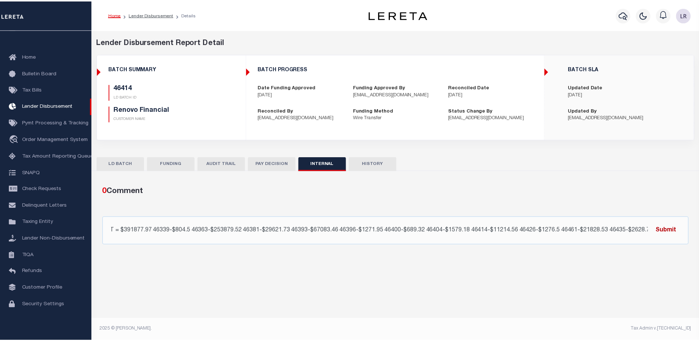
scroll to position [0, 0]
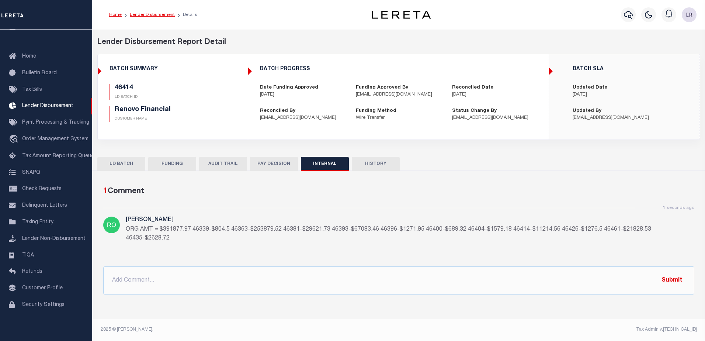
click at [143, 14] on link "Lender Disbursement" at bounding box center [152, 15] width 45 height 4
checkbox input "true"
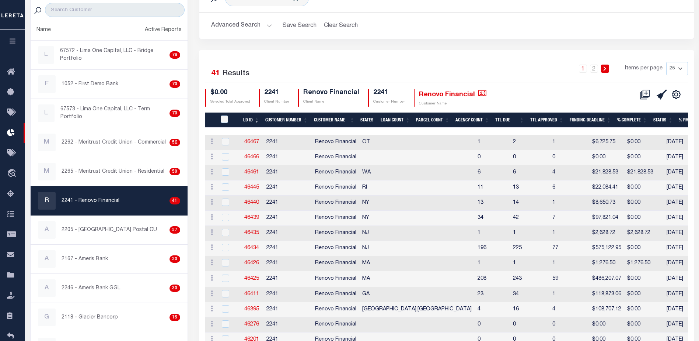
scroll to position [111, 0]
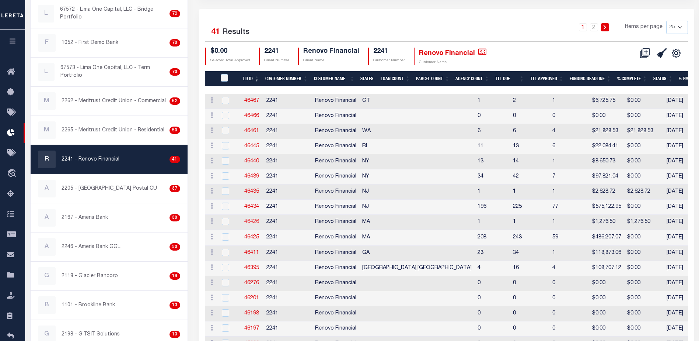
click at [254, 222] on link "46426" at bounding box center [251, 221] width 15 height 5
checkbox input "true"
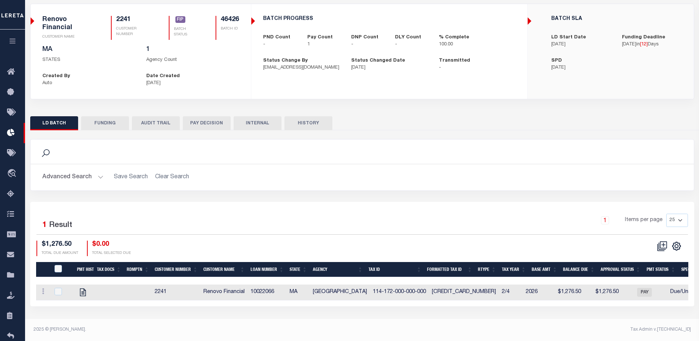
scroll to position [50, 0]
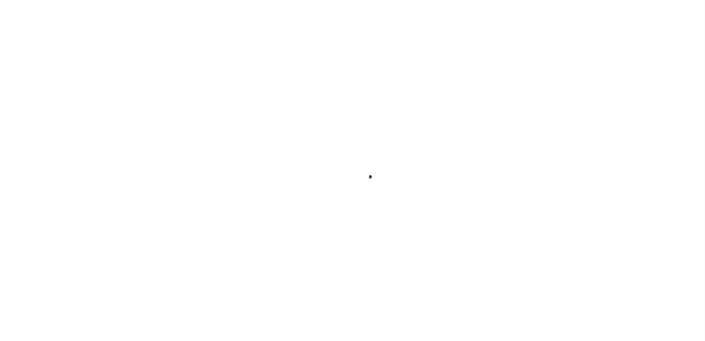
type input "$0.00"
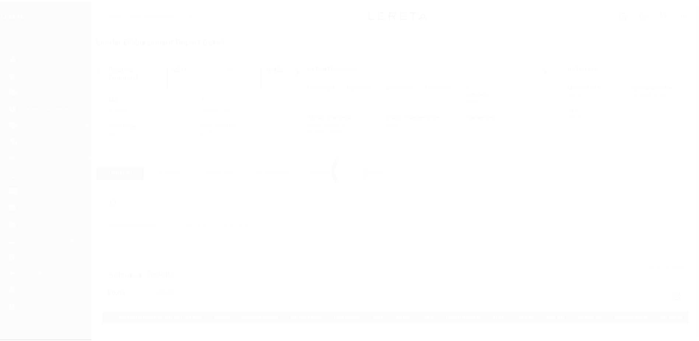
scroll to position [16, 0]
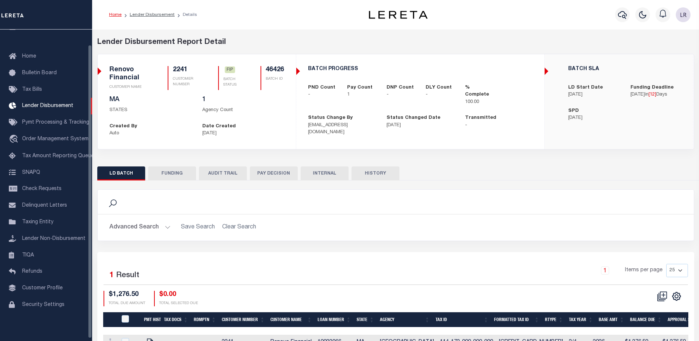
click at [164, 178] on button "FUNDING" at bounding box center [172, 173] width 48 height 14
type input "$1,276.5"
type input "$0"
type input "[DATE]"
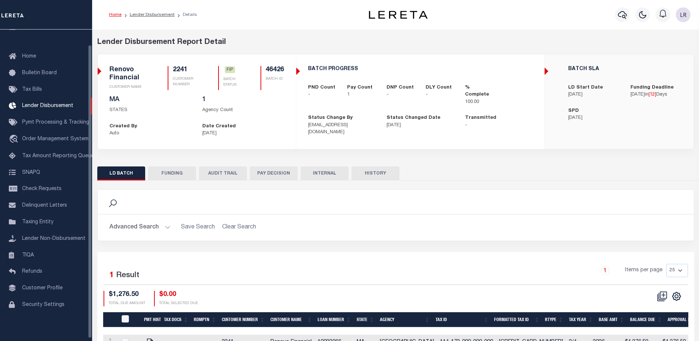
select select "100"
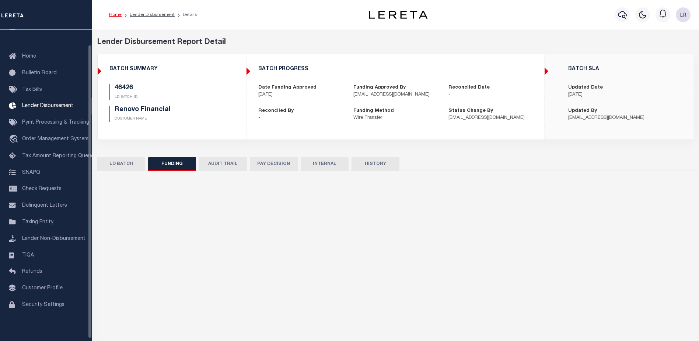
select select "100"
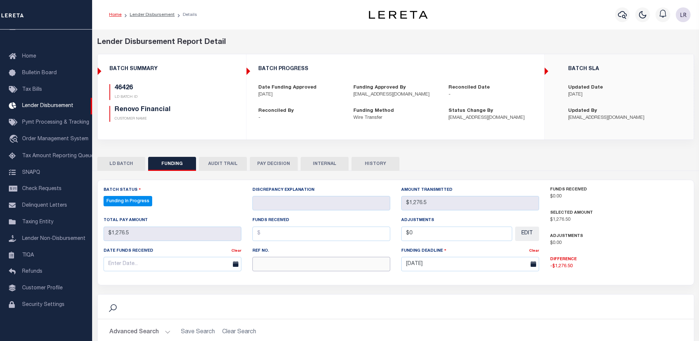
click at [276, 261] on input "text" at bounding box center [322, 264] width 138 height 14
paste input "20251001MMQFMP2700311910011606FT03"
type input "20251001MMQFMP2700311910011606FT03"
click at [267, 227] on input "text" at bounding box center [322, 233] width 138 height 14
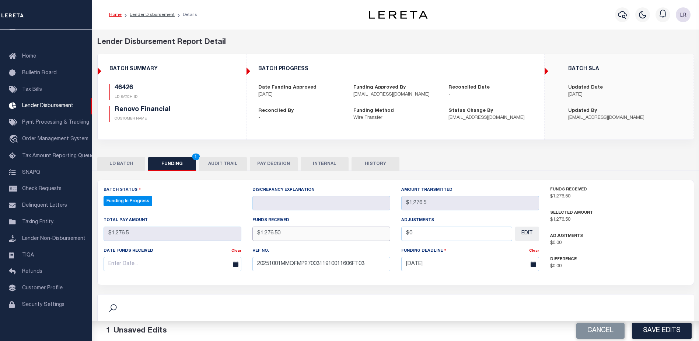
type input "$1,276.50"
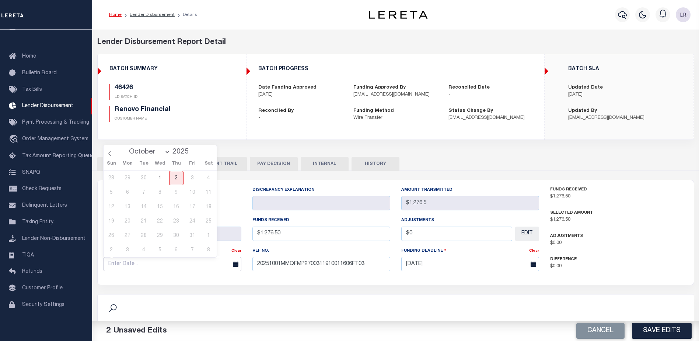
click at [218, 266] on input "text" at bounding box center [173, 264] width 138 height 14
click at [162, 177] on span "1" at bounding box center [160, 178] width 14 height 14
type input "[DATE]"
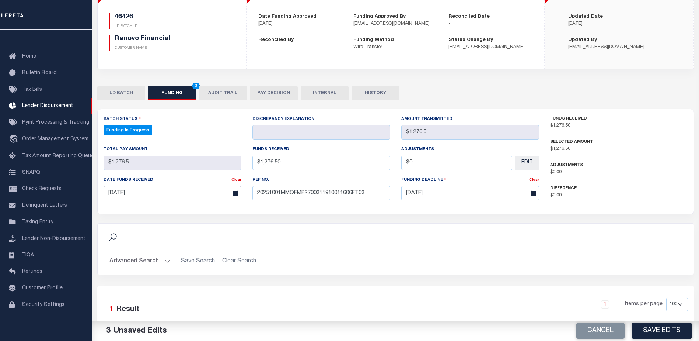
scroll to position [111, 0]
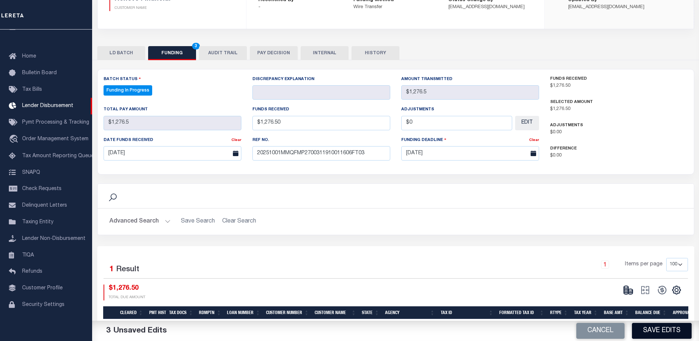
click at [661, 326] on button "Save Edits" at bounding box center [662, 331] width 60 height 16
type input "$1,276.5"
type input "$0"
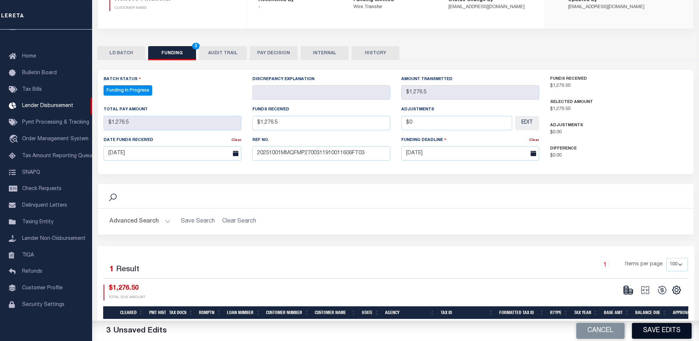
select select "100"
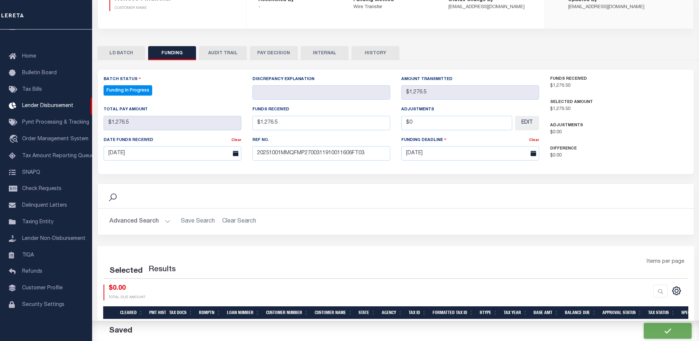
select select "100"
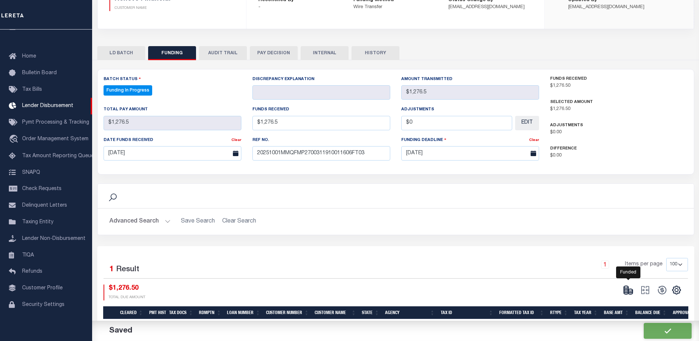
click at [624, 290] on icon at bounding box center [626, 289] width 4 height 3
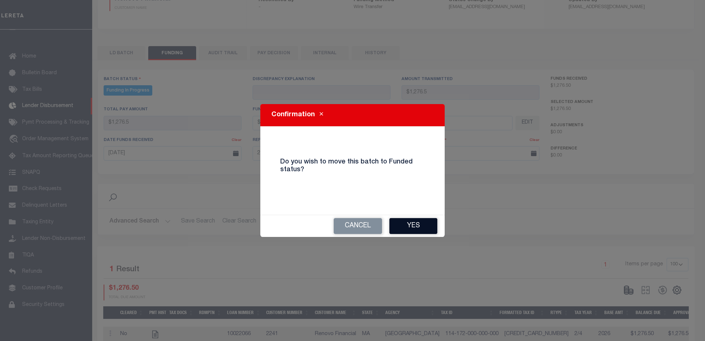
click at [398, 223] on button "Yes" at bounding box center [413, 226] width 48 height 16
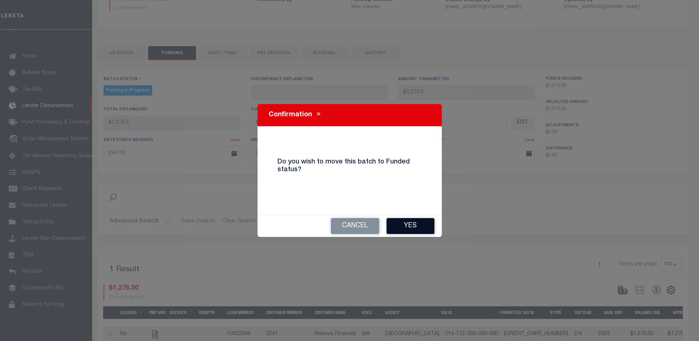
type input "$1,276.5"
type input "$0"
select select "100"
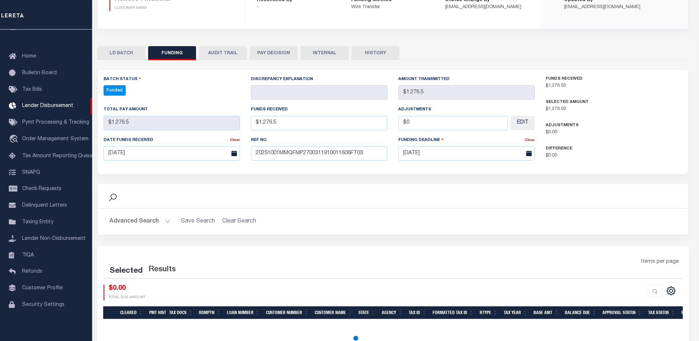
select select "100"
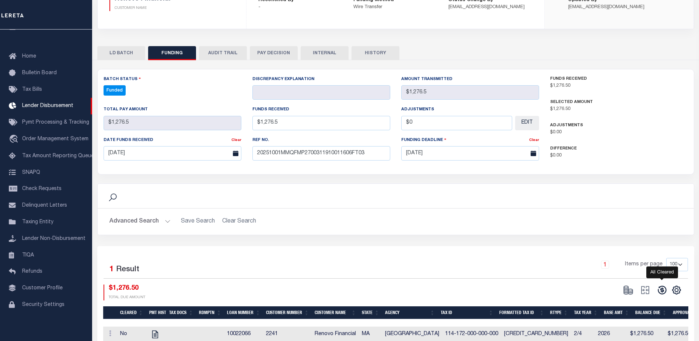
click at [662, 290] on icon at bounding box center [662, 290] width 10 height 10
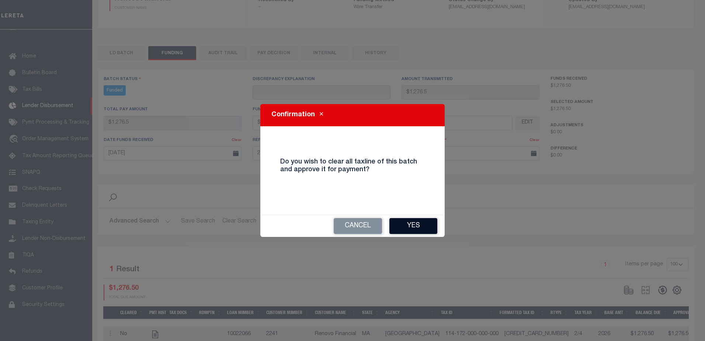
click at [428, 233] on button "Yes" at bounding box center [413, 226] width 48 height 16
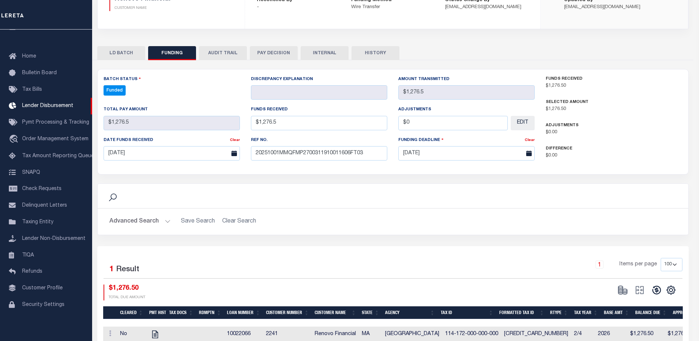
type input "$1,276.5"
type input "$0"
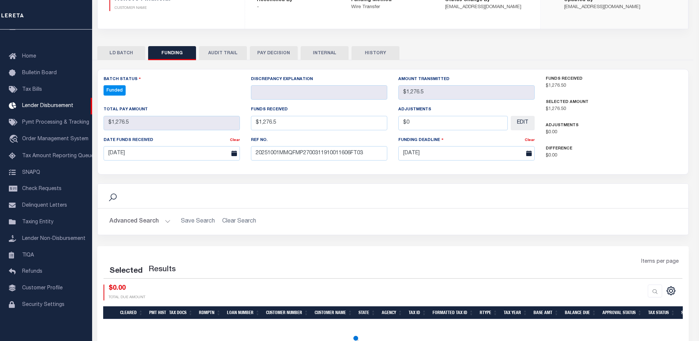
select select "100"
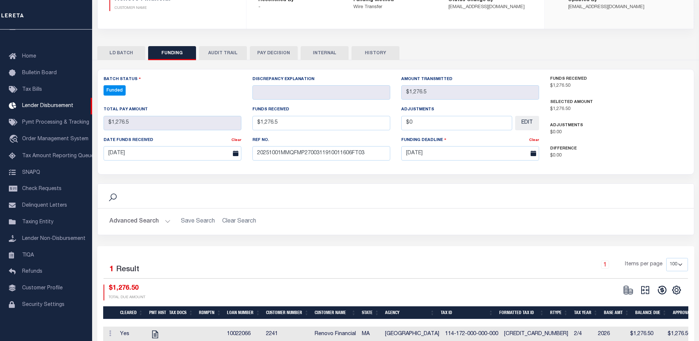
click at [640, 288] on button at bounding box center [645, 289] width 17 height 11
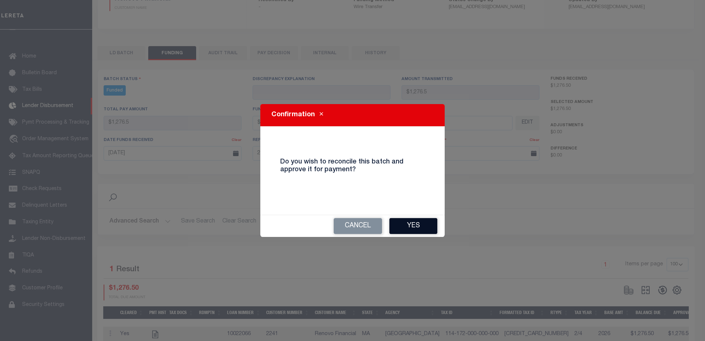
click at [413, 227] on button "Yes" at bounding box center [413, 226] width 48 height 16
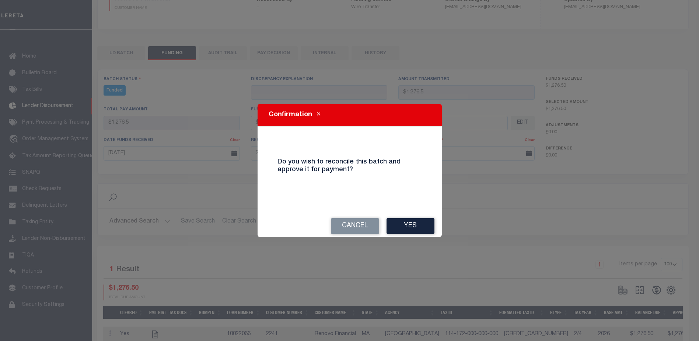
type input "$1,276.5"
type input "$0"
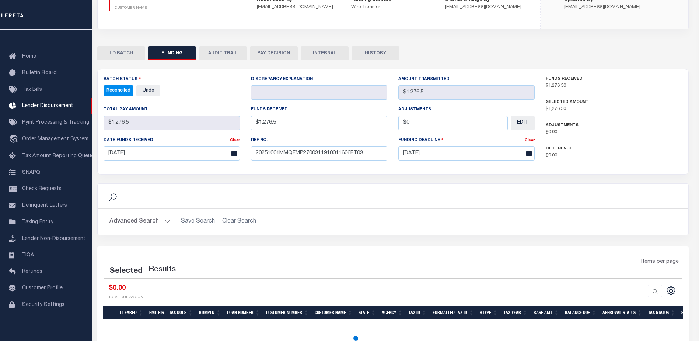
select select "100"
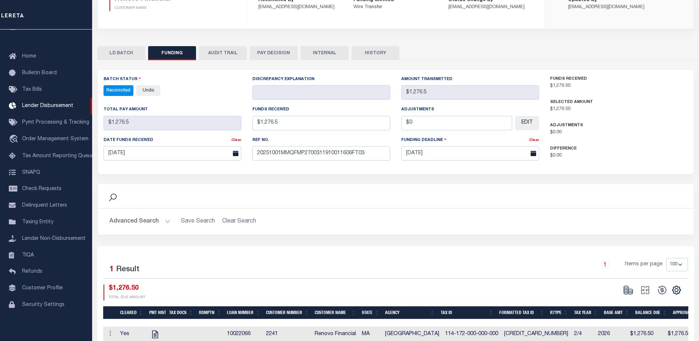
click at [342, 57] on button "INTERNAL" at bounding box center [325, 53] width 48 height 14
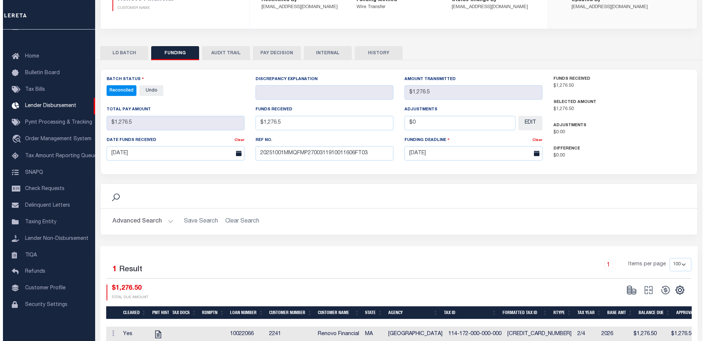
scroll to position [0, 0]
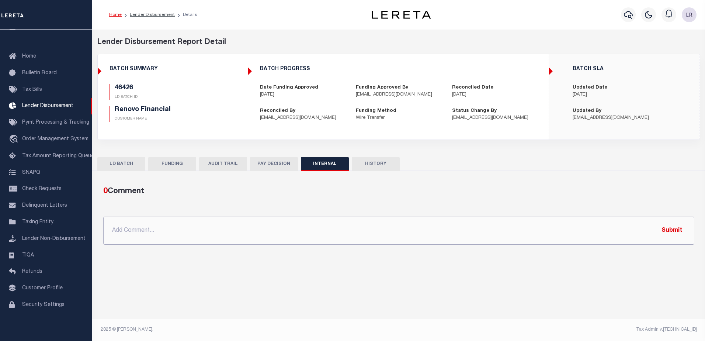
click at [402, 219] on input "text" at bounding box center [398, 230] width 591 height 28
paste input "ORG AMT = $391877.97 46339-$804.5 46363-$253879.52 46381-$29621.73 46393-$67083…"
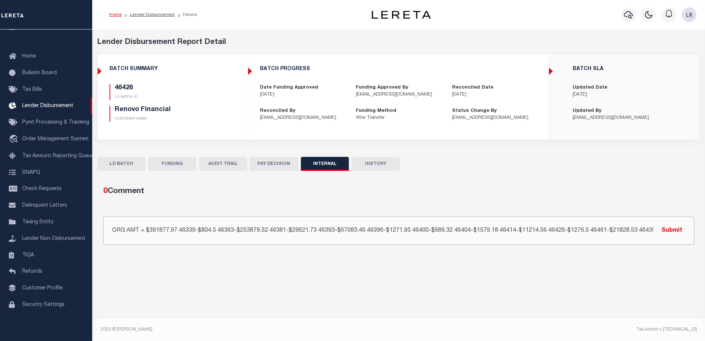
scroll to position [0, 24]
click at [651, 228] on input "ORG AMT = $391877.97 46339-$804.5 46363-$253879.52 46381-$29621.73 46393-$67083…" at bounding box center [398, 230] width 591 height 28
type input "ORG AMT = $391877.97 46339-$804.5 46363-$253879.52 46381-$29621.73 46393-$67083…"
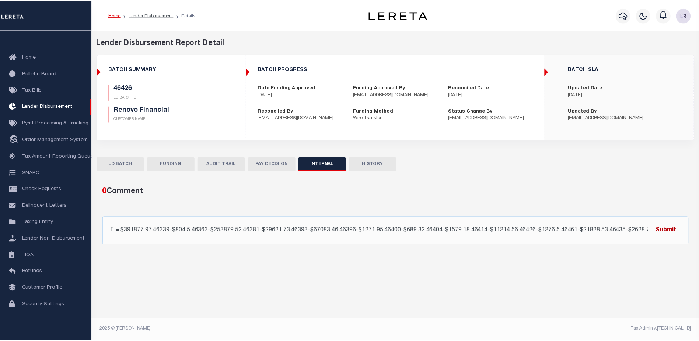
scroll to position [0, 0]
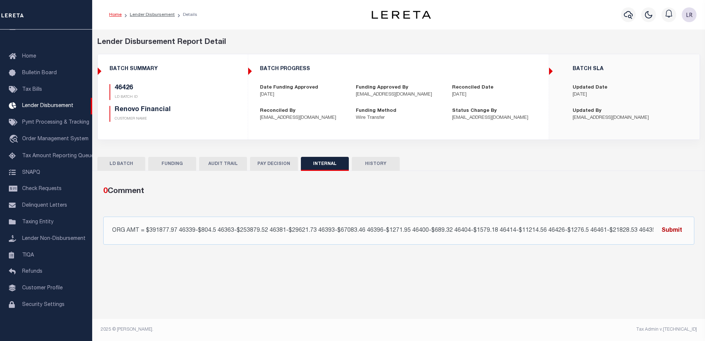
click at [665, 226] on button "Submit" at bounding box center [672, 230] width 30 height 15
click at [188, 166] on button "FUNDING" at bounding box center [172, 164] width 48 height 14
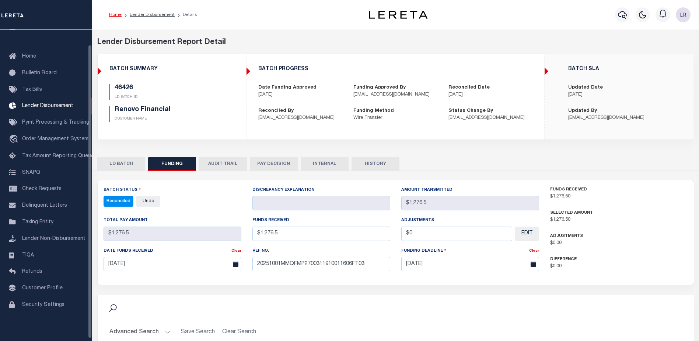
click at [138, 17] on li "Lender Disbursement" at bounding box center [148, 14] width 53 height 7
click at [141, 15] on link "Lender Disbursement" at bounding box center [152, 15] width 45 height 4
checkbox input "true"
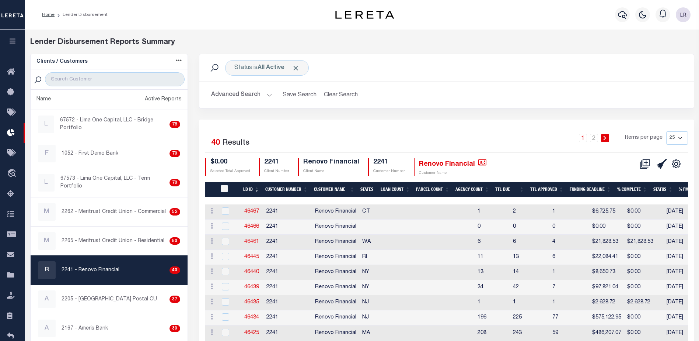
click at [254, 240] on link "46461" at bounding box center [251, 241] width 15 height 5
checkbox input "true"
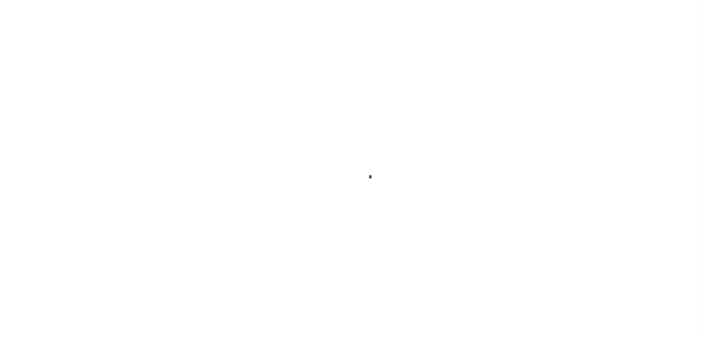
type input "$0.00"
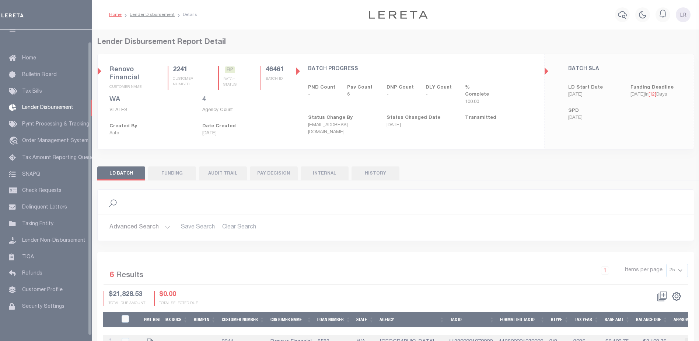
scroll to position [13, 0]
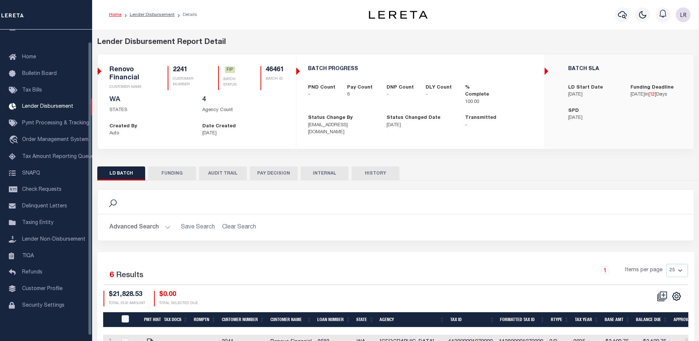
click at [189, 179] on button "FUNDING" at bounding box center [172, 173] width 48 height 14
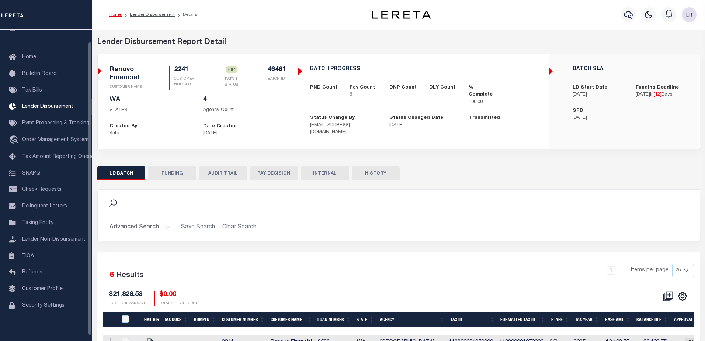
type input "$21,828.53"
type input "$0"
type input "[DATE]"
select select "100"
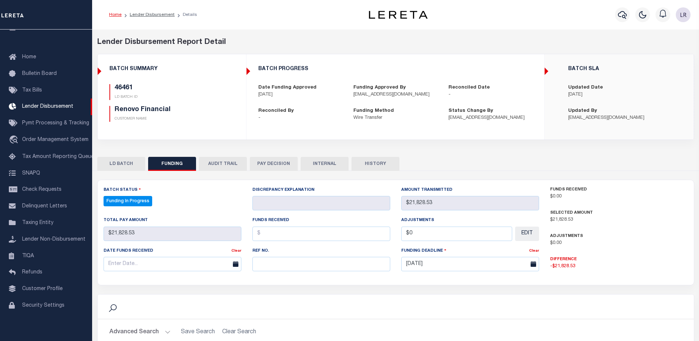
select select "100"
click at [265, 268] on input "text" at bounding box center [322, 264] width 138 height 14
paste input "20251001MMQFMP2700311910011606FT03"
type input "20251001MMQFMP2700311910011606FT03"
click at [265, 235] on input "text" at bounding box center [322, 233] width 138 height 14
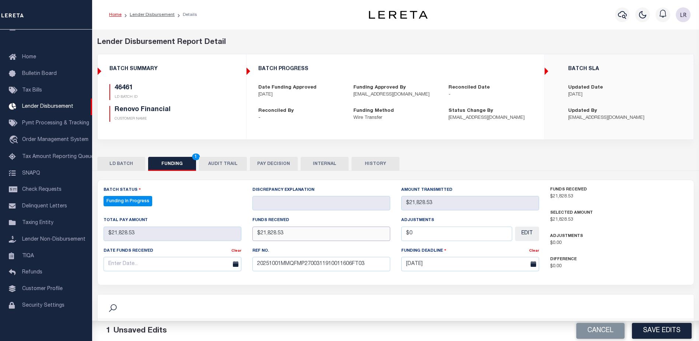
type input "$21,828.53"
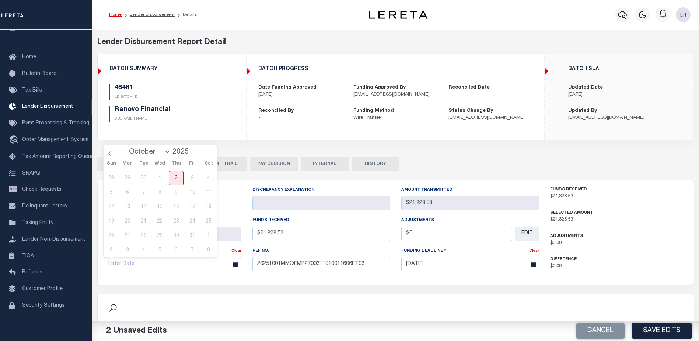
click at [219, 263] on input "text" at bounding box center [173, 264] width 138 height 14
click at [161, 177] on span "1" at bounding box center [160, 178] width 14 height 14
type input "[DATE]"
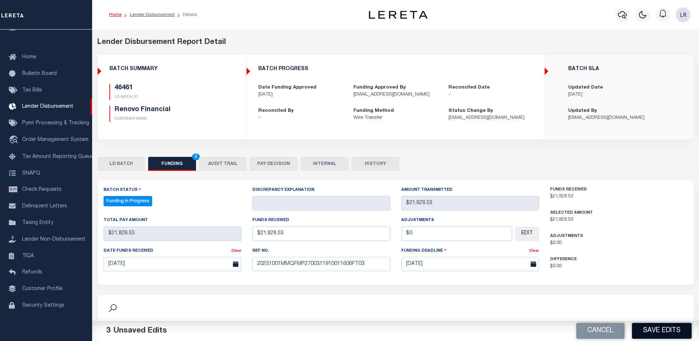
click at [648, 327] on button "Save Edits" at bounding box center [662, 331] width 60 height 16
type input "$21,828.53"
type input "$0"
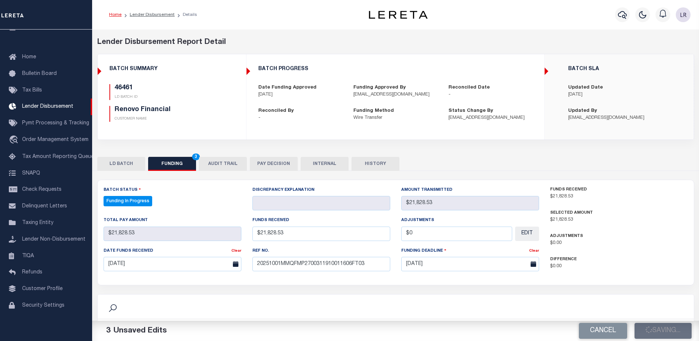
select select "100"
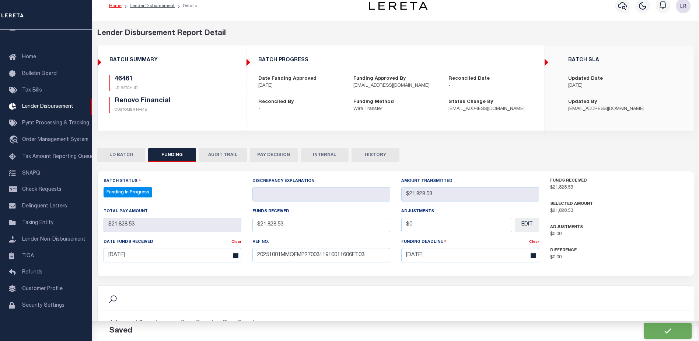
select select "100"
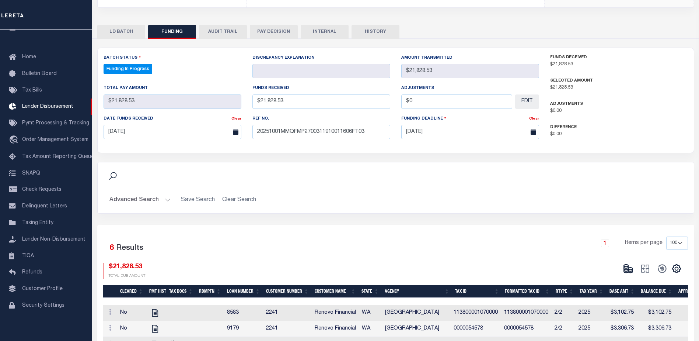
scroll to position [147, 0]
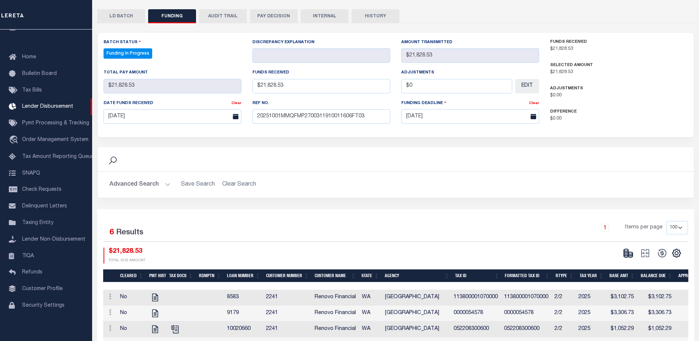
drag, startPoint x: 620, startPoint y: 252, endPoint x: 625, endPoint y: 252, distance: 4.8
click at [623, 252] on div "CSV Export Selected Print Show Filter Show Search Columns 0: 1: Cleared 2: PMT …" at bounding box center [652, 252] width 74 height 11
click at [625, 251] on ellipse at bounding box center [626, 250] width 4 height 2
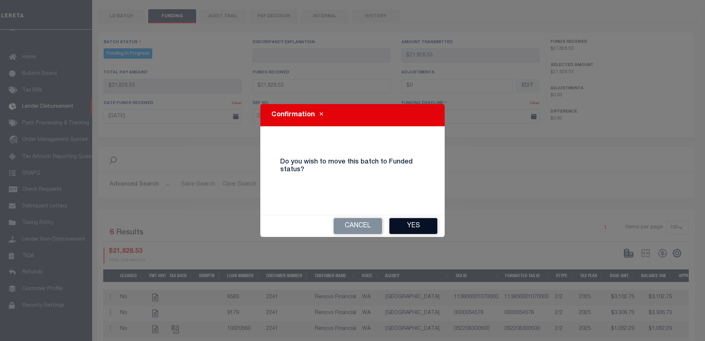
click at [421, 230] on button "Yes" at bounding box center [413, 226] width 48 height 16
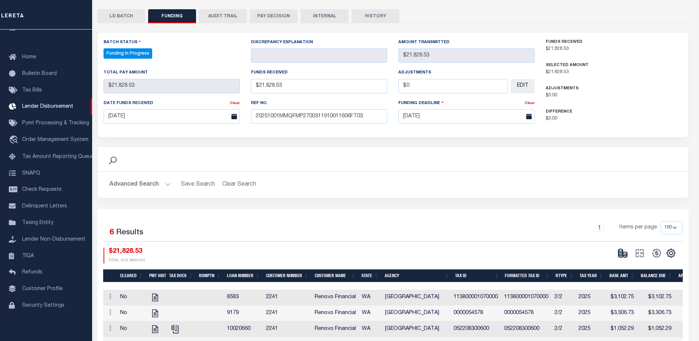
type input "$21,828.53"
type input "$0"
select select "100"
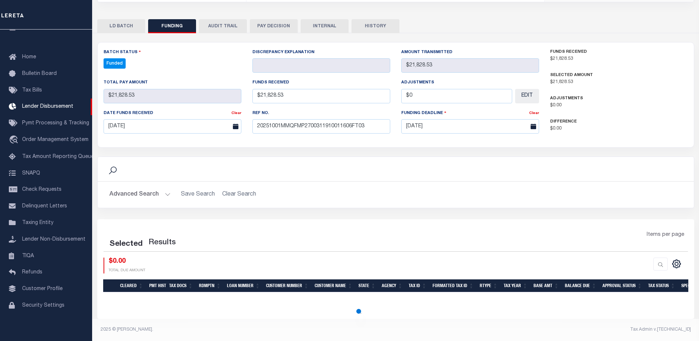
select select "100"
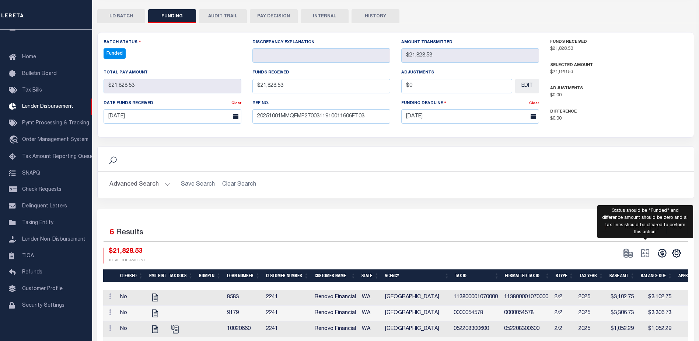
click at [653, 255] on span at bounding box center [645, 252] width 17 height 11
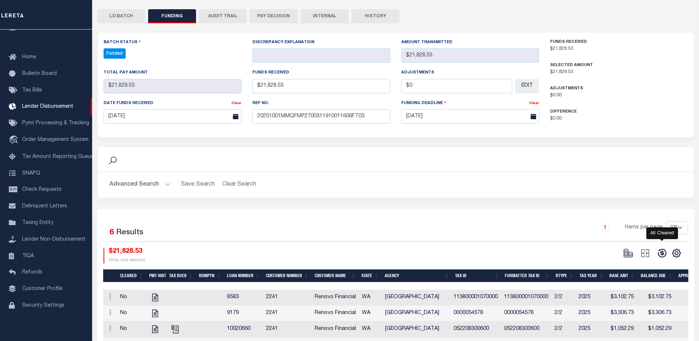
click at [664, 253] on icon at bounding box center [662, 253] width 10 height 10
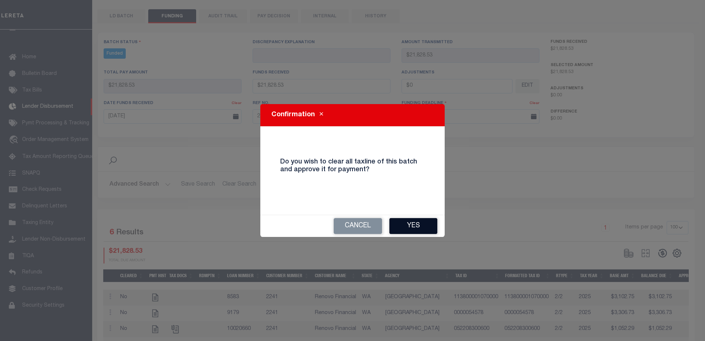
click at [415, 223] on button "Yes" at bounding box center [413, 226] width 48 height 16
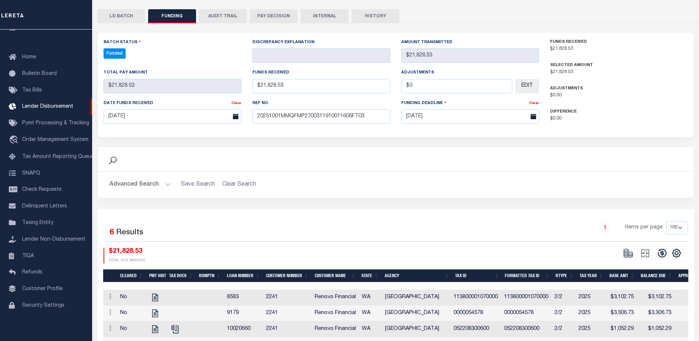
type input "$21,828.53"
type input "$0"
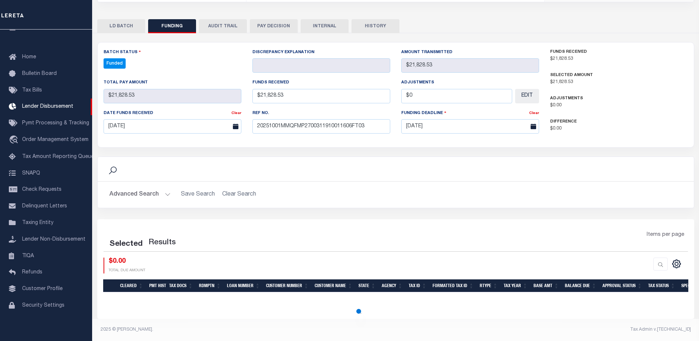
select select "100"
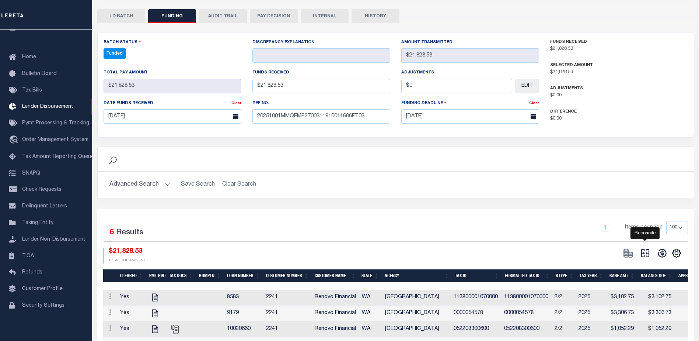
click at [647, 256] on icon "" at bounding box center [645, 253] width 10 height 10
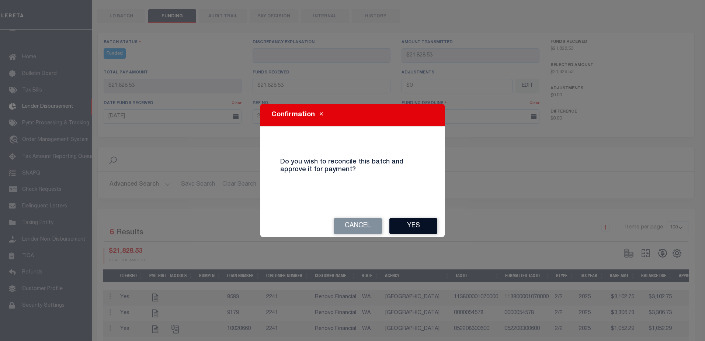
click at [423, 222] on button "Yes" at bounding box center [413, 226] width 48 height 16
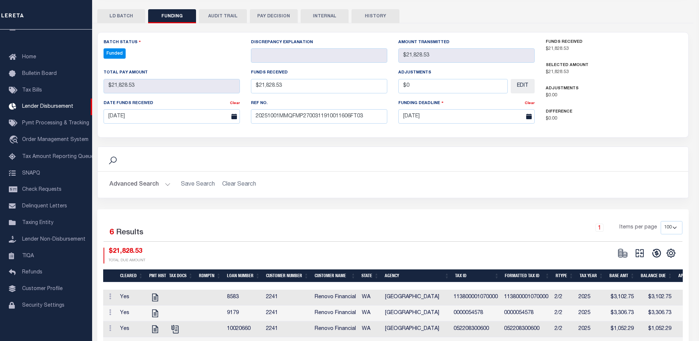
type input "$21,828.53"
type input "$0"
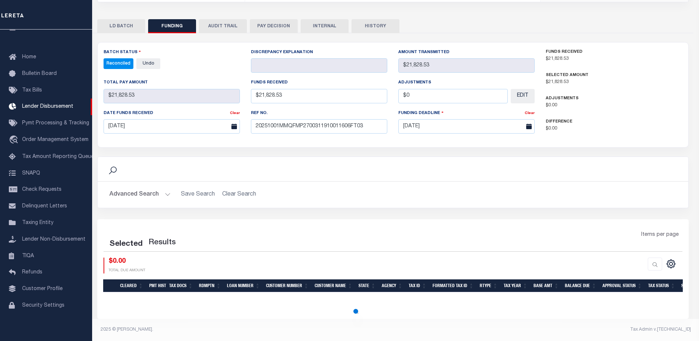
scroll to position [138, 0]
select select "100"
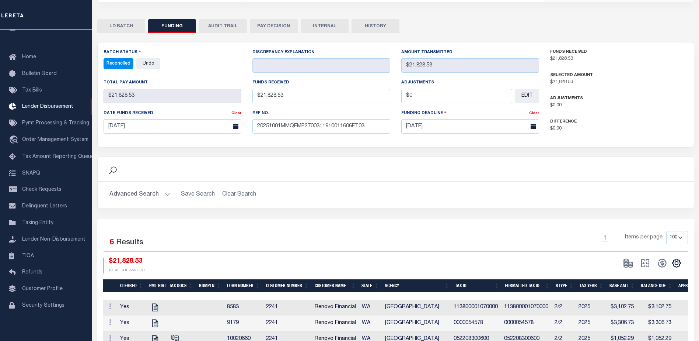
click at [313, 29] on button "INTERNAL" at bounding box center [325, 26] width 48 height 14
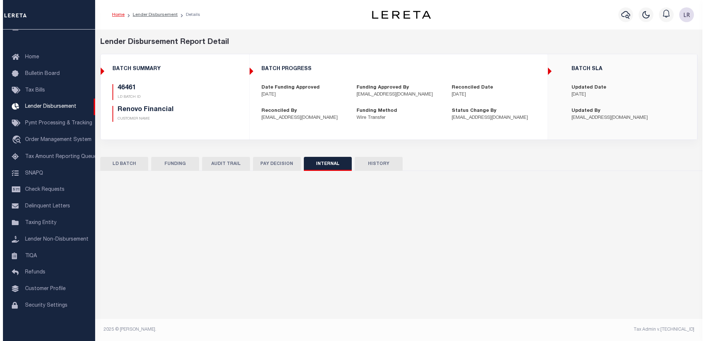
scroll to position [0, 0]
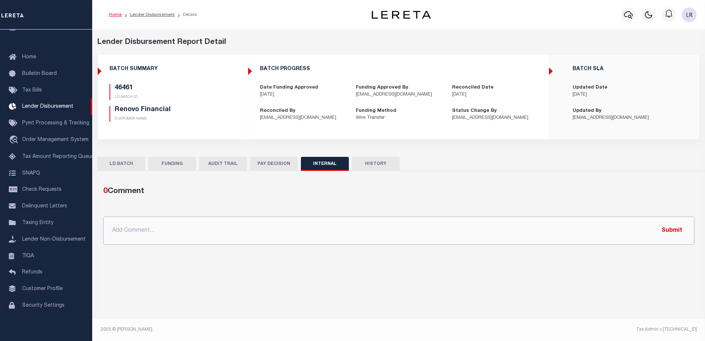
click at [379, 234] on input "text" at bounding box center [398, 230] width 591 height 28
paste input "ORG AMT = $391877.97 46339-$804.5 46363-$253879.52 46381-$29621.73 46393-$67083…"
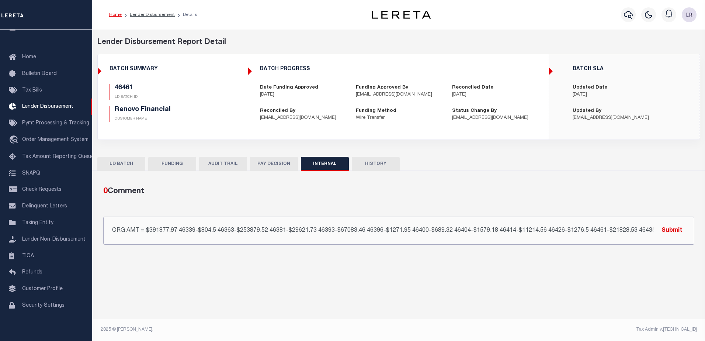
scroll to position [0, 24]
type input "ORG AMT = $391877.97 46339-$804.5 46363-$253879.52 46381-$29621.73 46393-$67083…"
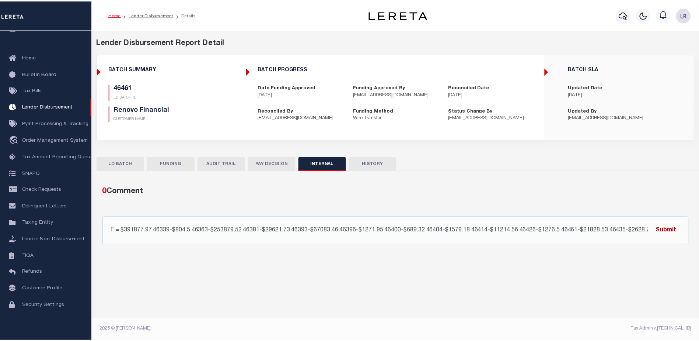
scroll to position [0, 0]
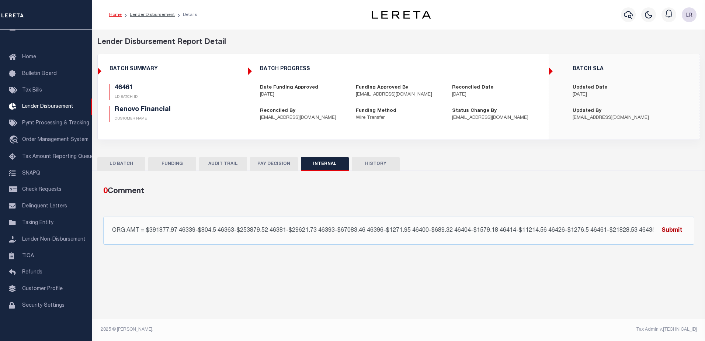
click at [678, 230] on button "Submit" at bounding box center [672, 230] width 30 height 15
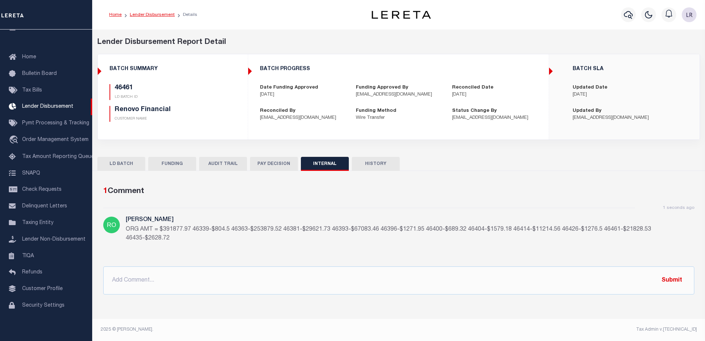
click at [152, 13] on link "Lender Disbursement" at bounding box center [152, 15] width 45 height 4
checkbox input "true"
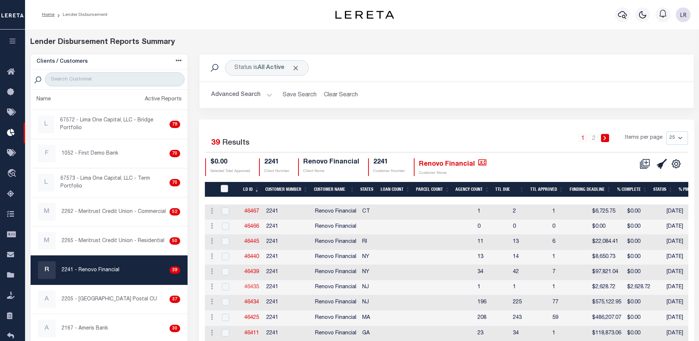
click at [250, 289] on link "46435" at bounding box center [251, 286] width 15 height 5
checkbox input "true"
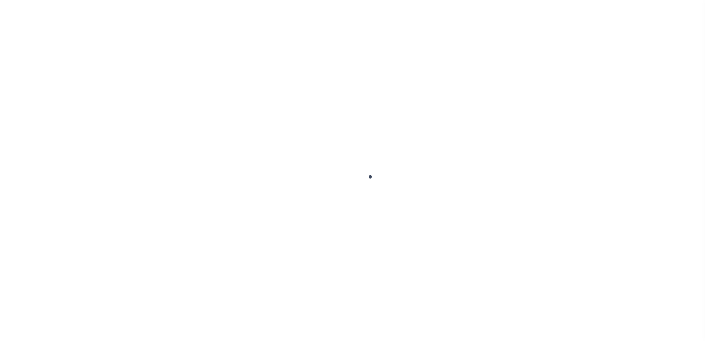
type input "$0.00"
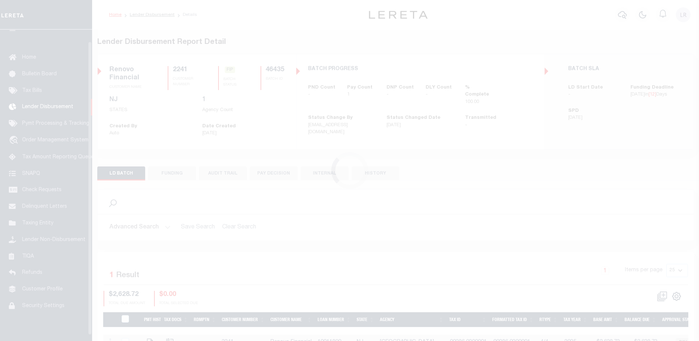
scroll to position [13, 0]
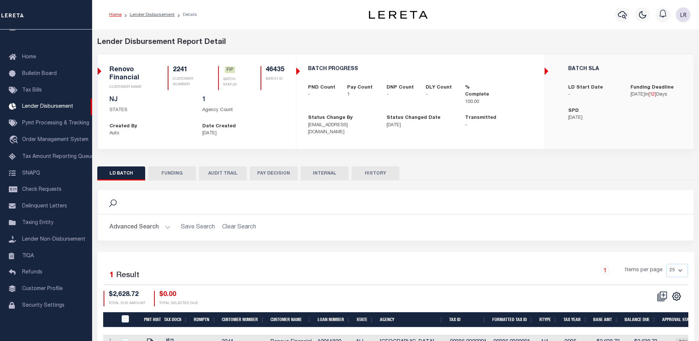
click at [181, 174] on button "FUNDING" at bounding box center [172, 173] width 48 height 14
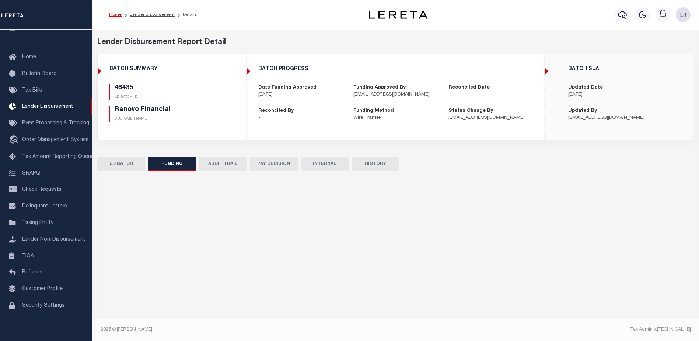
type input "$2,628.72"
type input "$0"
type input "[DATE]"
select select "100"
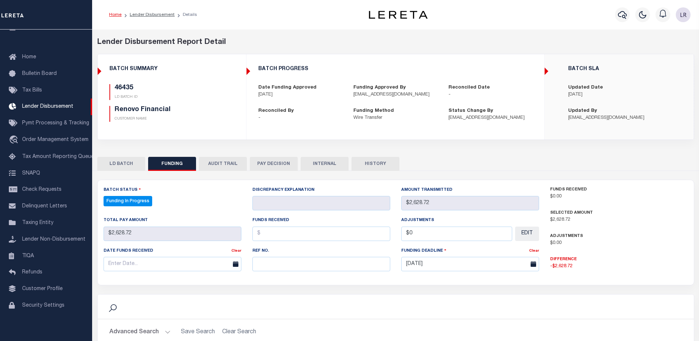
select select "100"
click at [272, 266] on input "text" at bounding box center [322, 264] width 138 height 14
paste input "20251001MMQFMP2700311910011606FT03"
type input "20251001MMQFMP2700311910011606FT03"
click at [271, 237] on input "text" at bounding box center [322, 233] width 138 height 14
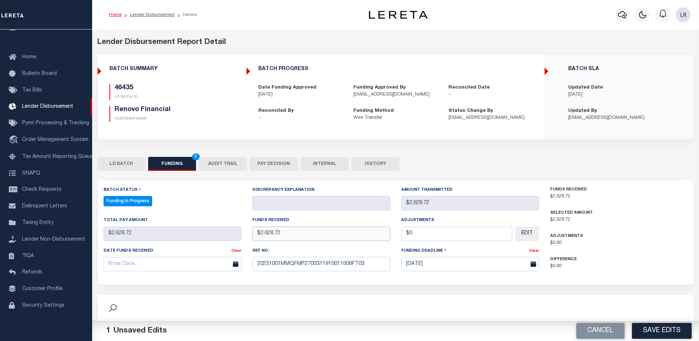
type input "$2,628.72"
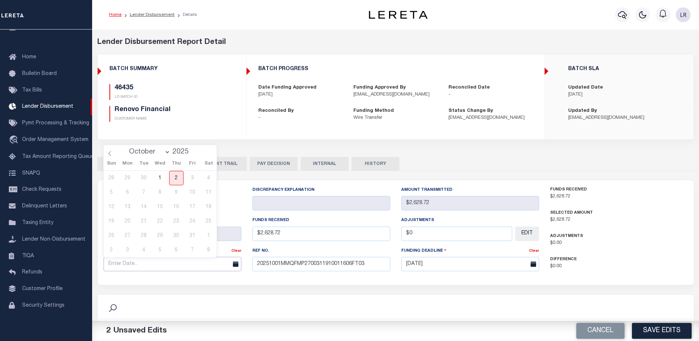
click at [224, 267] on input "text" at bounding box center [173, 264] width 138 height 14
click at [161, 178] on span "1" at bounding box center [160, 178] width 14 height 14
type input "[DATE]"
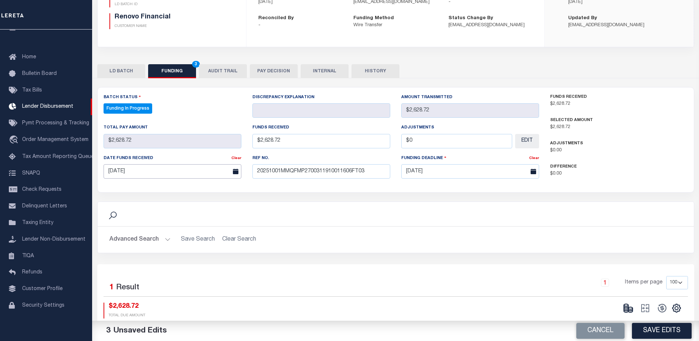
scroll to position [111, 0]
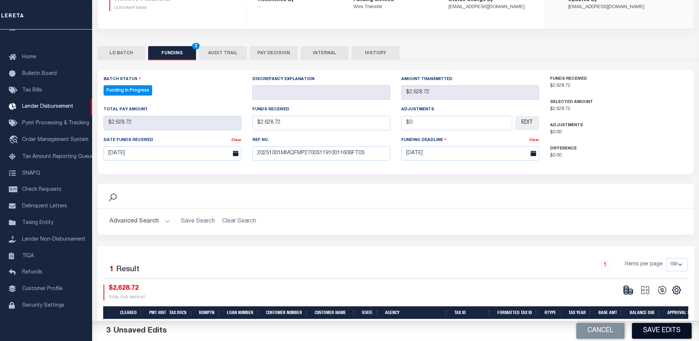
click at [658, 331] on button "Save Edits" at bounding box center [662, 331] width 60 height 16
type input "$2,628.72"
type input "$0"
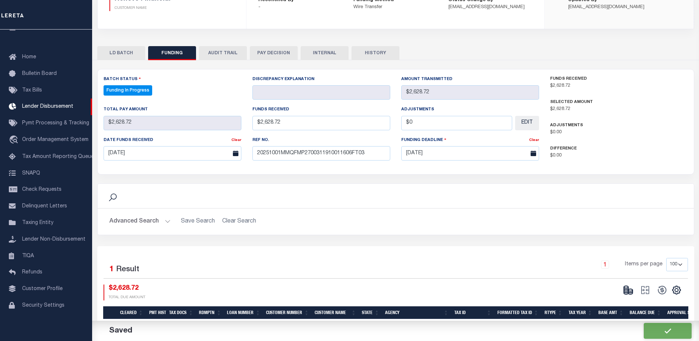
select select "100"
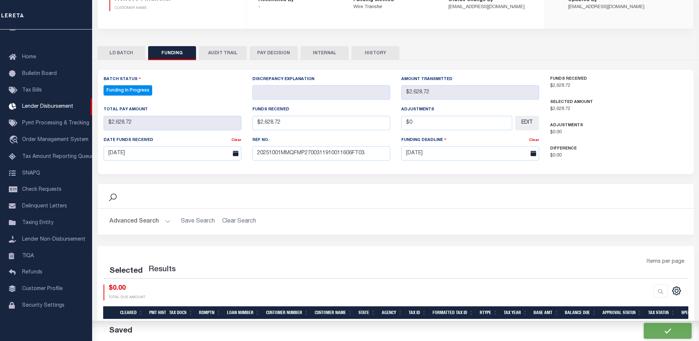
select select "100"
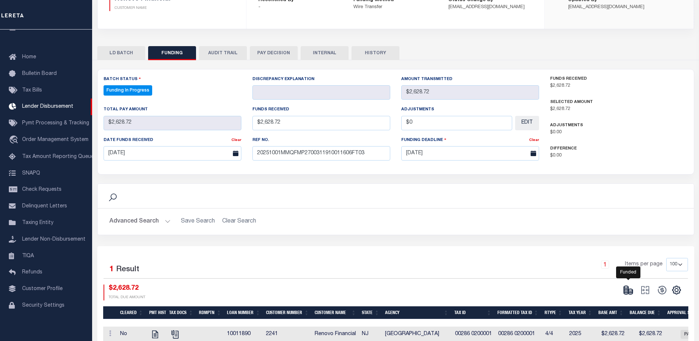
click at [631, 291] on icon at bounding box center [628, 290] width 10 height 10
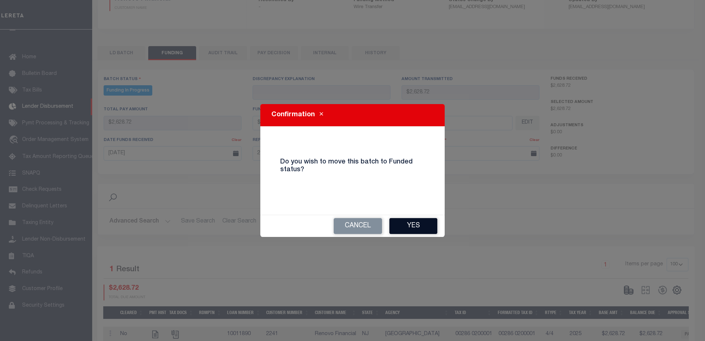
click at [421, 226] on button "Yes" at bounding box center [413, 226] width 48 height 16
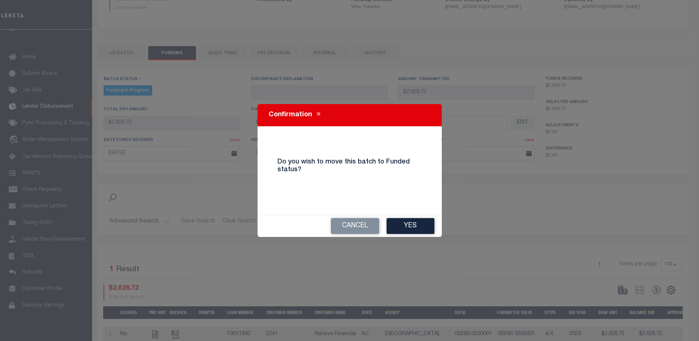
type input "$2,628.72"
type input "$0"
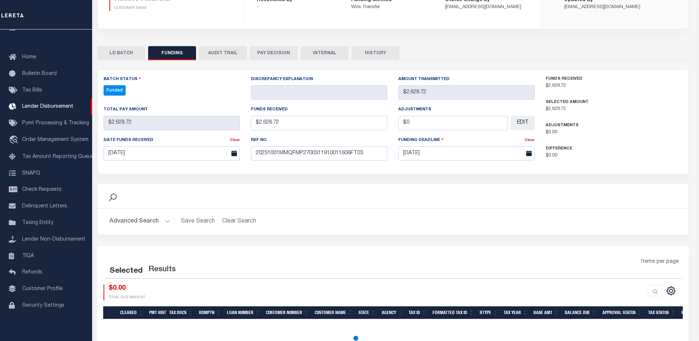
select select "100"
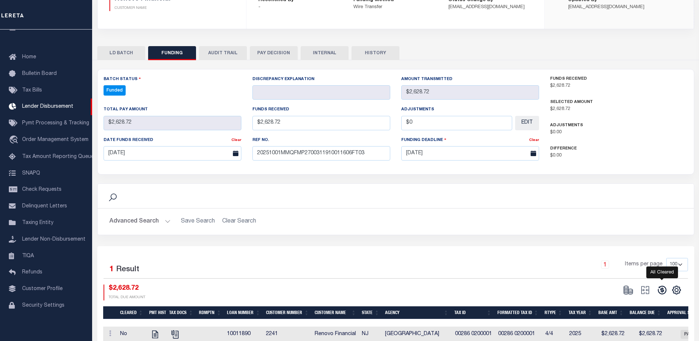
click at [661, 293] on icon at bounding box center [662, 290] width 10 height 10
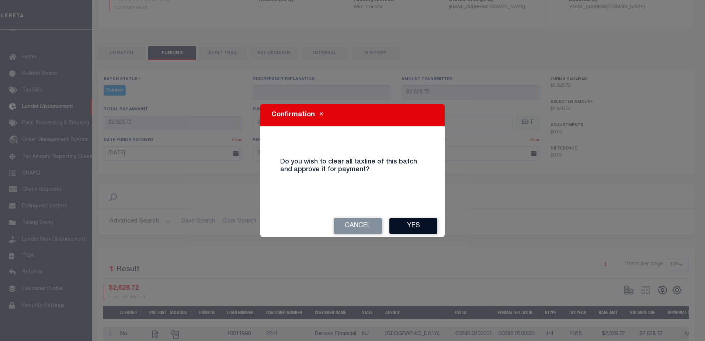
click at [410, 229] on button "Yes" at bounding box center [413, 226] width 48 height 16
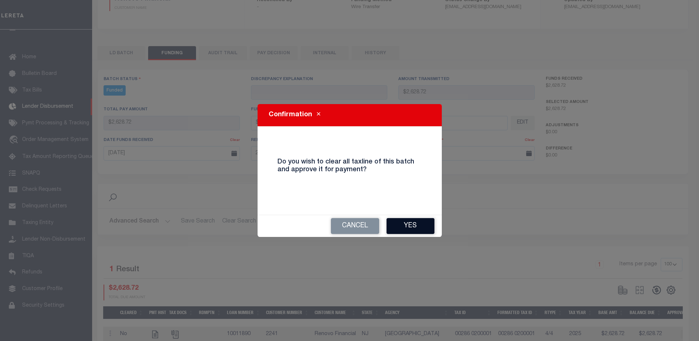
type input "$2,628.72"
type input "$0"
select select "100"
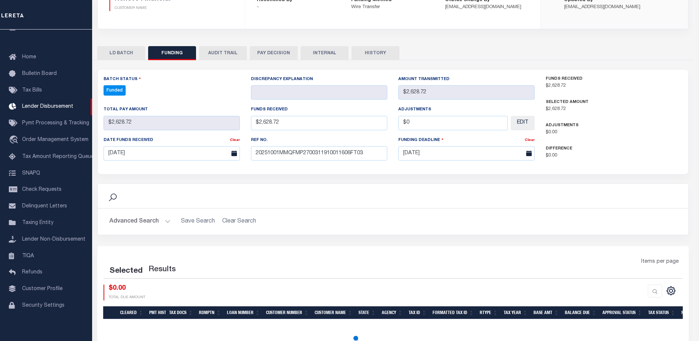
select select "100"
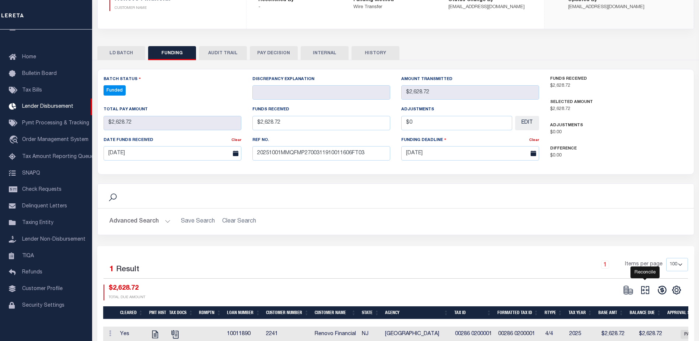
click at [646, 291] on icon at bounding box center [646, 290] width 8 height 8
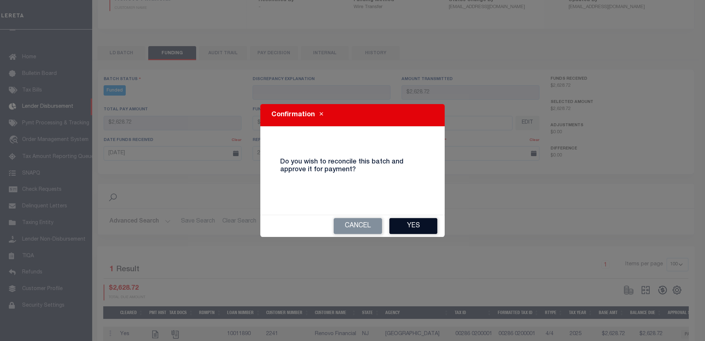
click at [428, 228] on button "Yes" at bounding box center [413, 226] width 48 height 16
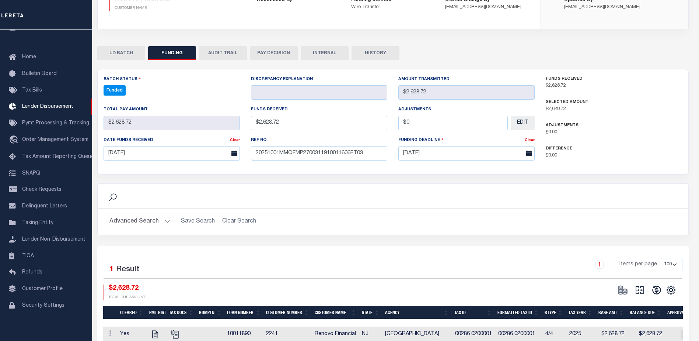
type input "$2,628.72"
type input "$0"
select select "100"
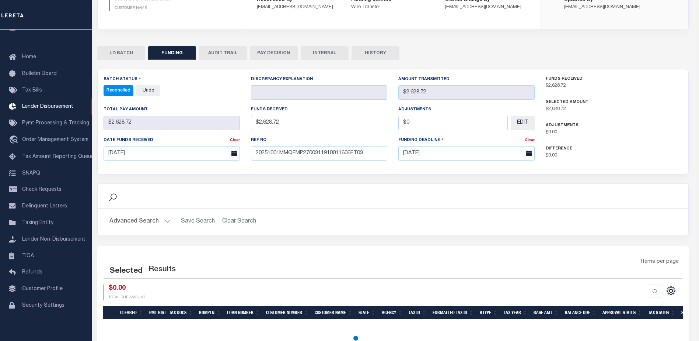
select select "100"
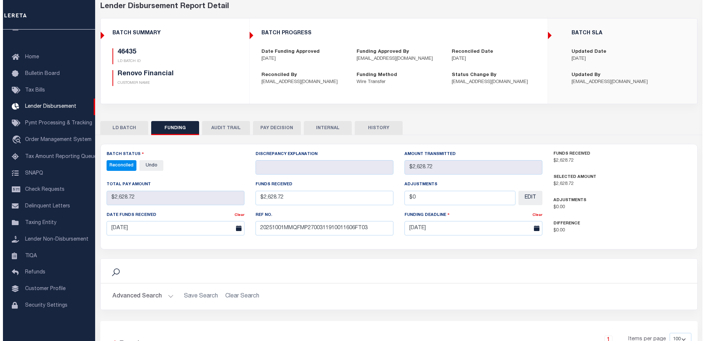
scroll to position [0, 0]
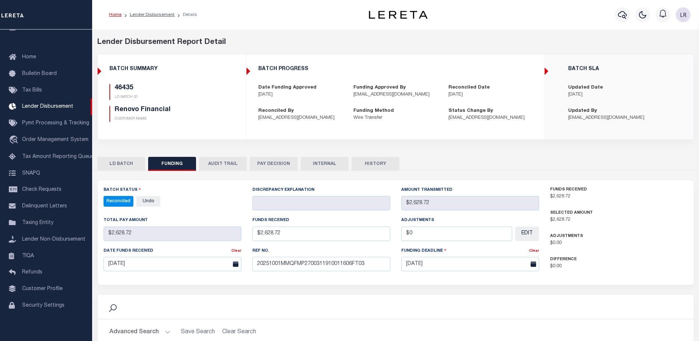
click at [323, 158] on button "INTERNAL" at bounding box center [325, 164] width 48 height 14
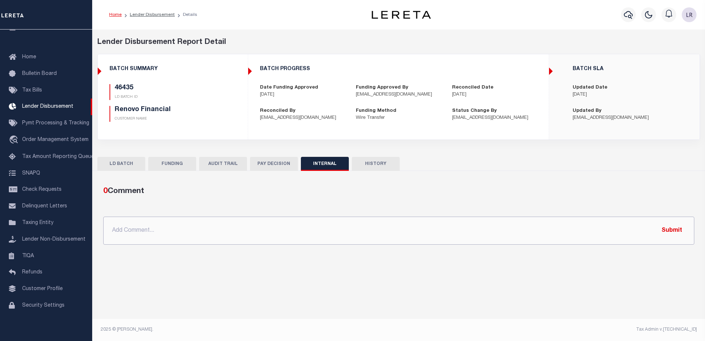
click at [326, 229] on input "text" at bounding box center [398, 230] width 591 height 28
paste input "ORG AMT = $391877.97 46339-$804.5 46363-$253879.52 46381-$29621.73 46393-$67083…"
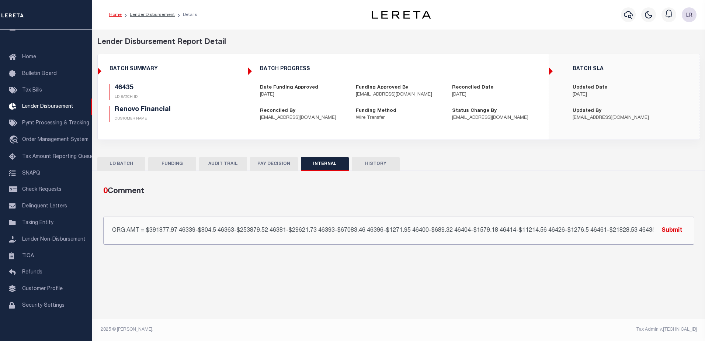
scroll to position [0, 24]
type input "ORG AMT = $391877.97 46339-$804.5 46363-$253879.52 46381-$29621.73 46393-$67083…"
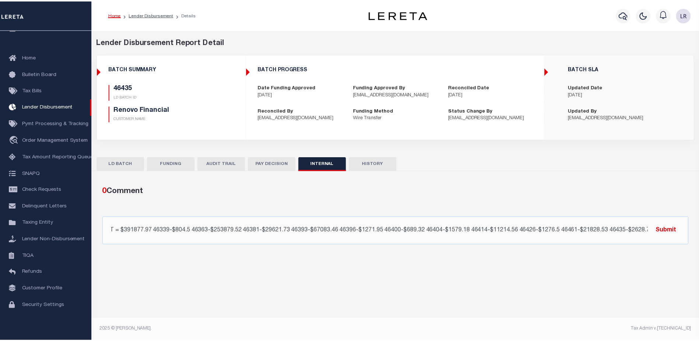
scroll to position [0, 0]
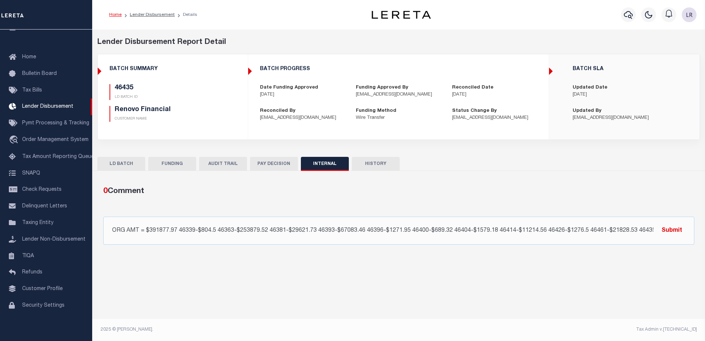
click at [681, 234] on button "Submit" at bounding box center [672, 230] width 30 height 15
